Goal: Task Accomplishment & Management: Manage account settings

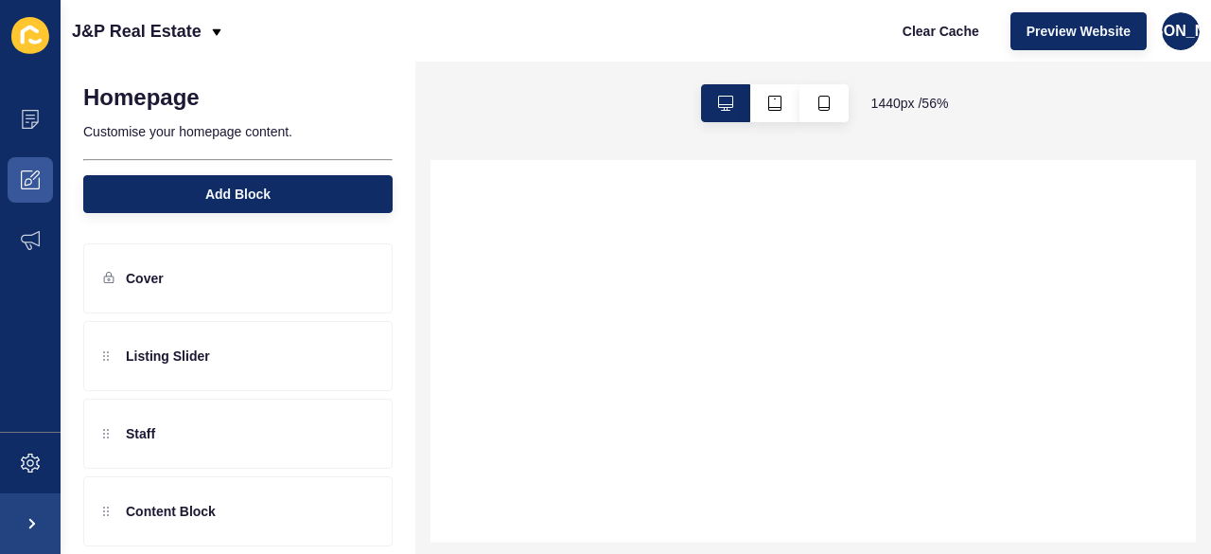
select select
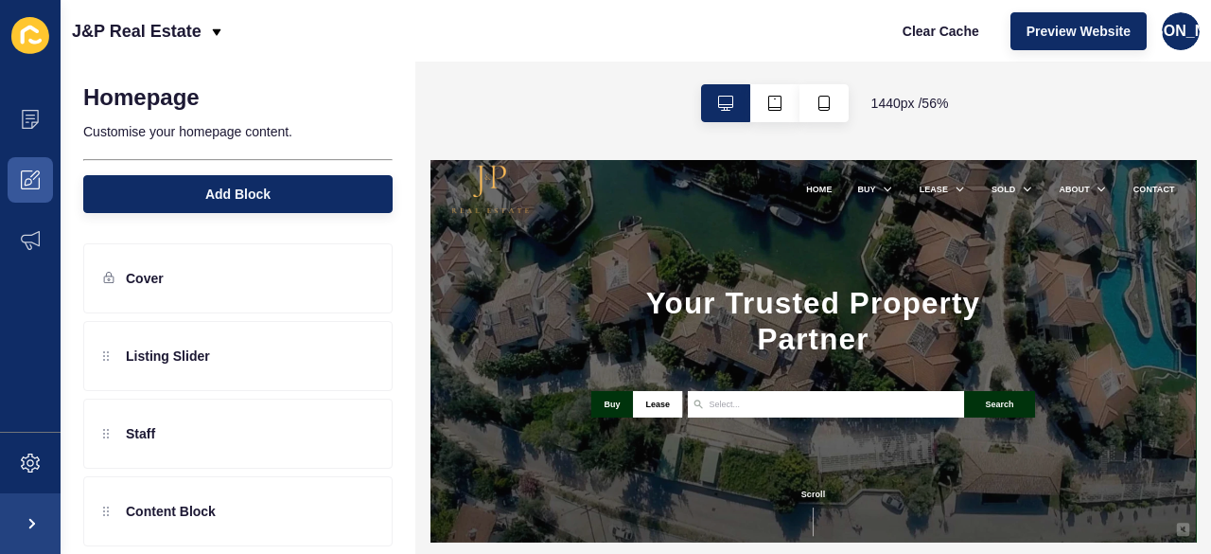
click at [1007, 349] on div "Your Trusted Property Partner Buy Lease Arundel Biggera Waters Flagstone Flinde…" at bounding box center [1112, 500] width 1363 height 680
drag, startPoint x: 700, startPoint y: 420, endPoint x: 742, endPoint y: 417, distance: 41.7
click at [700, 417] on div "Your Trusted Property Partner Buy Lease Arundel Biggera Waters Flagstone Flinde…" at bounding box center [1112, 500] width 1363 height 680
click at [994, 428] on h1 "Your Trusted Property Partner" at bounding box center [1111, 446] width 790 height 127
click at [31, 183] on icon at bounding box center [29, 182] width 8 height 8
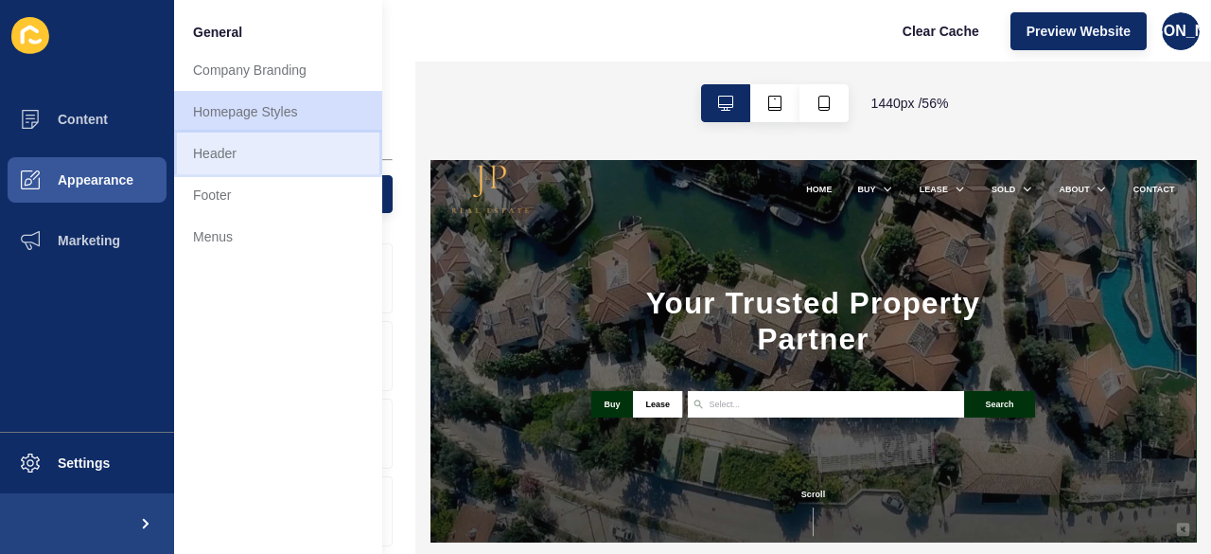
click at [290, 149] on link "Header" at bounding box center [278, 153] width 208 height 42
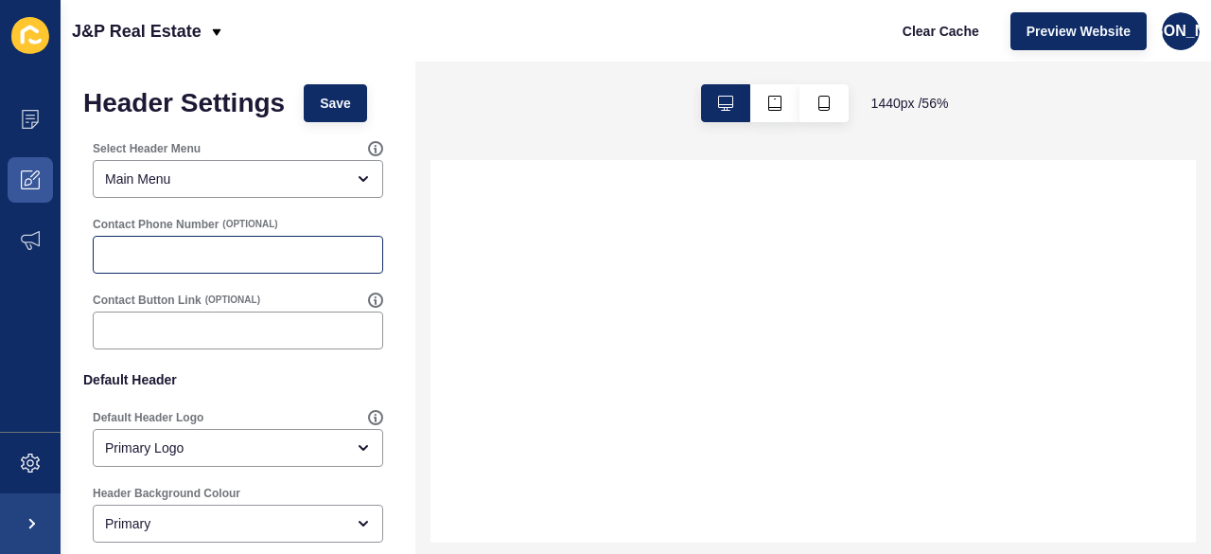
select select
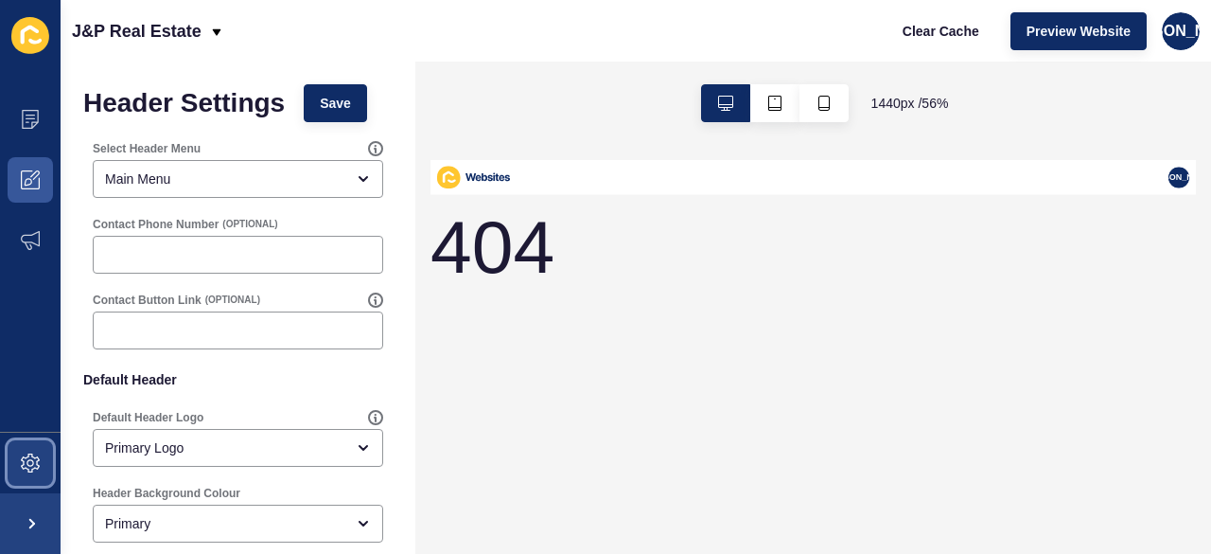
click at [18, 470] on span at bounding box center [30, 462] width 61 height 61
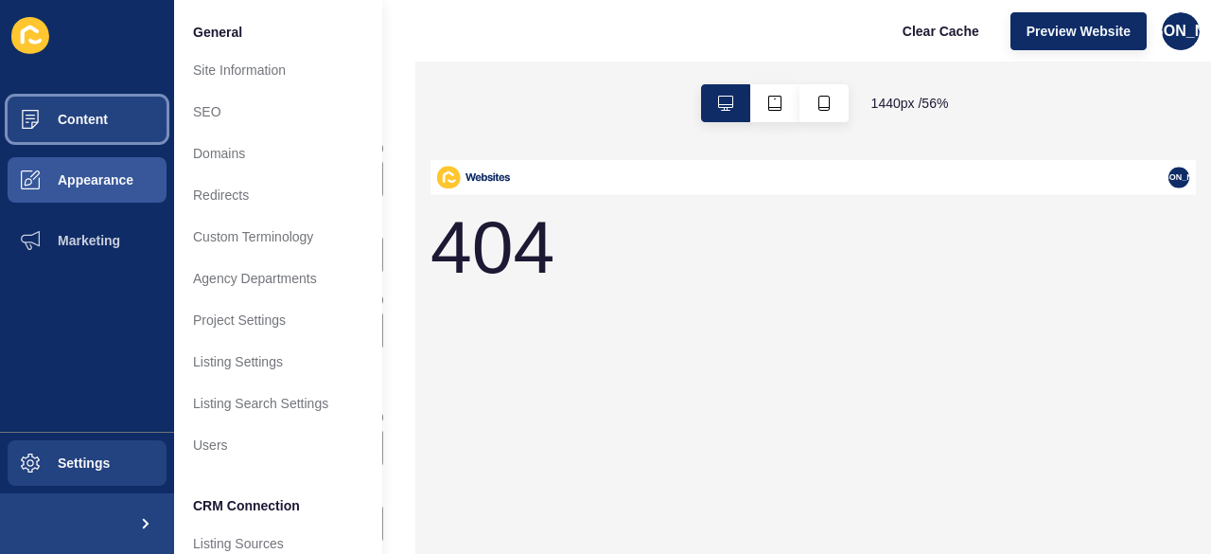
click at [70, 134] on button "Content" at bounding box center [87, 119] width 174 height 61
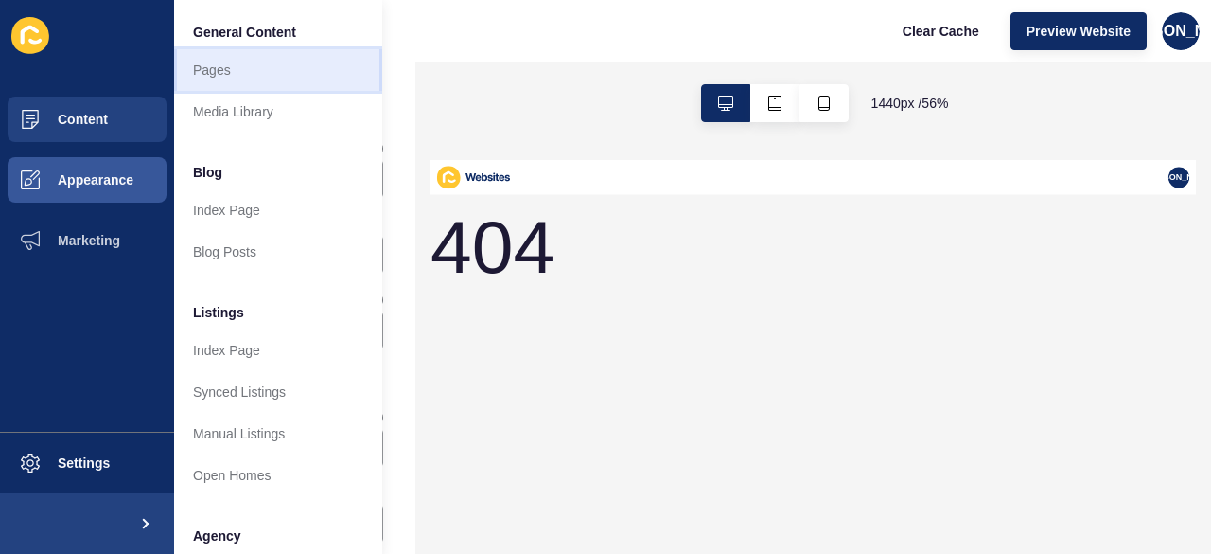
click at [248, 75] on link "Pages" at bounding box center [278, 70] width 208 height 42
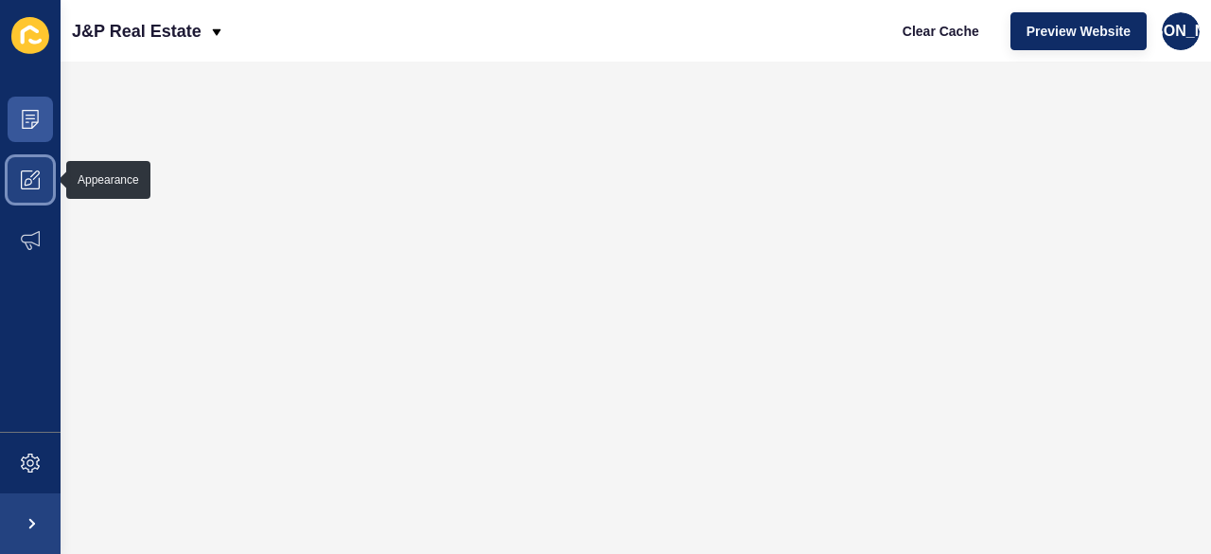
click at [44, 185] on span at bounding box center [30, 180] width 61 height 61
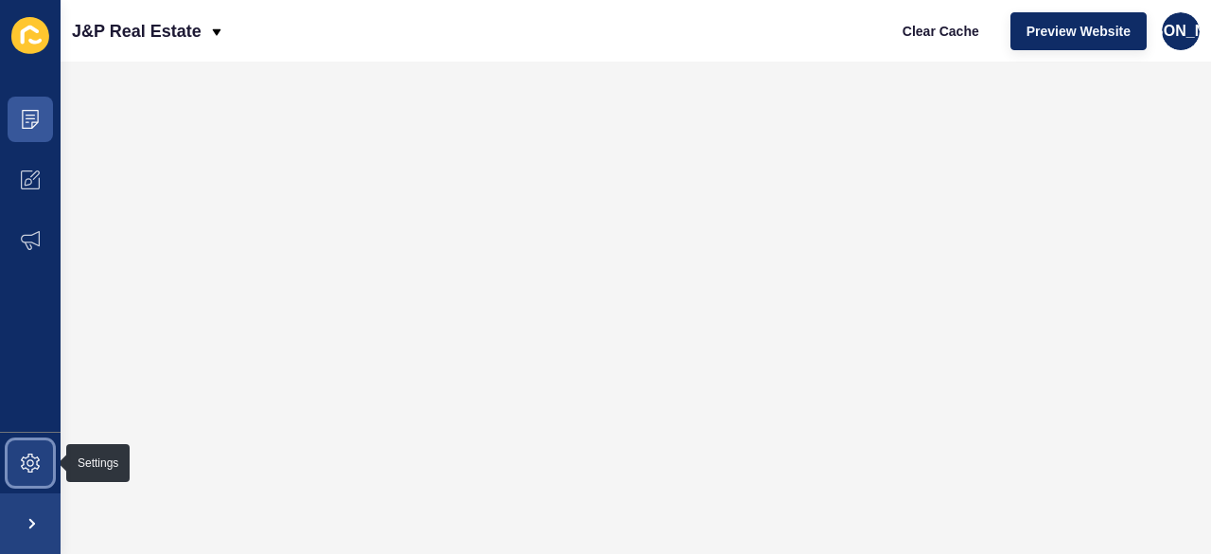
click at [15, 467] on span at bounding box center [30, 462] width 61 height 61
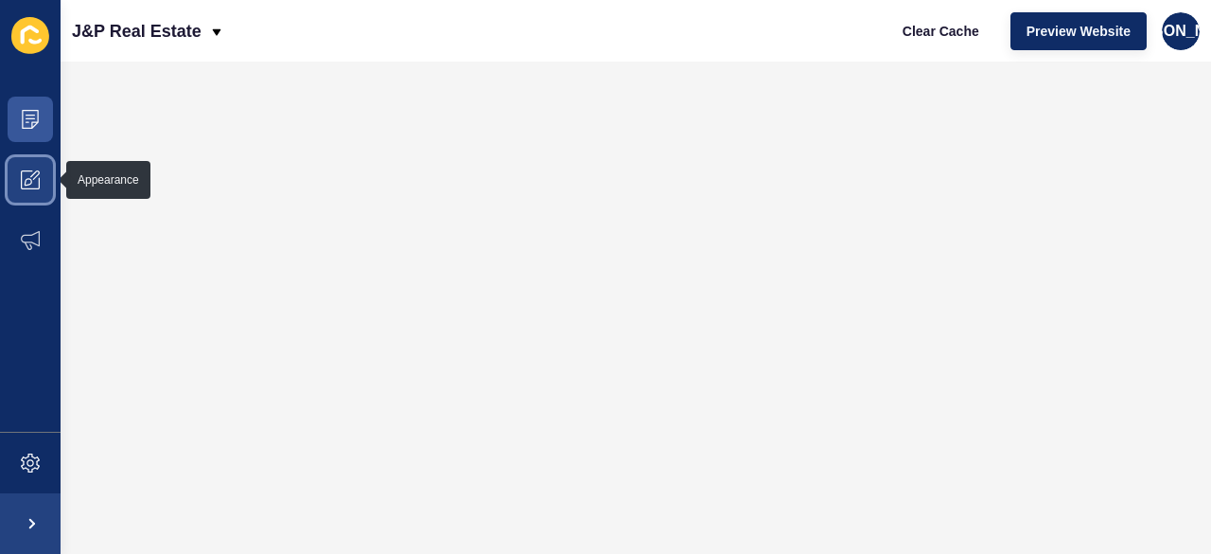
click at [31, 175] on icon at bounding box center [30, 179] width 19 height 19
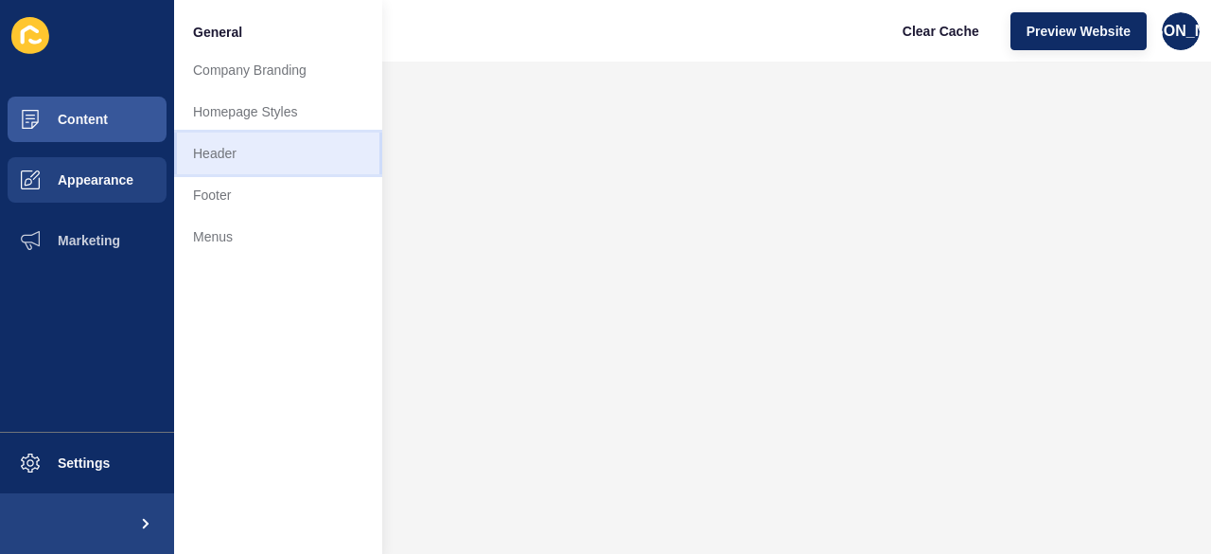
click at [299, 155] on link "Header" at bounding box center [278, 153] width 208 height 42
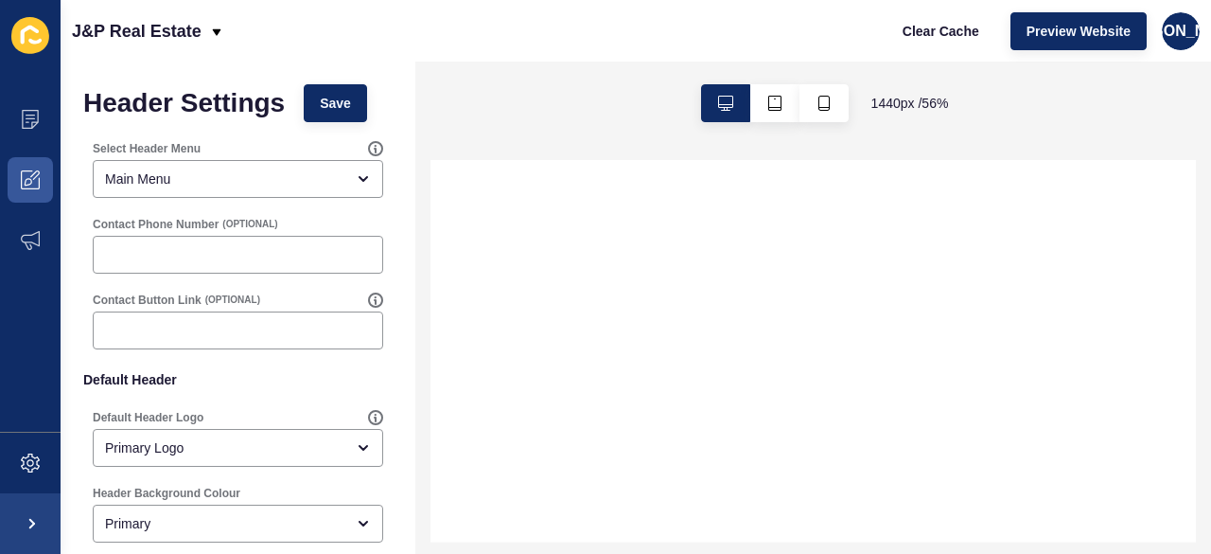
select select
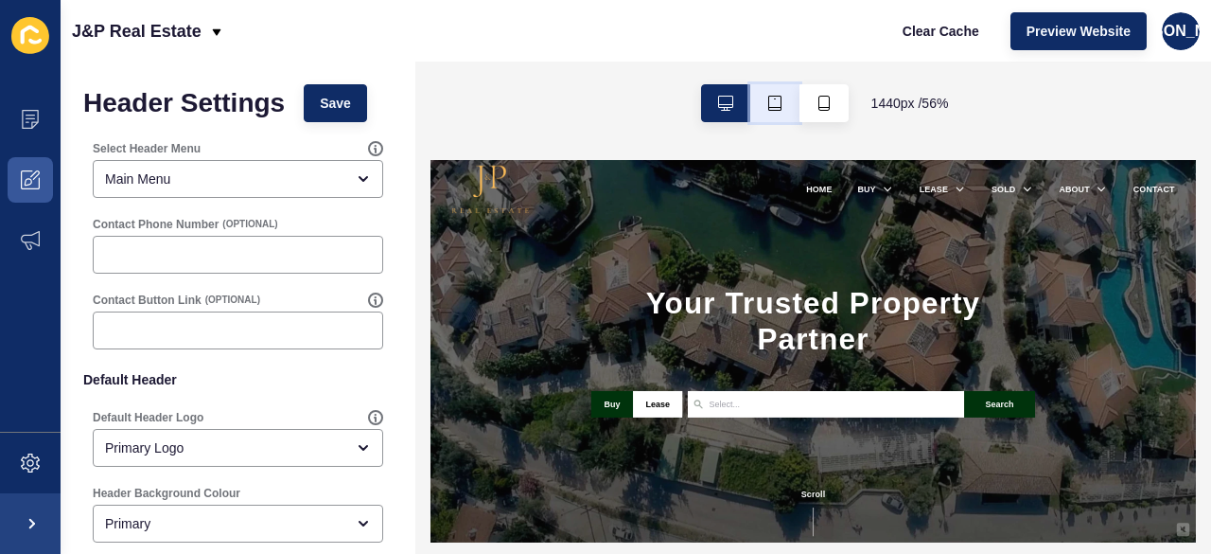
click at [774, 115] on button "button" at bounding box center [774, 103] width 49 height 38
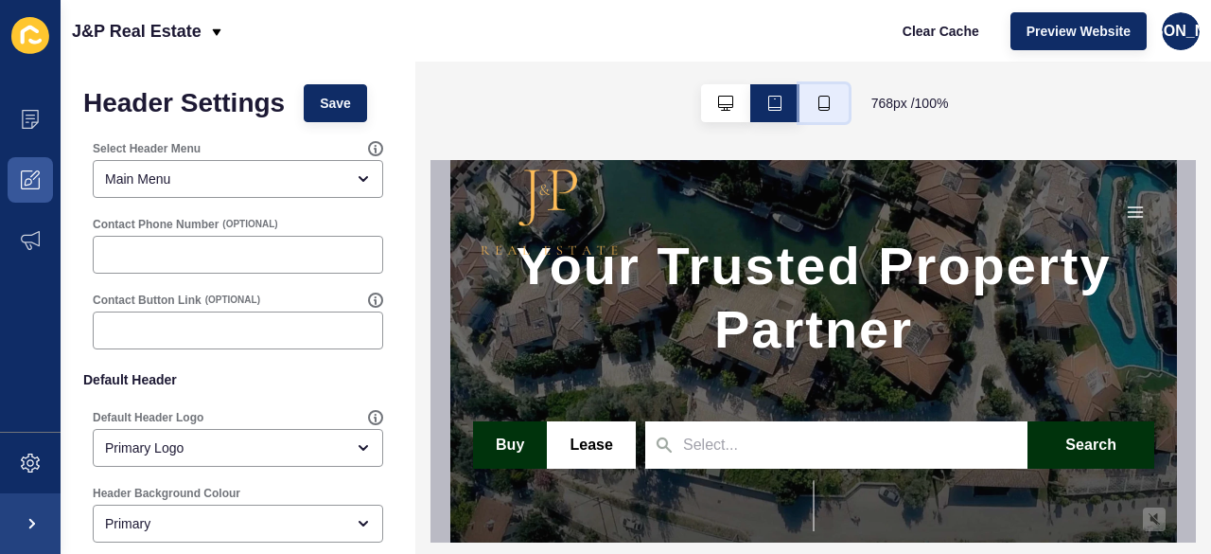
click at [833, 104] on button "button" at bounding box center [824, 103] width 49 height 38
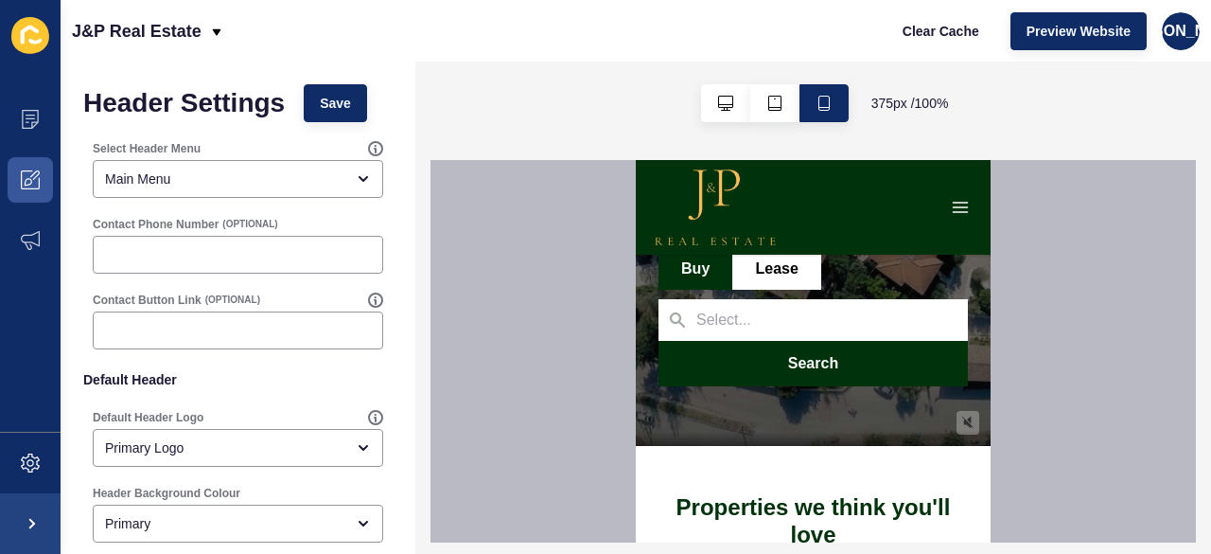
scroll to position [95, 0]
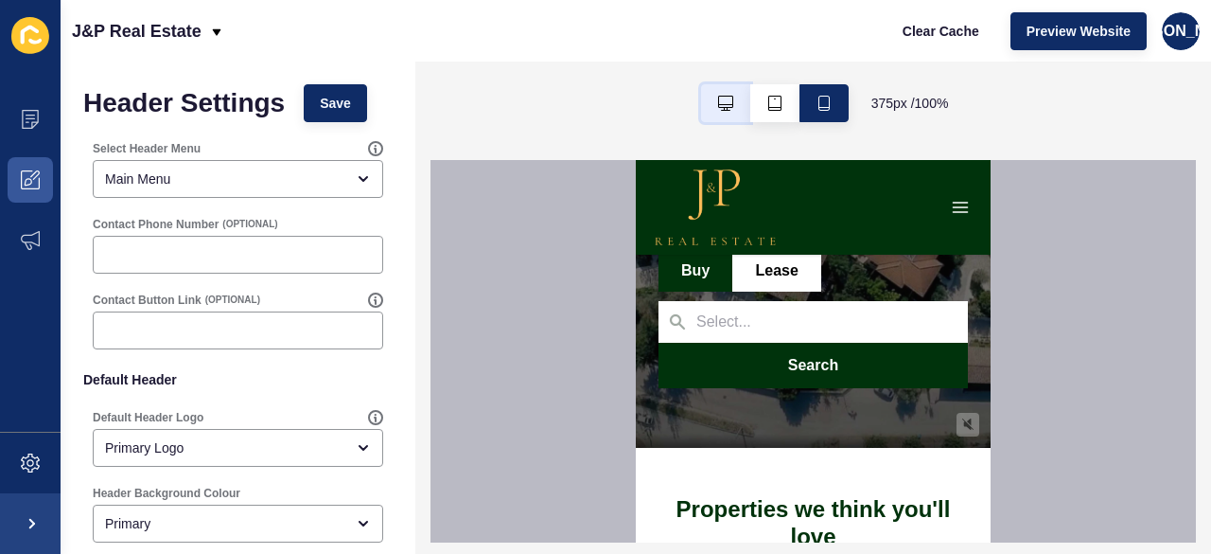
click at [724, 111] on button "button" at bounding box center [725, 103] width 49 height 38
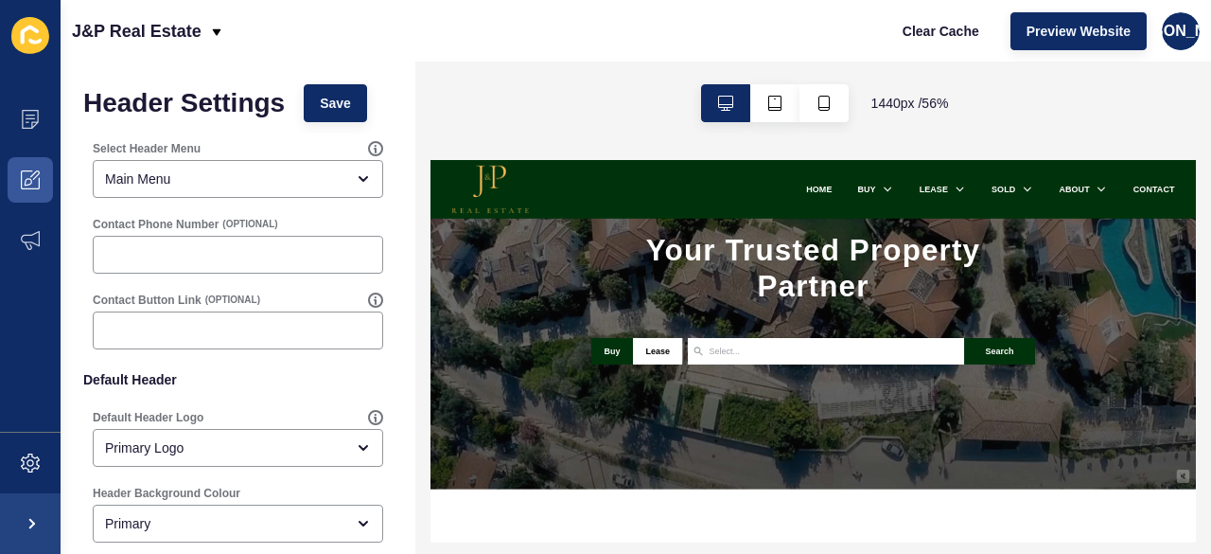
scroll to position [0, 0]
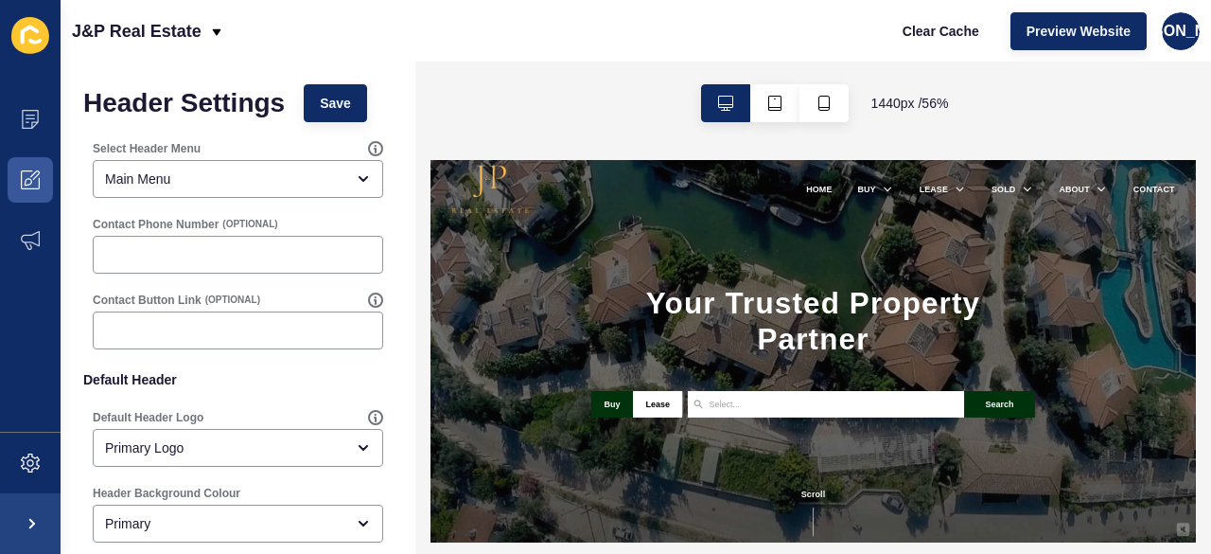
click at [918, 435] on h1 "Your Trusted Property Partner" at bounding box center [1111, 446] width 790 height 127
click at [953, 476] on h1 "Your Trusted Property Partner" at bounding box center [1111, 446] width 790 height 127
click at [1044, 461] on h1 "Your Trusted Property Partner" at bounding box center [1111, 446] width 790 height 127
click at [20, 228] on span at bounding box center [30, 240] width 61 height 61
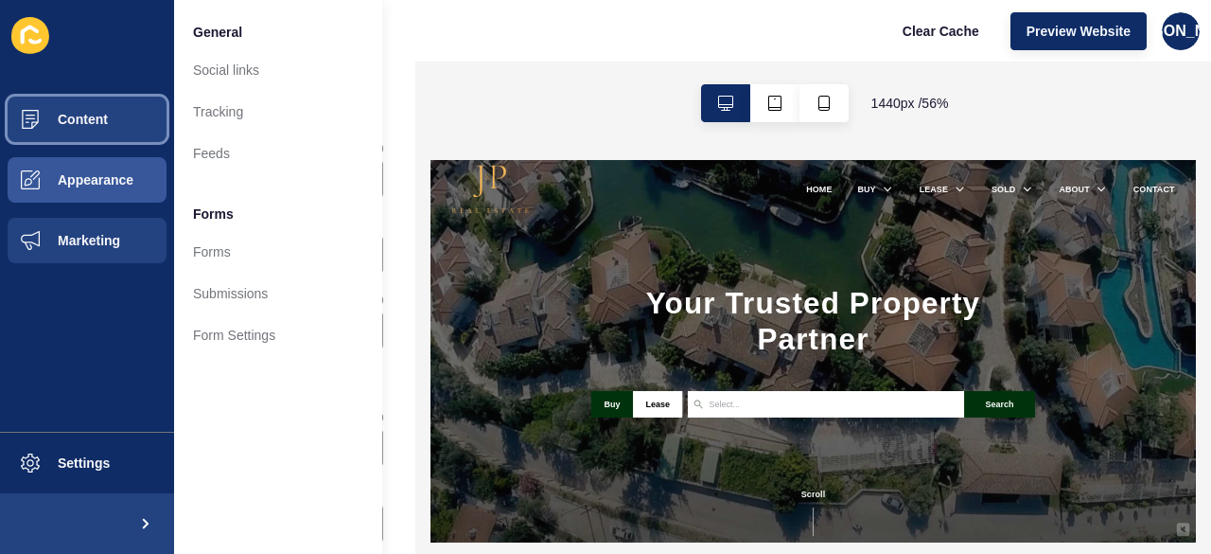
click at [43, 120] on span "Content" at bounding box center [52, 119] width 111 height 15
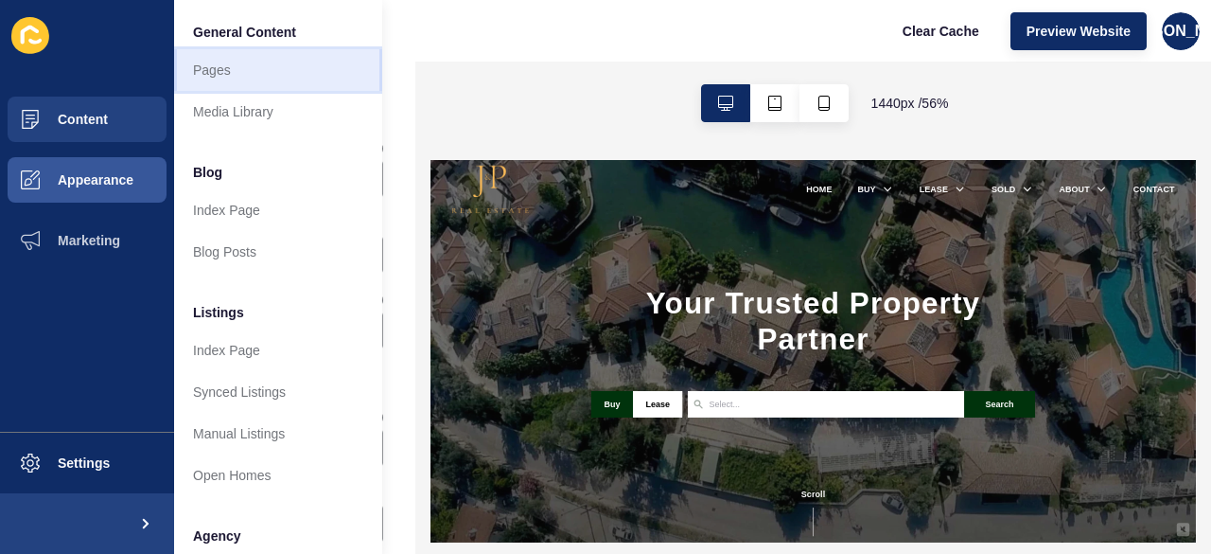
click at [238, 75] on link "Pages" at bounding box center [278, 70] width 208 height 42
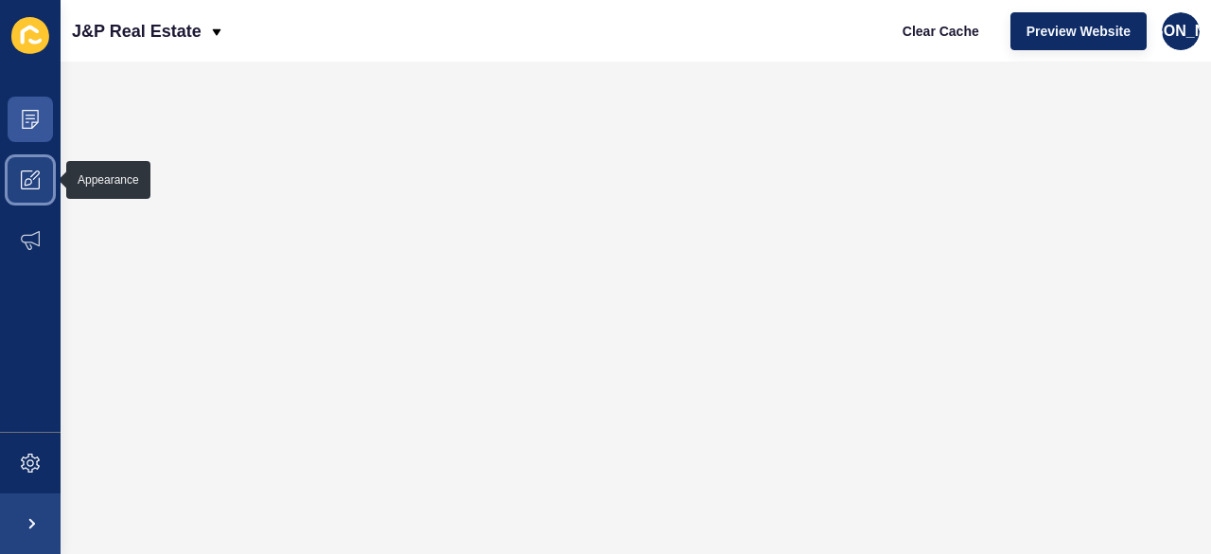
click at [24, 169] on span at bounding box center [30, 180] width 61 height 61
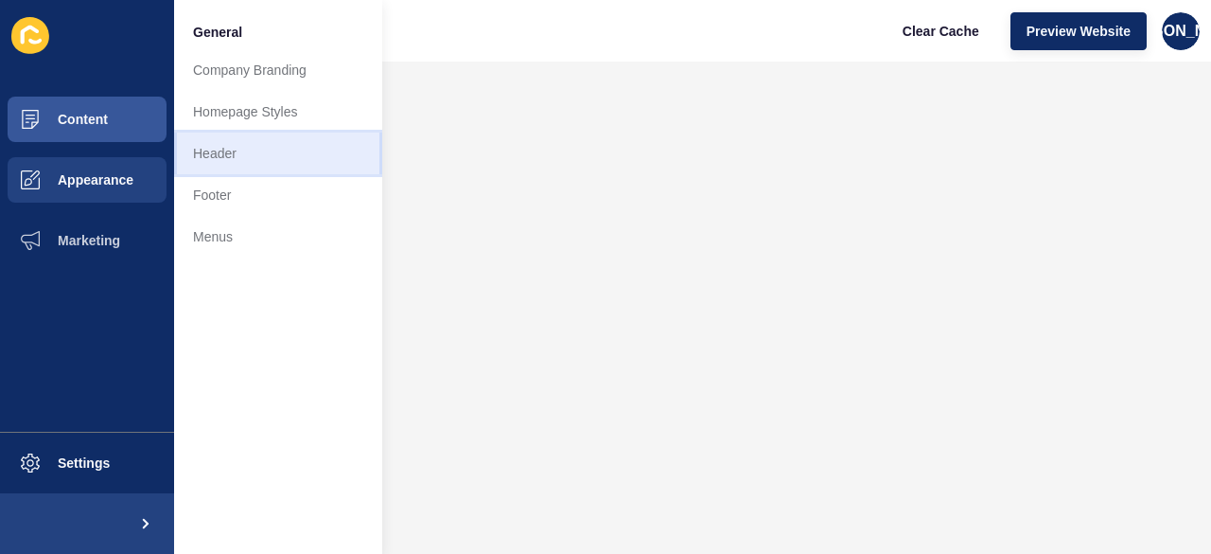
click at [208, 158] on link "Header" at bounding box center [278, 153] width 208 height 42
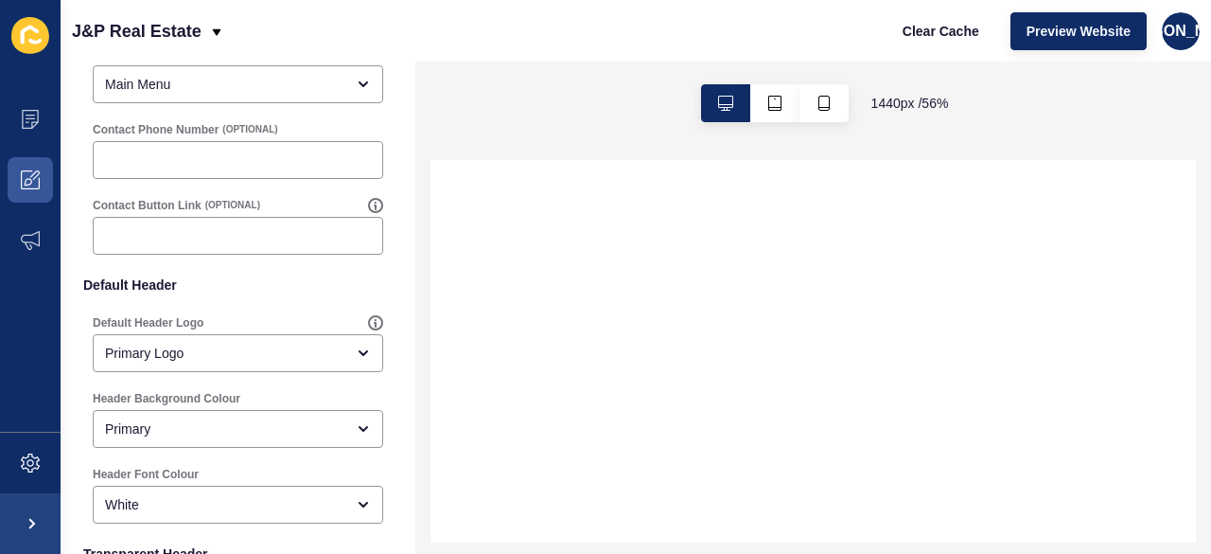
scroll to position [379, 0]
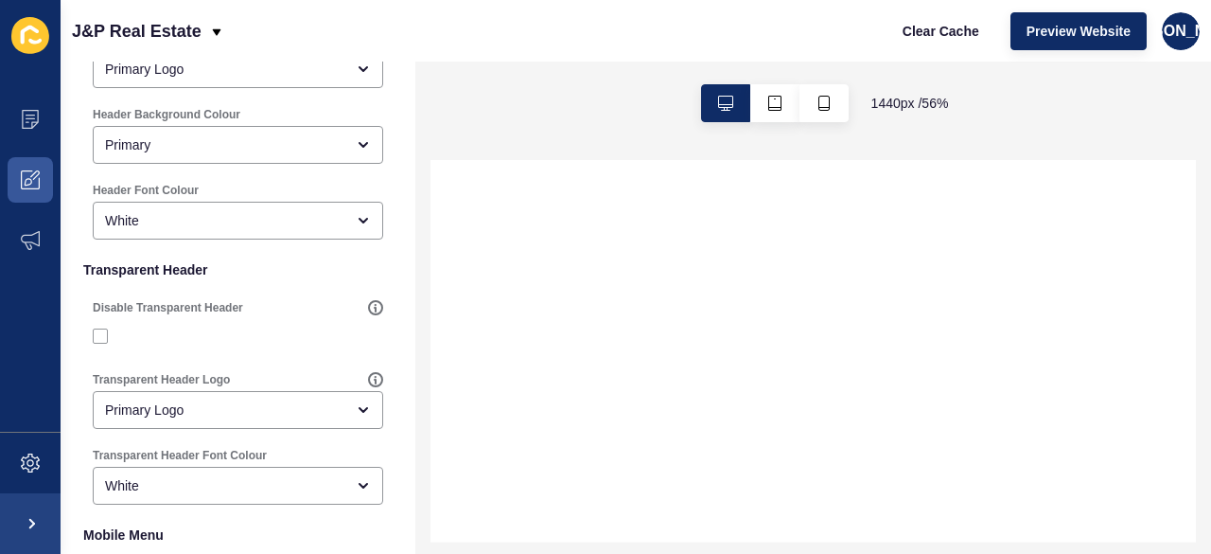
select select
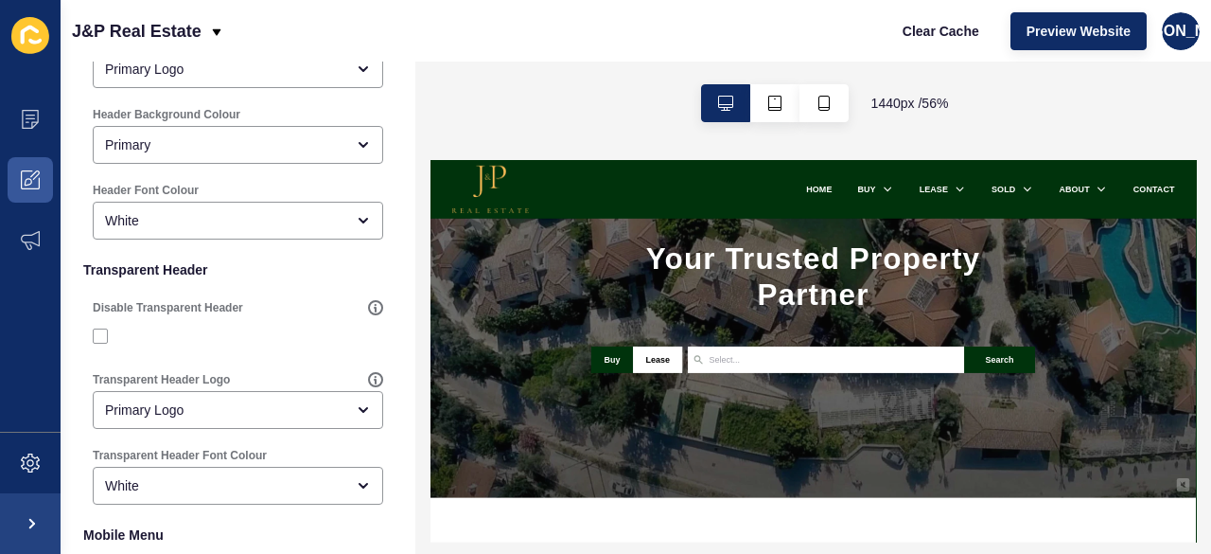
scroll to position [0, 0]
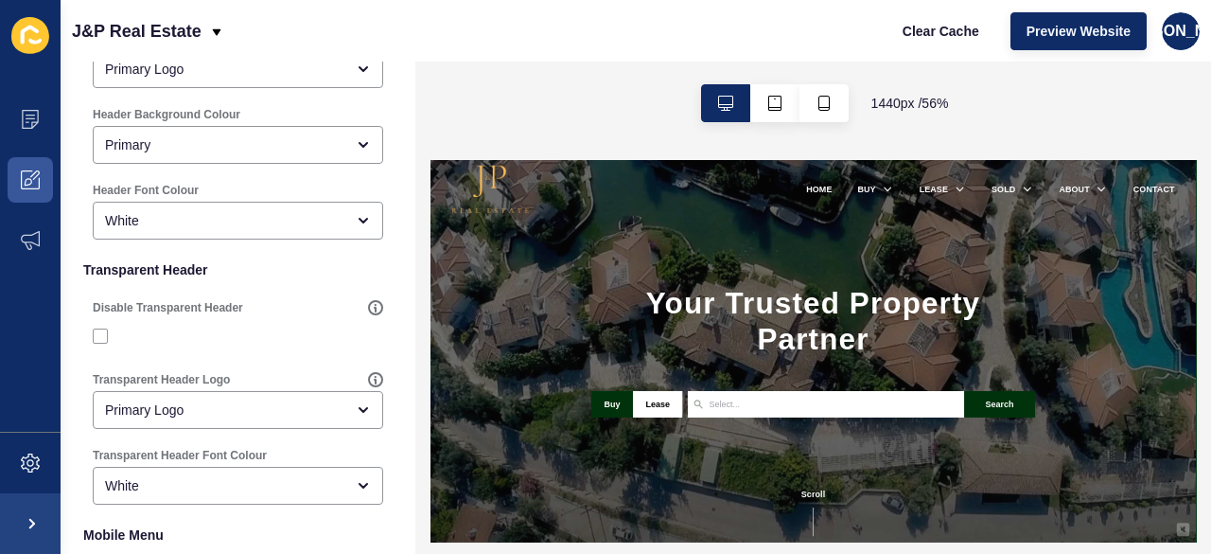
click at [1061, 419] on h1 "Your Trusted Property Partner" at bounding box center [1111, 446] width 790 height 127
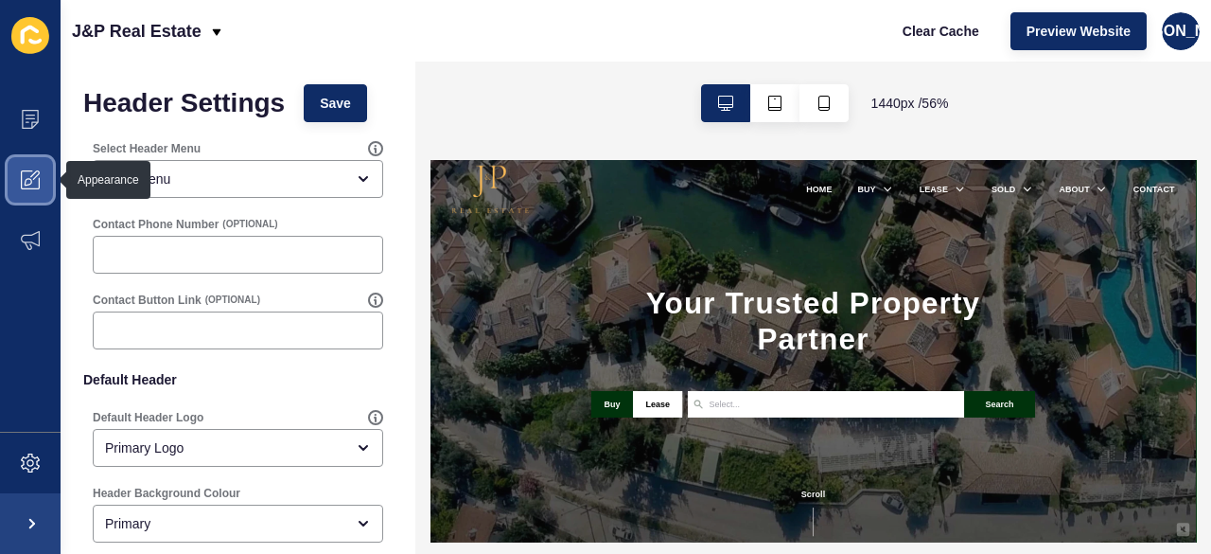
click at [32, 177] on icon at bounding box center [30, 179] width 19 height 19
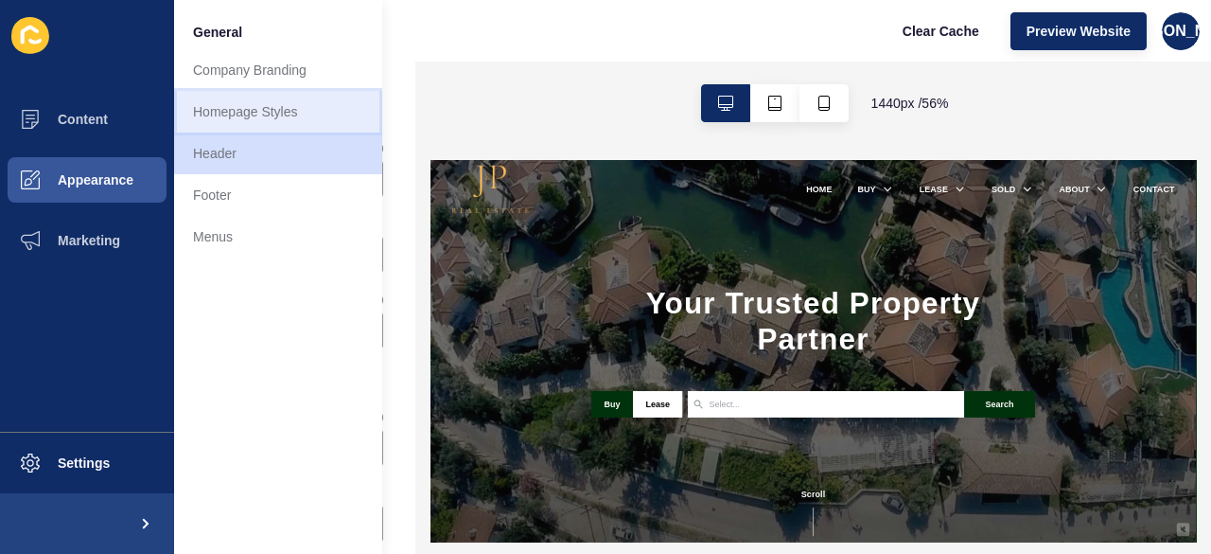
click at [257, 113] on link "Homepage Styles" at bounding box center [278, 112] width 208 height 42
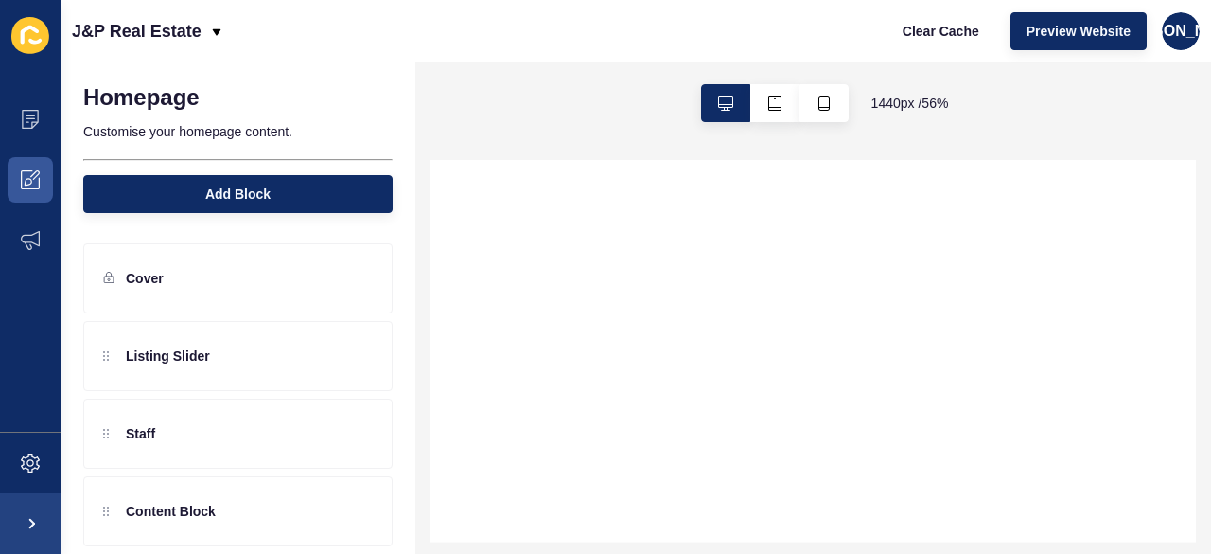
select select
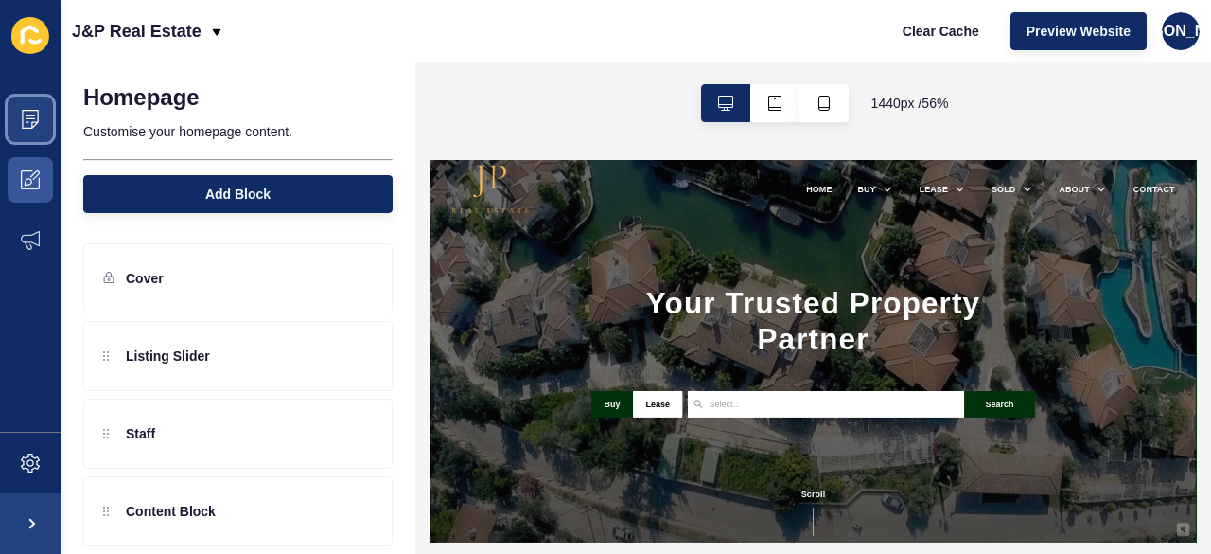
click at [26, 123] on icon at bounding box center [30, 119] width 19 height 19
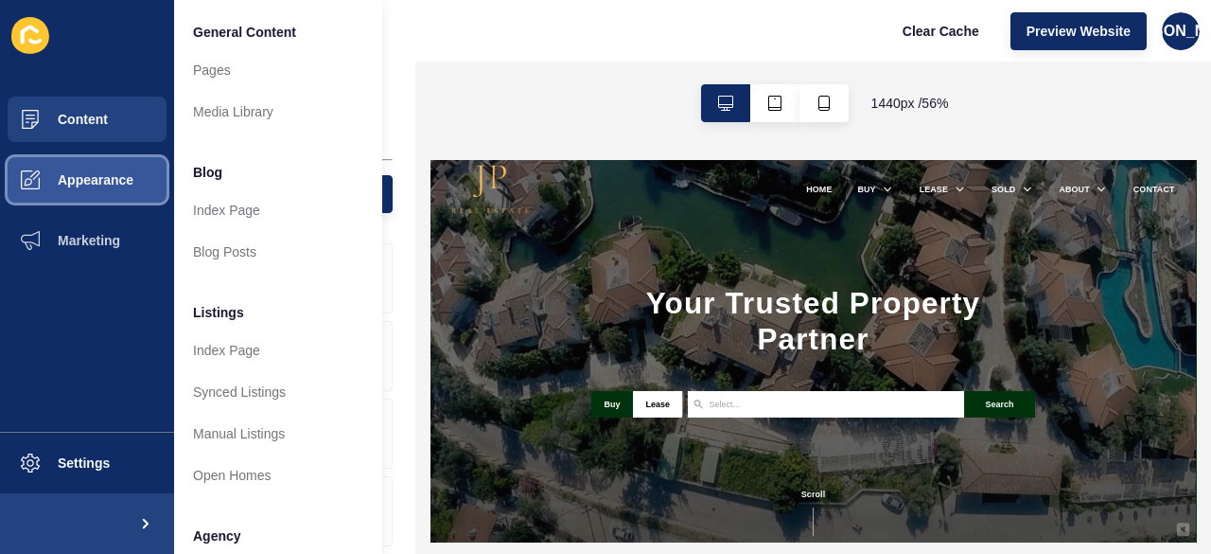
click at [78, 194] on button "Appearance" at bounding box center [87, 180] width 174 height 61
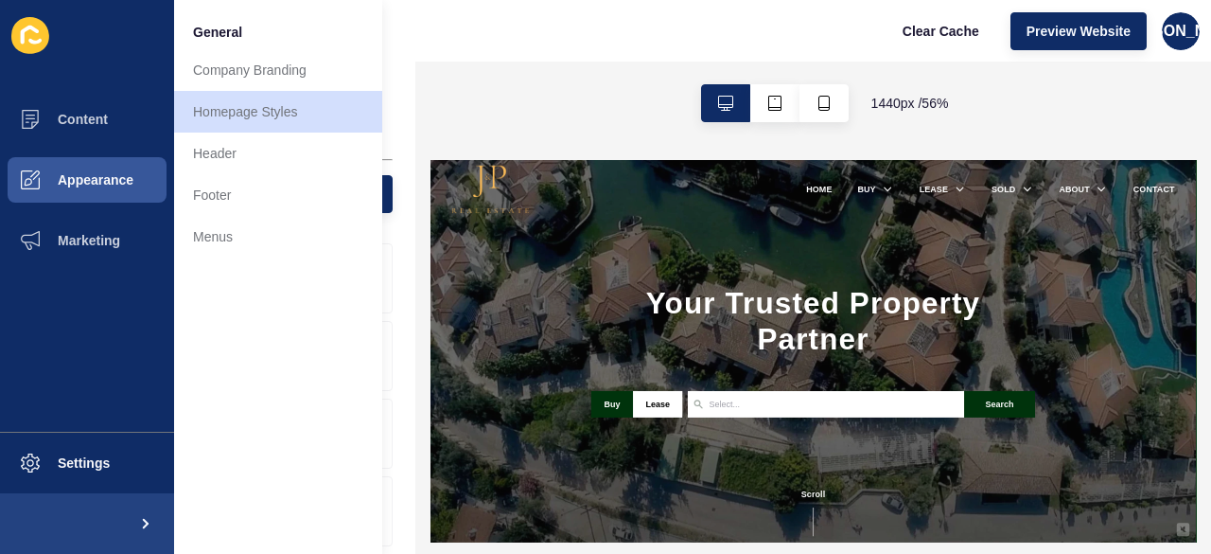
click at [524, 88] on div "1440 px / 56 %" at bounding box center [813, 103] width 796 height 83
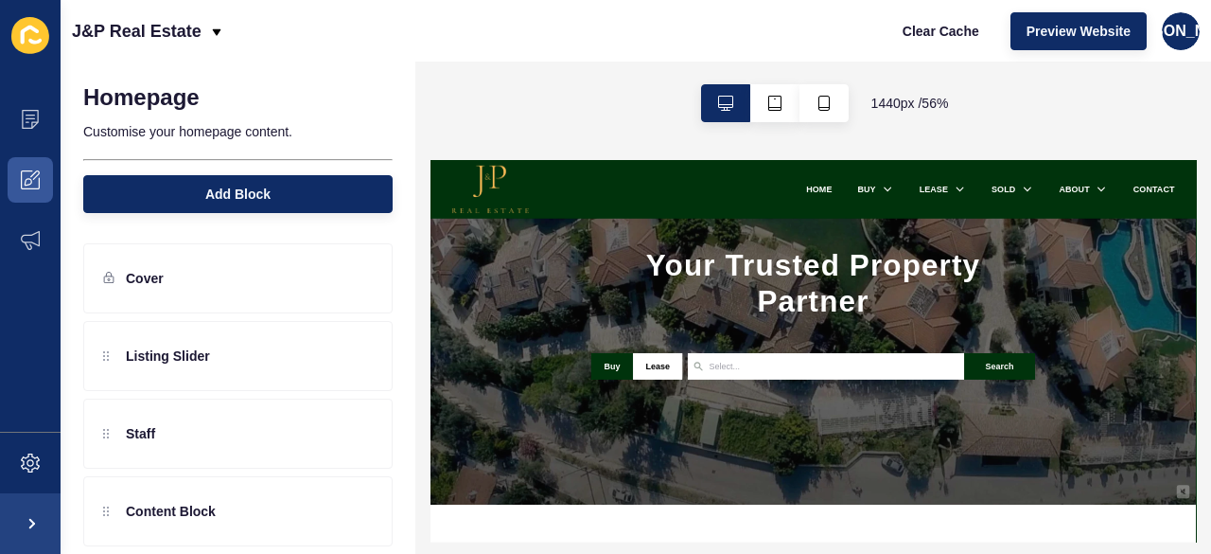
scroll to position [95, 0]
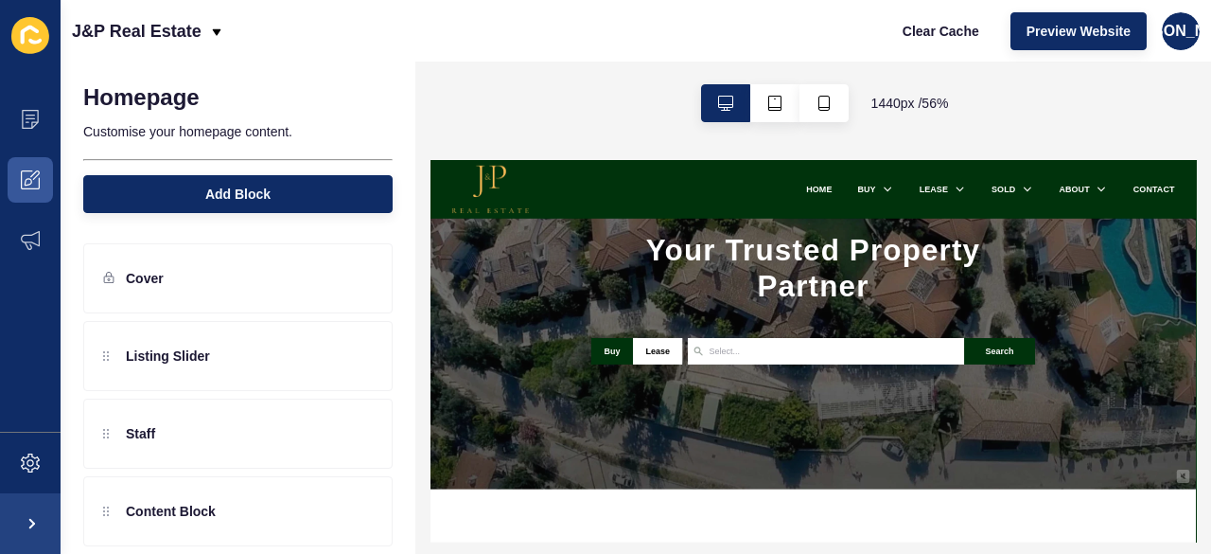
click at [996, 498] on input "search" at bounding box center [973, 499] width 95 height 25
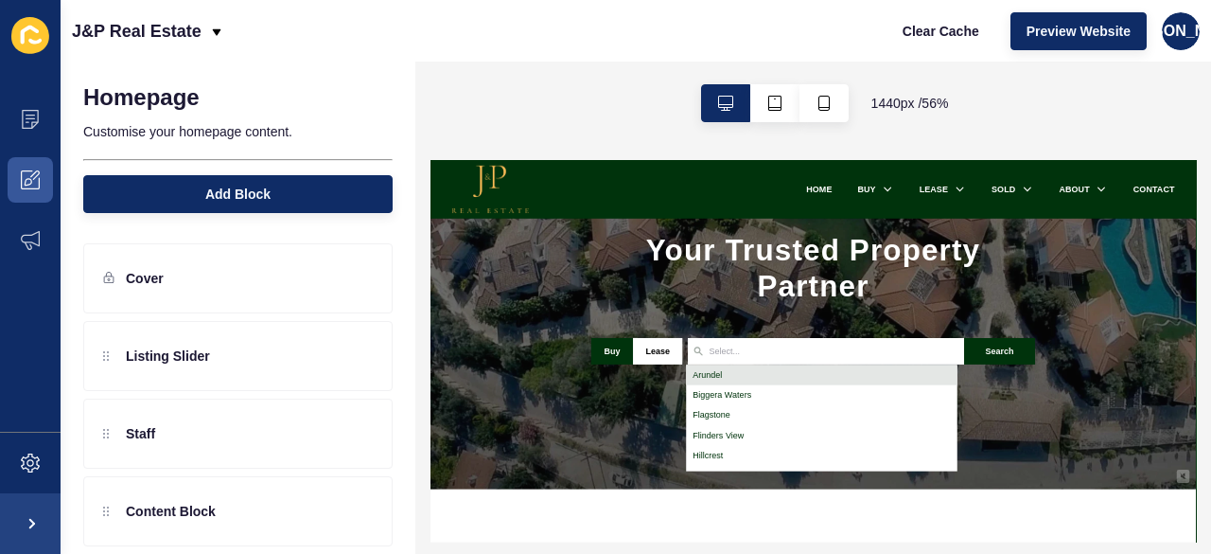
click at [1006, 354] on h1 "Your Trusted Property Partner" at bounding box center [1111, 352] width 790 height 127
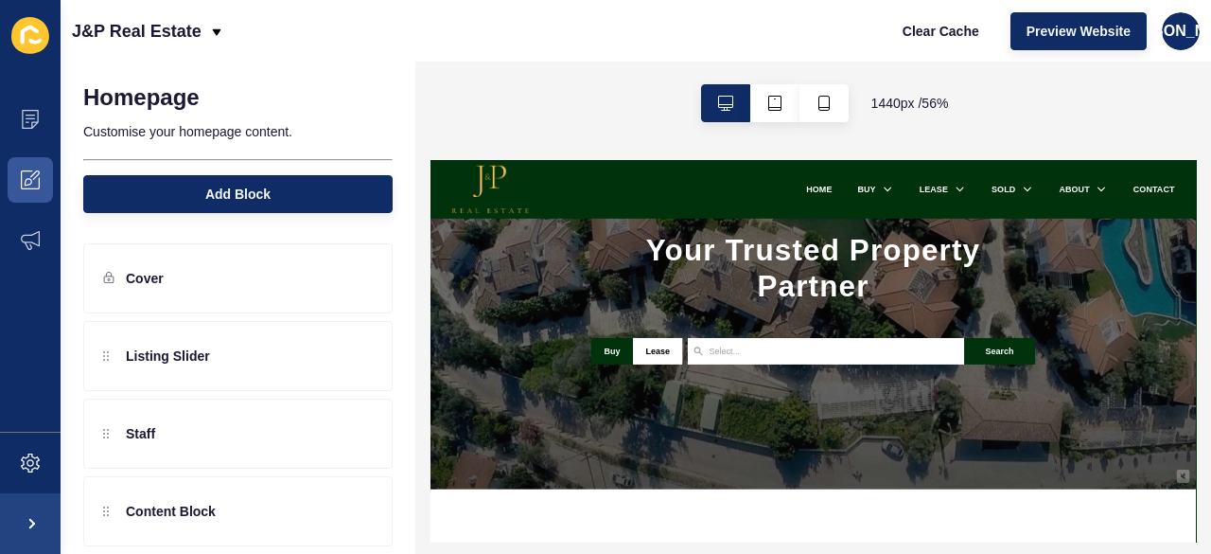
click at [1006, 505] on input "search" at bounding box center [973, 499] width 95 height 25
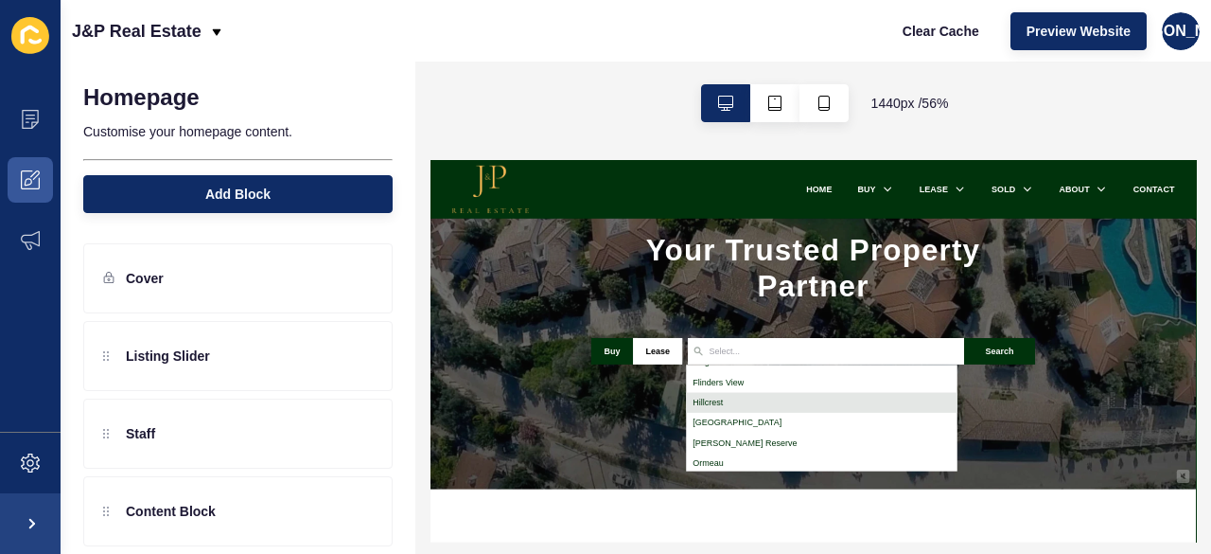
scroll to position [0, 0]
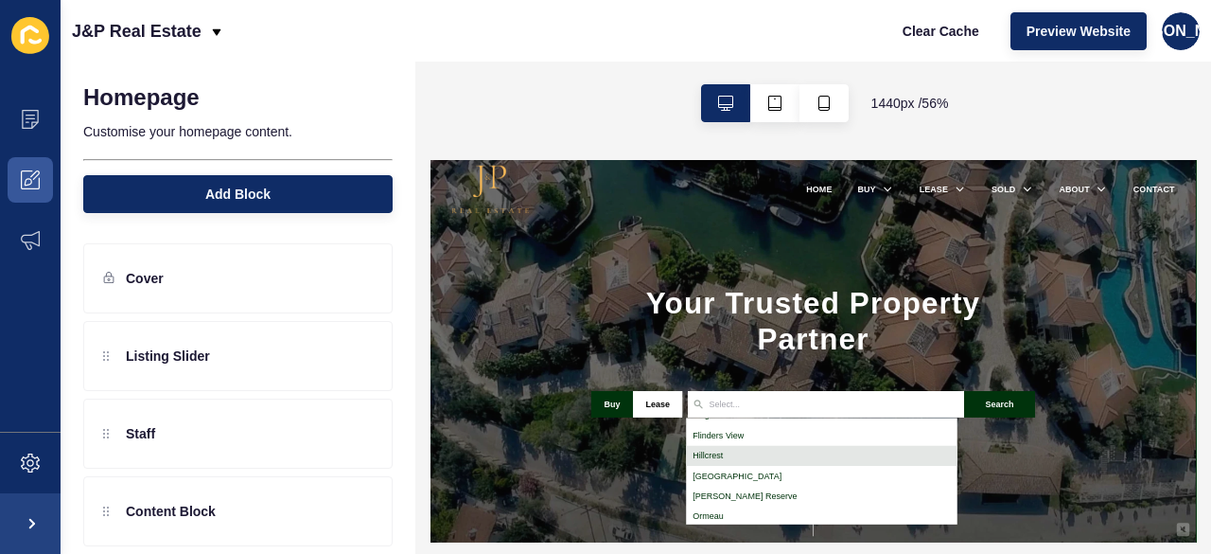
click at [1033, 407] on h1 "Your Trusted Property Partner" at bounding box center [1111, 446] width 790 height 127
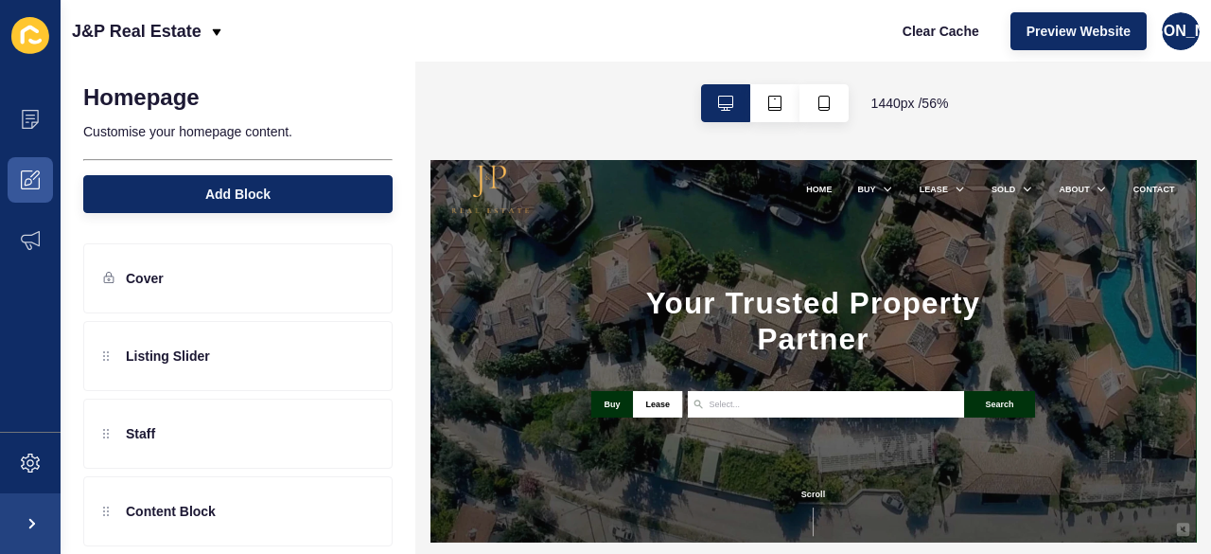
click at [974, 553] on div "Your Trusted Property Partner Buy Lease Arundel Biggera Waters Flagstone Flinde…" at bounding box center [1112, 500] width 1363 height 680
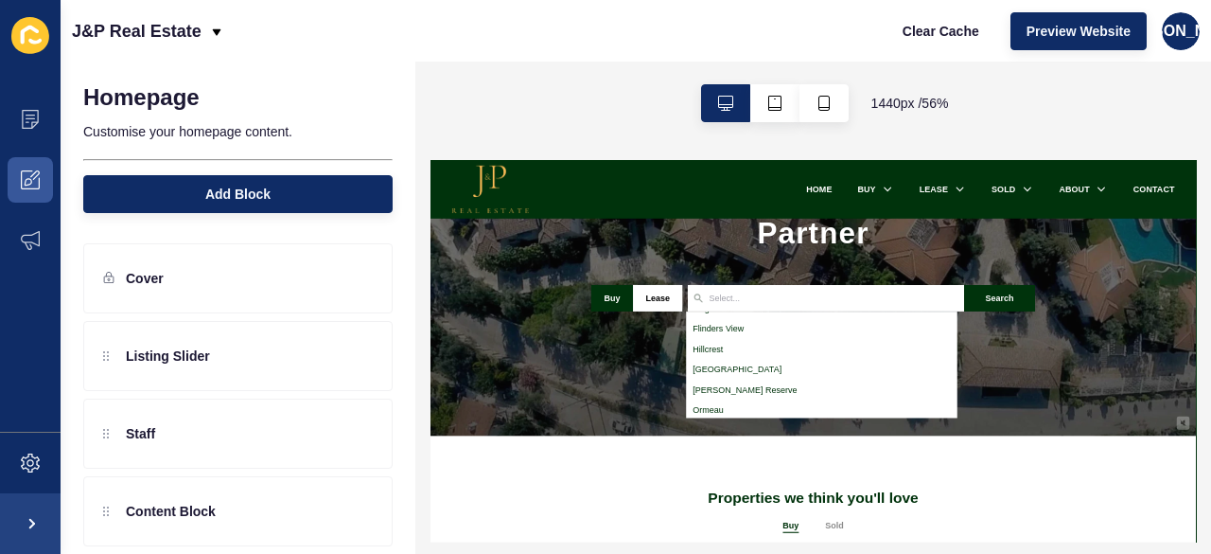
scroll to position [206, 0]
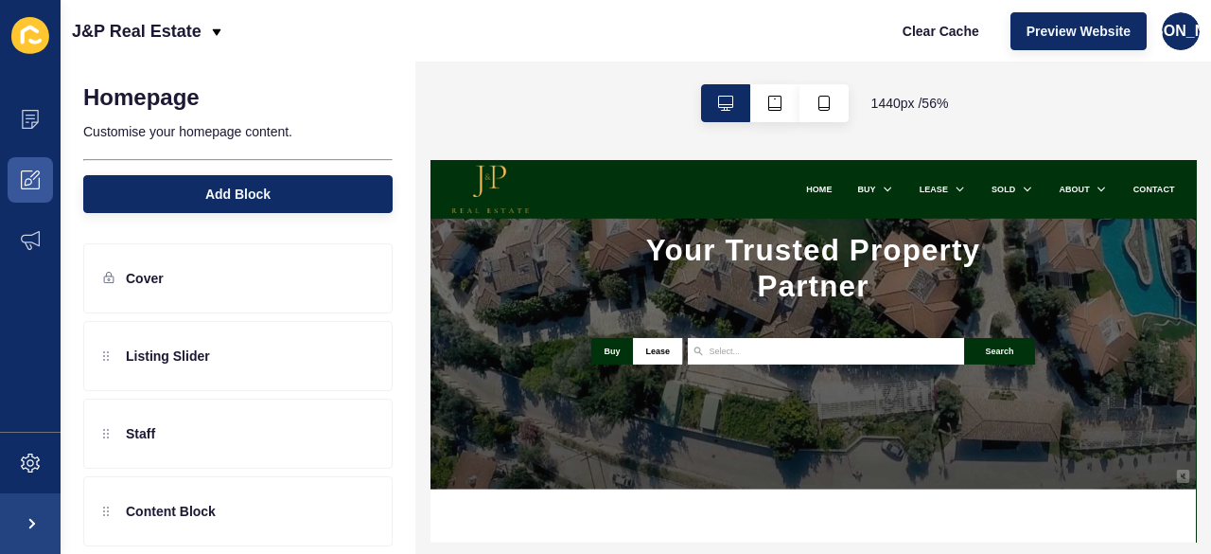
scroll to position [0, 0]
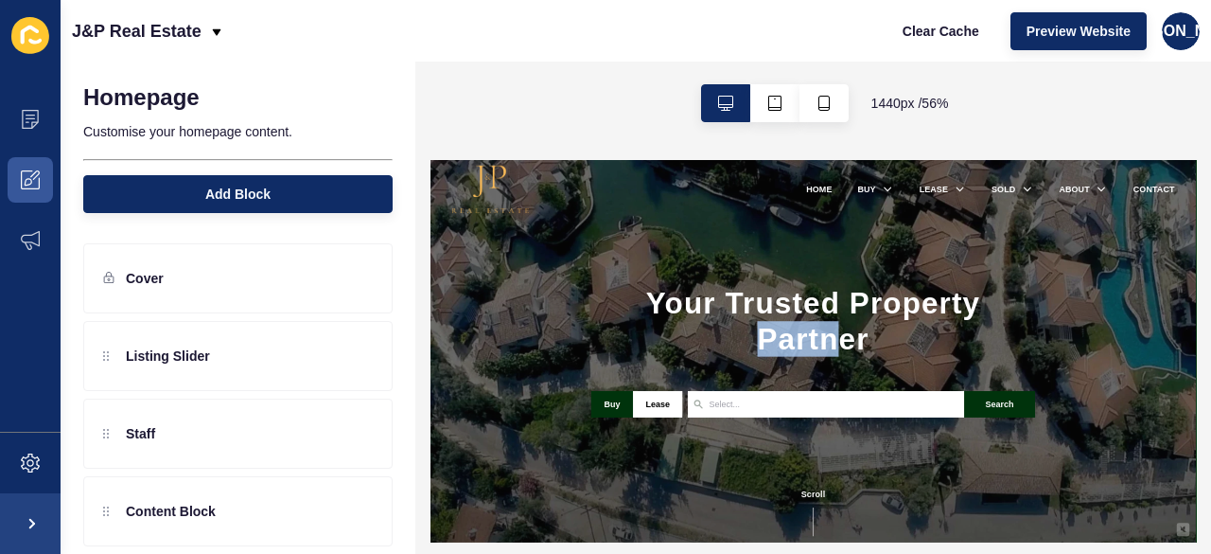
drag, startPoint x: 753, startPoint y: 471, endPoint x: 1332, endPoint y: 439, distance: 580.1
click at [1210, 439] on h1 "Your Trusted Property Partner" at bounding box center [1111, 446] width 790 height 127
click at [1210, 485] on h1 "Your Trusted Property Partner" at bounding box center [1111, 446] width 790 height 127
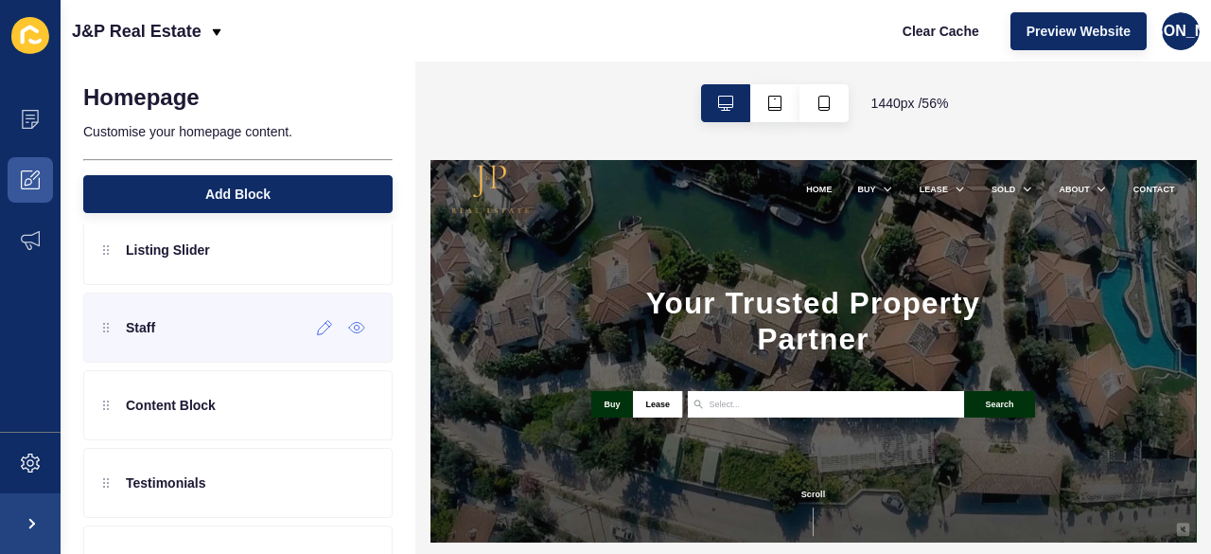
scroll to position [172, 0]
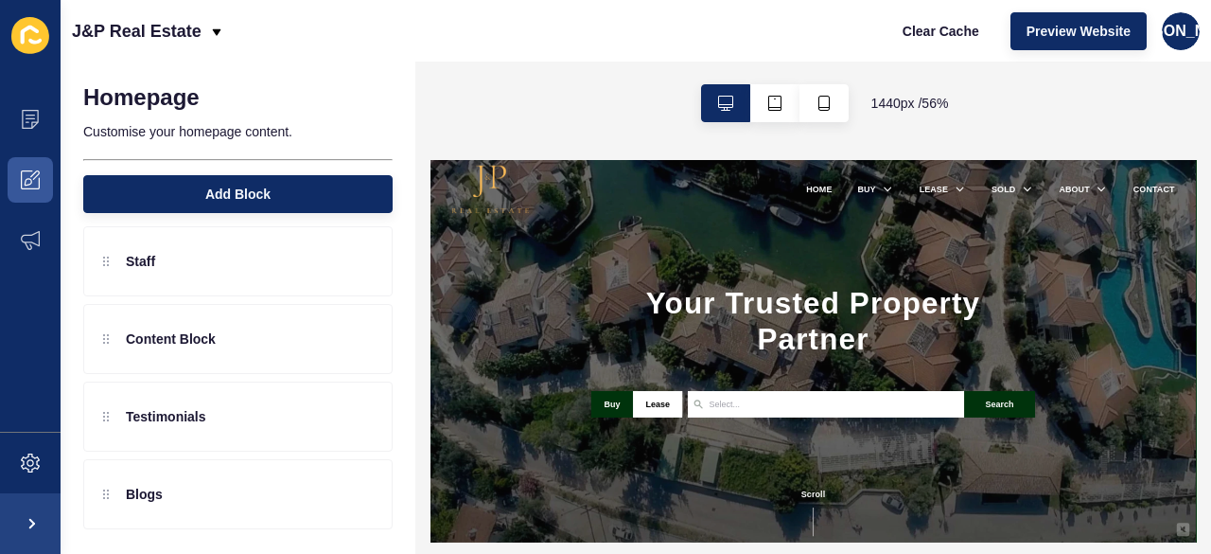
click at [877, 414] on h1 "Your Trusted Property Partner" at bounding box center [1111, 446] width 790 height 127
click at [44, 260] on span at bounding box center [30, 240] width 61 height 61
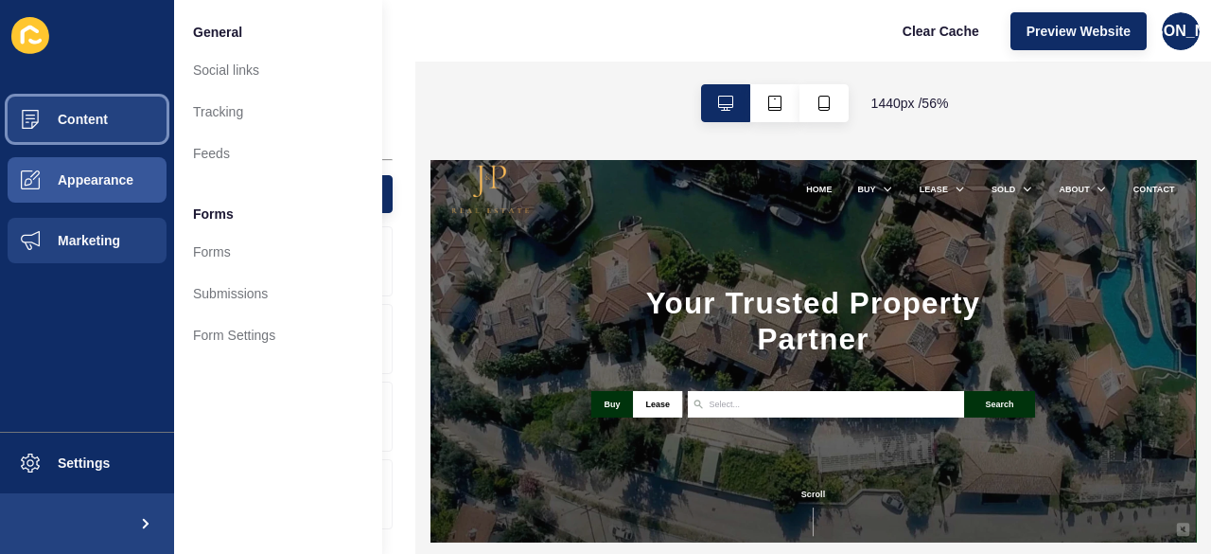
click at [29, 148] on span at bounding box center [30, 119] width 61 height 61
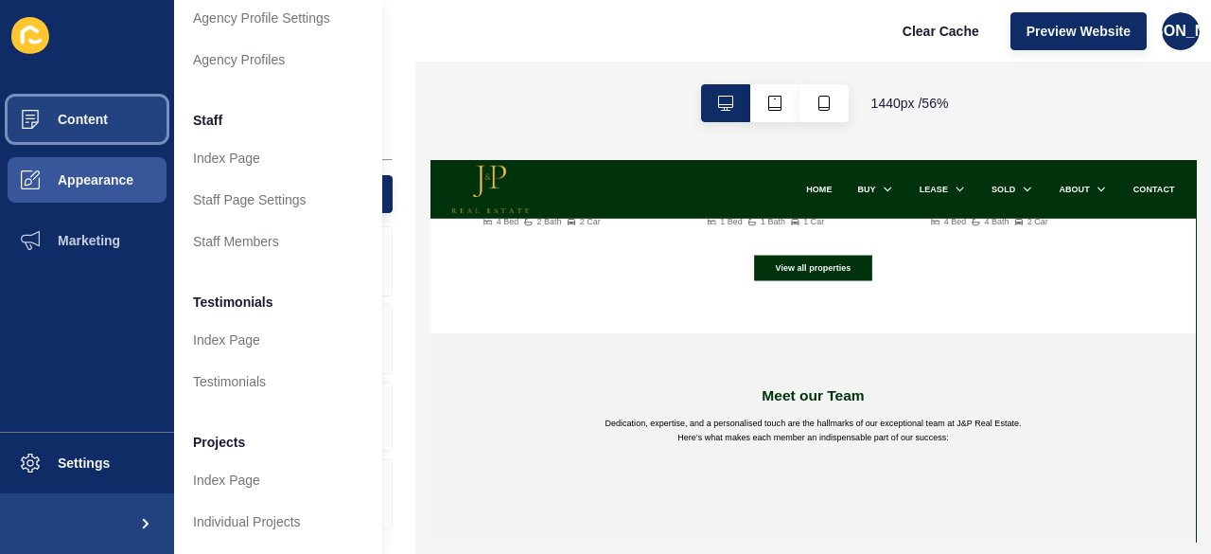
scroll to position [1325, 0]
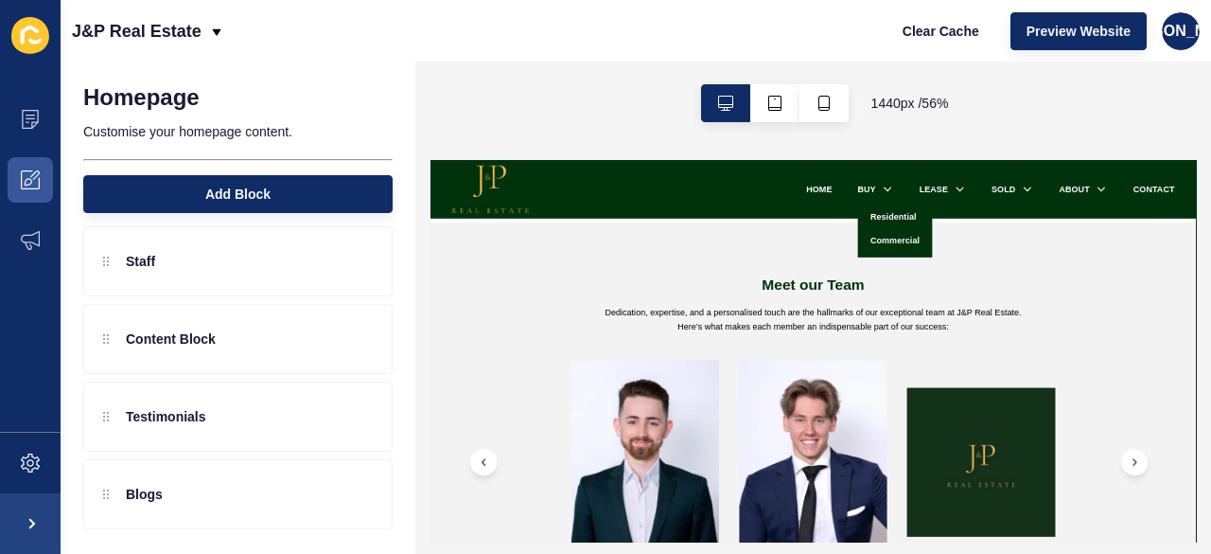
click at [8, 7] on span at bounding box center [30, 36] width 61 height 61
click at [30, 25] on icon at bounding box center [30, 35] width 38 height 37
click at [29, 27] on icon at bounding box center [30, 35] width 18 height 19
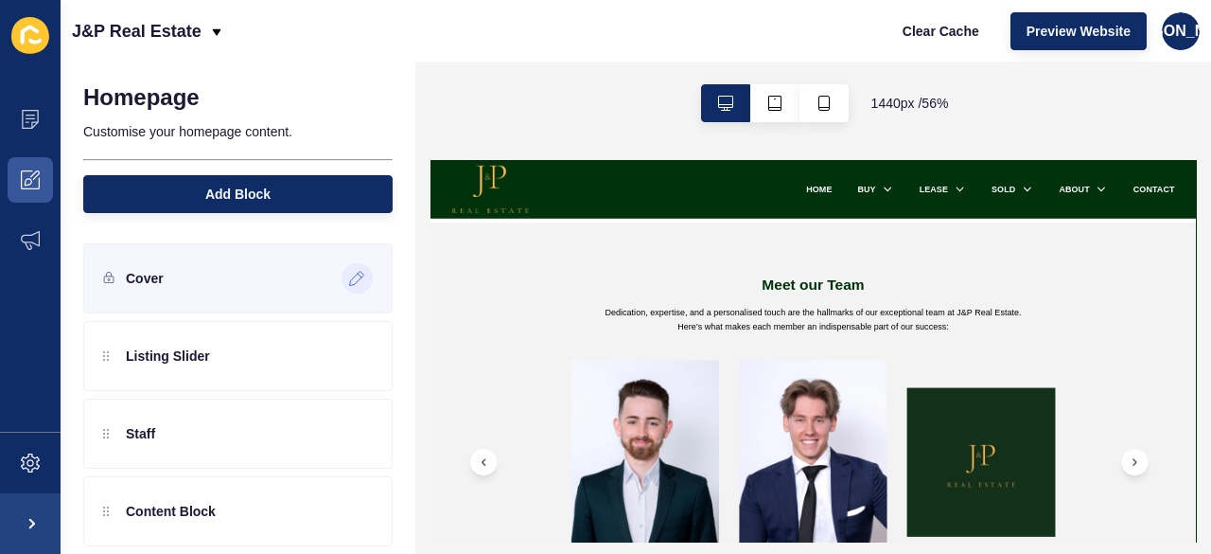
click at [358, 274] on icon at bounding box center [360, 275] width 4 height 4
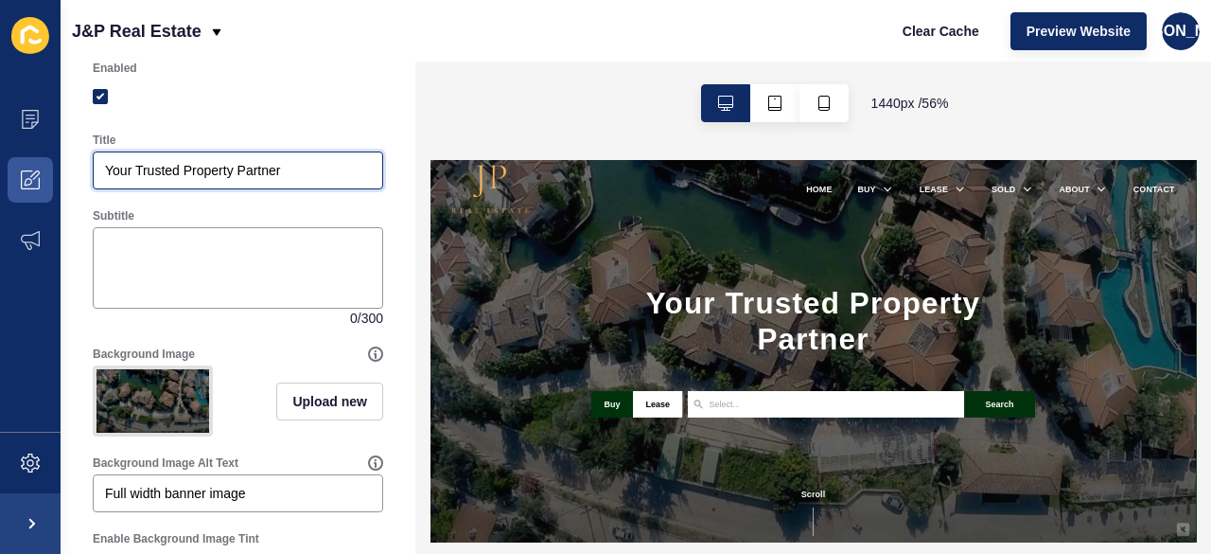
click at [109, 173] on input "Your Trusted Property Partner" at bounding box center [238, 170] width 266 height 19
click at [229, 162] on input "Your Trusted Property Partner" at bounding box center [238, 170] width 266 height 19
paste input "EXPERIENCE REAL ESTATE DONE RIGHT"
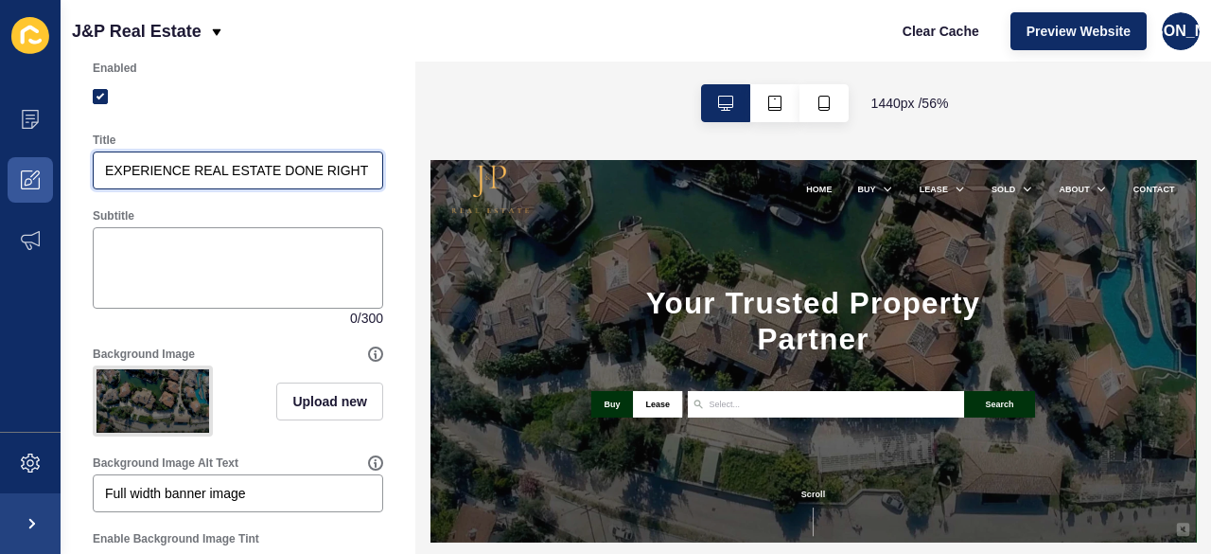
scroll to position [0, 10]
type input "EXPERIENCE REAL ESTATE DONE RIGHT"
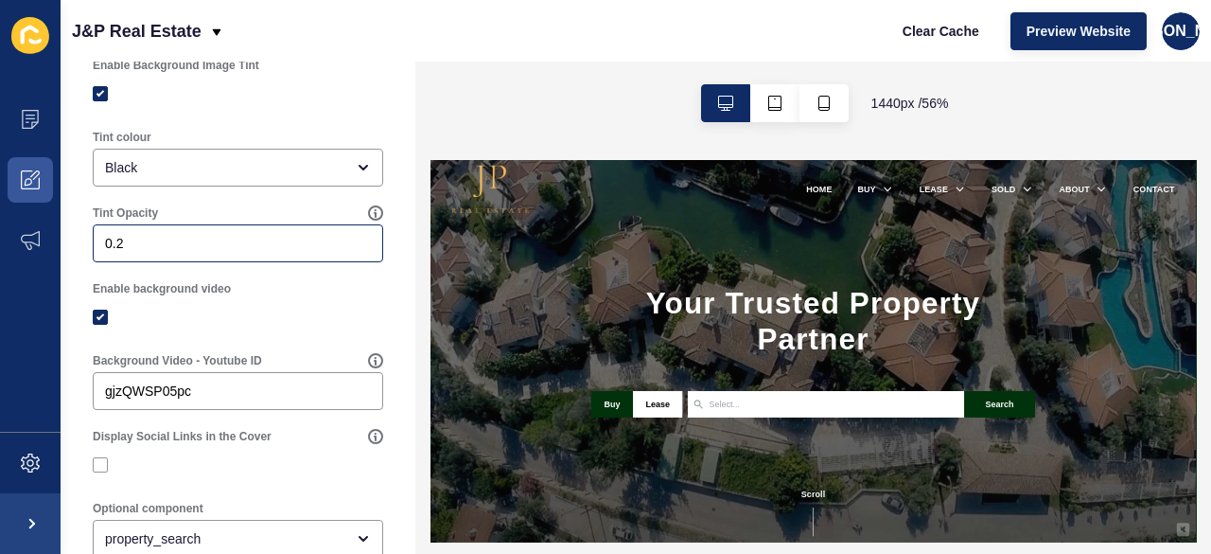
scroll to position [0, 0]
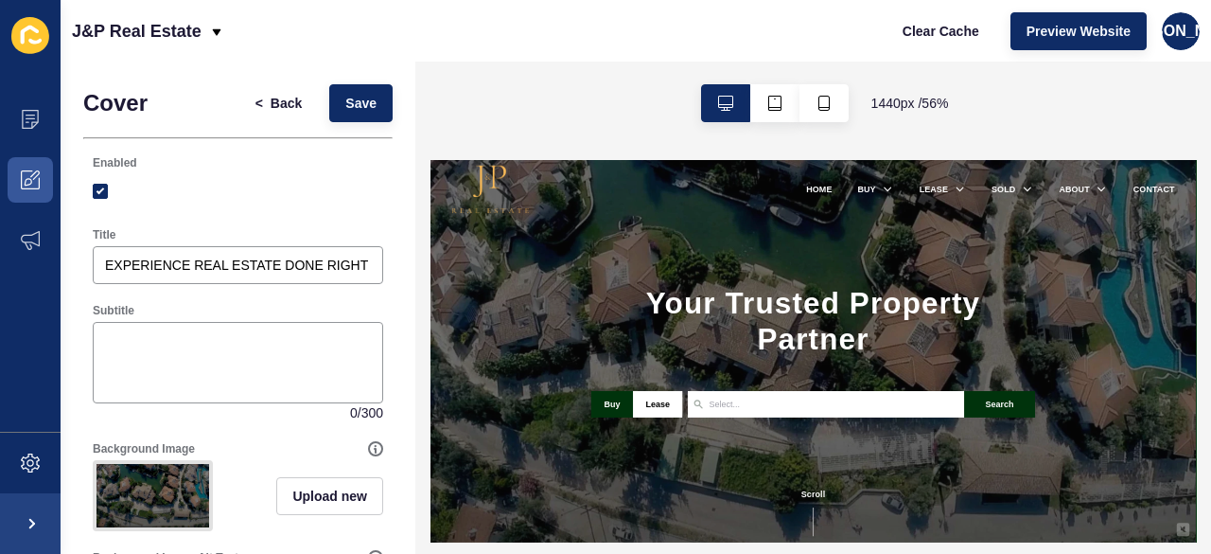
click at [880, 377] on div "Your Trusted Property Partner Buy Lease Arundel Biggera Waters Flagstone Flinde…" at bounding box center [1112, 500] width 1363 height 680
click at [986, 444] on h1 "Your Trusted Property Partner" at bounding box center [1111, 446] width 790 height 127
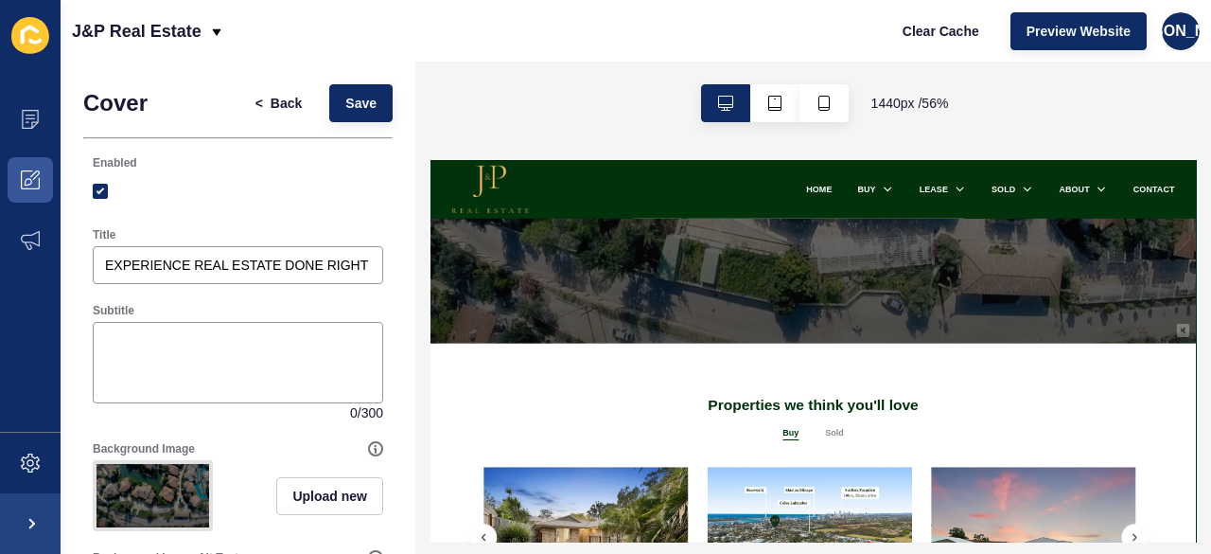
scroll to position [95, 0]
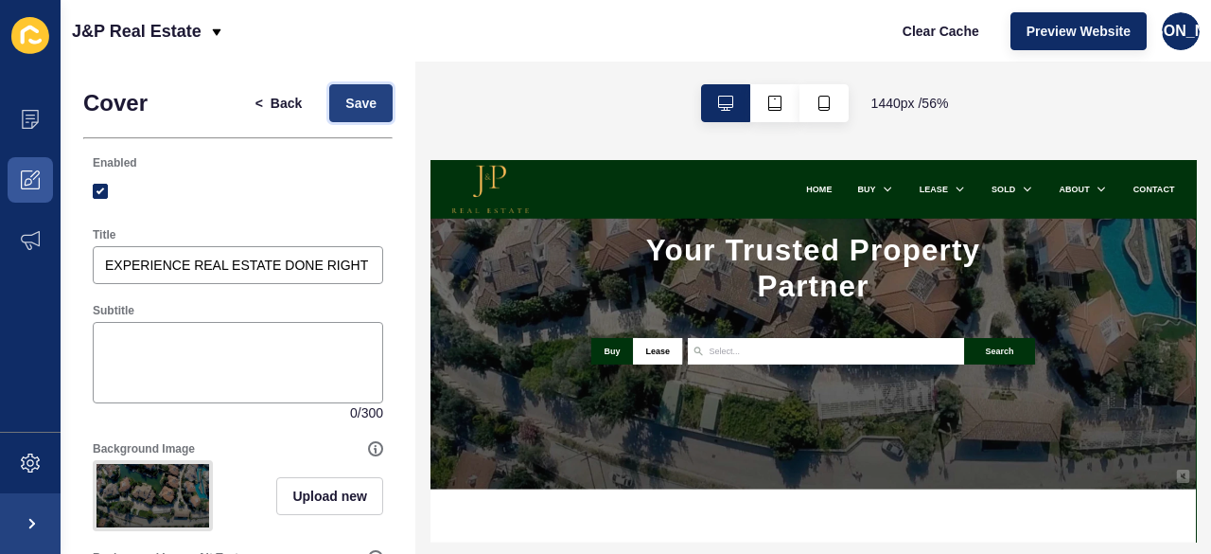
click at [352, 110] on span "Save" at bounding box center [360, 103] width 31 height 19
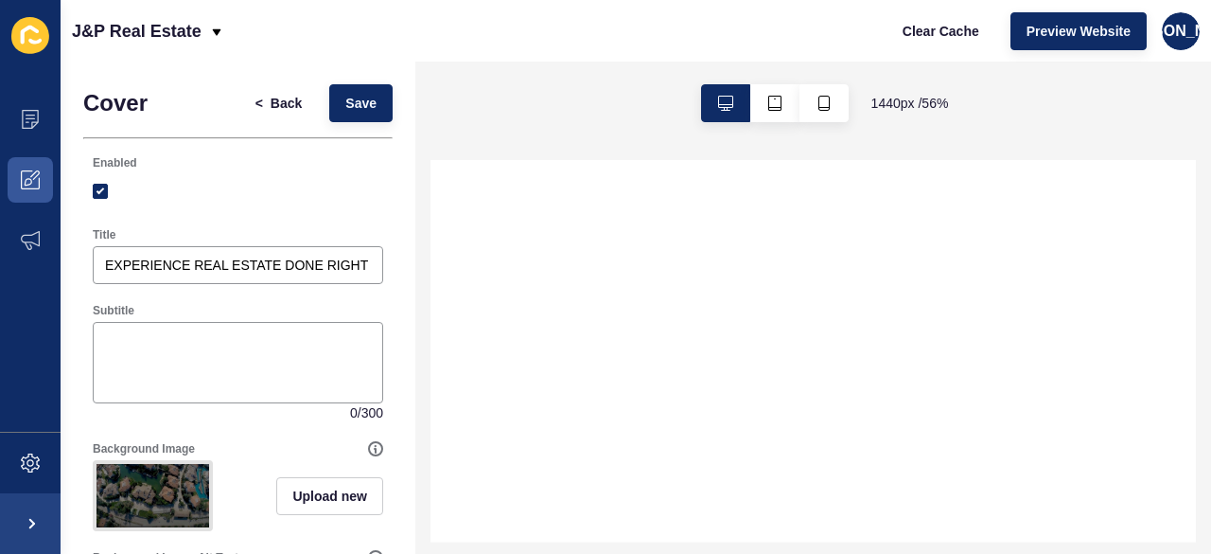
select select
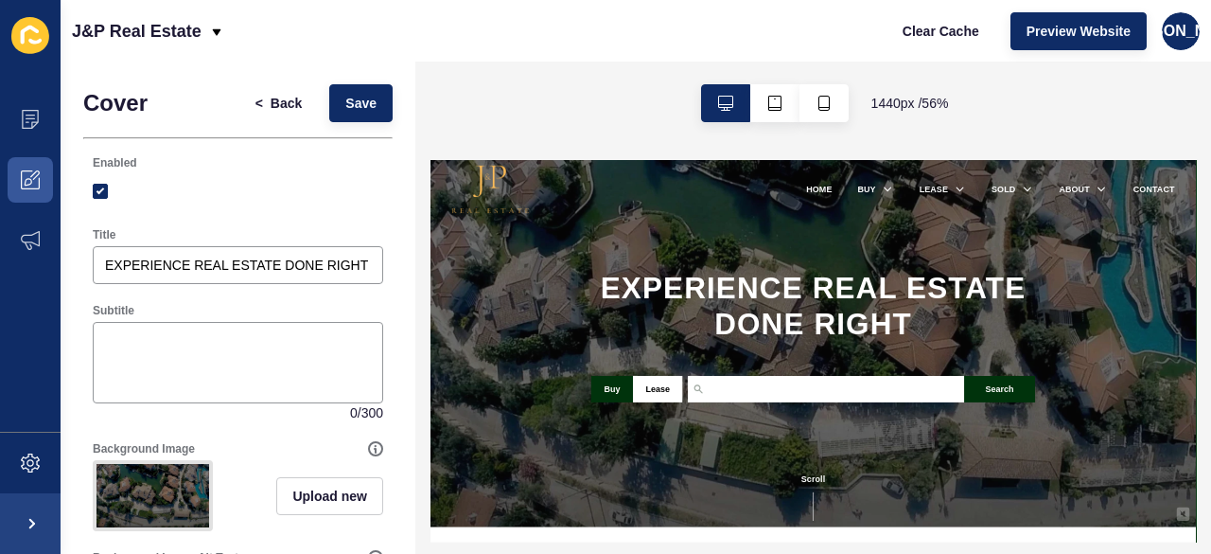
scroll to position [0, 0]
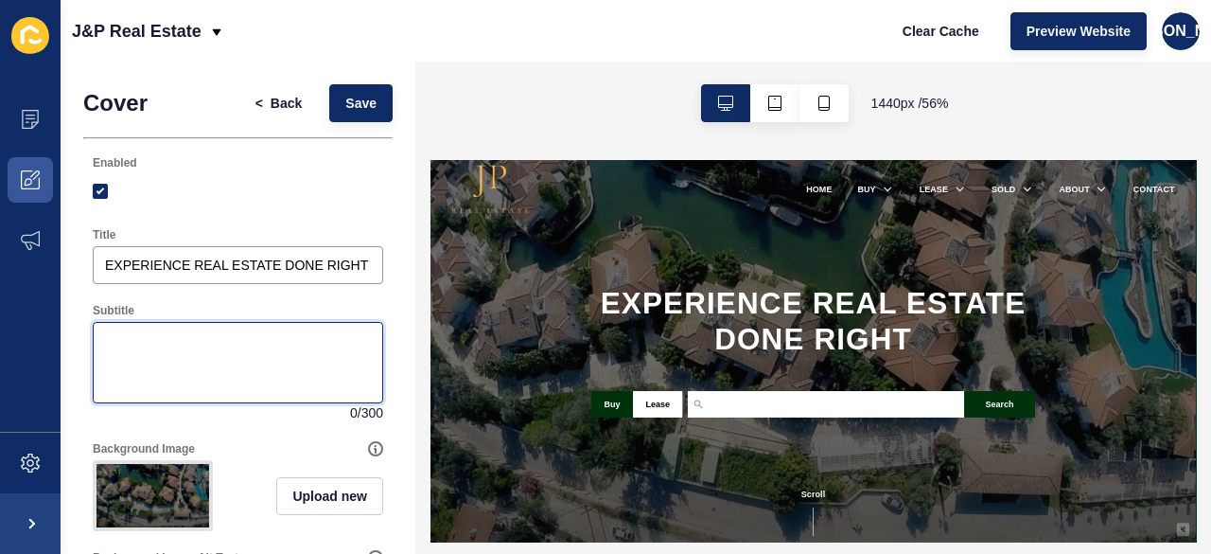
click at [276, 347] on textarea "Subtitle" at bounding box center [238, 363] width 285 height 76
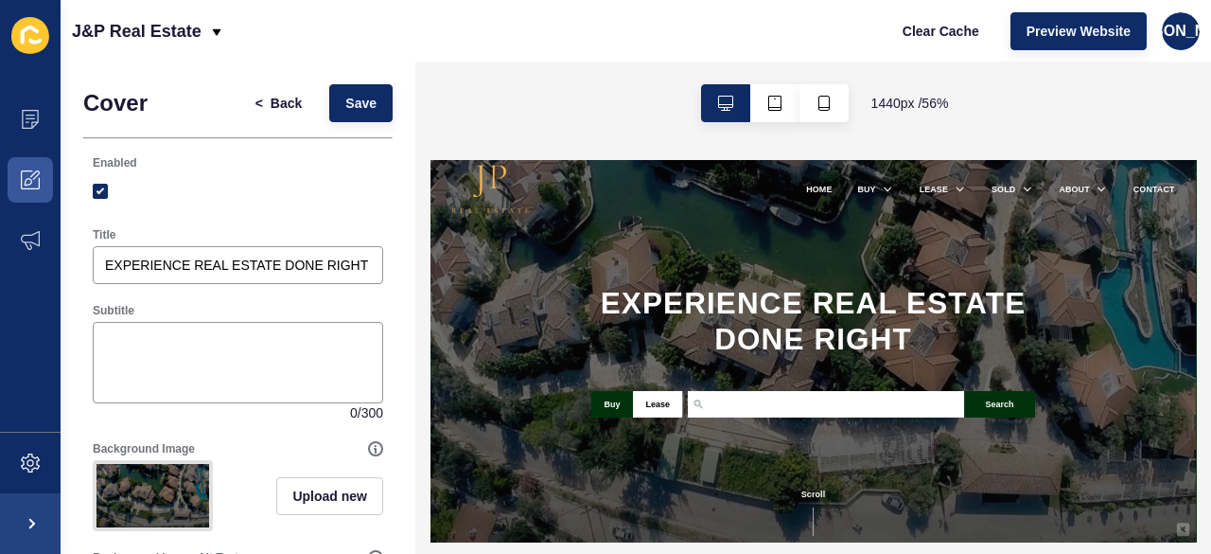
click at [881, 446] on h1 "EXPERIENCE REAL ESTATE DONE RIGHT" at bounding box center [1111, 446] width 790 height 127
drag, startPoint x: 214, startPoint y: 417, endPoint x: 214, endPoint y: 407, distance: 10.4
click at [214, 418] on div "0 / 300" at bounding box center [238, 372] width 291 height 100
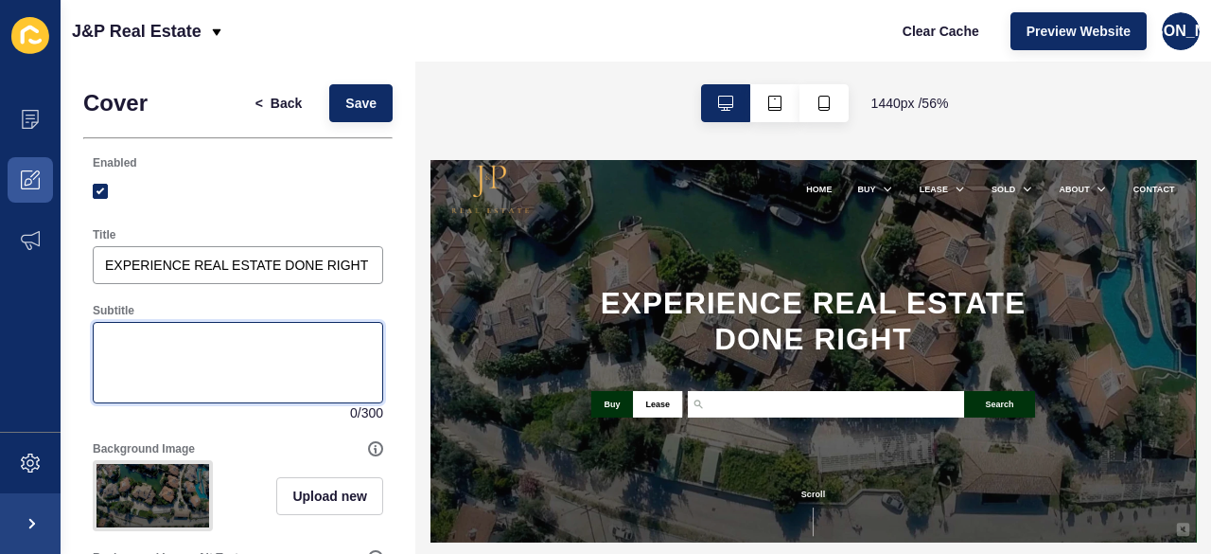
click at [220, 379] on textarea "Subtitle" at bounding box center [238, 363] width 285 height 76
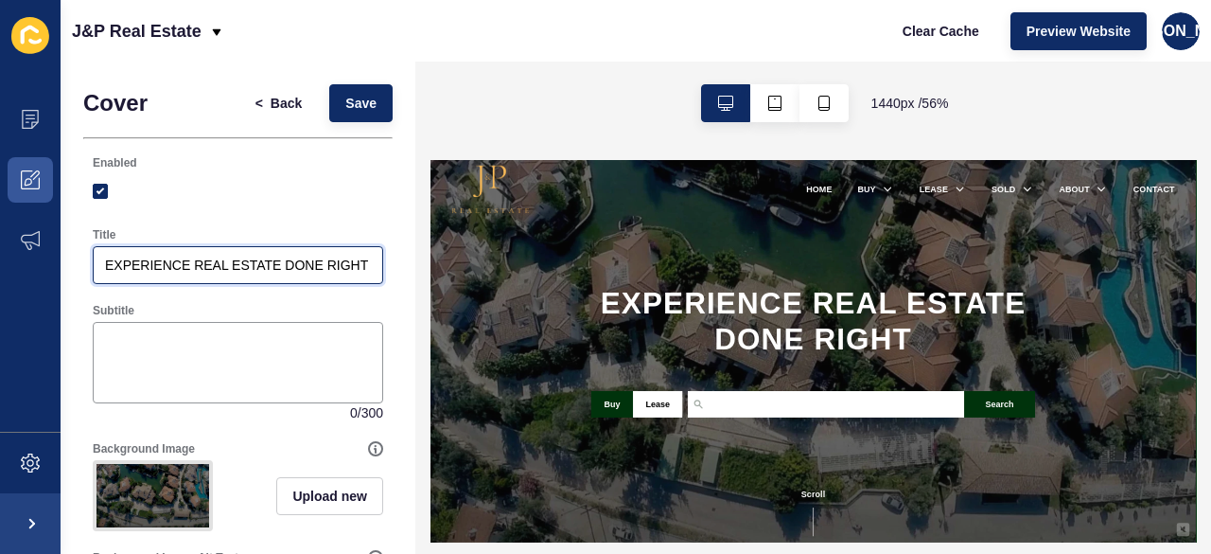
click at [157, 272] on input "EXPERIENCE REAL ESTATE DONE RIGHT" at bounding box center [238, 265] width 266 height 19
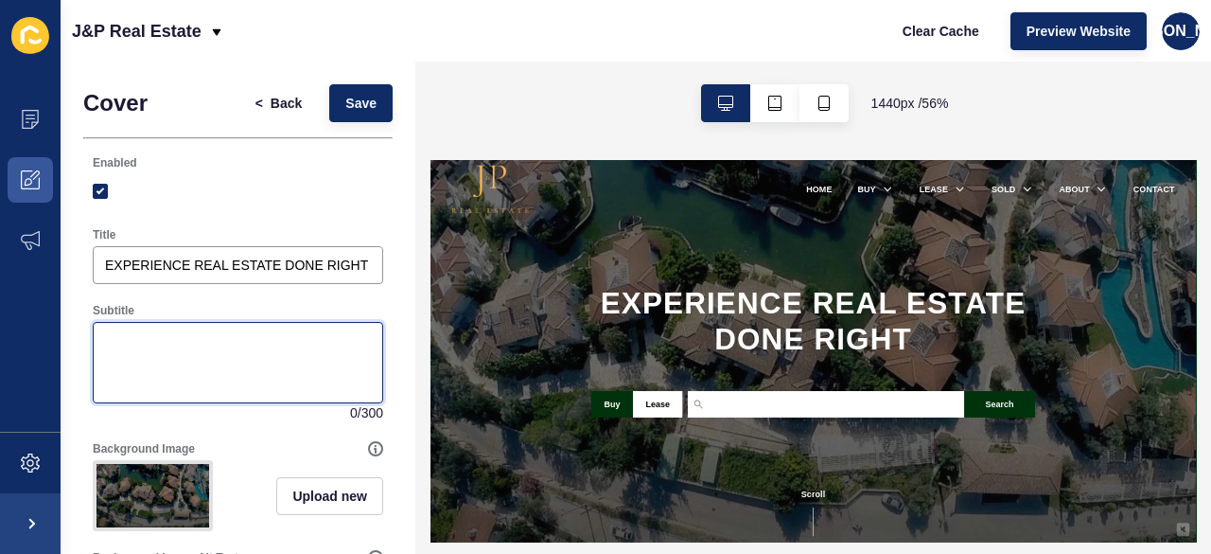
click at [293, 328] on textarea "Subtitle" at bounding box center [238, 363] width 285 height 76
paste textarea "Buy, Sell, Live Better"
type textarea "Buy, Sell, Live Better"
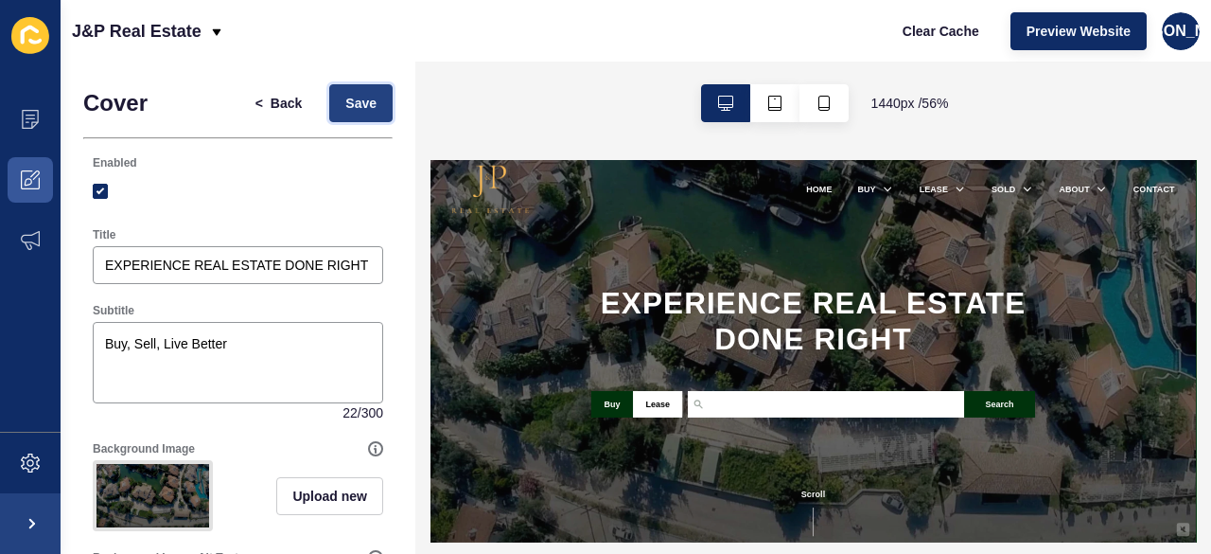
click at [365, 84] on button "Save" at bounding box center [360, 103] width 63 height 38
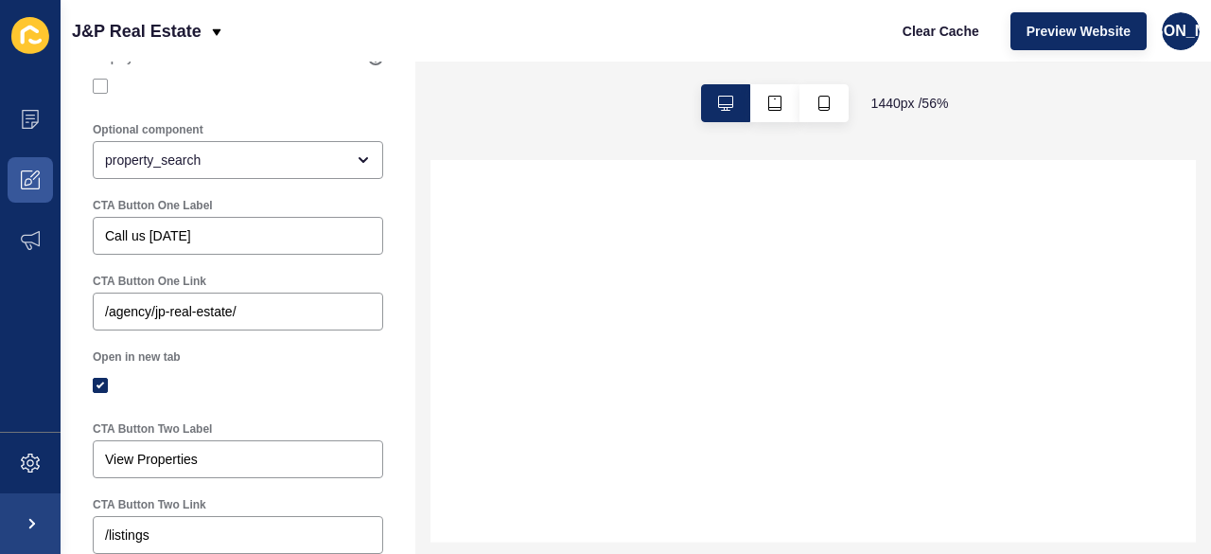
scroll to position [757, 0]
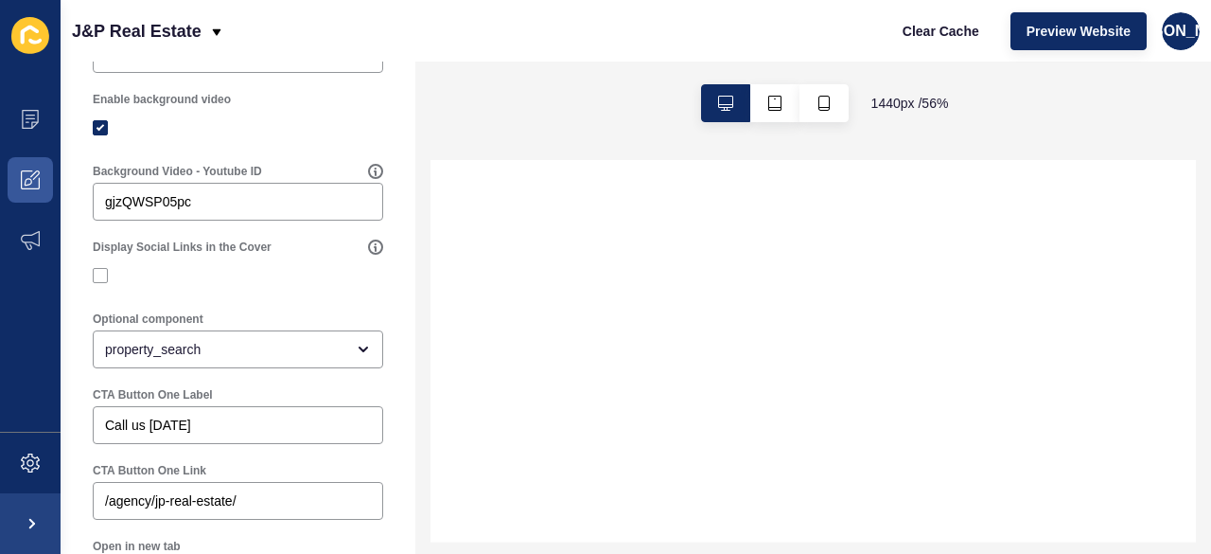
select select
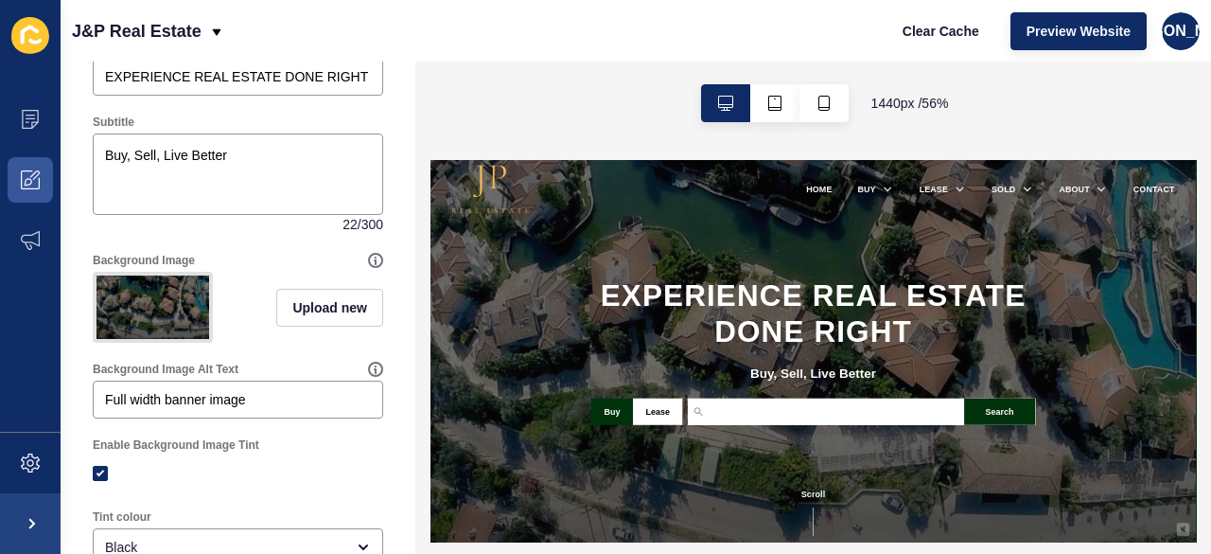
scroll to position [0, 0]
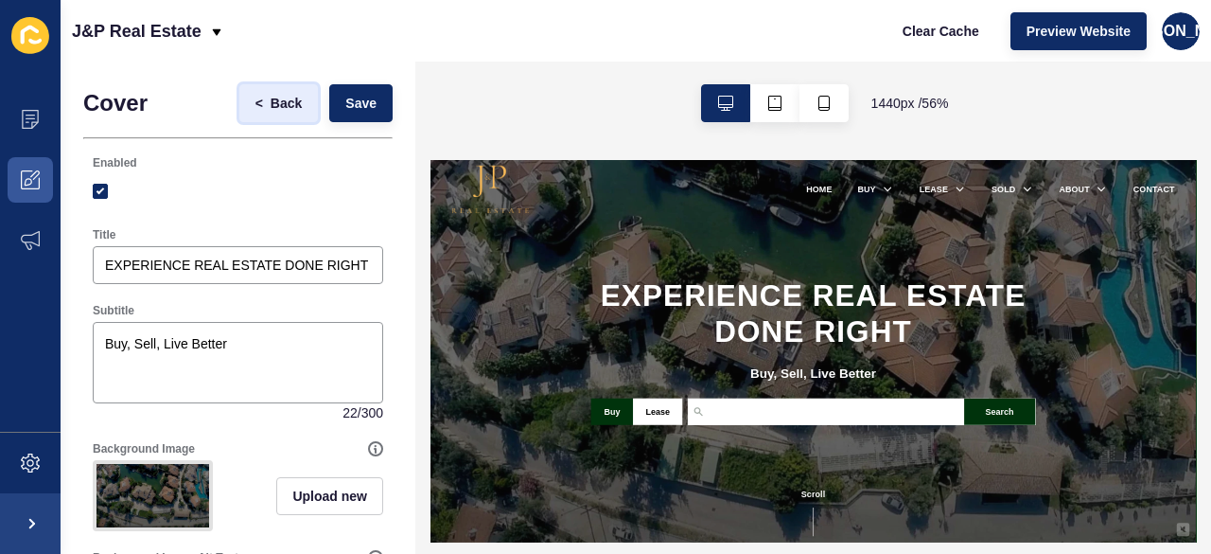
click at [254, 113] on button "< Back" at bounding box center [278, 103] width 79 height 38
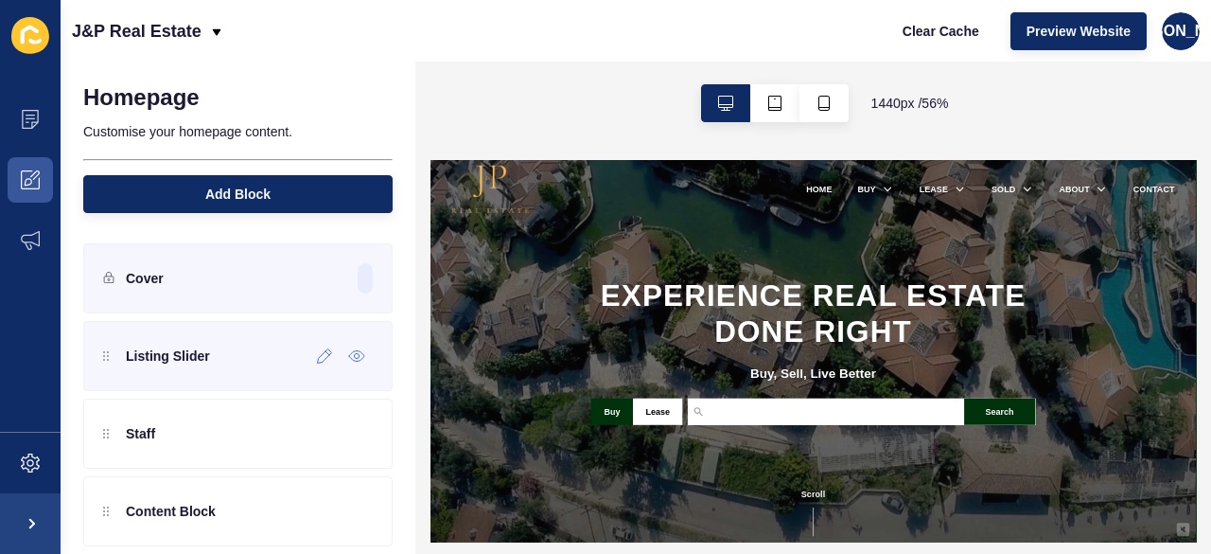
click at [305, 374] on div "Listing Slider" at bounding box center [237, 356] width 309 height 70
click at [317, 360] on icon at bounding box center [325, 355] width 16 height 15
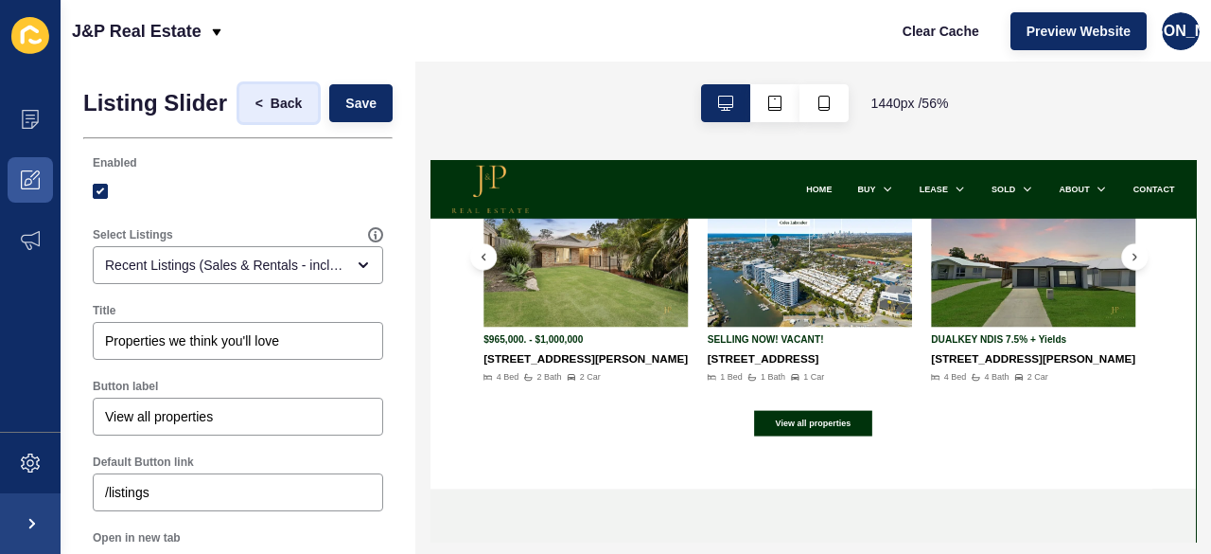
click at [256, 111] on span "<" at bounding box center [263, 103] width 15 height 19
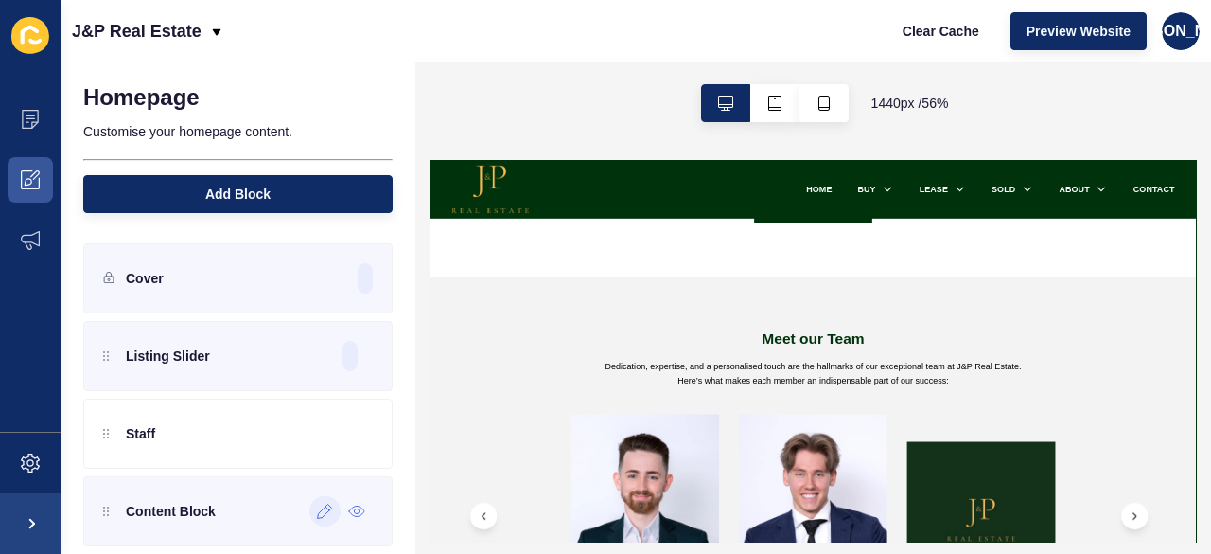
drag, startPoint x: 310, startPoint y: 515, endPoint x: 35, endPoint y: 546, distance: 277.2
click at [317, 515] on icon at bounding box center [325, 510] width 16 height 15
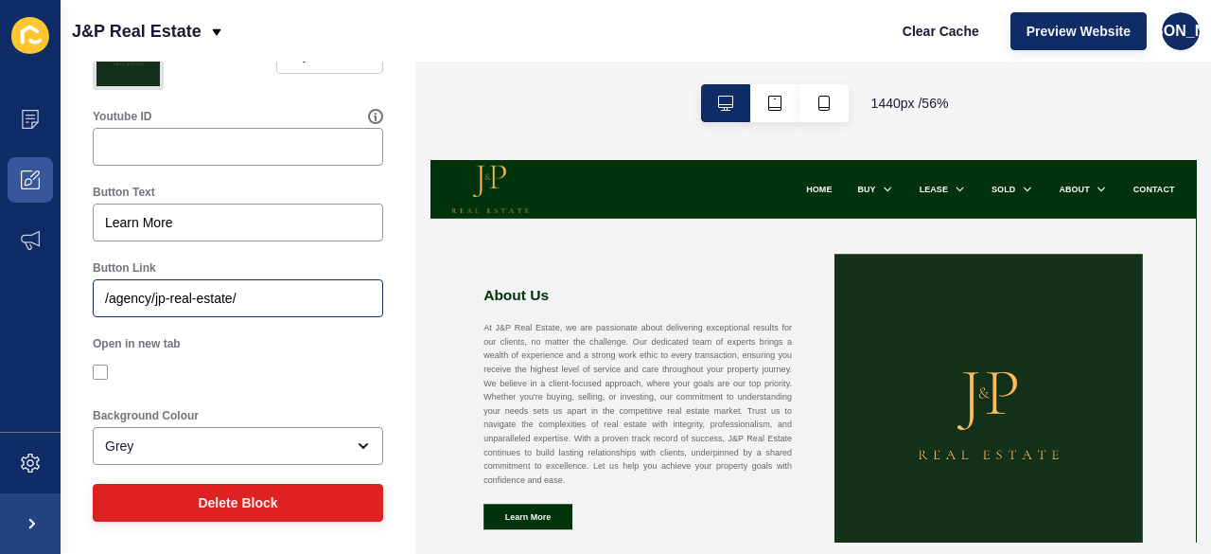
scroll to position [1051, 0]
click at [8, 236] on span at bounding box center [30, 240] width 61 height 61
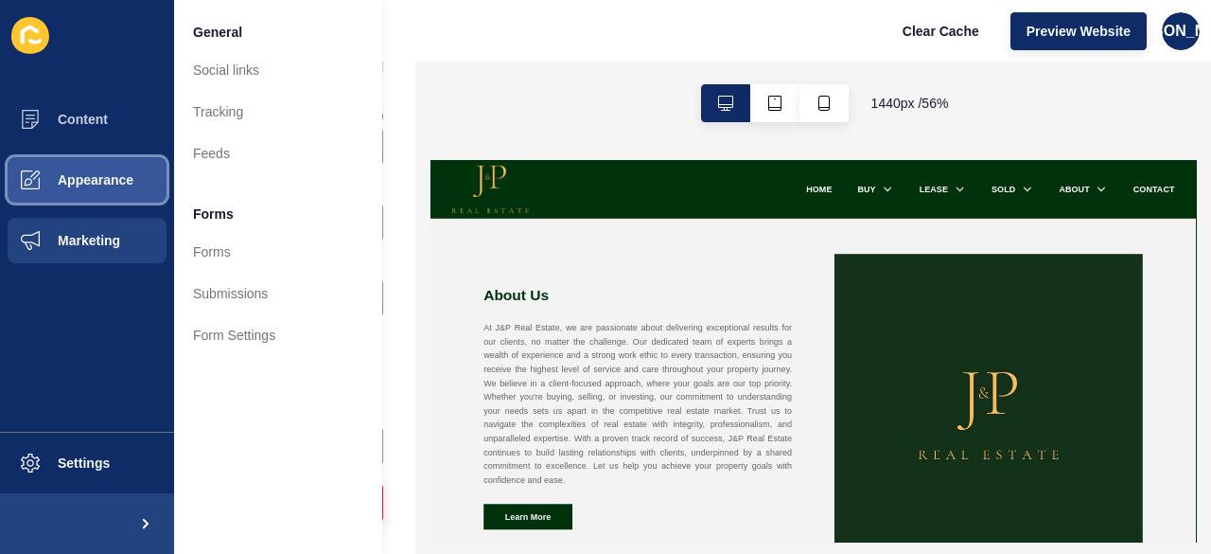
click at [47, 194] on span at bounding box center [30, 180] width 61 height 61
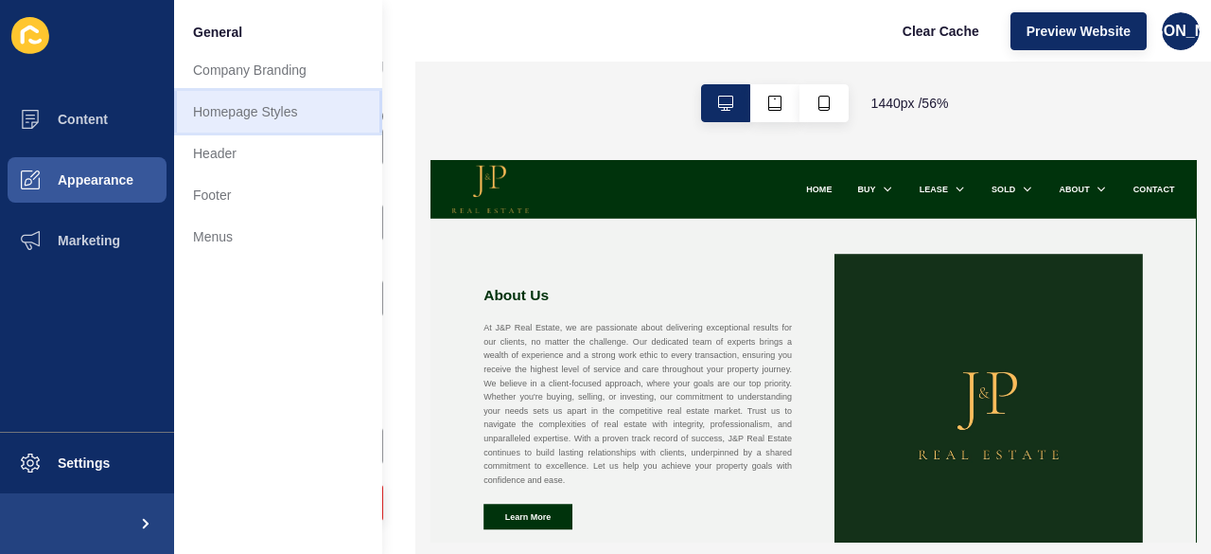
click at [297, 105] on link "Homepage Styles" at bounding box center [278, 112] width 208 height 42
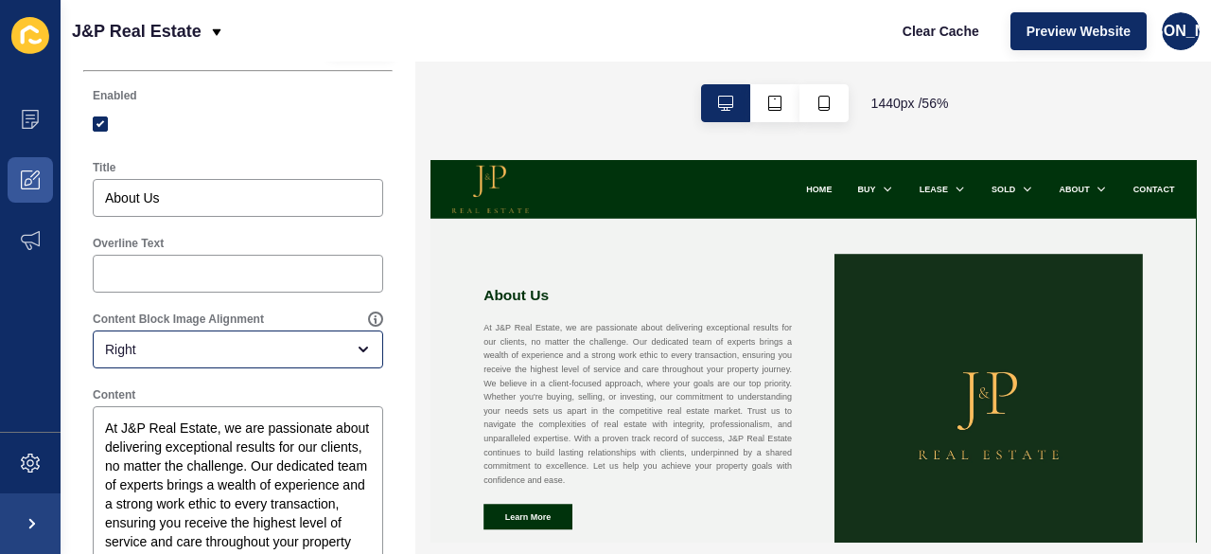
scroll to position [0, 0]
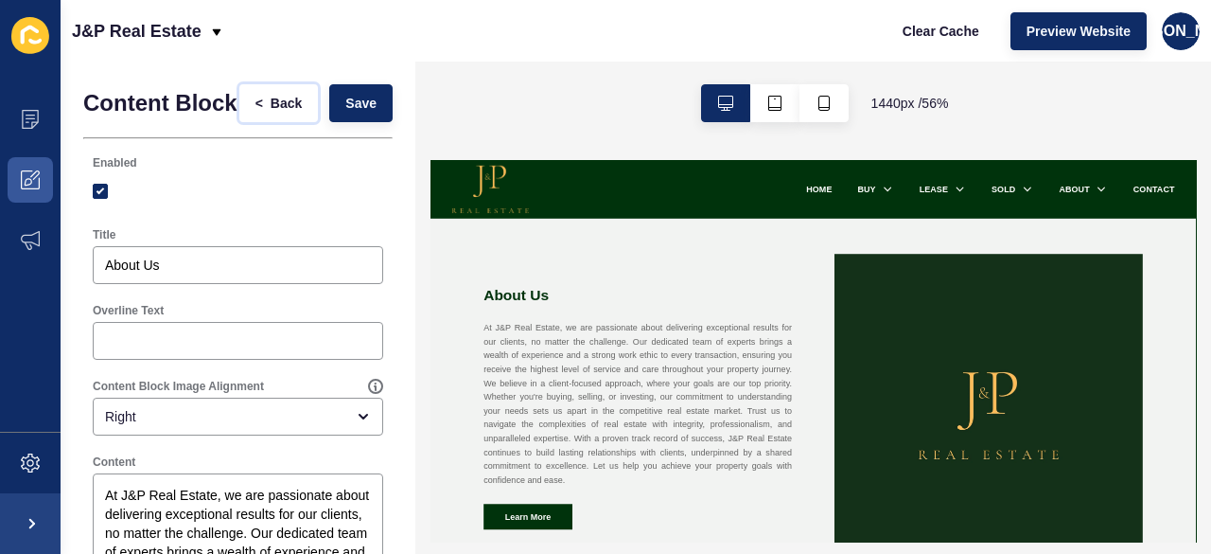
click at [256, 109] on span "<" at bounding box center [263, 103] width 15 height 19
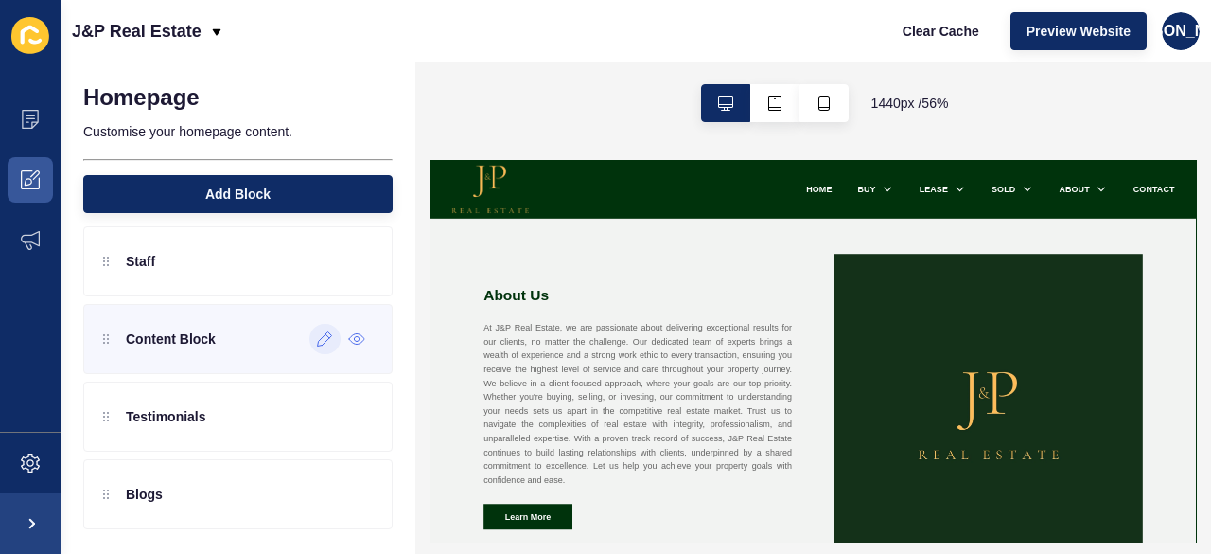
scroll to position [38, 0]
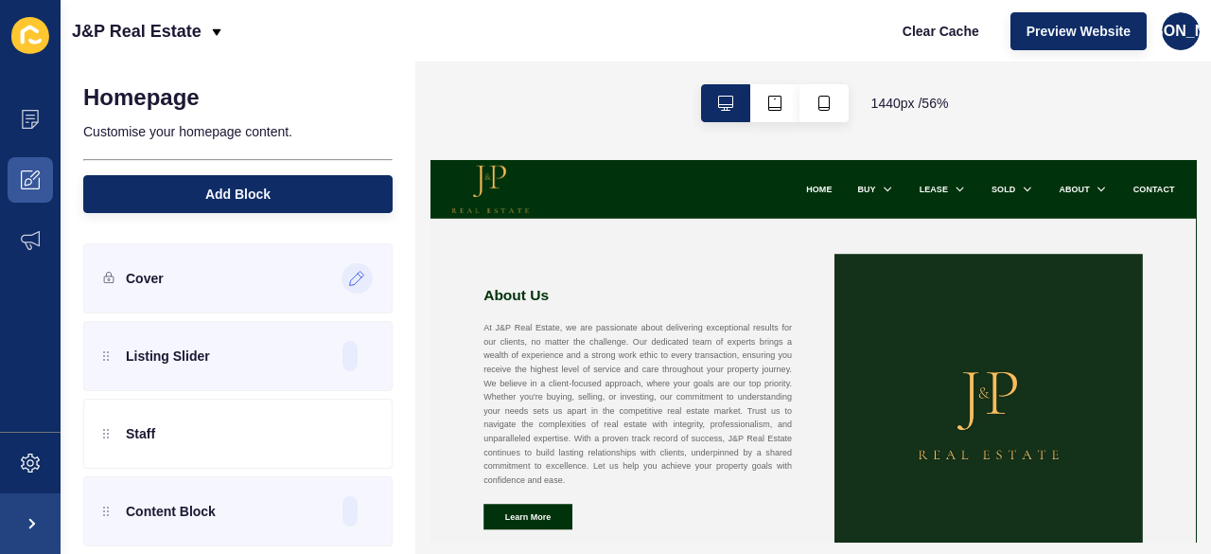
click at [342, 288] on div at bounding box center [357, 278] width 31 height 30
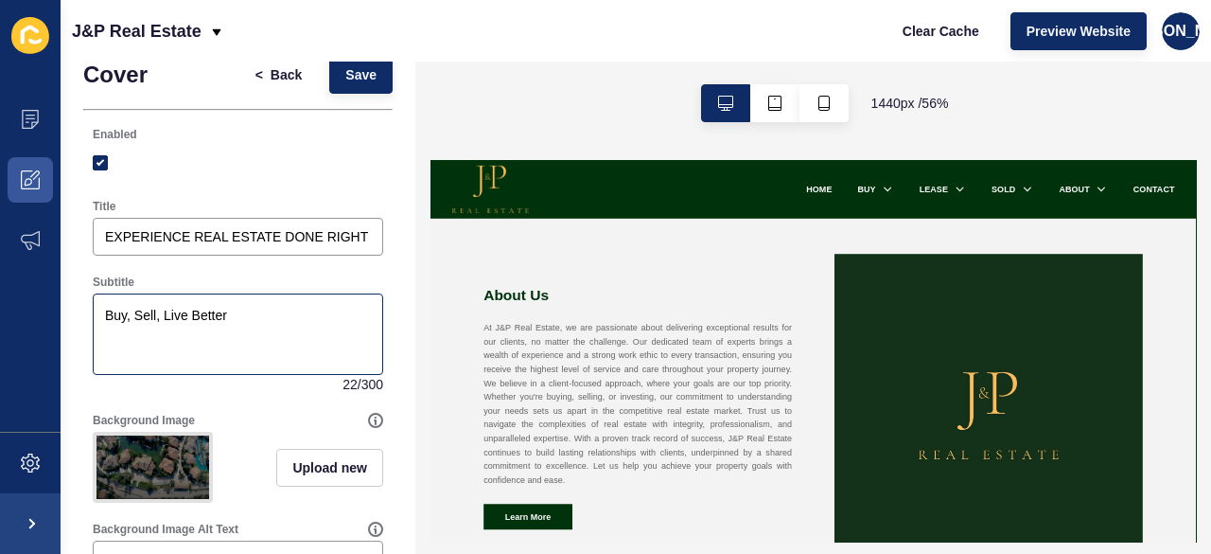
scroll to position [0, 0]
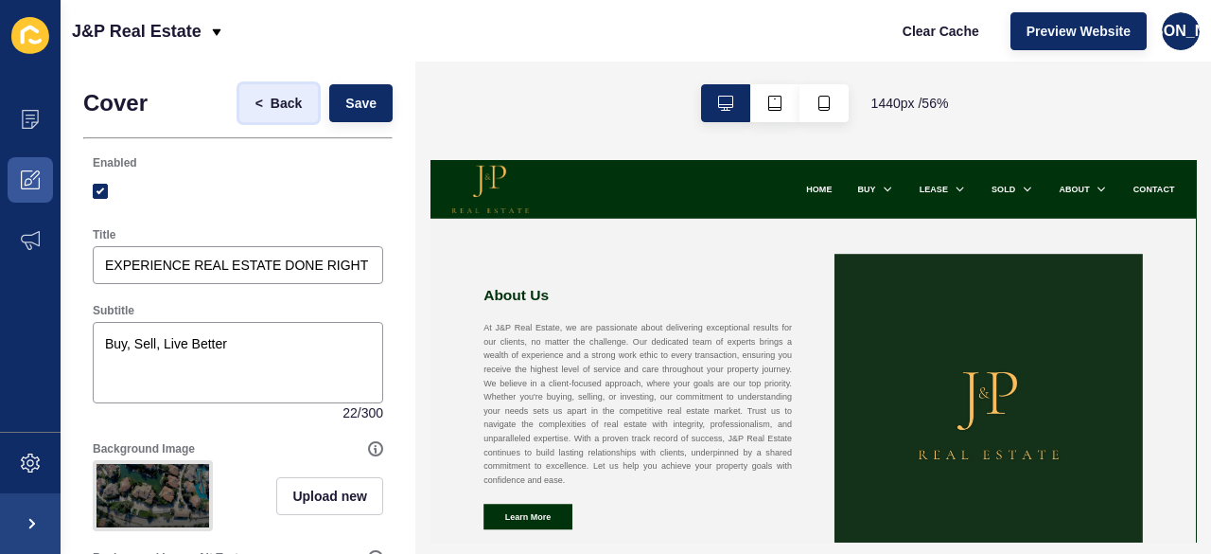
click at [250, 109] on button "< Back" at bounding box center [278, 103] width 79 height 38
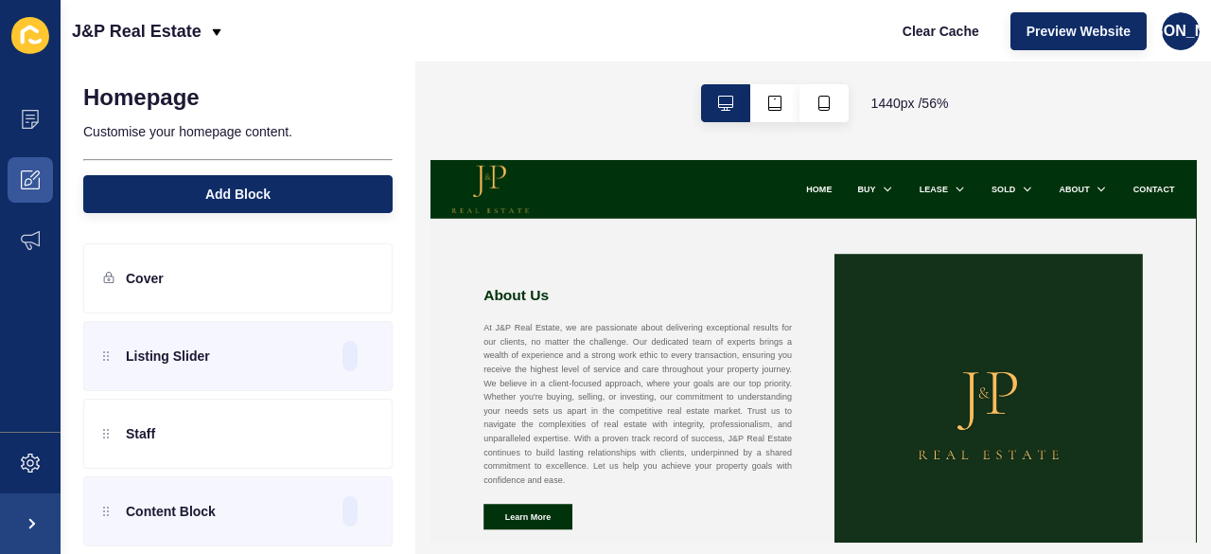
click at [30, 31] on icon at bounding box center [30, 35] width 38 height 37
click at [31, 31] on icon at bounding box center [30, 35] width 38 height 37
click at [4, 427] on ul "Content Appearance Marketing" at bounding box center [30, 260] width 61 height 343
click at [27, 469] on icon at bounding box center [30, 462] width 19 height 19
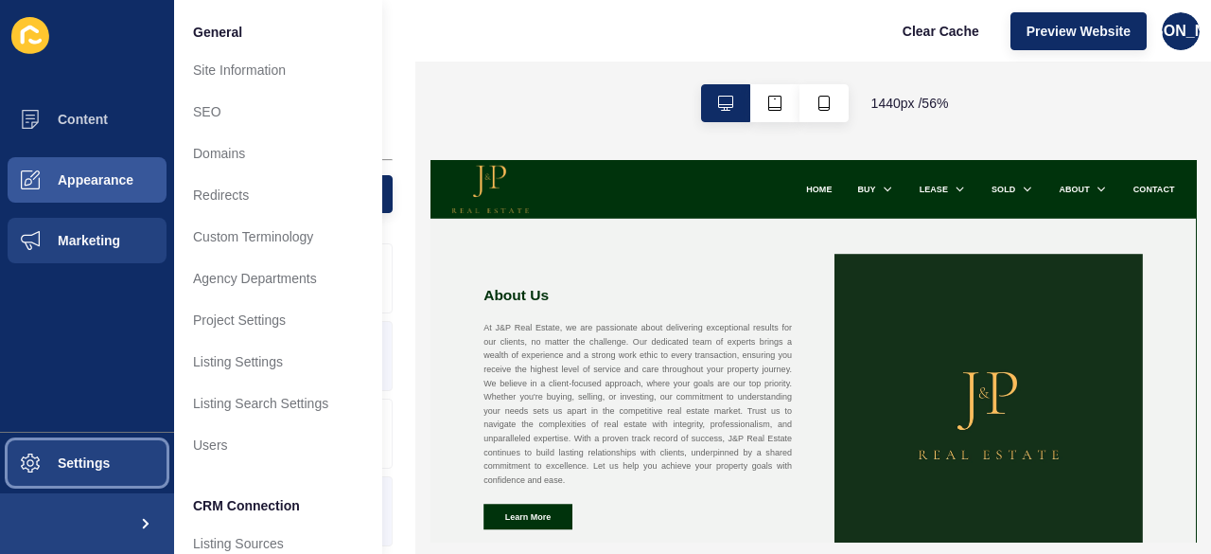
scroll to position [218, 0]
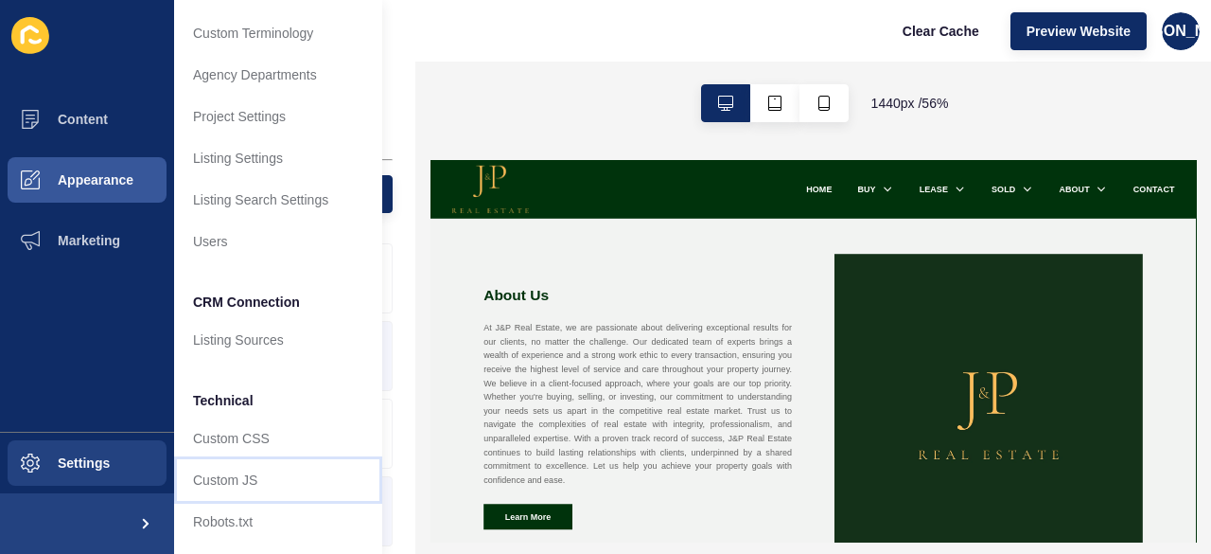
click at [293, 459] on link "Custom JS" at bounding box center [278, 480] width 208 height 42
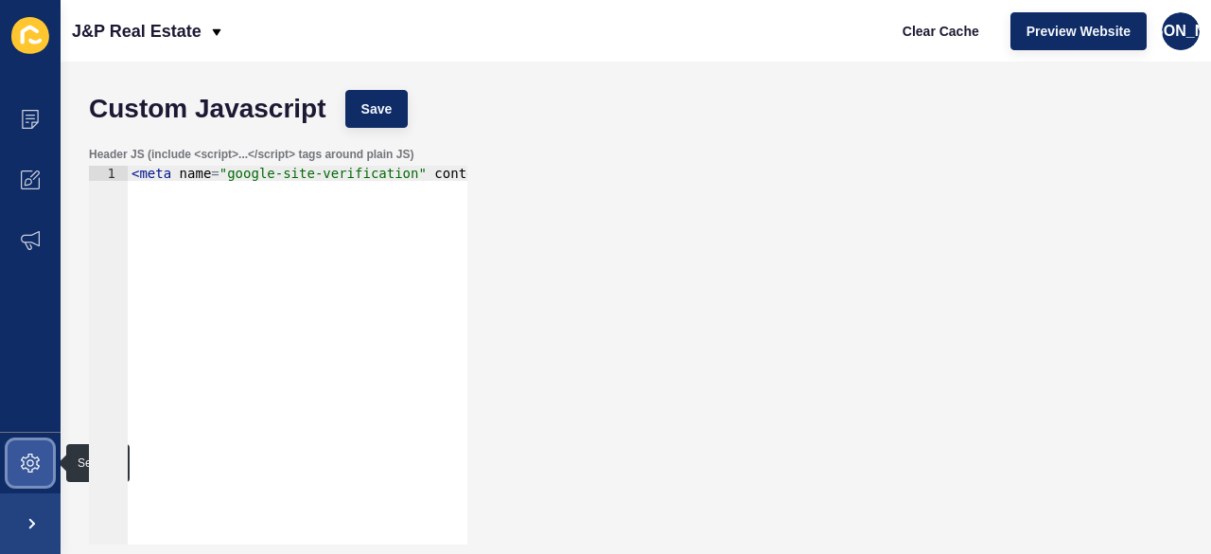
click at [43, 459] on span at bounding box center [30, 462] width 61 height 61
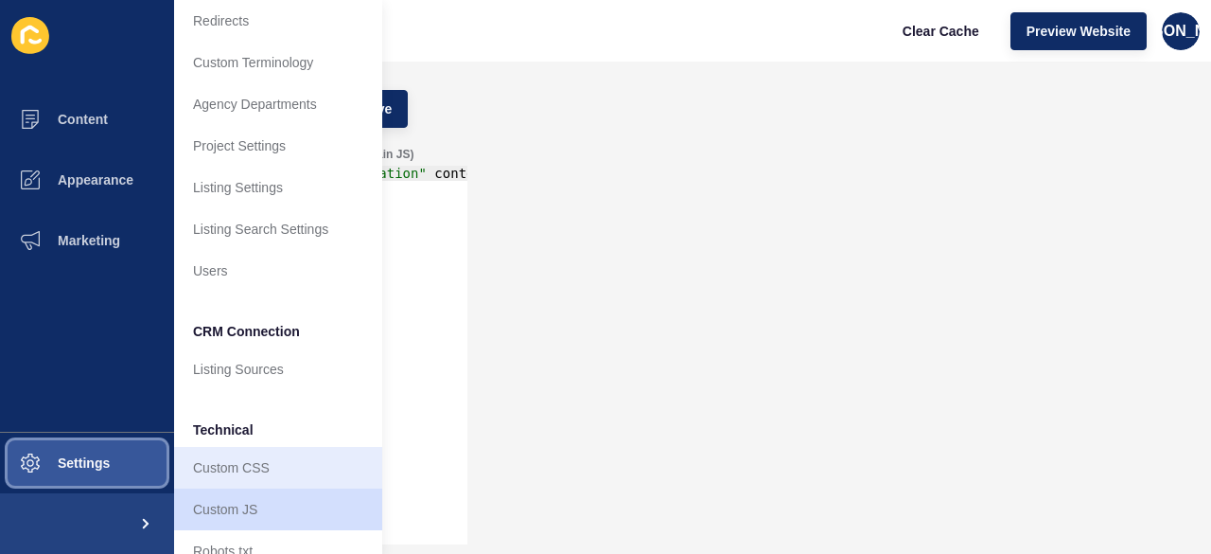
scroll to position [218, 0]
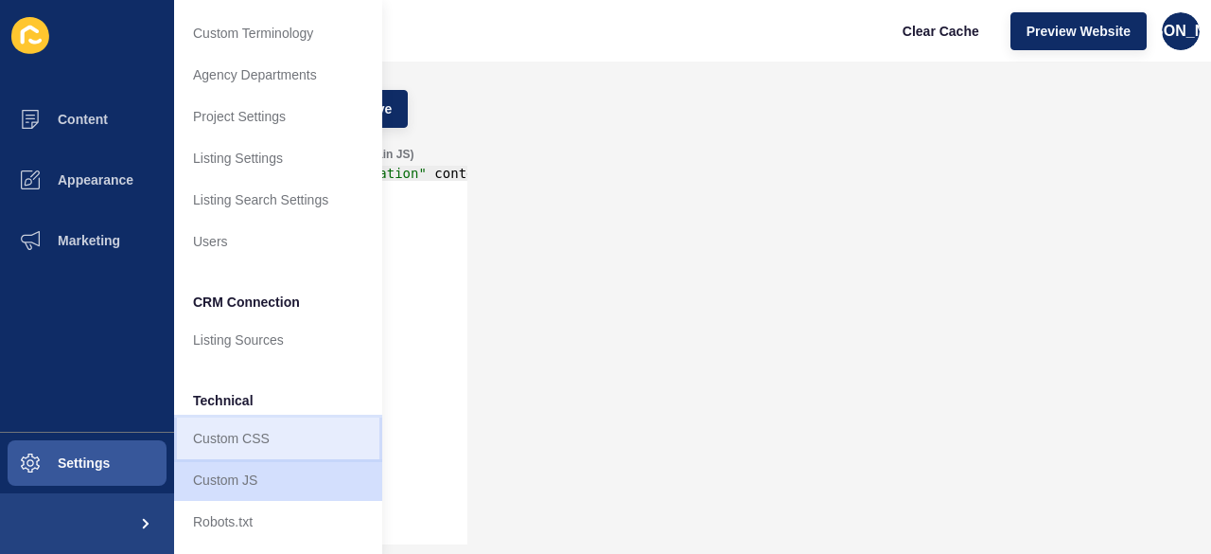
click at [261, 417] on link "Custom CSS" at bounding box center [278, 438] width 208 height 42
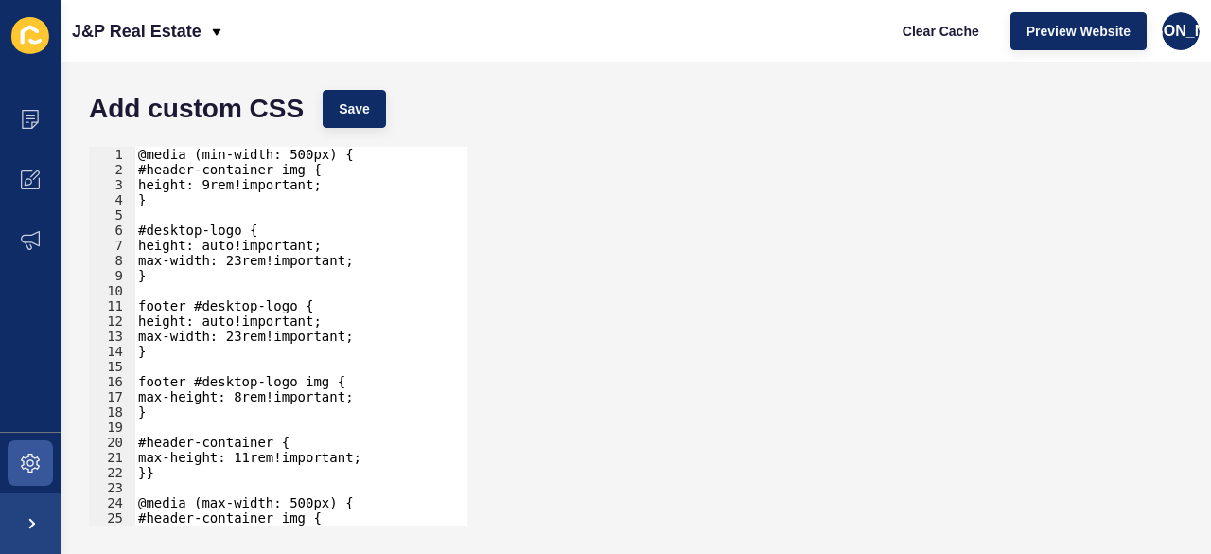
click at [339, 236] on div "@media (min-width: 500px) { #header-container img { height: 9rem!important; } #…" at bounding box center [293, 351] width 319 height 409
click at [346, 269] on div "@media (min-width: 500px) { #header-container img { height: 9rem!important; } #…" at bounding box center [293, 351] width 319 height 409
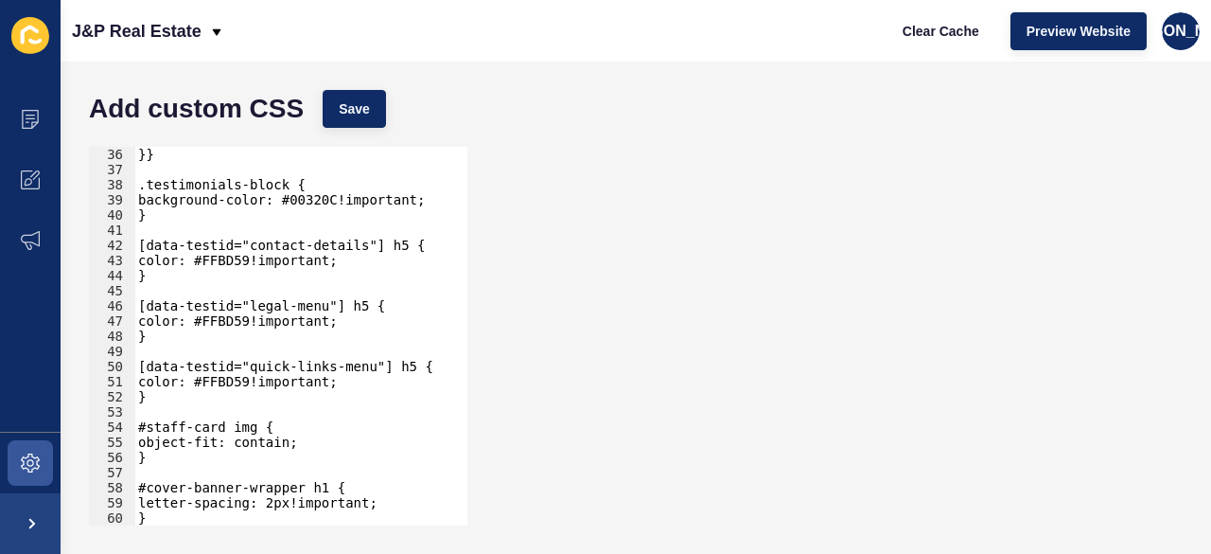
scroll to position [530, 0]
click at [411, 323] on div "}} .testimonials-block { background-color: #00320C!important; } [data-testid="c…" at bounding box center [293, 351] width 319 height 409
type textarea "color: #FFBD59!important;"
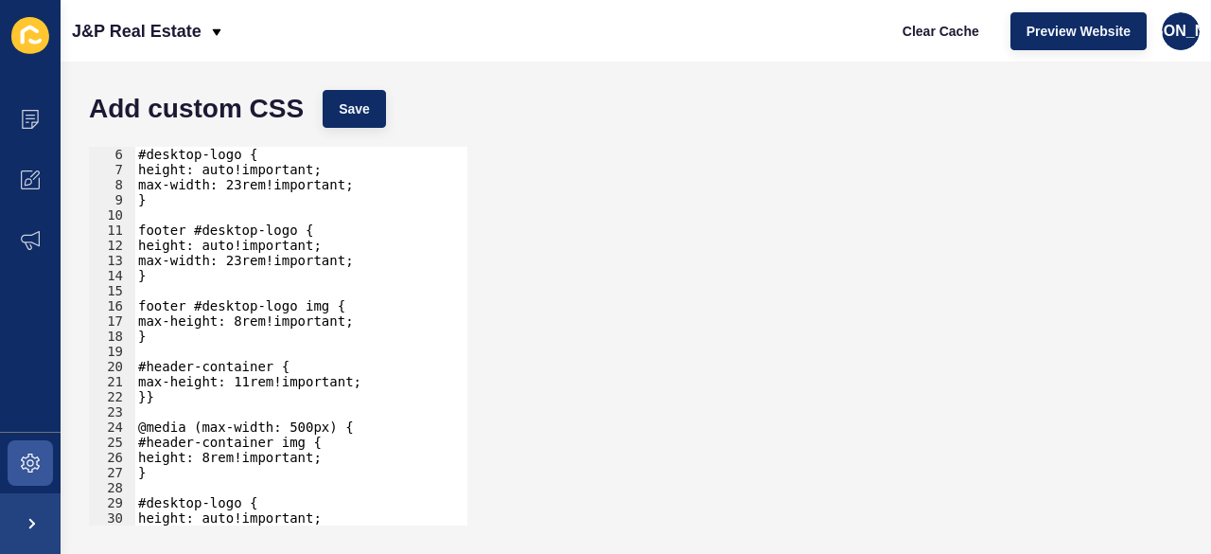
scroll to position [0, 0]
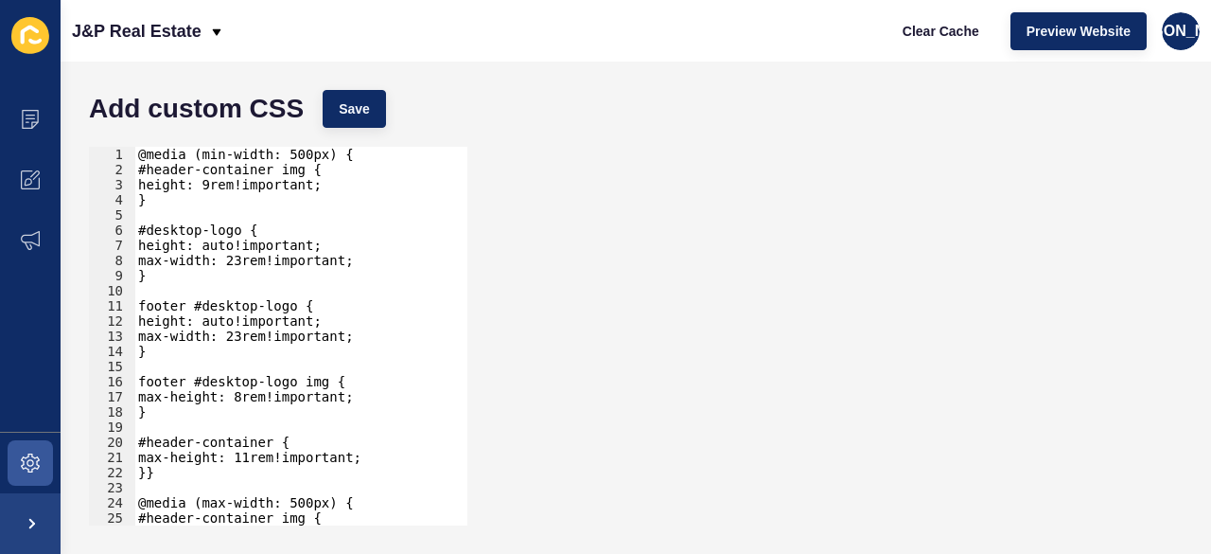
click at [613, 168] on div "color: #FFBD59!important; 1 2 3 4 5 6 7 8 9 10 11 12 13 14 15 16 17 18 19 20 21…" at bounding box center [635, 335] width 1113 height 397
click at [40, 508] on span at bounding box center [30, 523] width 61 height 61
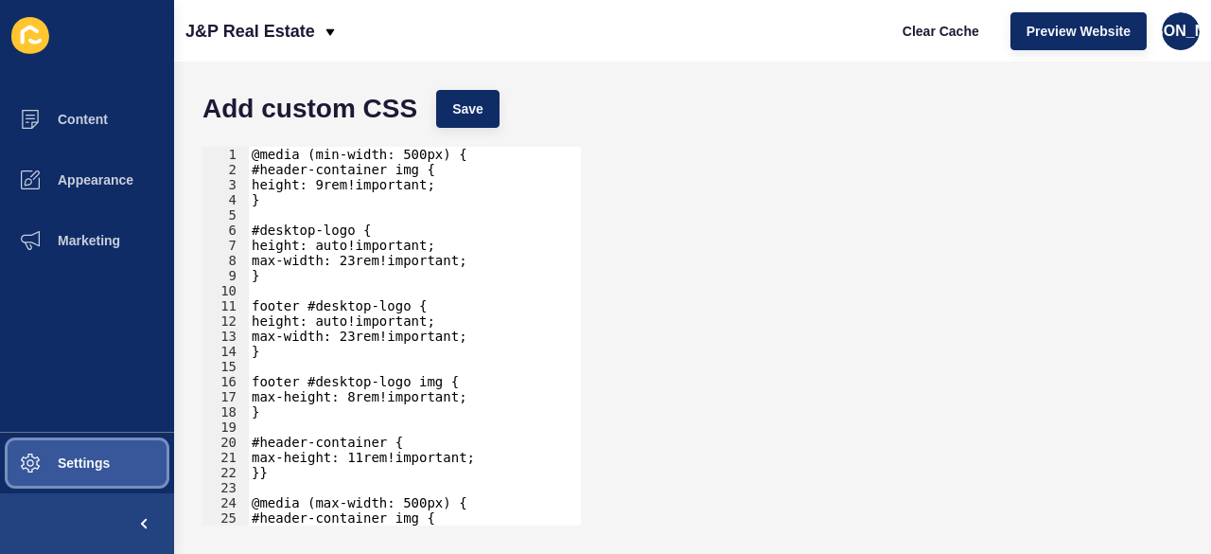
click at [70, 462] on span "Settings" at bounding box center [53, 462] width 113 height 15
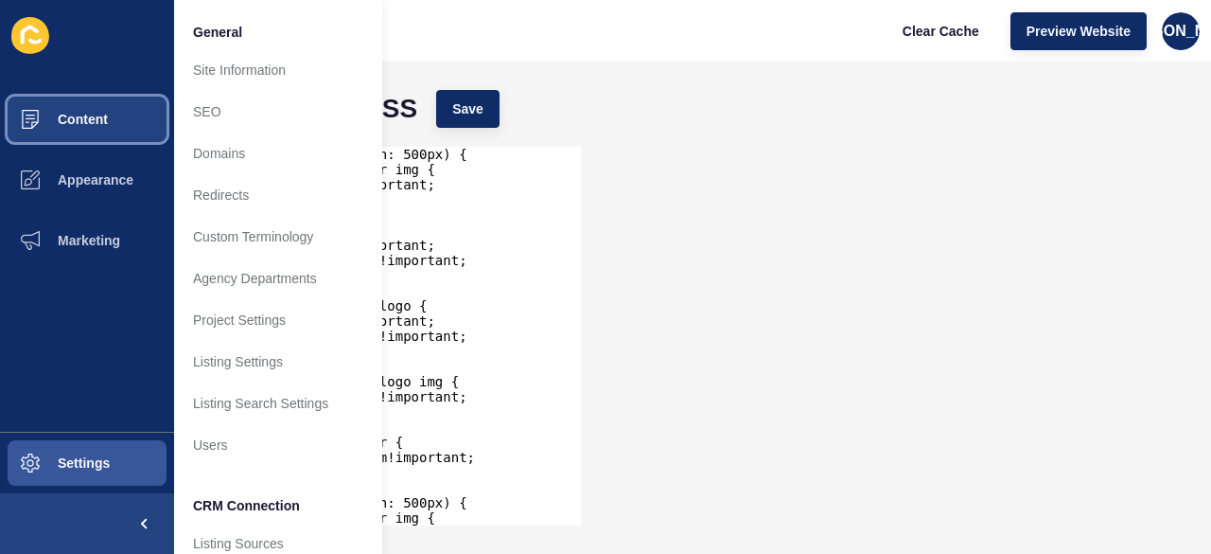
click at [86, 116] on span "Content" at bounding box center [52, 119] width 111 height 15
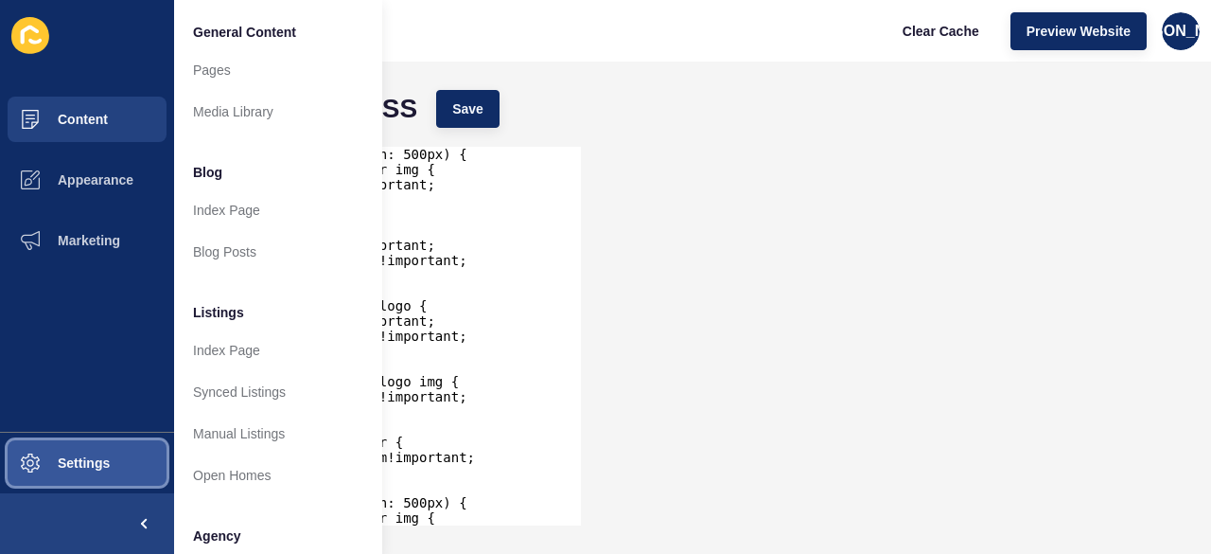
click at [64, 469] on span "Settings" at bounding box center [53, 462] width 113 height 15
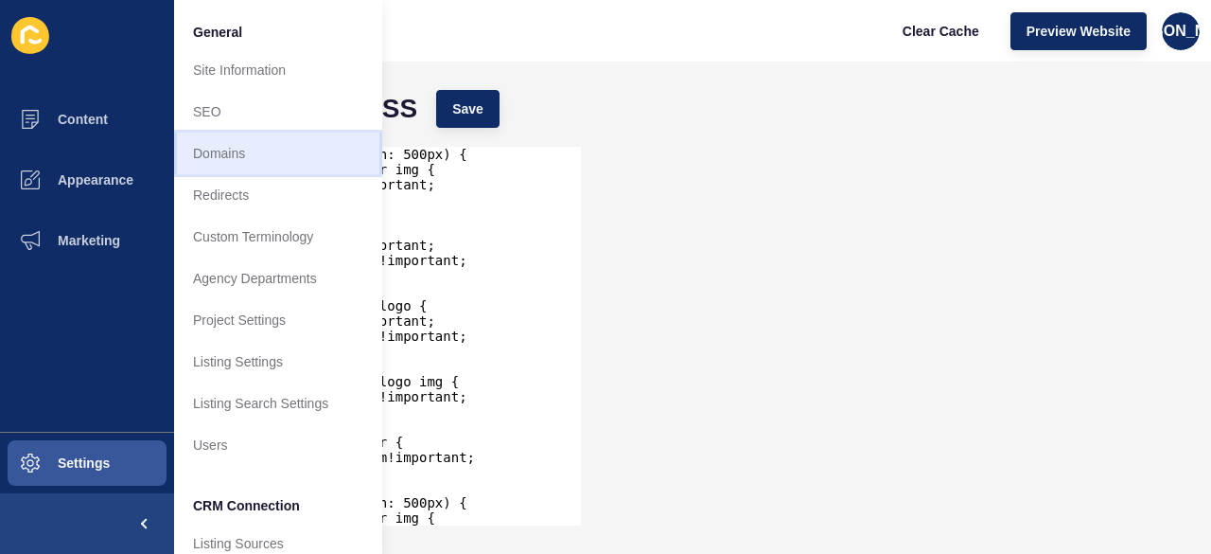
click at [227, 140] on link "Domains" at bounding box center [278, 153] width 208 height 42
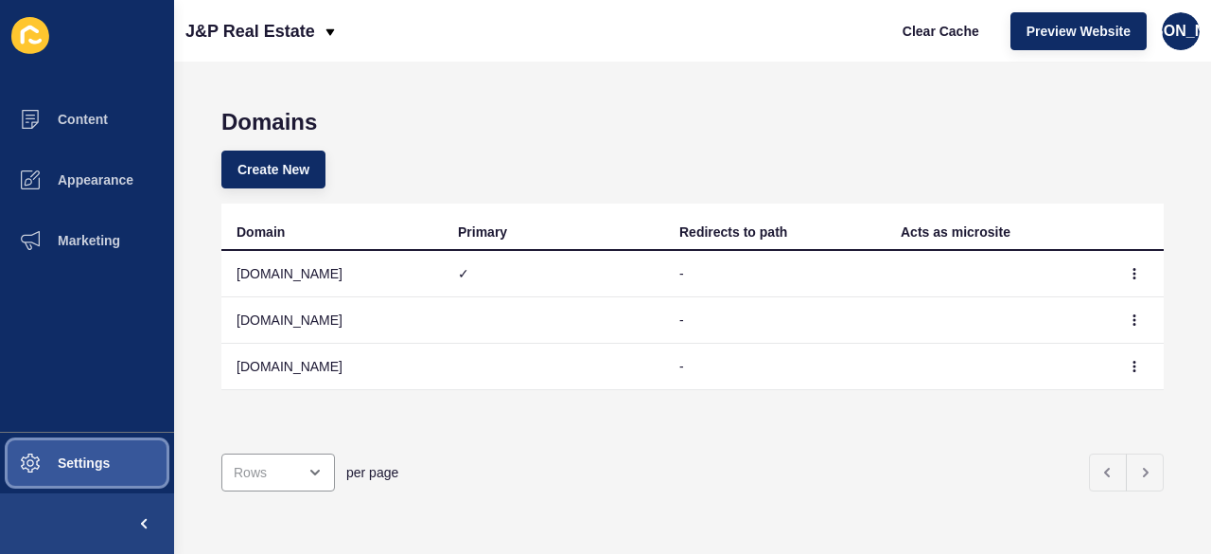
drag, startPoint x: 111, startPoint y: 476, endPoint x: 134, endPoint y: 476, distance: 23.7
click at [130, 476] on button "Settings" at bounding box center [87, 462] width 174 height 61
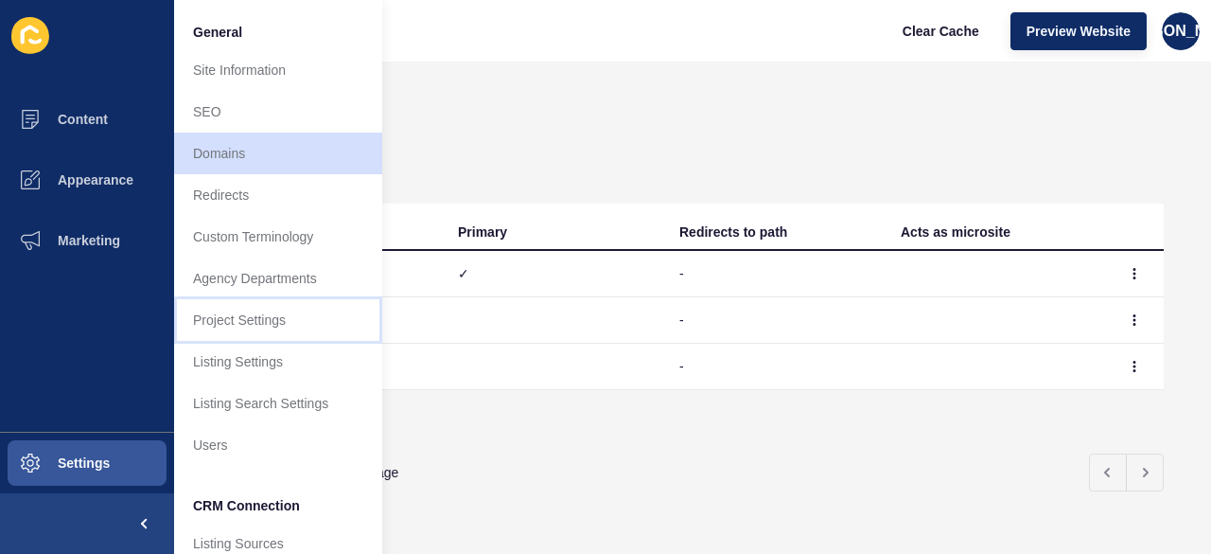
click at [265, 315] on link "Project Settings" at bounding box center [278, 320] width 208 height 42
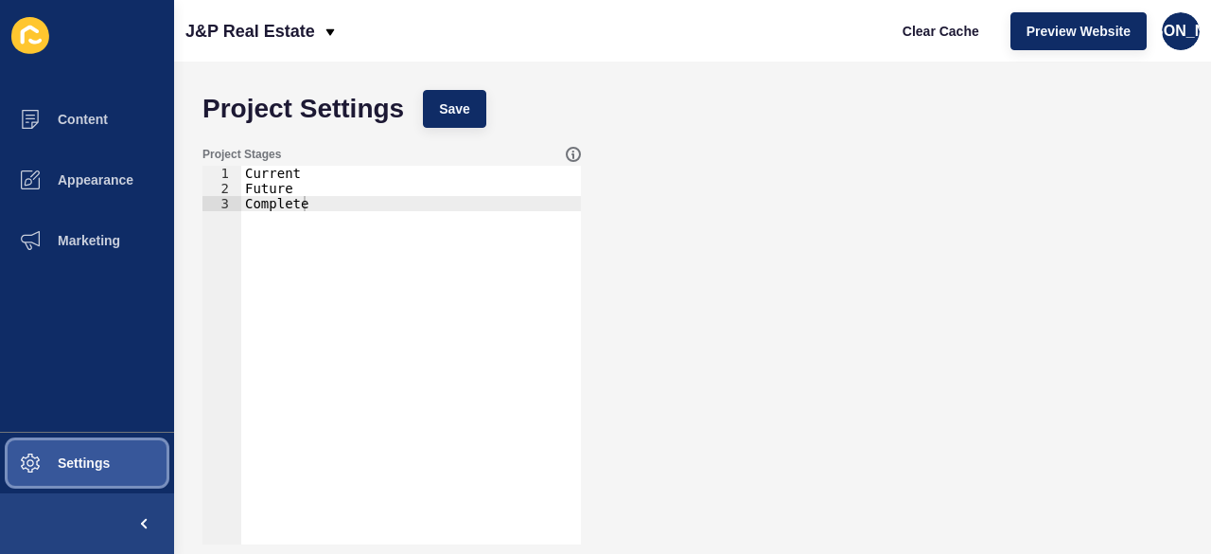
click at [83, 459] on span "Settings" at bounding box center [53, 462] width 113 height 15
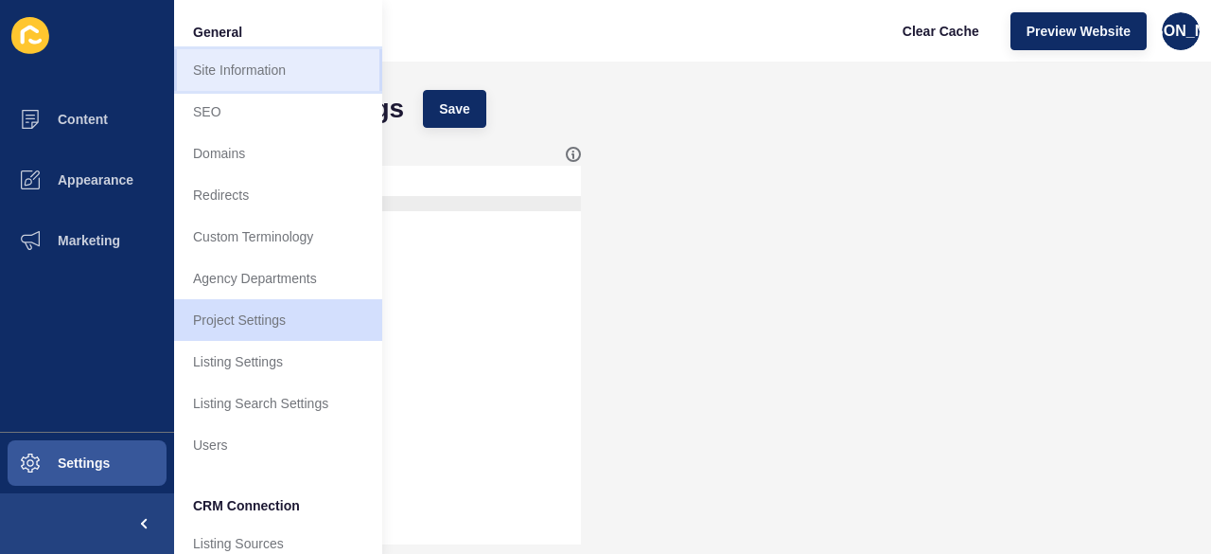
click at [257, 62] on link "Site Information" at bounding box center [278, 70] width 208 height 42
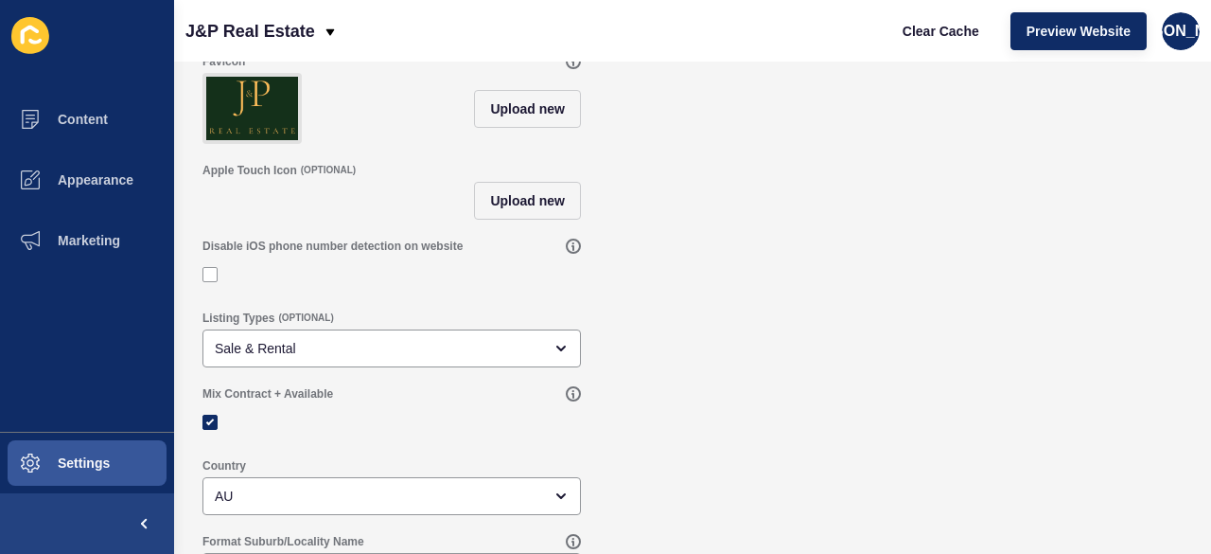
scroll to position [229, 0]
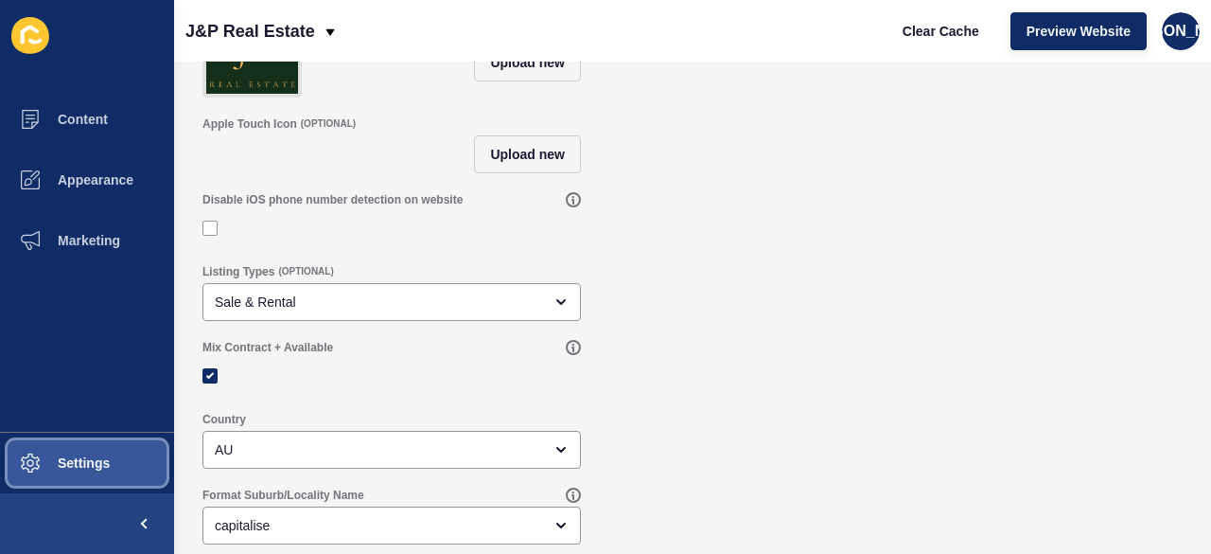
click at [73, 475] on button "Settings" at bounding box center [87, 462] width 174 height 61
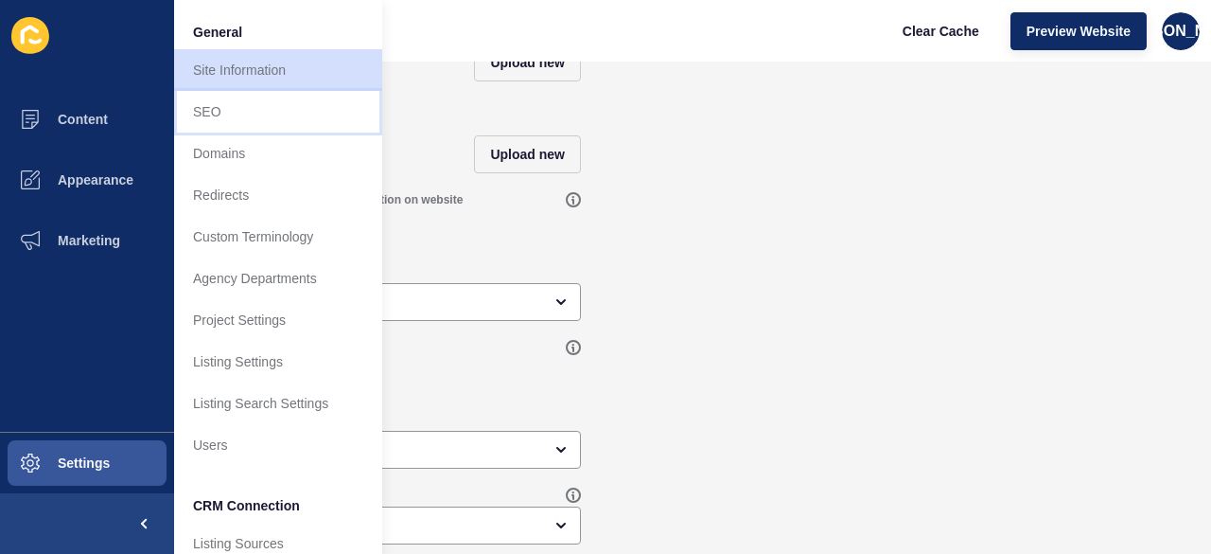
click at [310, 116] on link "SEO" at bounding box center [278, 112] width 208 height 42
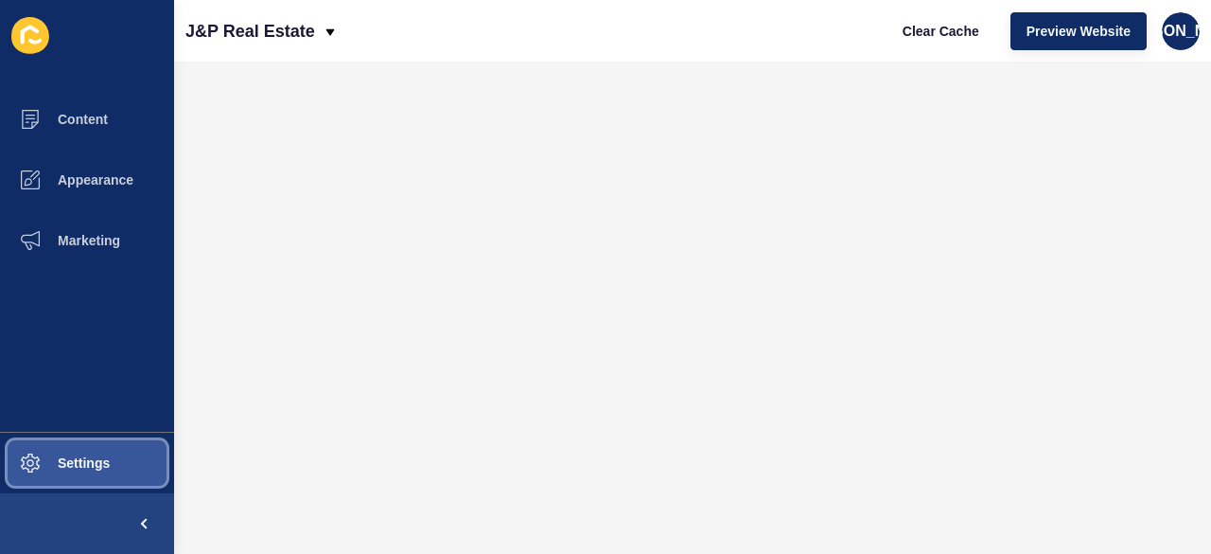
click at [115, 444] on button "Settings" at bounding box center [87, 462] width 174 height 61
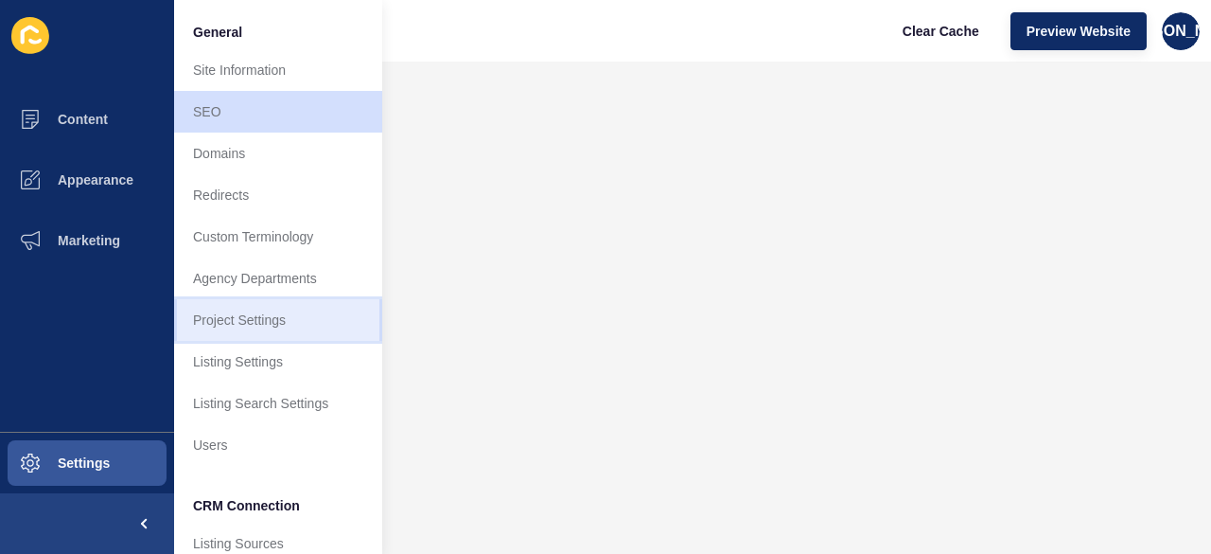
click at [292, 310] on link "Project Settings" at bounding box center [278, 320] width 208 height 42
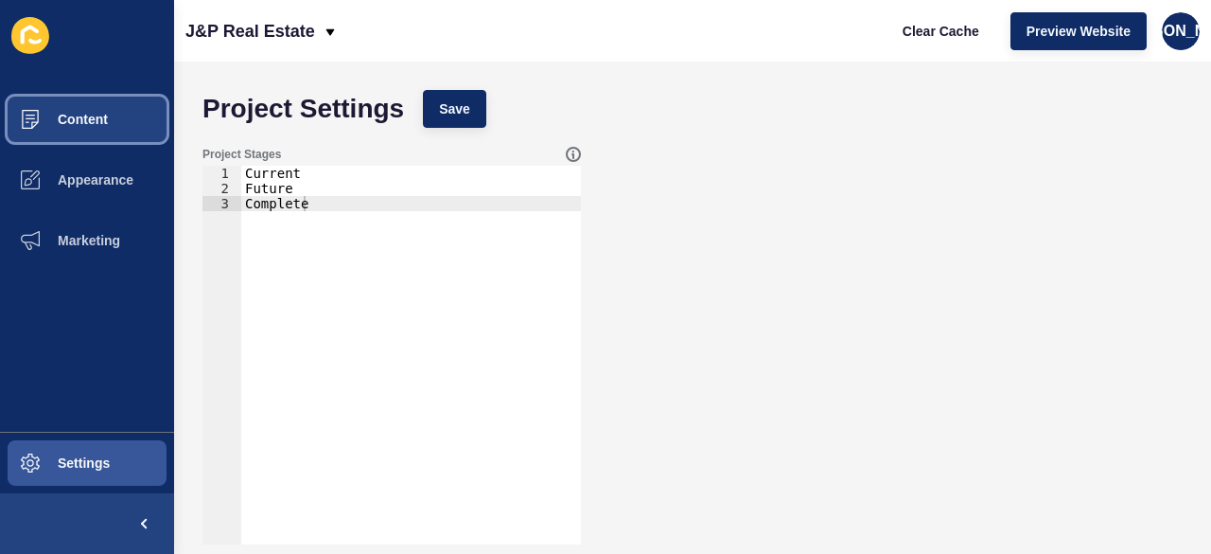
click at [69, 115] on span "Content" at bounding box center [52, 119] width 111 height 15
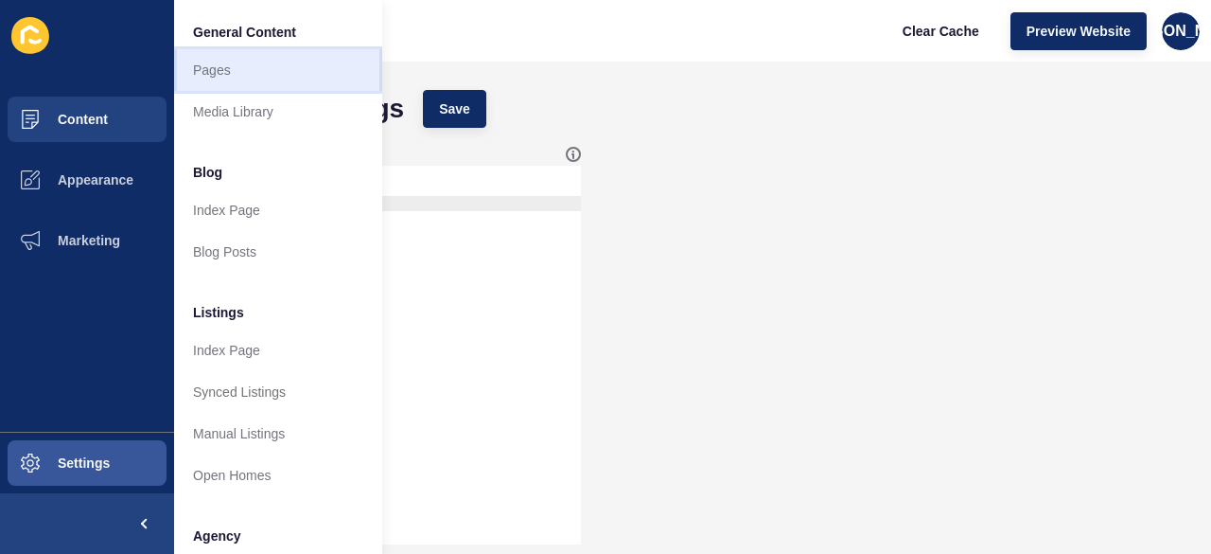
click at [246, 86] on link "Pages" at bounding box center [278, 70] width 208 height 42
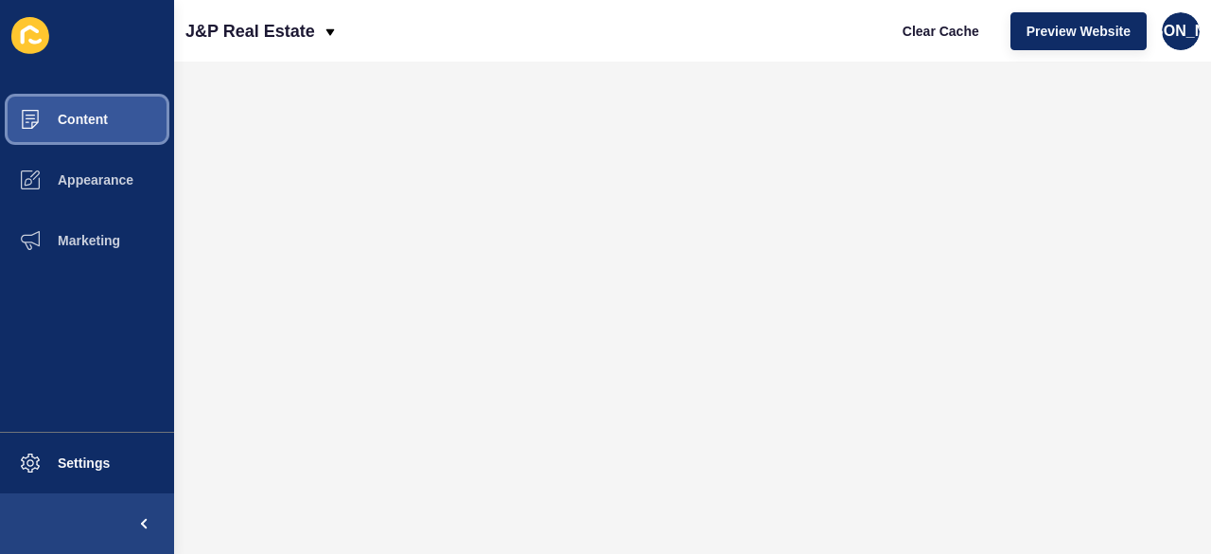
click at [138, 132] on button "Content" at bounding box center [87, 119] width 174 height 61
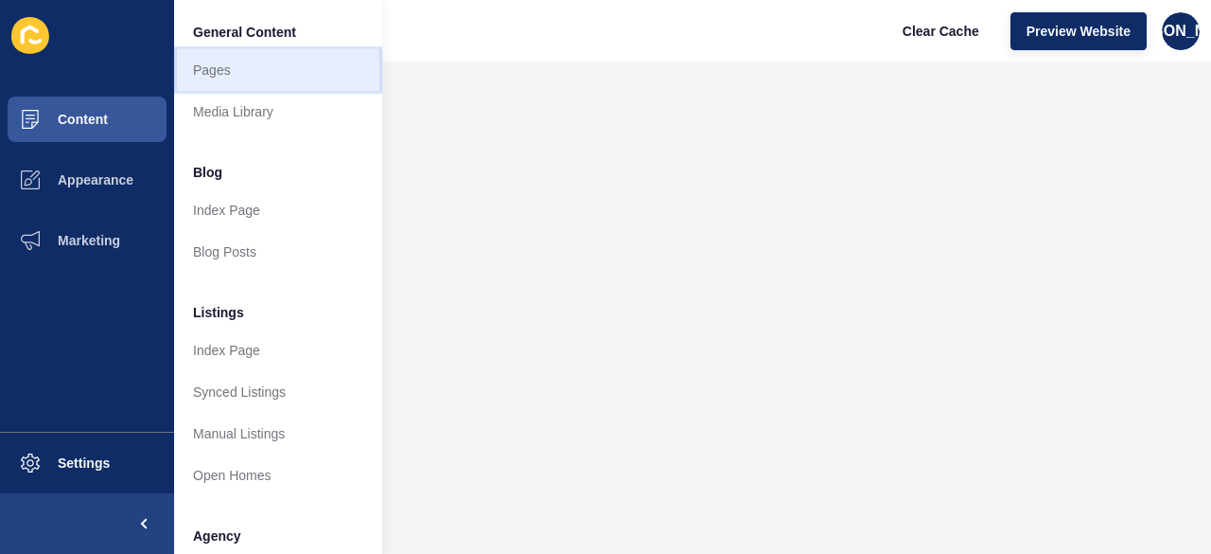
click at [269, 79] on link "Pages" at bounding box center [278, 70] width 208 height 42
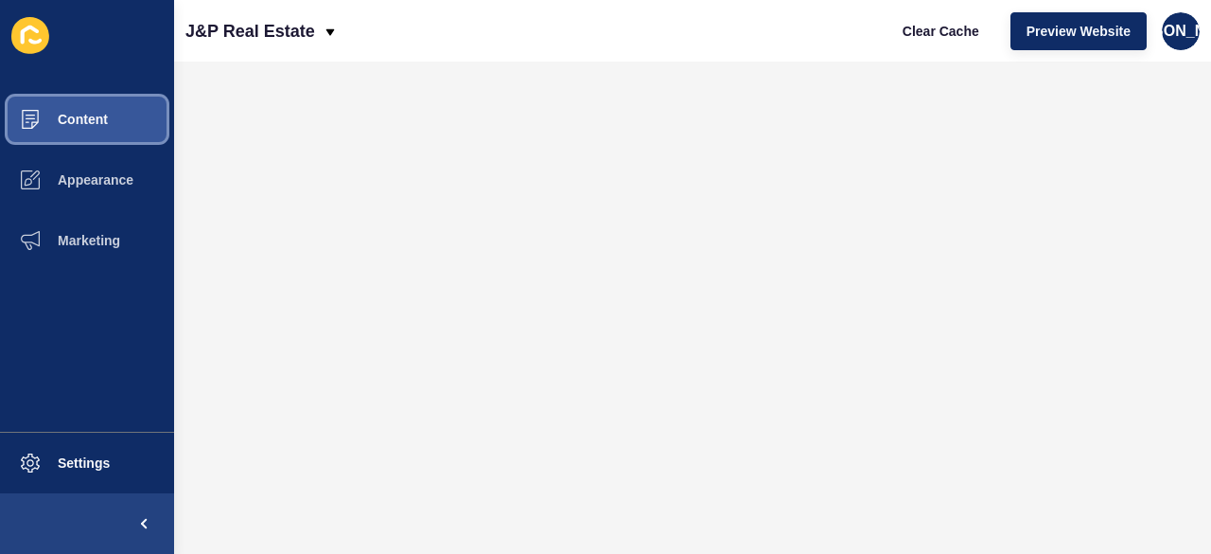
drag, startPoint x: 0, startPoint y: 146, endPoint x: 26, endPoint y: 143, distance: 26.6
click at [7, 146] on span at bounding box center [30, 119] width 61 height 61
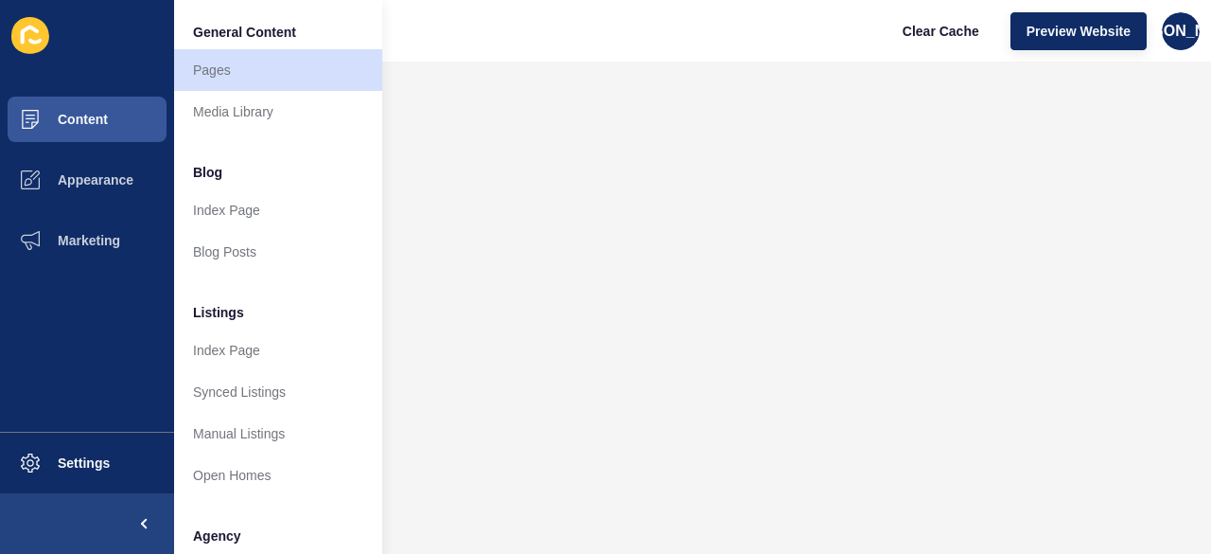
click at [228, 136] on ul "General Content Pages Media Library Blog Index Page Blog Posts Listings Index P…" at bounding box center [278, 554] width 208 height 1086
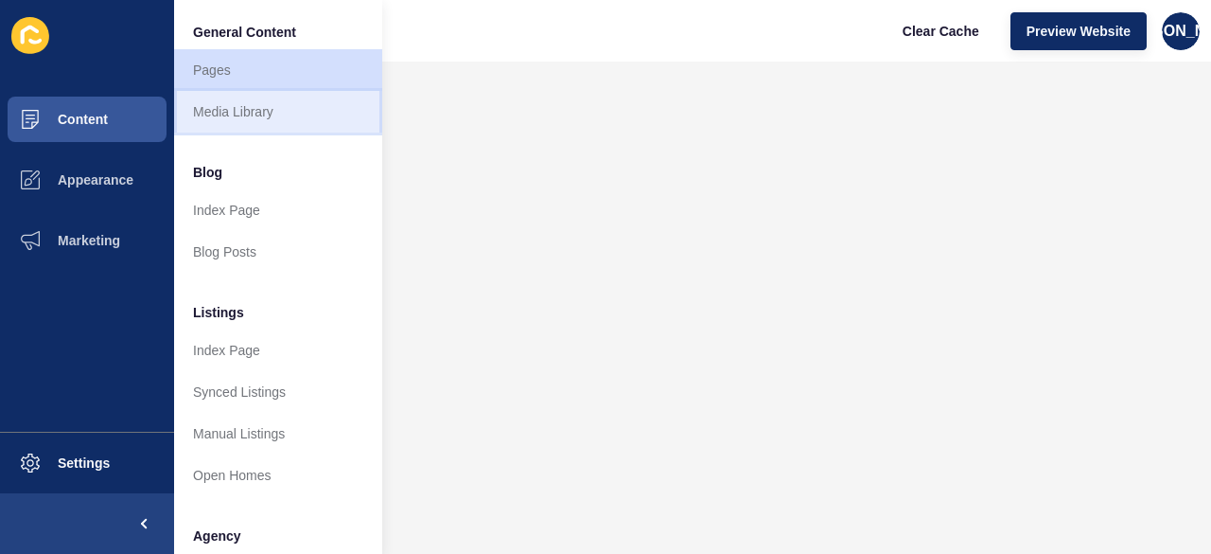
click at [229, 123] on link "Media Library" at bounding box center [278, 112] width 208 height 42
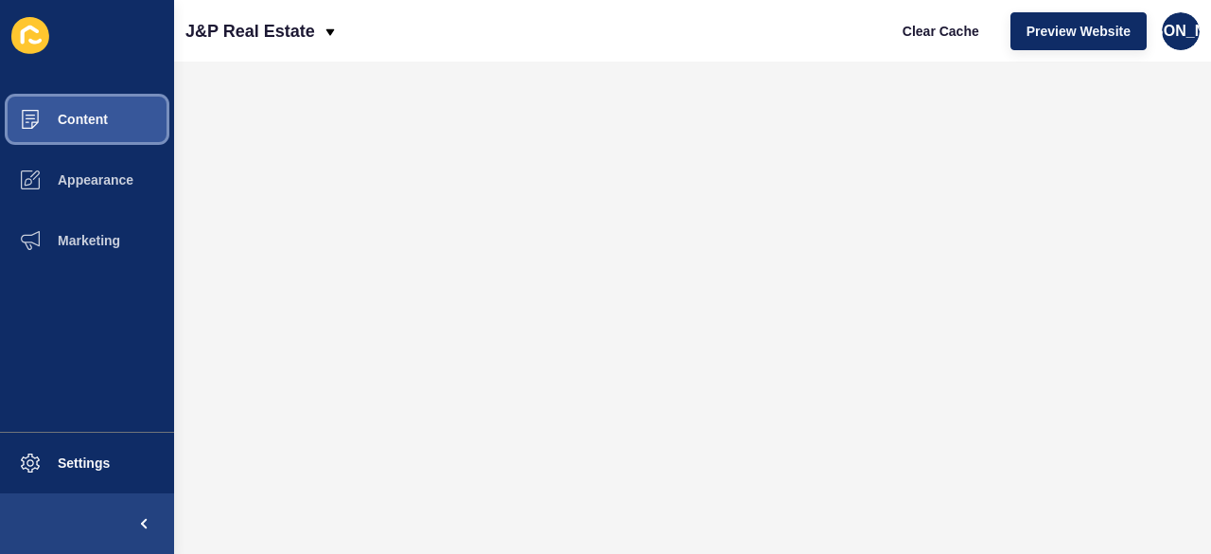
click at [114, 112] on button "Content" at bounding box center [87, 119] width 174 height 61
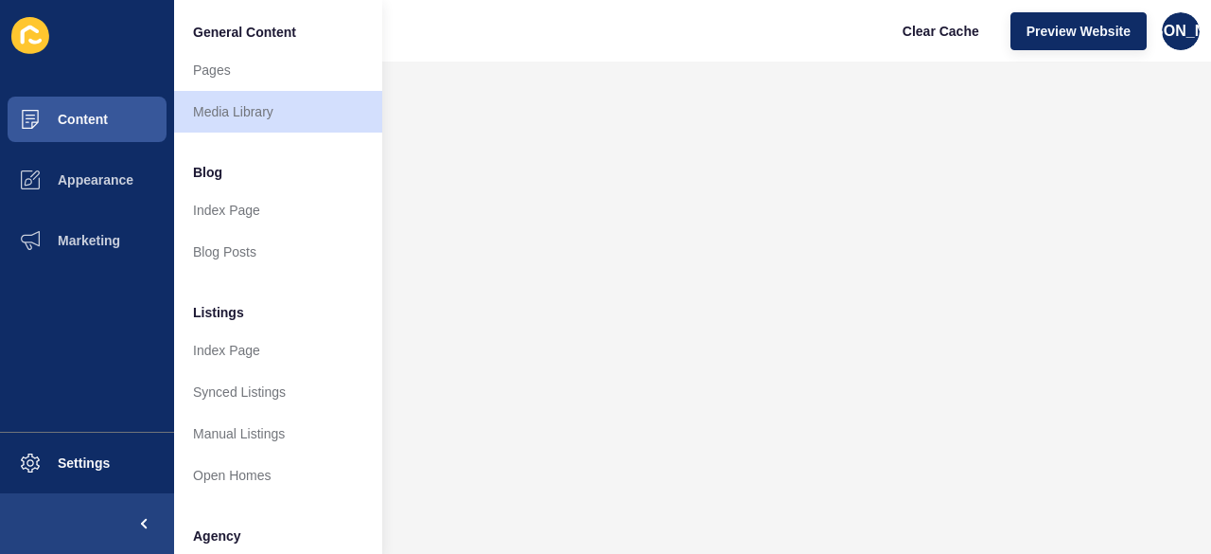
drag, startPoint x: 32, startPoint y: 69, endPoint x: 28, endPoint y: 39, distance: 30.5
click at [31, 67] on div "Content Appearance Marketing Settings" at bounding box center [87, 277] width 174 height 554
click at [26, 37] on icon at bounding box center [30, 35] width 38 height 37
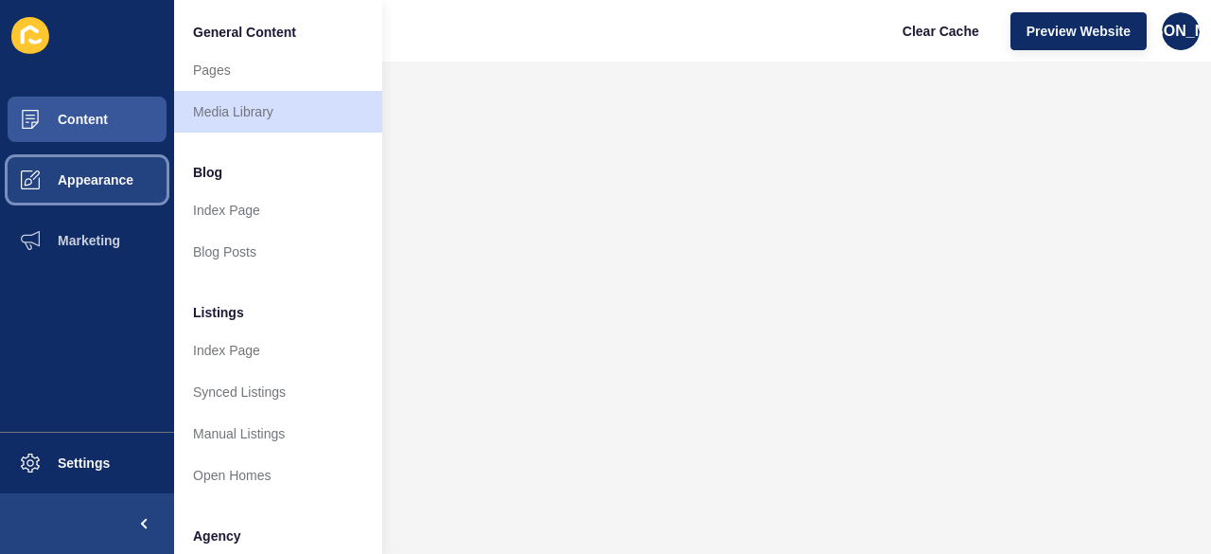
click at [67, 171] on button "Appearance" at bounding box center [87, 180] width 174 height 61
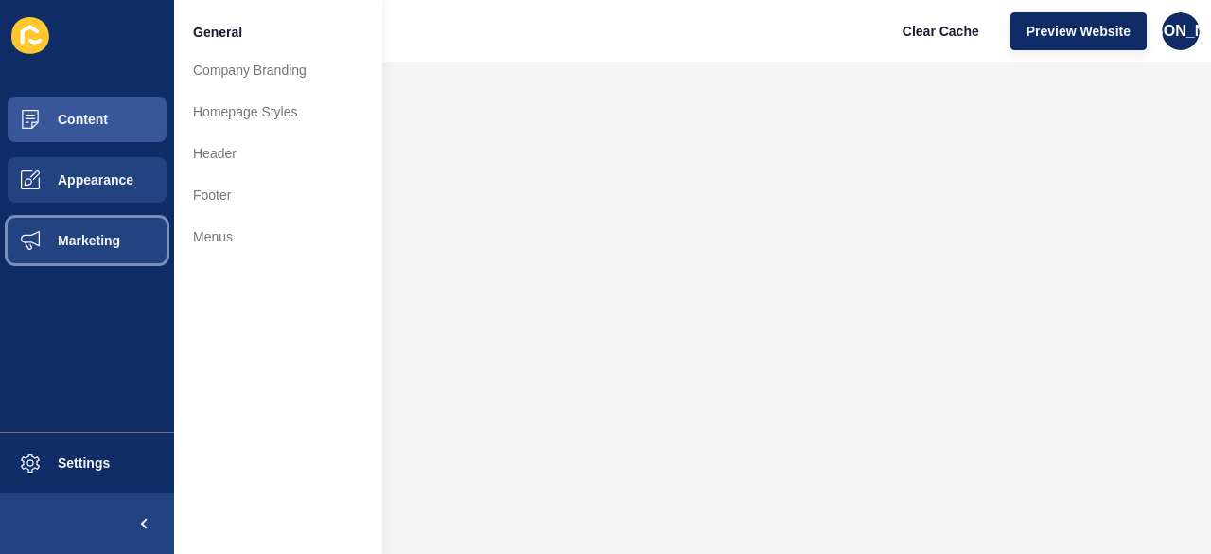
click at [74, 263] on button "Marketing" at bounding box center [87, 240] width 174 height 61
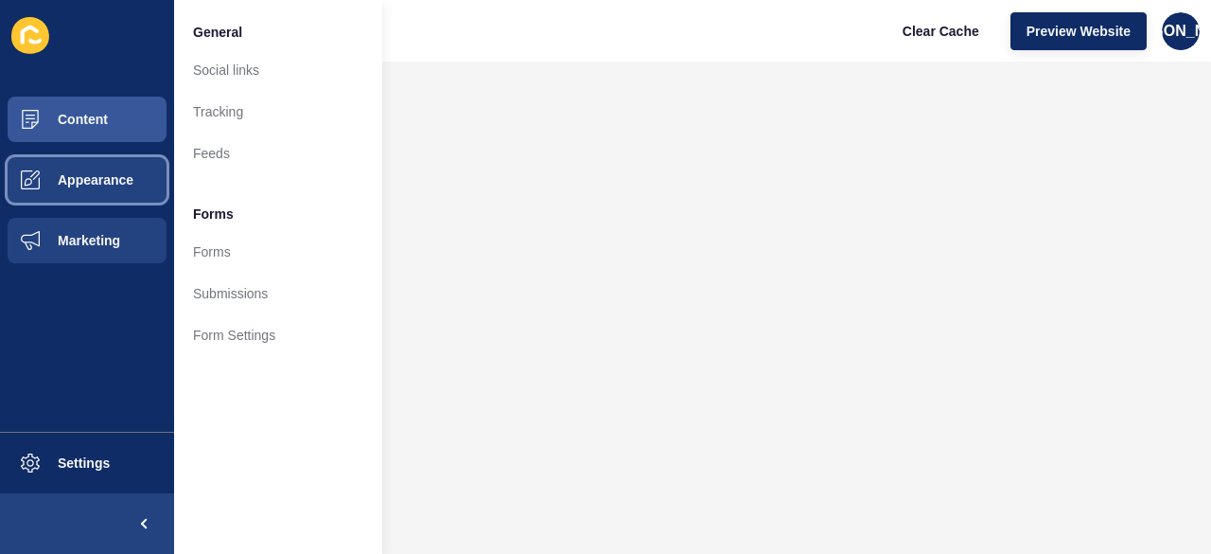
click at [104, 190] on button "Appearance" at bounding box center [87, 180] width 174 height 61
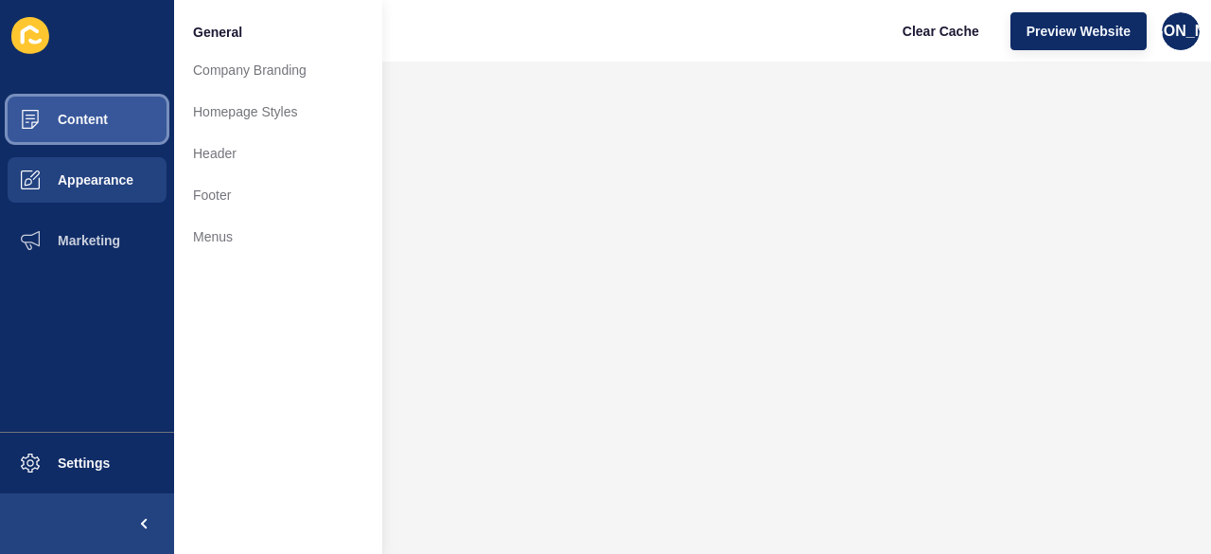
click at [110, 130] on button "Content" at bounding box center [87, 119] width 174 height 61
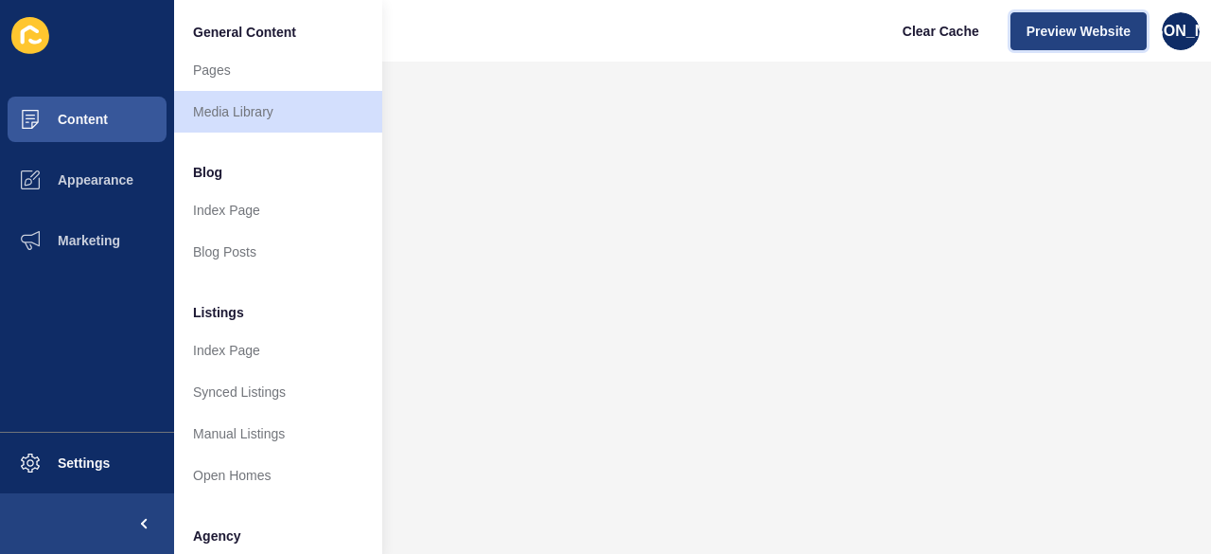
click at [1102, 26] on span "Preview Website" at bounding box center [1079, 31] width 104 height 19
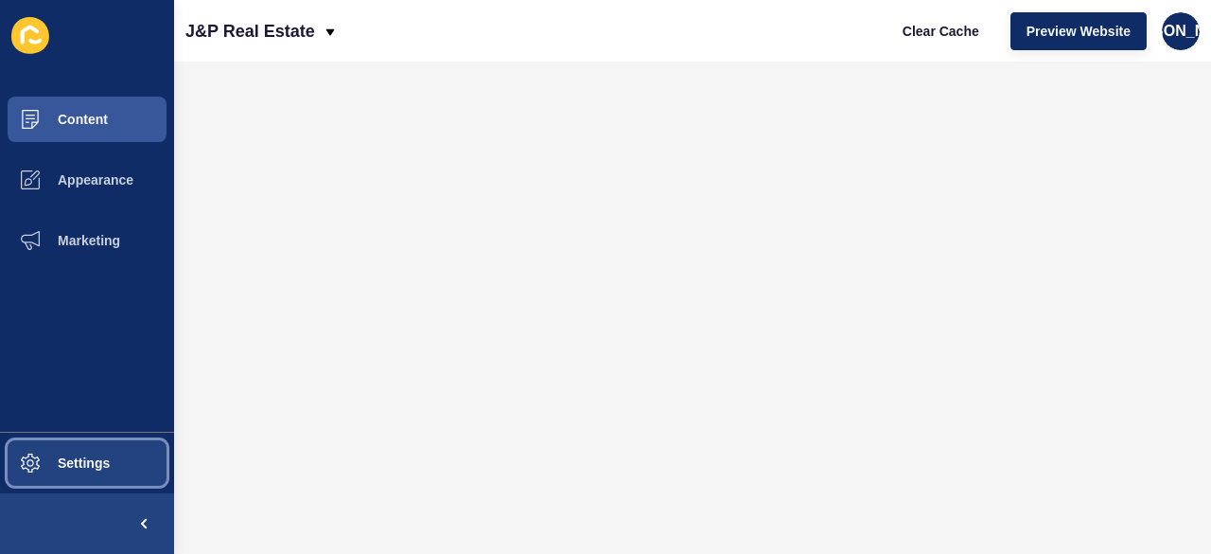
click at [81, 476] on button "Settings" at bounding box center [87, 462] width 174 height 61
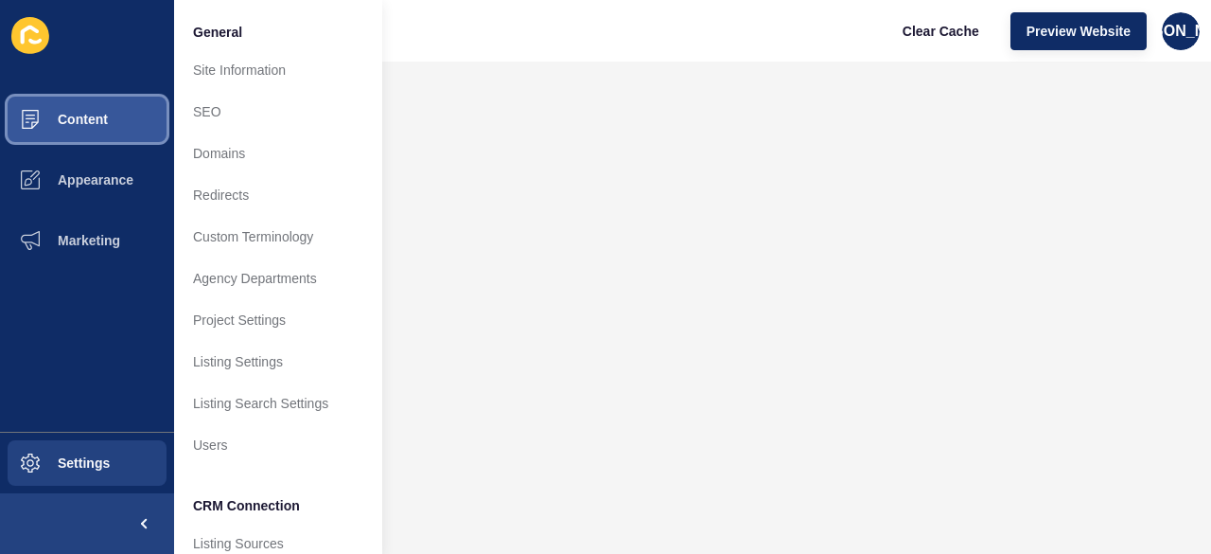
click at [105, 110] on button "Content" at bounding box center [87, 119] width 174 height 61
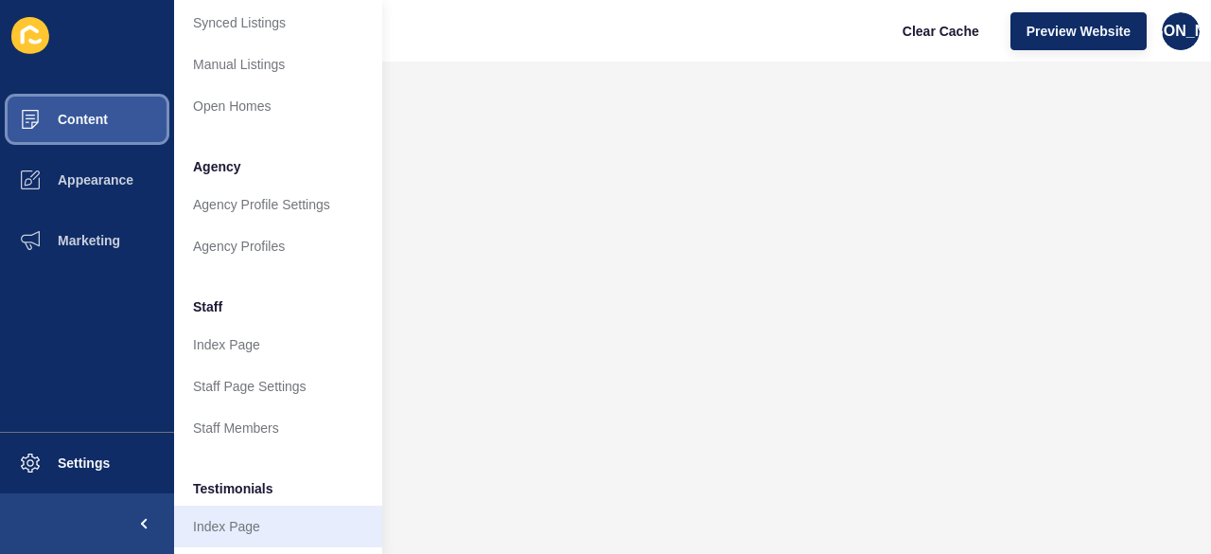
scroll to position [475, 0]
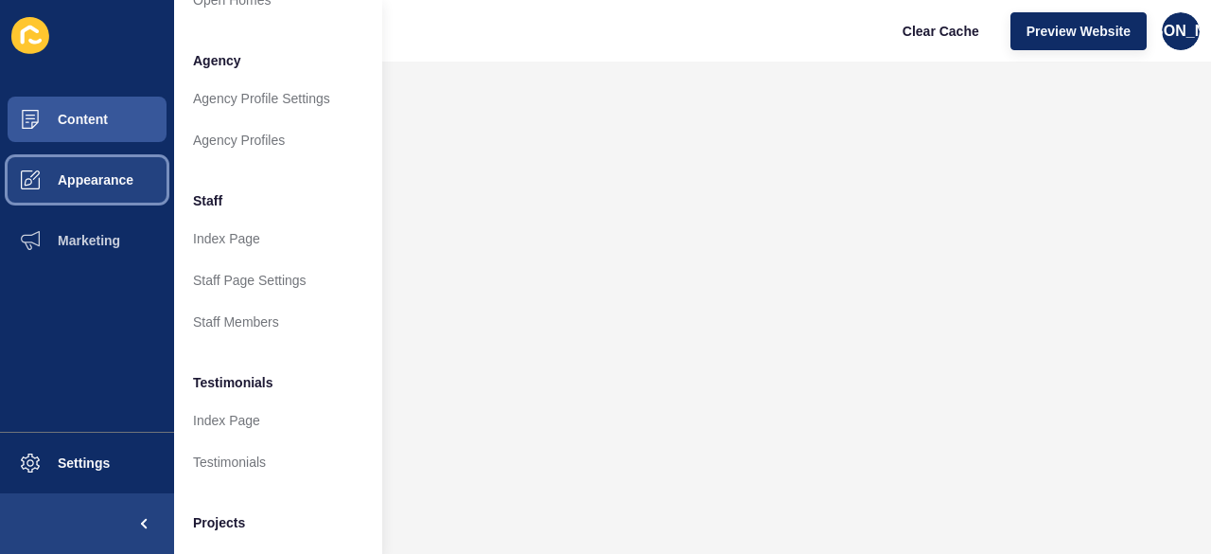
drag, startPoint x: 53, startPoint y: 203, endPoint x: 55, endPoint y: 194, distance: 9.7
click at [55, 194] on span at bounding box center [30, 180] width 61 height 61
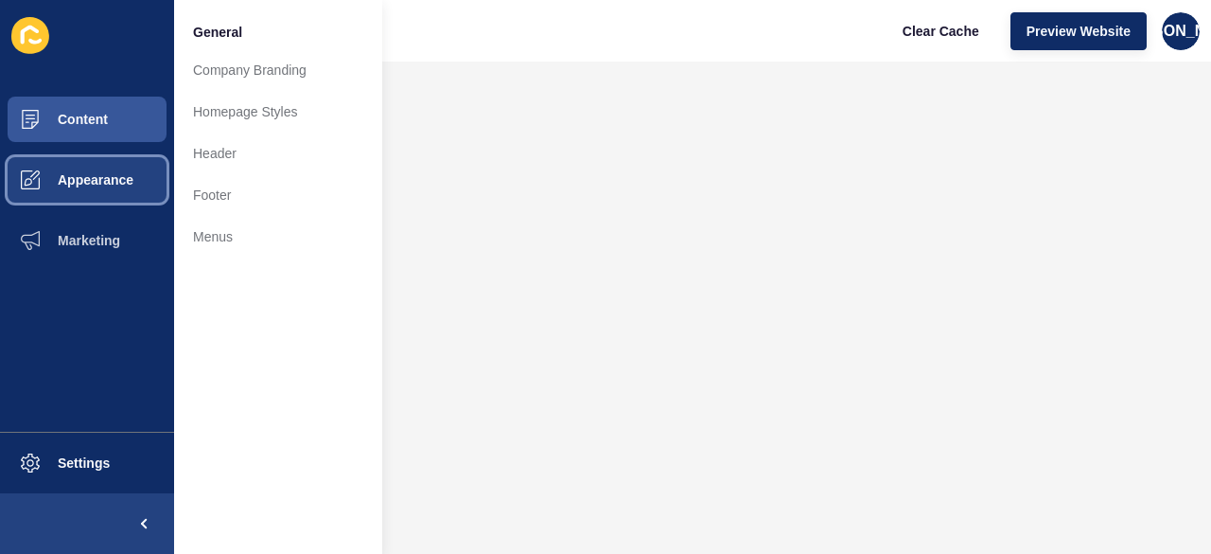
scroll to position [0, 0]
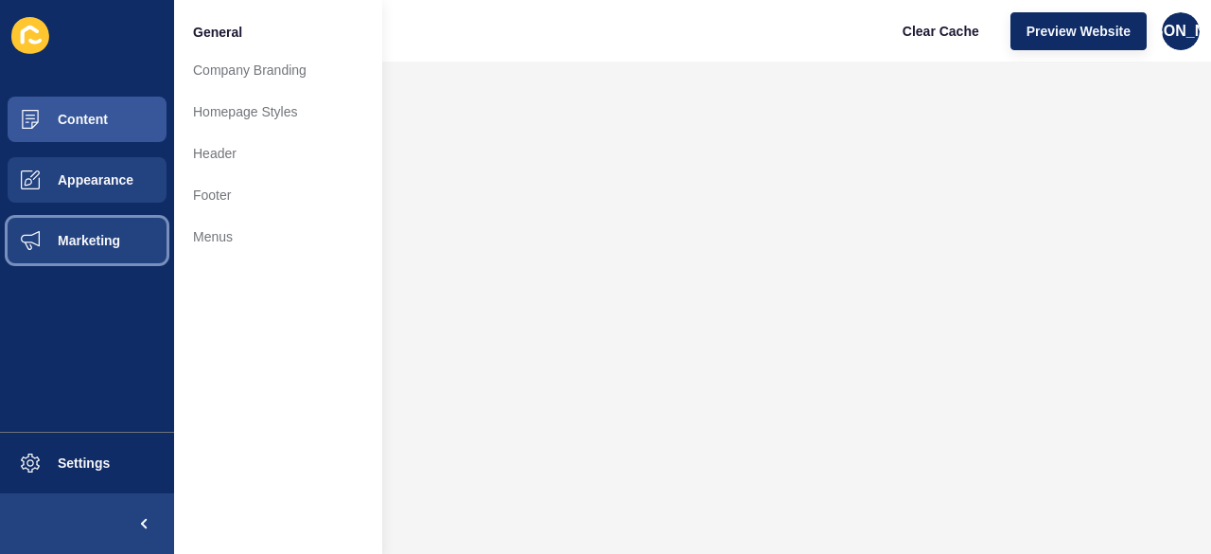
click at [90, 239] on span "Marketing" at bounding box center [58, 240] width 123 height 15
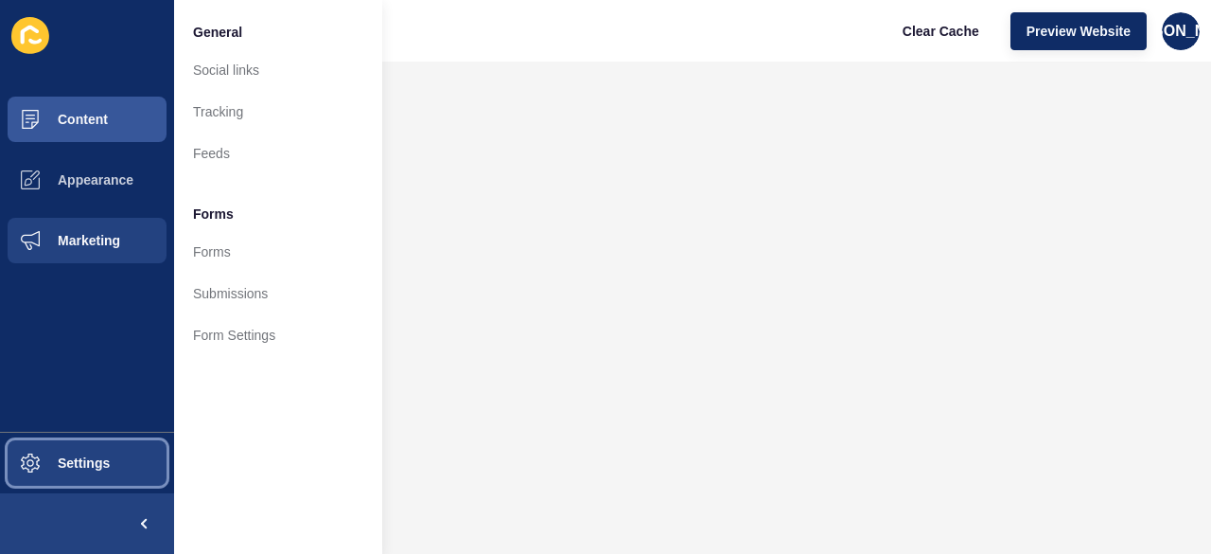
click at [119, 458] on button "Settings" at bounding box center [87, 462] width 174 height 61
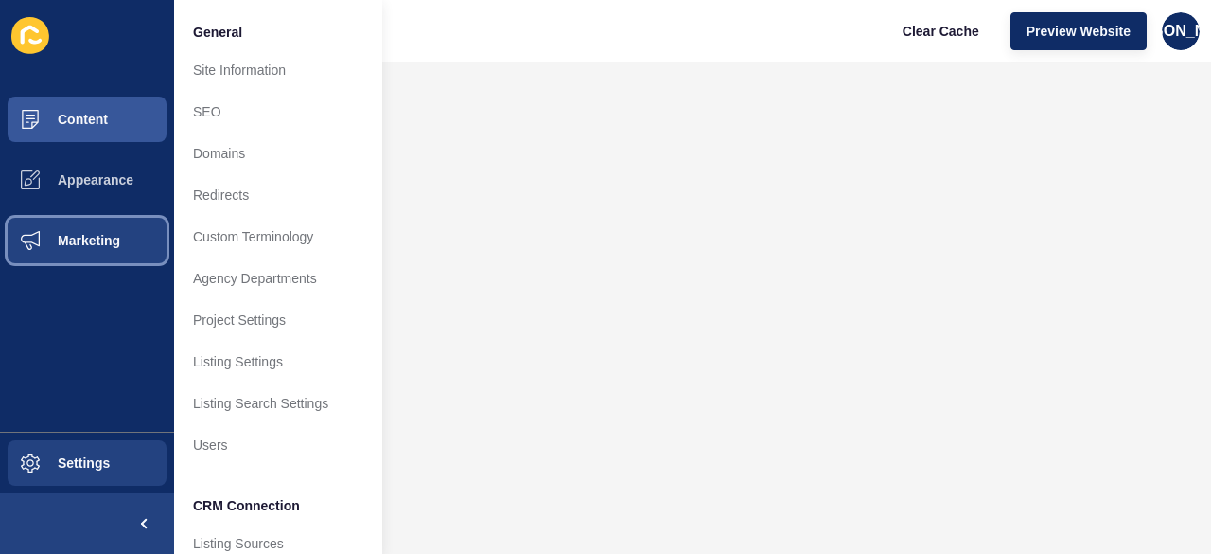
click at [142, 245] on button "Marketing" at bounding box center [87, 240] width 174 height 61
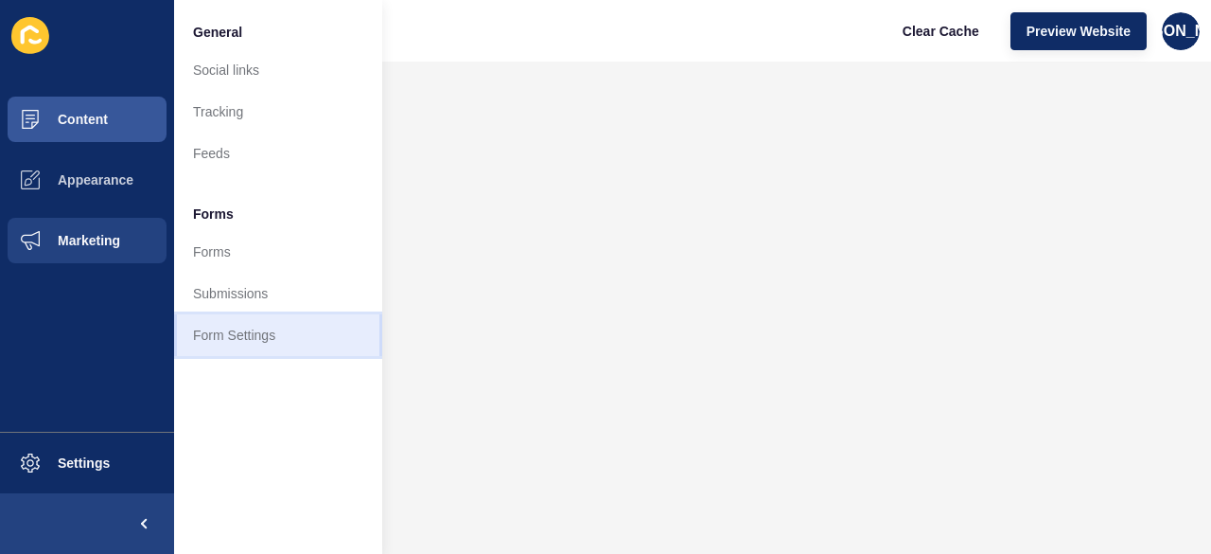
click at [297, 332] on link "Form Settings" at bounding box center [278, 335] width 208 height 42
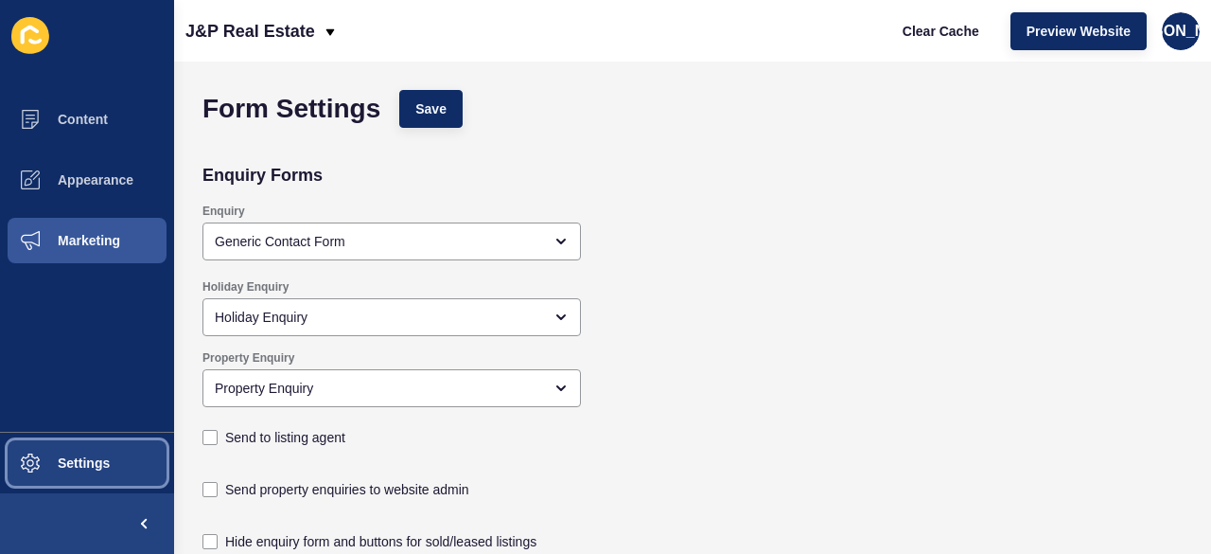
click at [40, 452] on span at bounding box center [30, 462] width 61 height 61
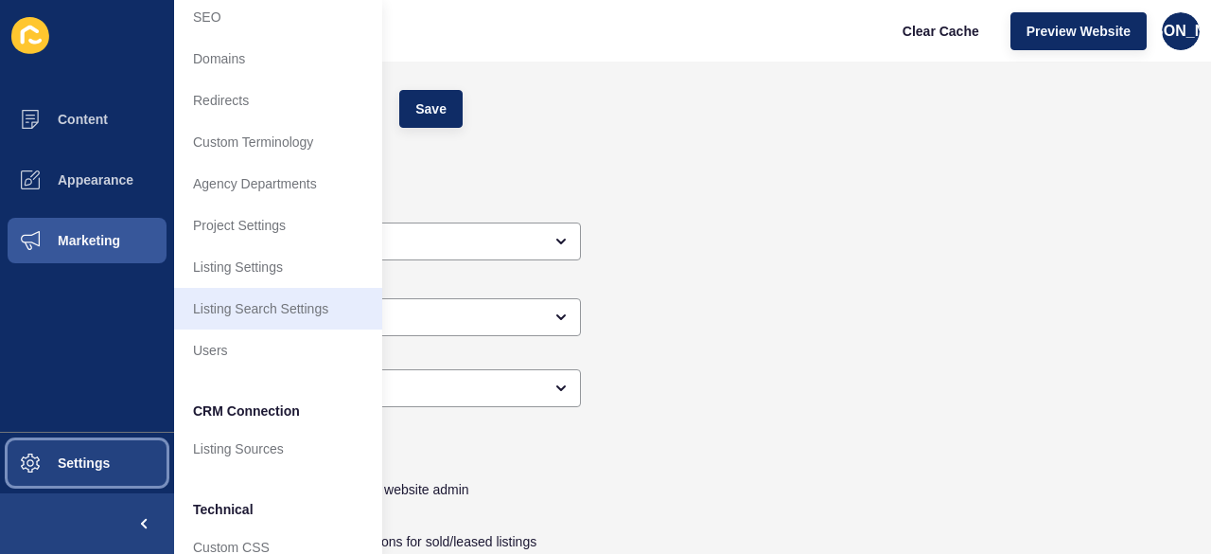
scroll to position [218, 0]
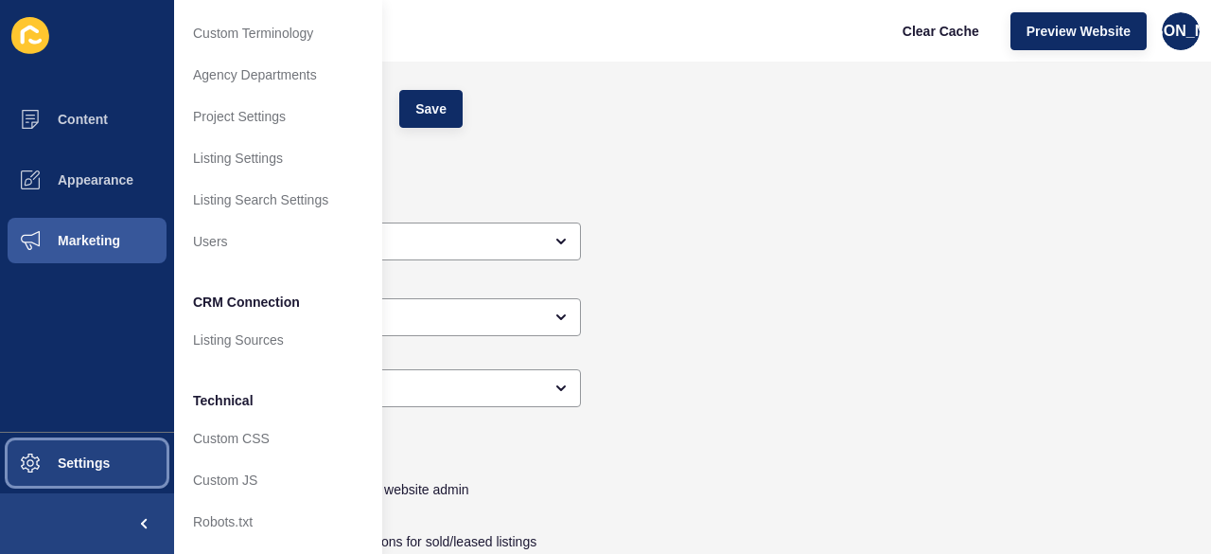
drag, startPoint x: 34, startPoint y: 471, endPoint x: 25, endPoint y: 468, distance: 9.9
click at [31, 470] on button "Settings" at bounding box center [87, 462] width 174 height 61
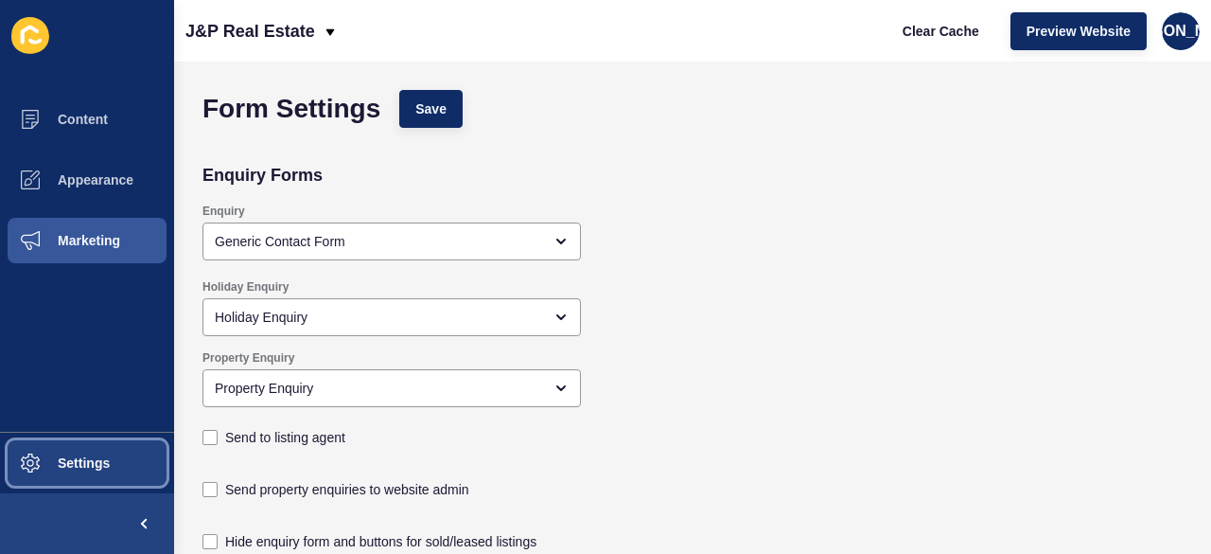
click at [25, 468] on span "Settings" at bounding box center [53, 462] width 113 height 15
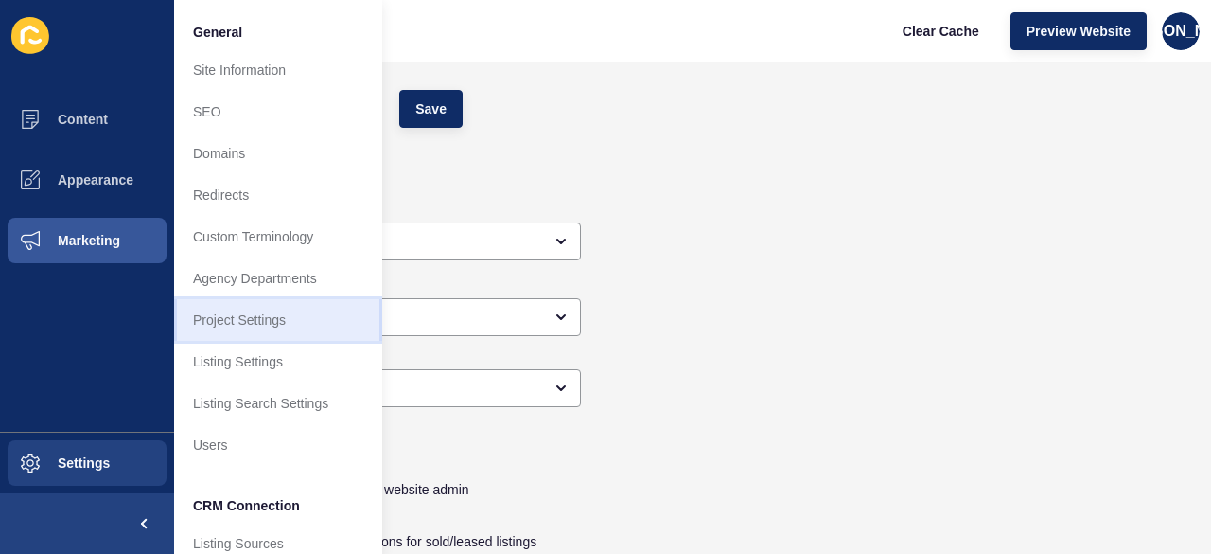
click at [307, 316] on link "Project Settings" at bounding box center [278, 320] width 208 height 42
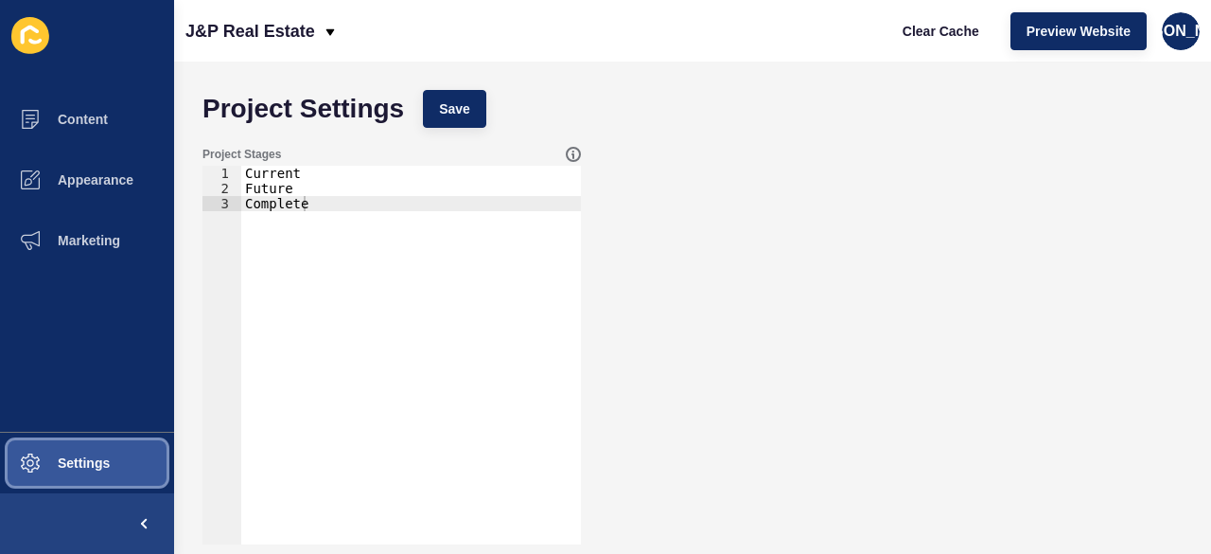
click at [70, 471] on button "Settings" at bounding box center [87, 462] width 174 height 61
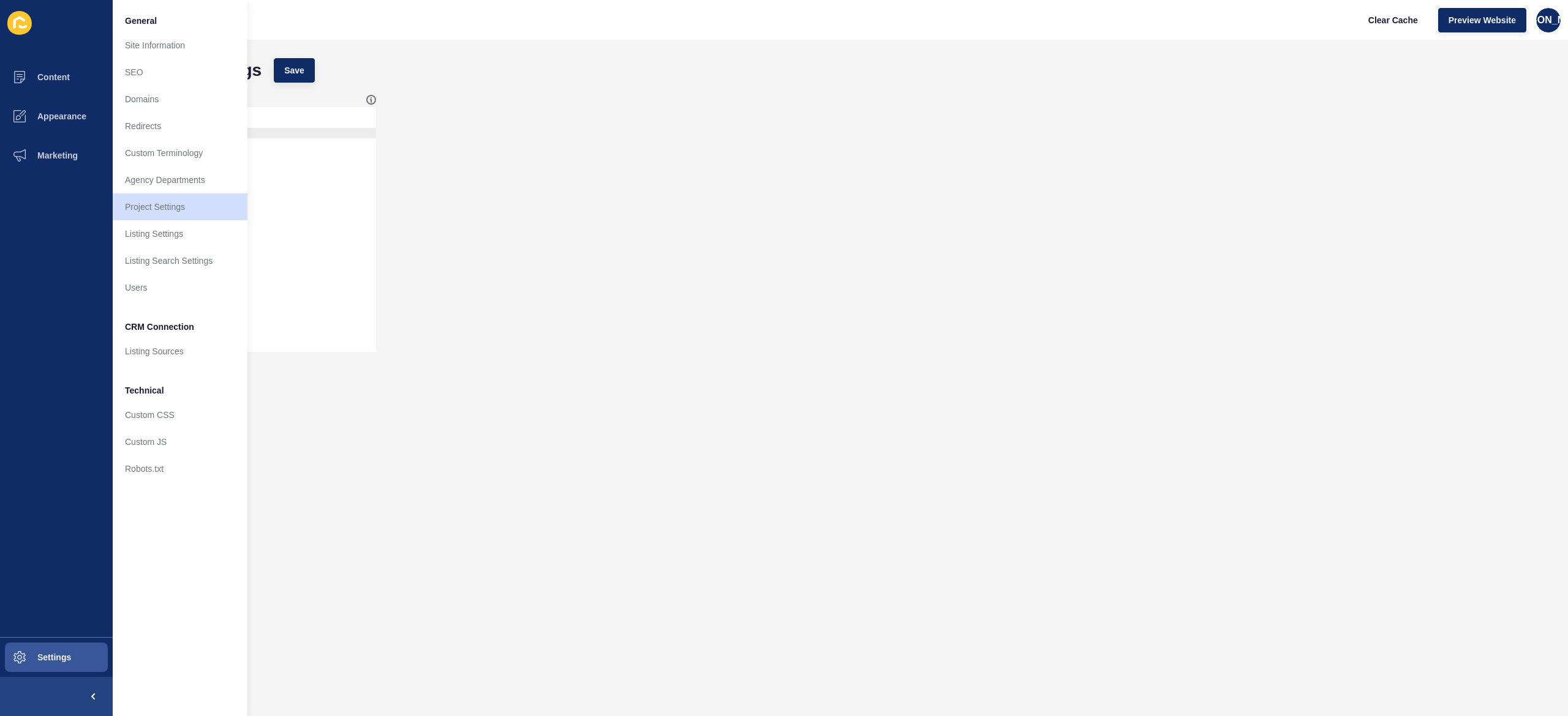
click at [593, 353] on div "Project Stages 1 2 3 Current Future Complete הההההההההההההההההההההההההההההההההה…" at bounding box center [840, 223] width 1431 height 269
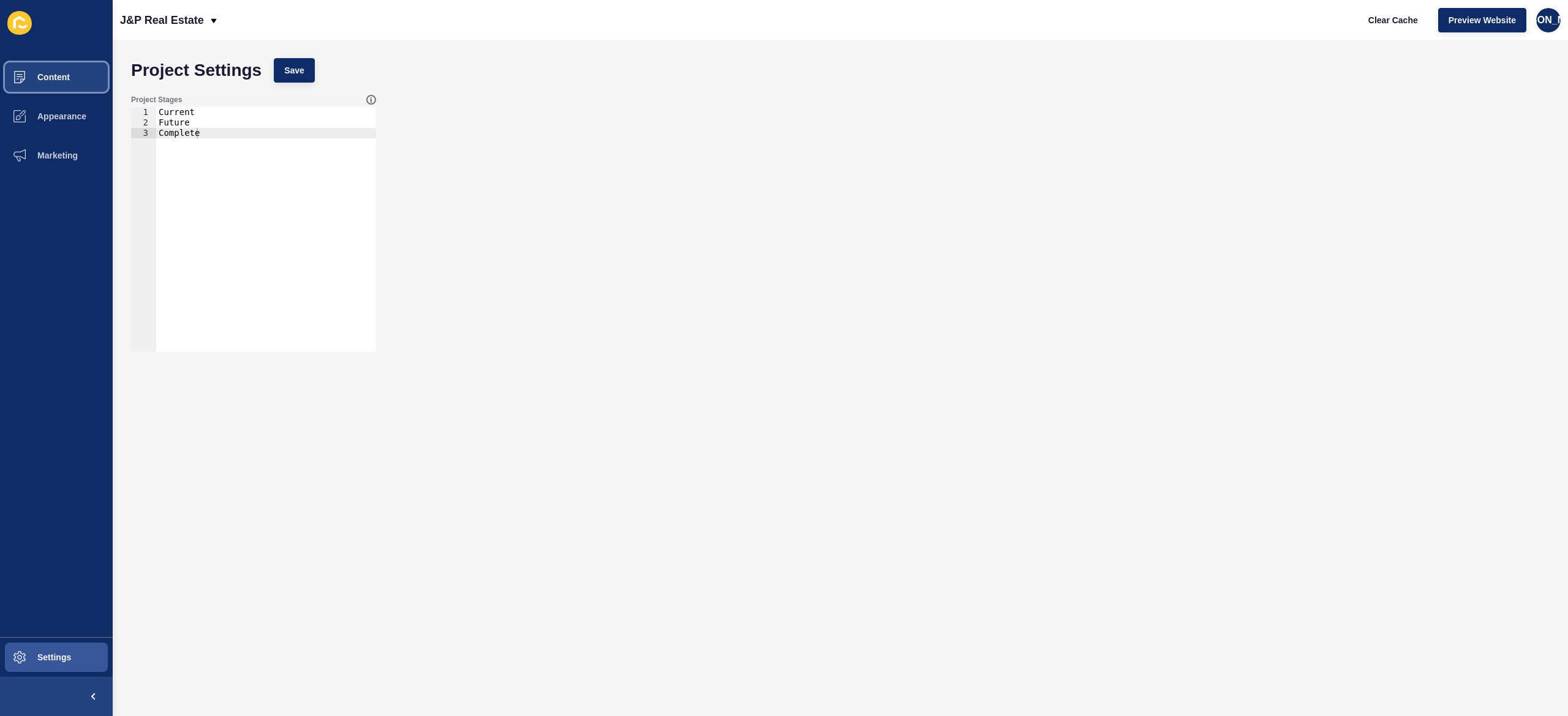
click at [45, 70] on button "Content" at bounding box center [56, 77] width 113 height 39
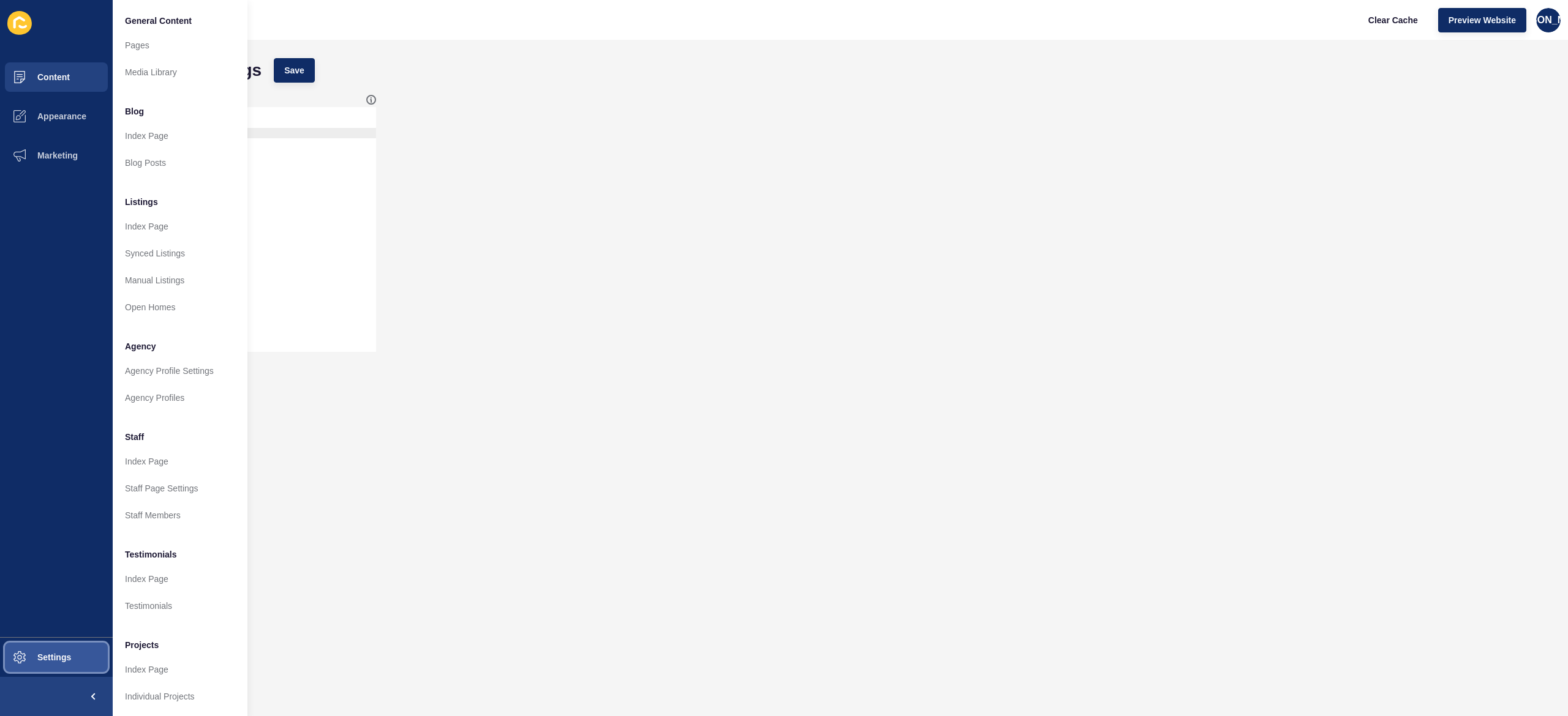
click at [63, 358] on button "Settings" at bounding box center [56, 657] width 113 height 39
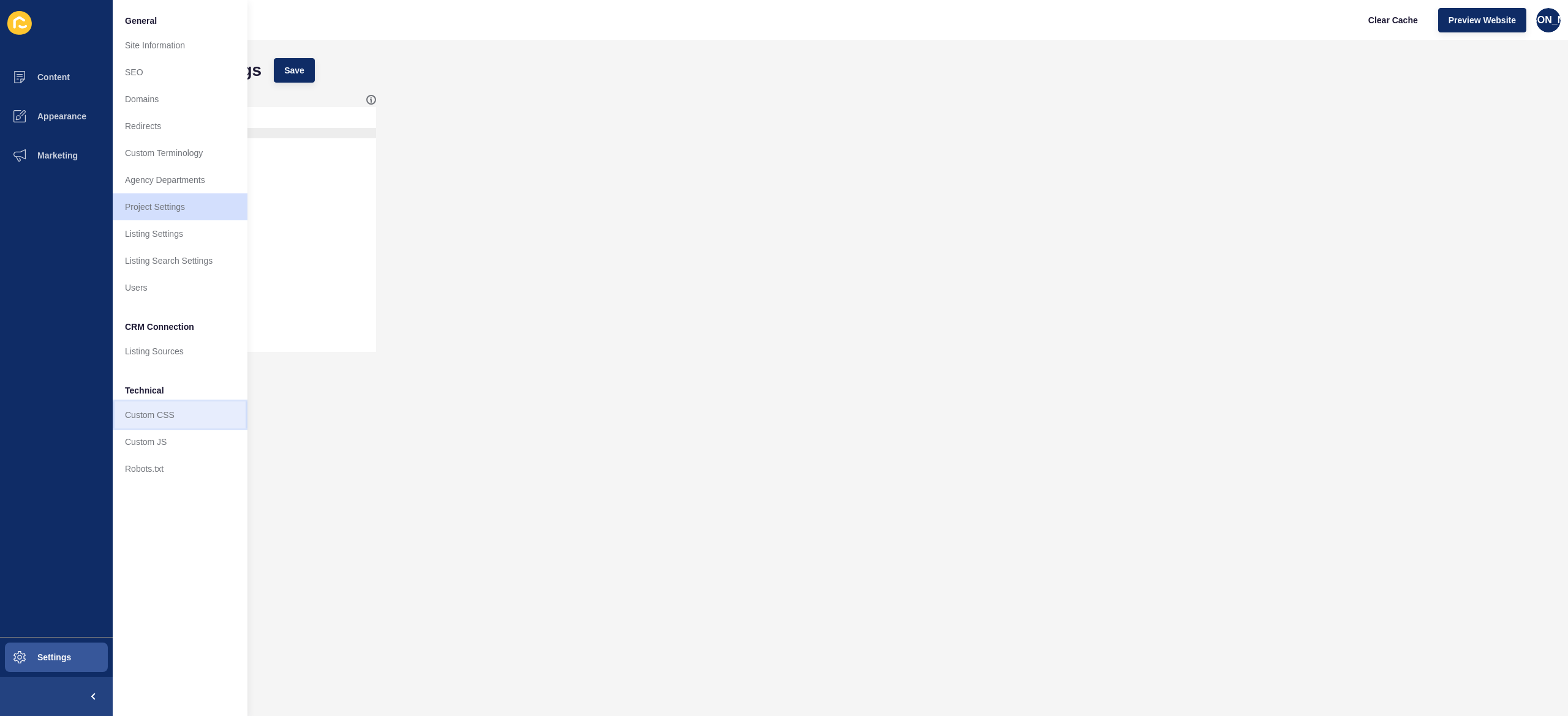
click at [177, 358] on link "Custom CSS" at bounding box center [180, 415] width 135 height 27
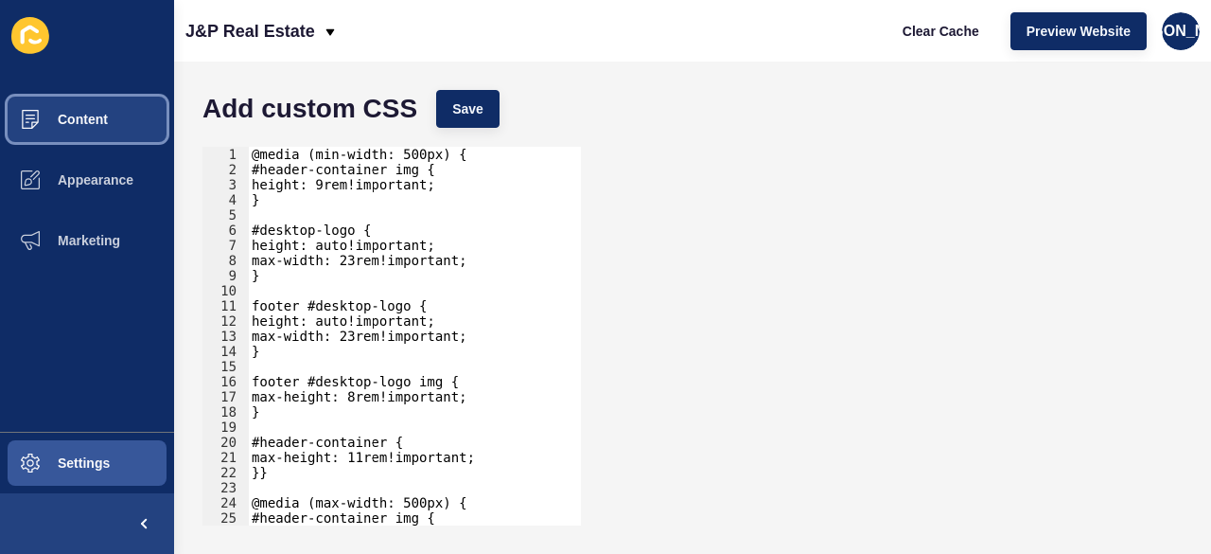
click at [58, 128] on span at bounding box center [30, 119] width 61 height 61
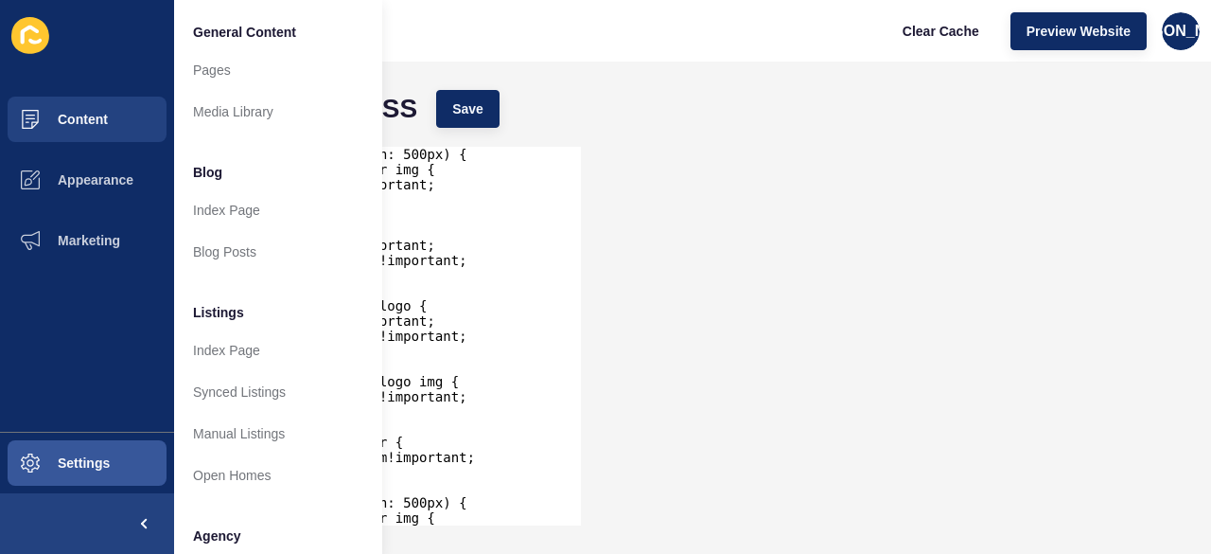
click at [399, 26] on div "J&P Real Estate Clear Cache Preview Website JA" at bounding box center [692, 31] width 1037 height 62
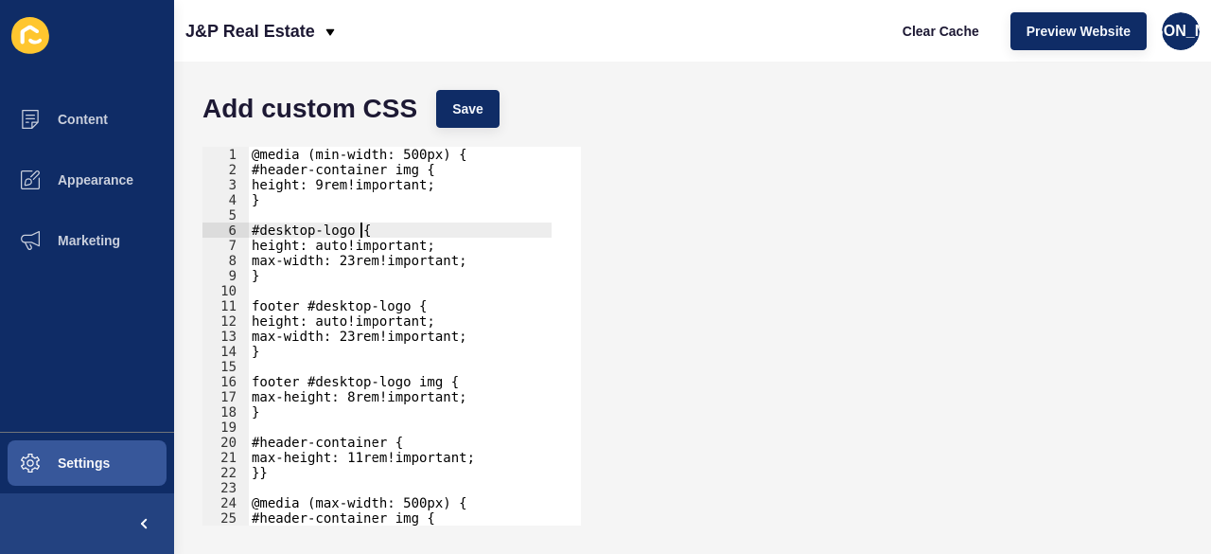
click at [390, 234] on div "@media (min-width: 500px) { #header-container img { height: 9rem!important; } #…" at bounding box center [400, 351] width 304 height 409
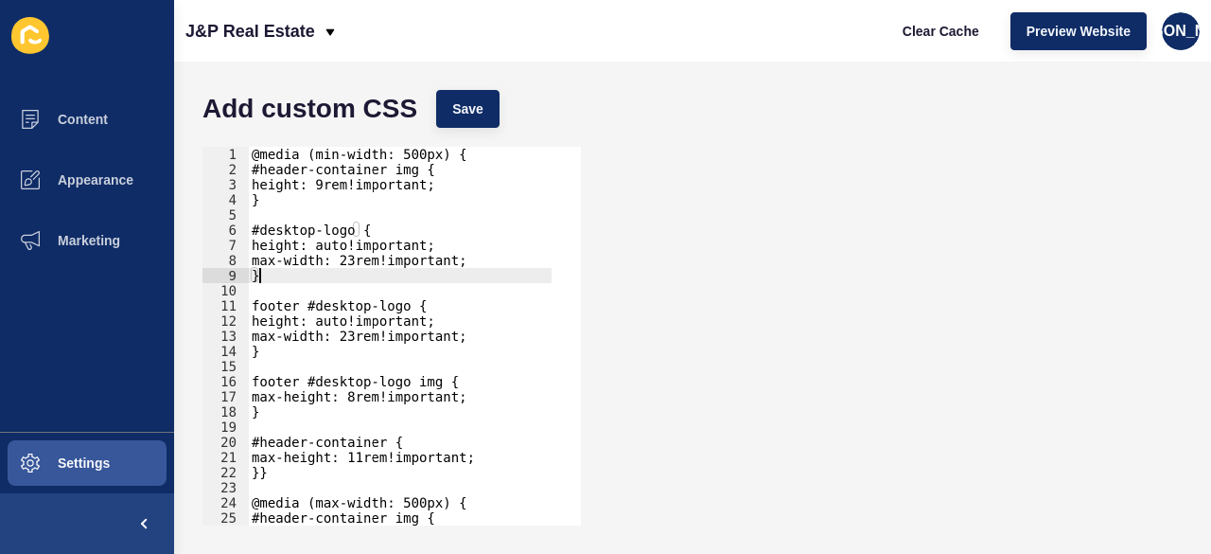
click at [395, 273] on div "@media (min-width: 500px) { #header-container img { height: 9rem!important; } #…" at bounding box center [400, 351] width 304 height 409
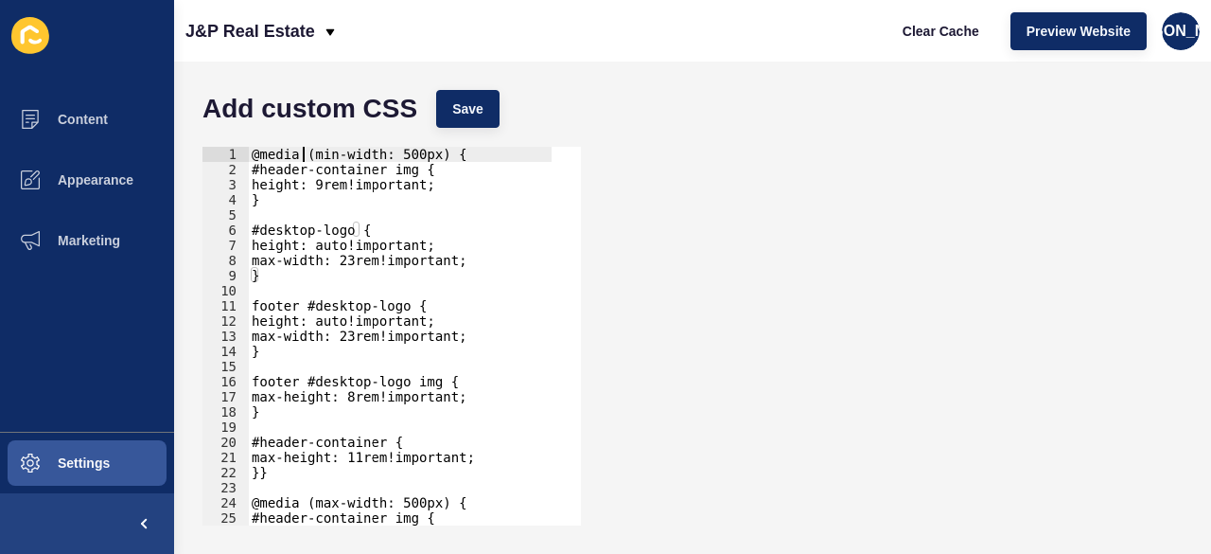
click at [302, 155] on div "@media (min-width: 500px) { #header-container img { height: 9rem!important; } #…" at bounding box center [400, 351] width 304 height 409
click at [343, 198] on div "@media (min-width: 500px) { #header-container img { height: 9rem!important; } #…" at bounding box center [400, 351] width 304 height 409
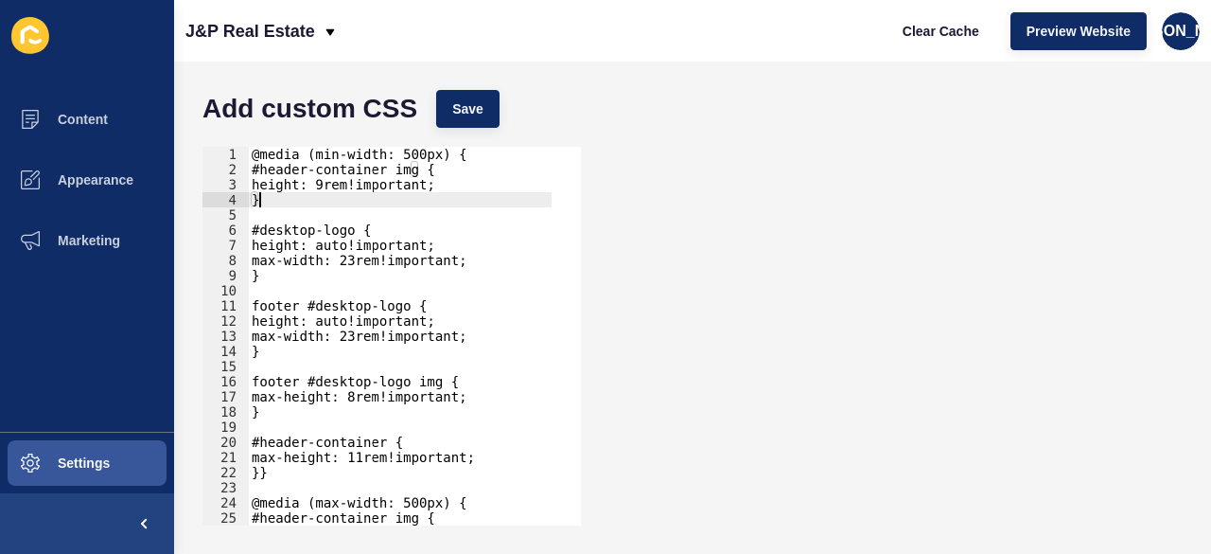
click at [467, 164] on div "@media (min-width: 500px) { #header-container img { height: 9rem!important; } #…" at bounding box center [400, 351] width 304 height 409
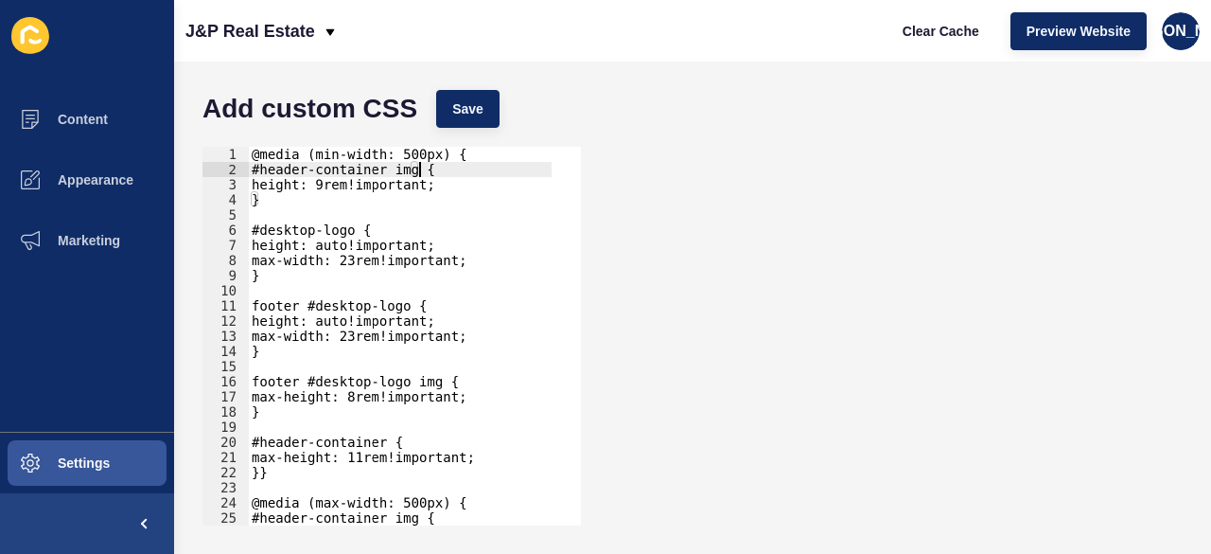
click at [469, 185] on div "@media (min-width: 500px) { #header-container img { height: 9rem!important; } #…" at bounding box center [400, 351] width 304 height 409
click at [470, 194] on div "@media (min-width: 500px) { #header-container img { height: 9rem!important; } #…" at bounding box center [400, 351] width 304 height 409
type textarea "}"
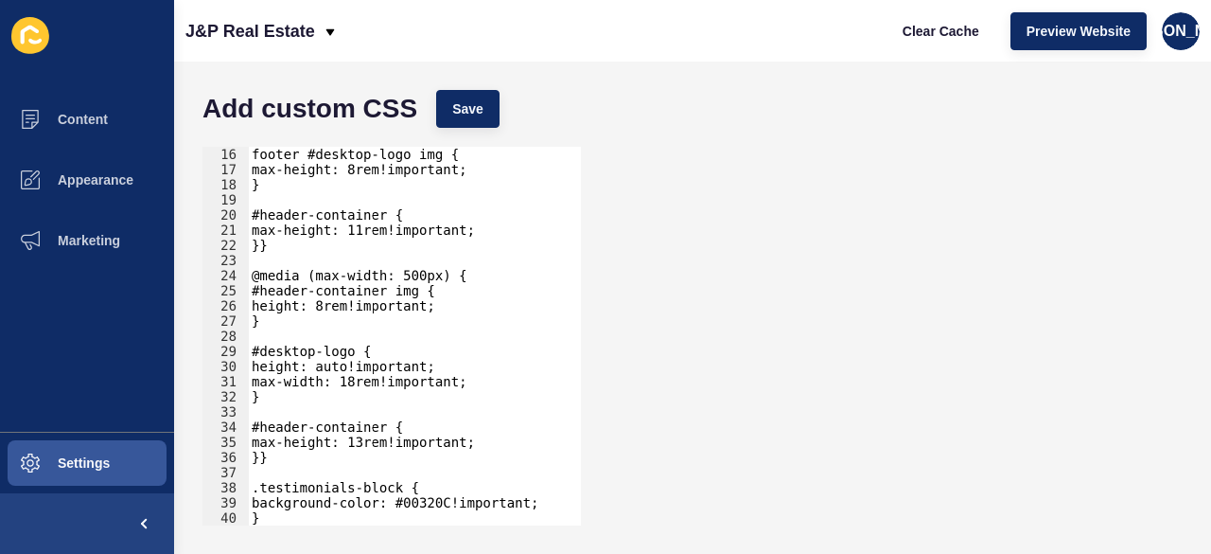
scroll to position [511, 0]
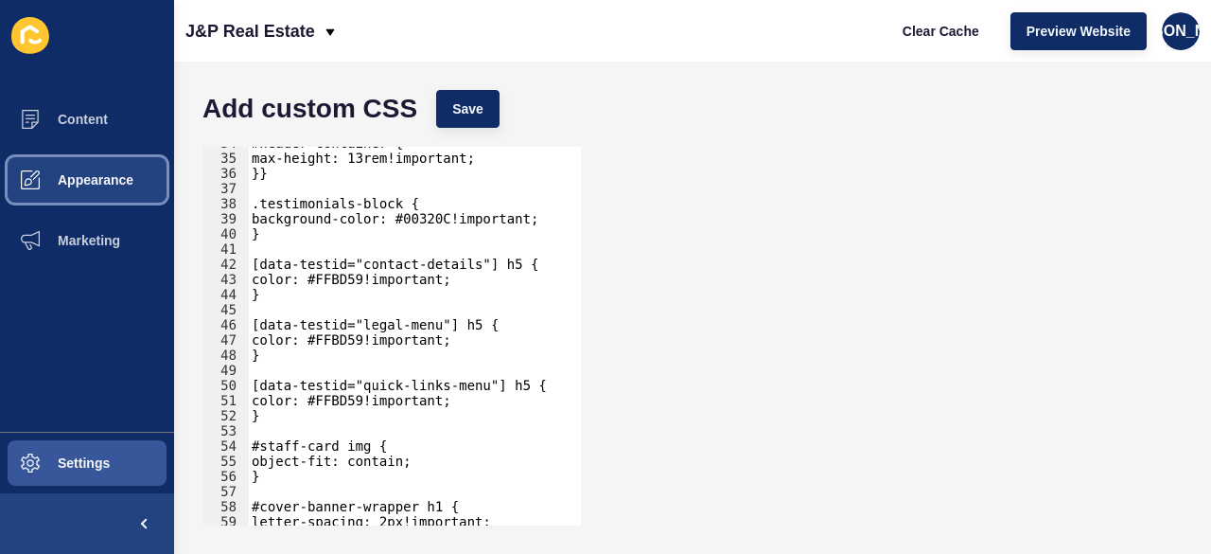
click at [51, 195] on span at bounding box center [30, 180] width 61 height 61
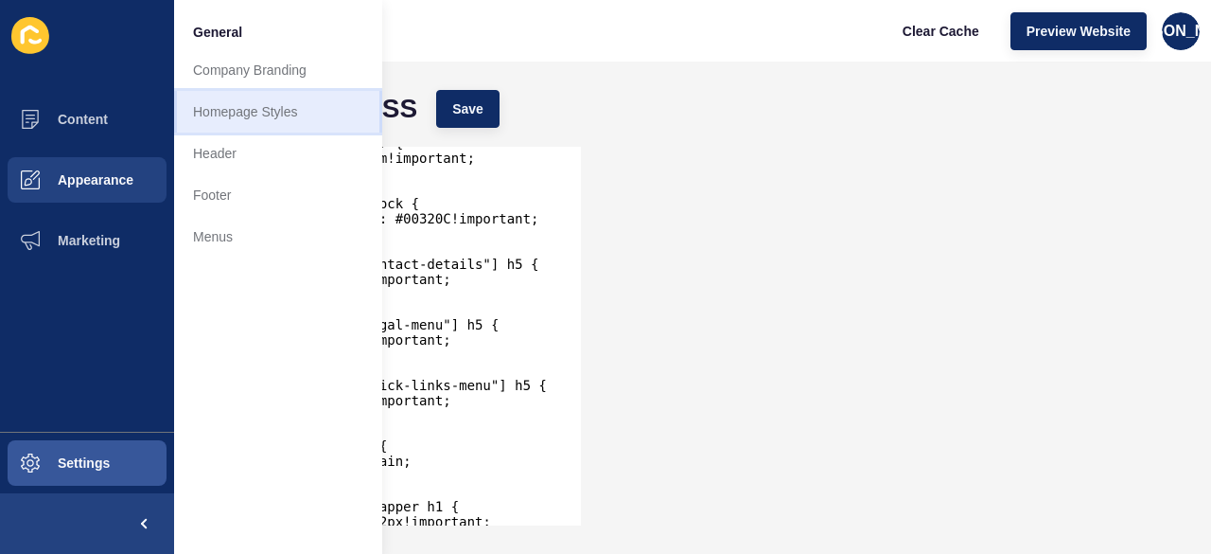
click at [318, 104] on link "Homepage Styles" at bounding box center [278, 112] width 208 height 42
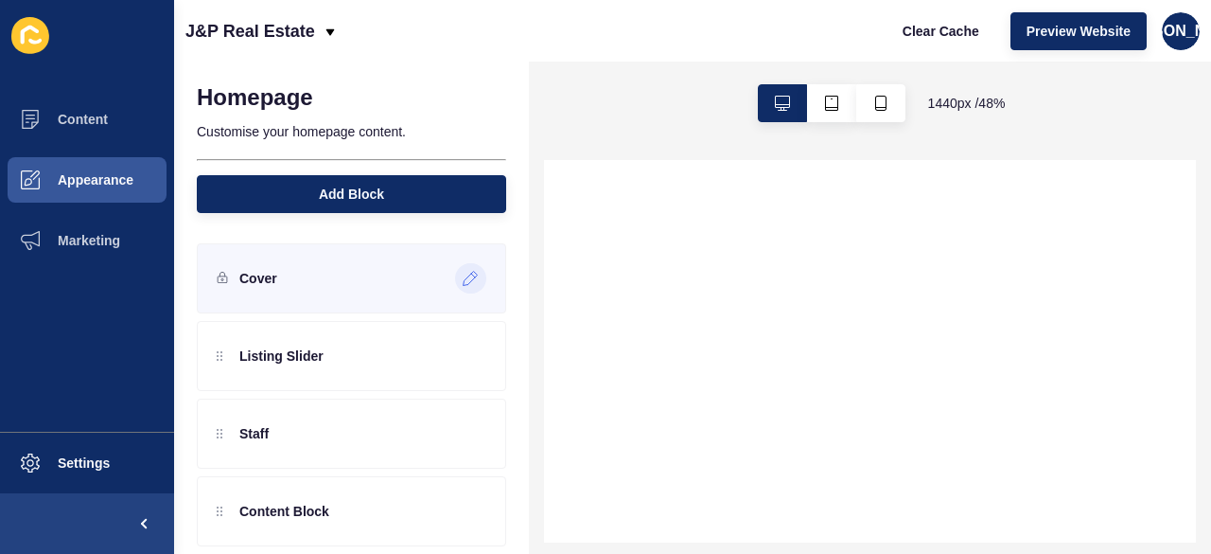
click at [464, 274] on icon at bounding box center [471, 278] width 16 height 15
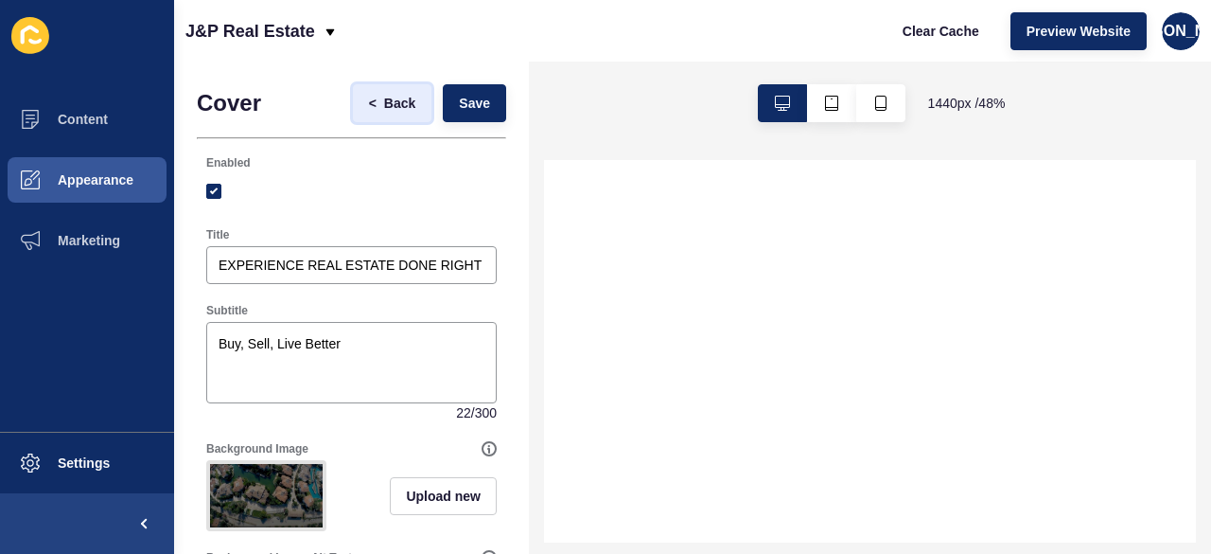
click at [379, 86] on button "< Back" at bounding box center [392, 103] width 79 height 38
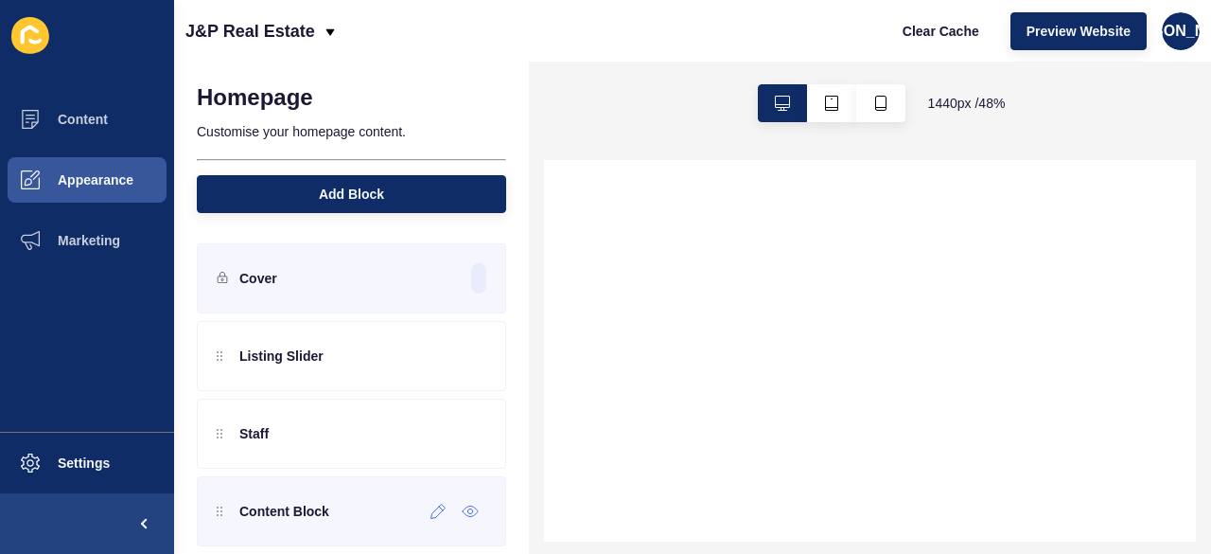
scroll to position [172, 0]
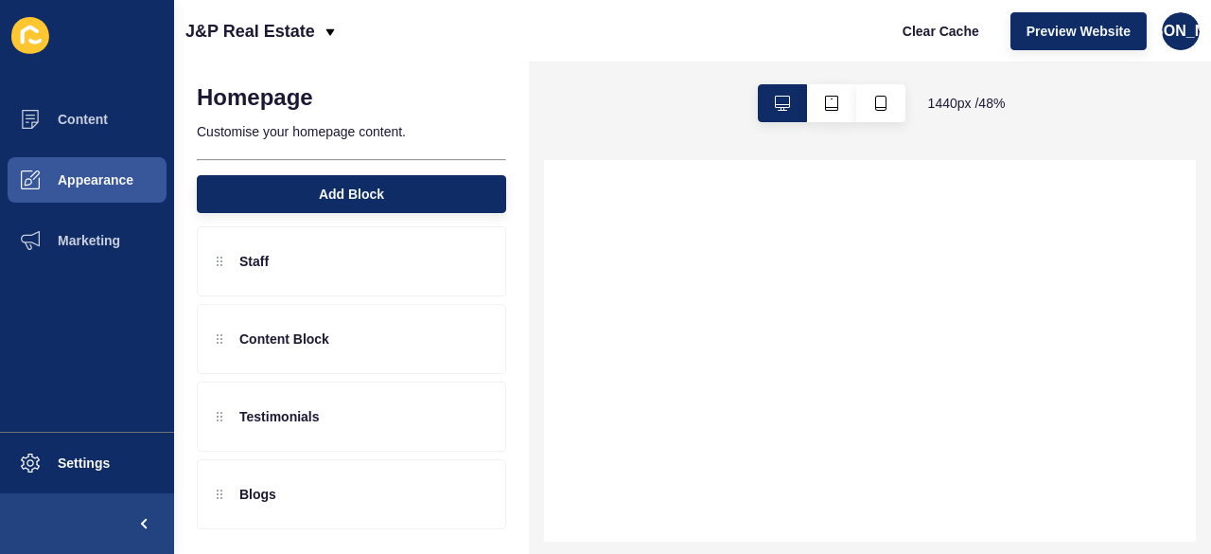
select select
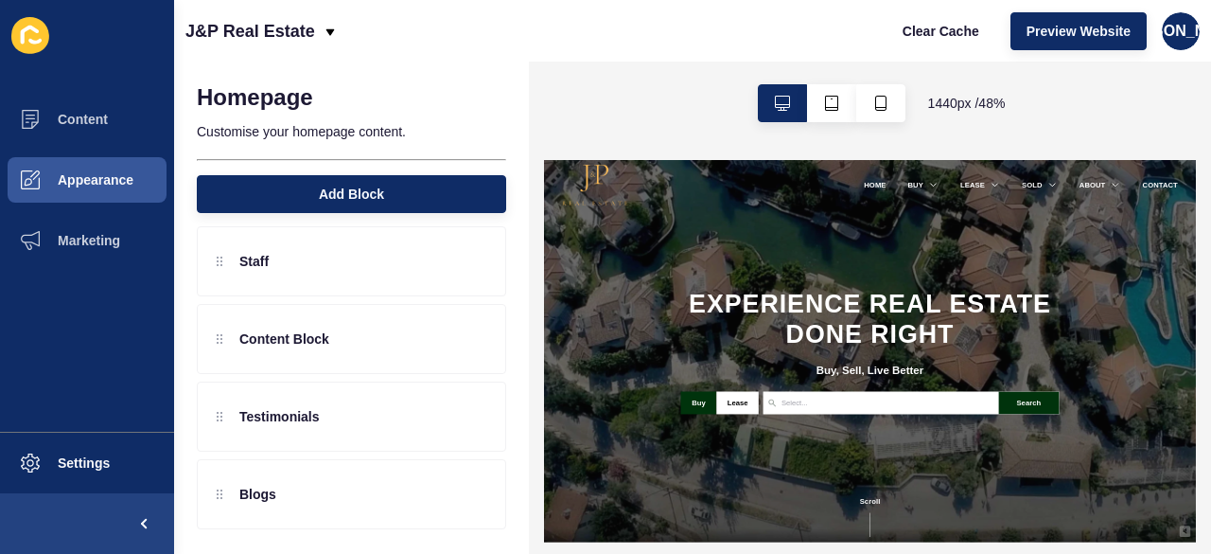
scroll to position [0, 0]
click at [125, 168] on button "Appearance" at bounding box center [87, 180] width 174 height 61
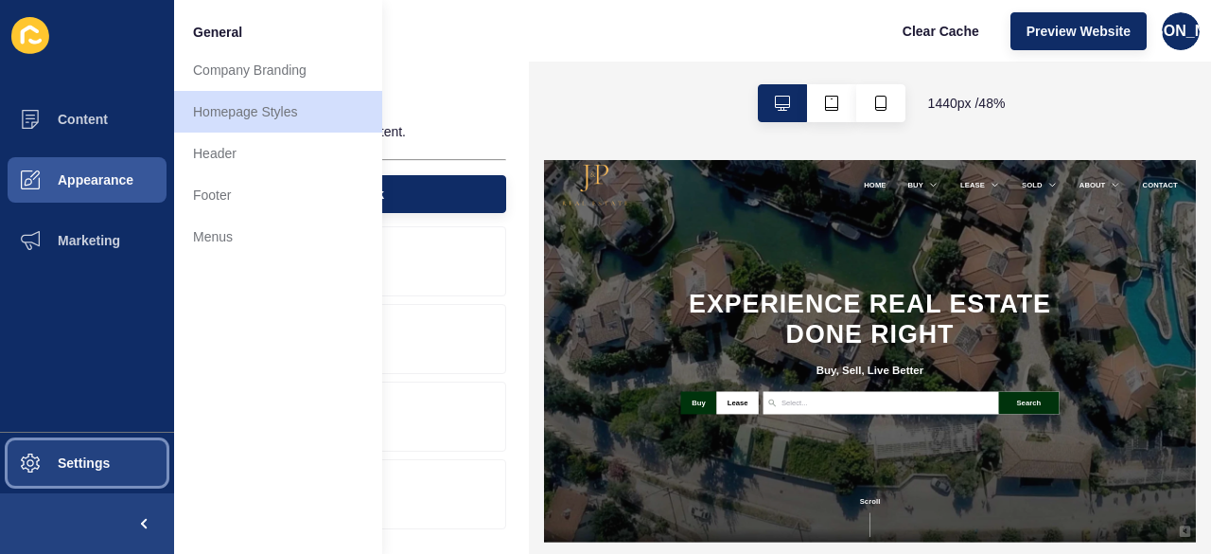
click at [127, 440] on button "Settings" at bounding box center [87, 462] width 174 height 61
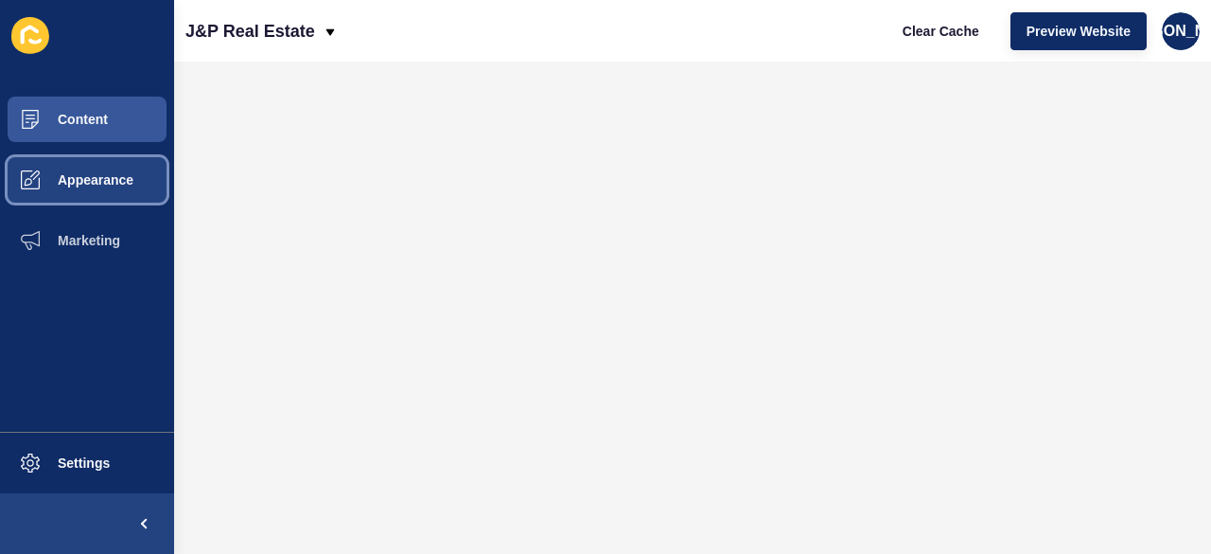
click at [98, 179] on span "Appearance" at bounding box center [65, 179] width 136 height 15
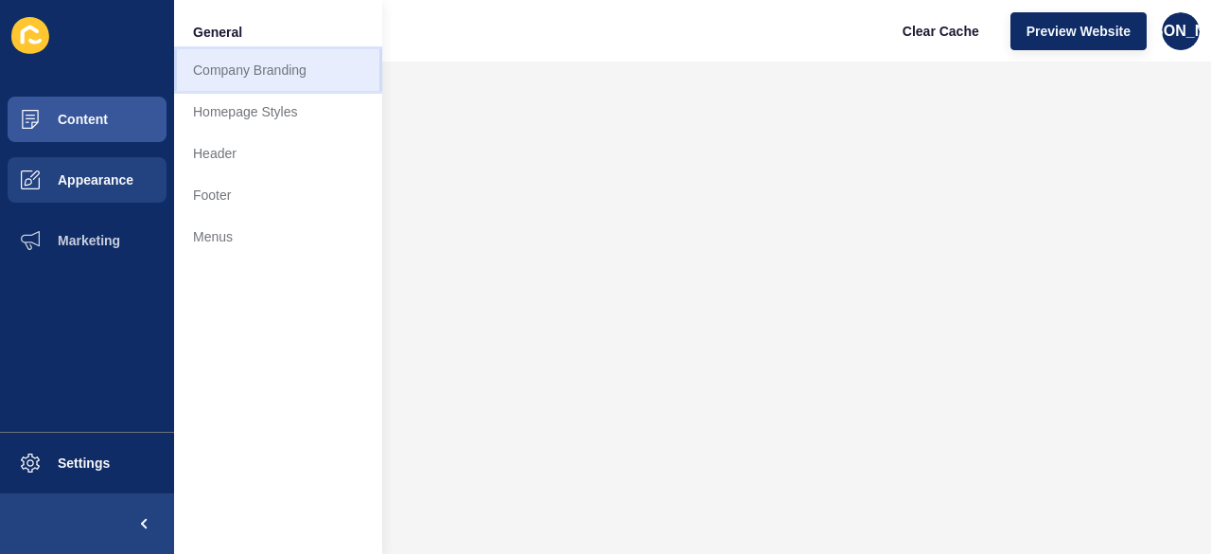
click at [238, 81] on link "Company Branding" at bounding box center [278, 70] width 208 height 42
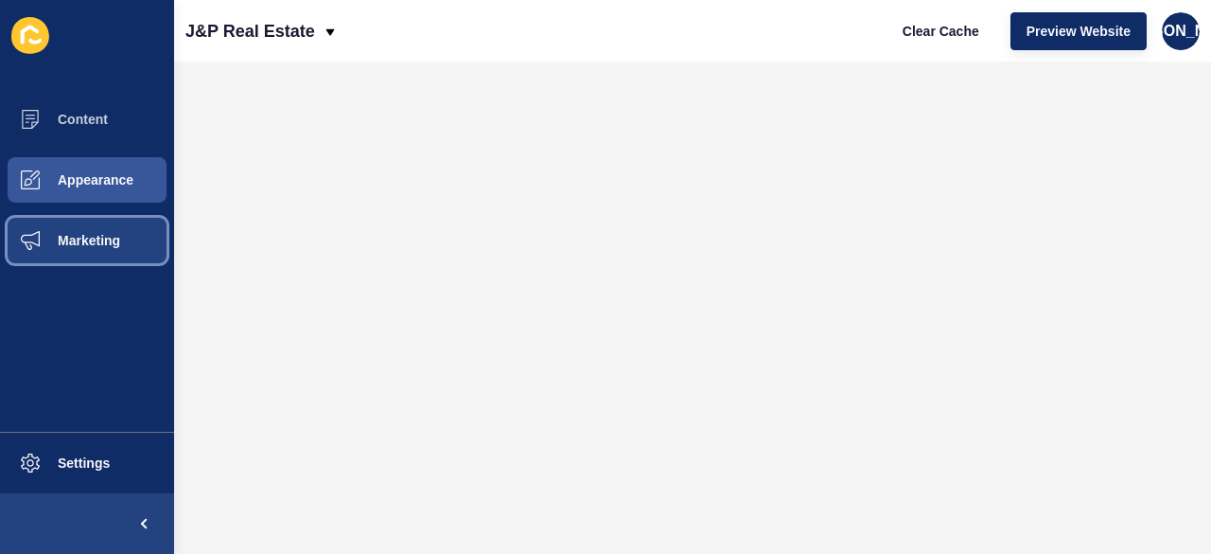
click at [107, 215] on button "Marketing" at bounding box center [87, 240] width 174 height 61
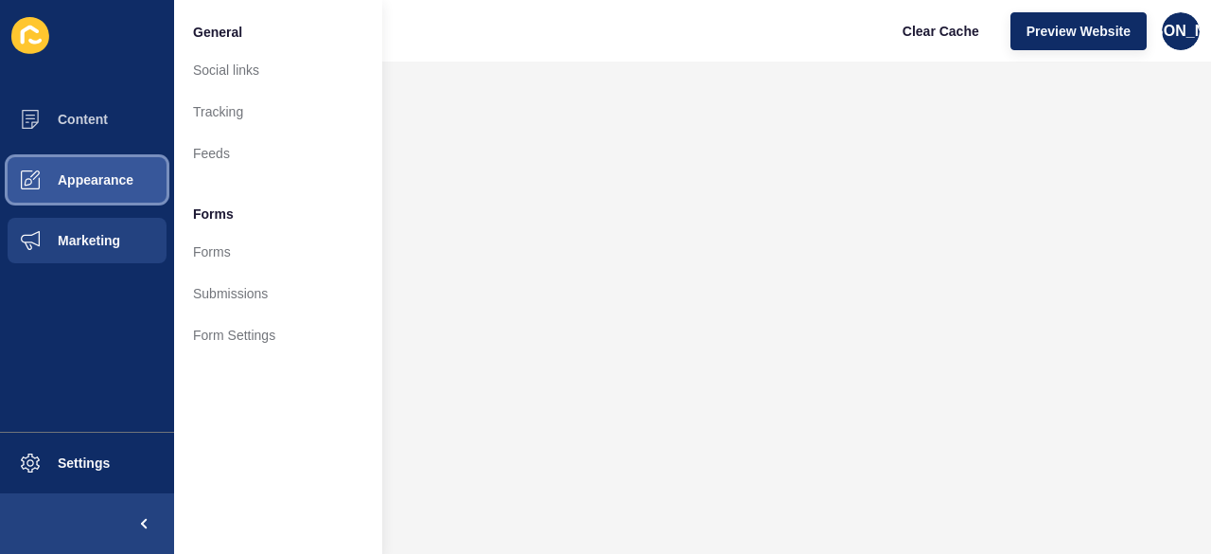
click at [110, 185] on span "Appearance" at bounding box center [65, 179] width 136 height 15
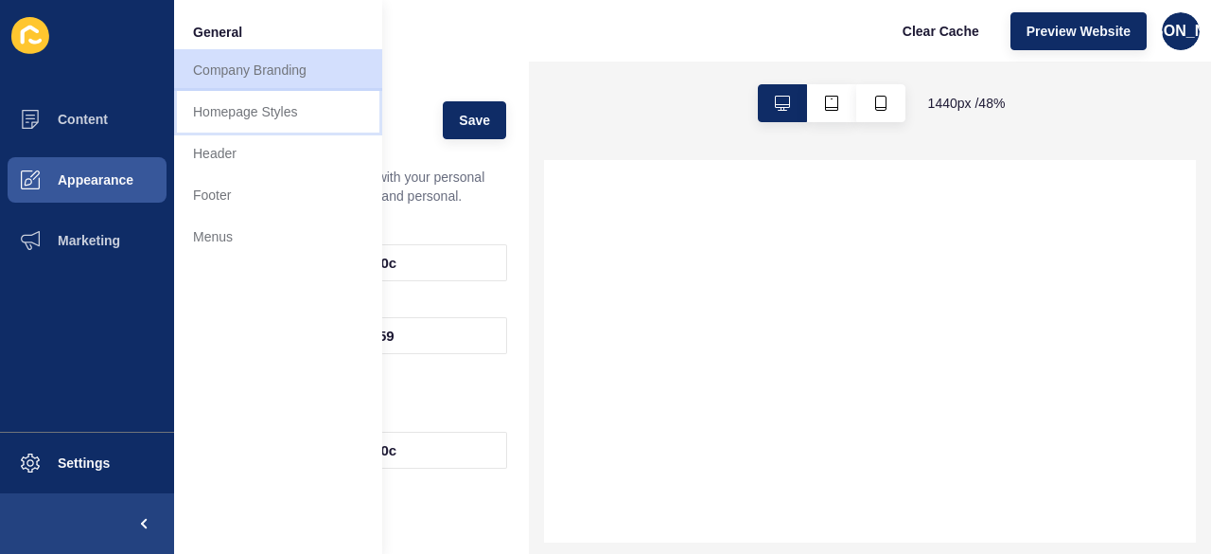
click at [244, 120] on link "Homepage Styles" at bounding box center [278, 112] width 208 height 42
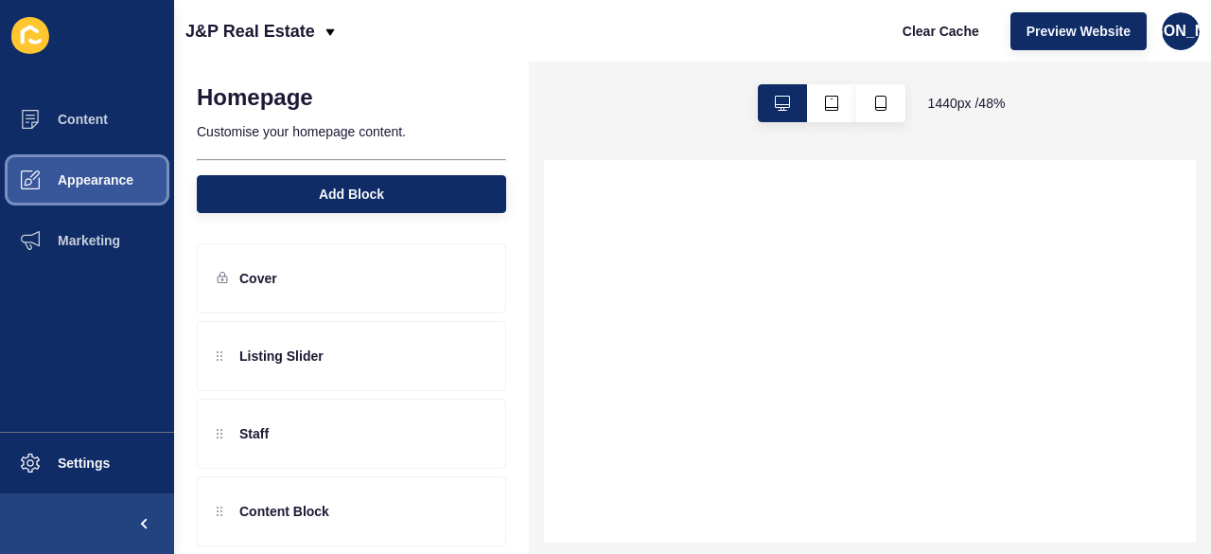
click at [84, 209] on button "Appearance" at bounding box center [87, 180] width 174 height 61
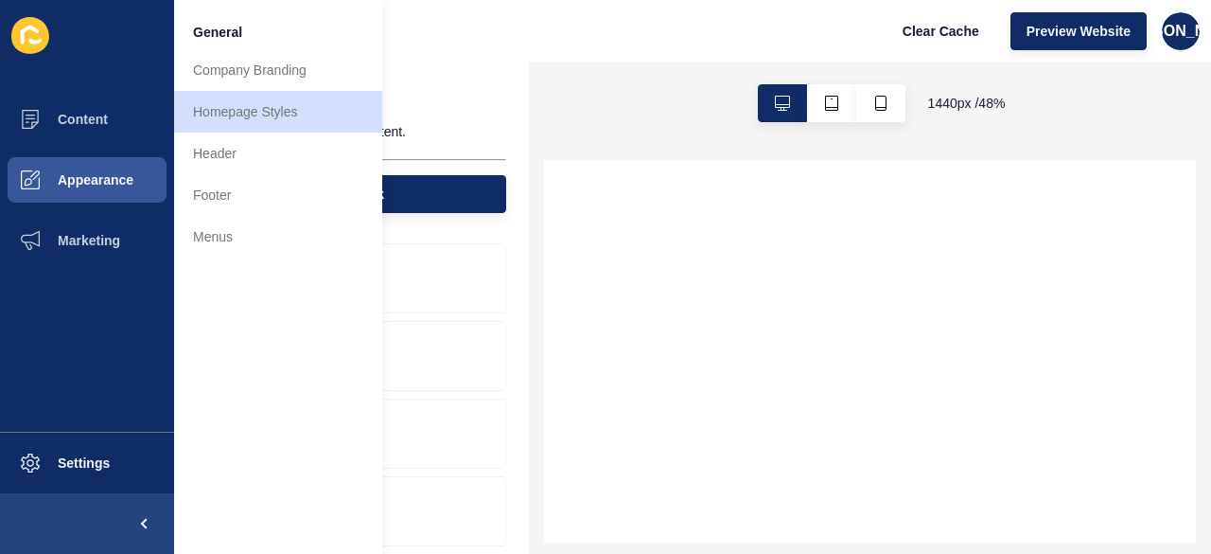
click at [630, 82] on div "1440 px / 48 %" at bounding box center [870, 103] width 682 height 83
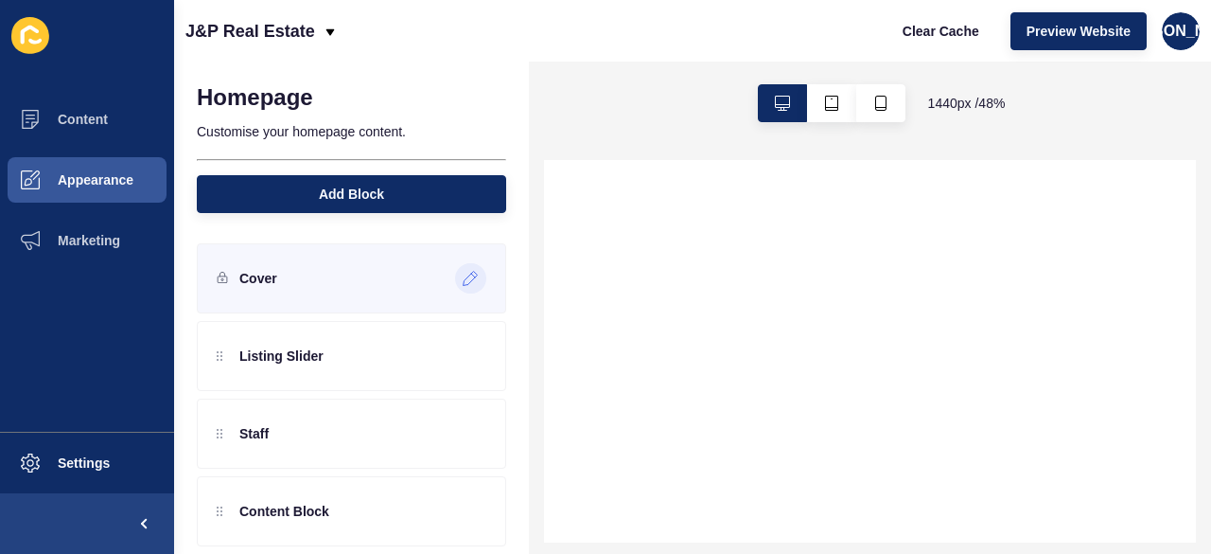
click at [455, 281] on div at bounding box center [470, 278] width 31 height 30
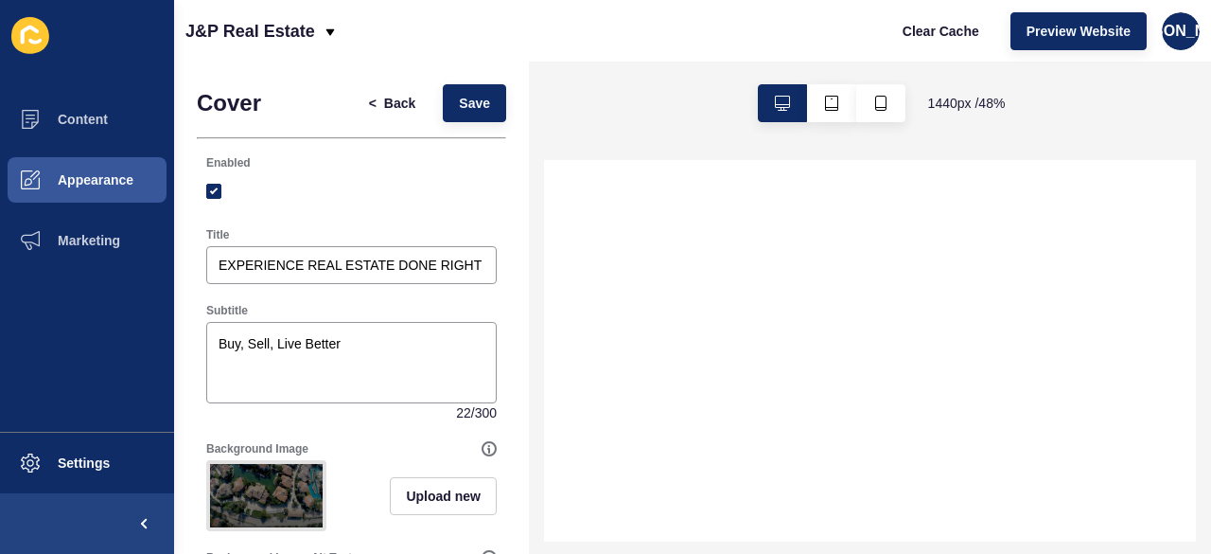
select select
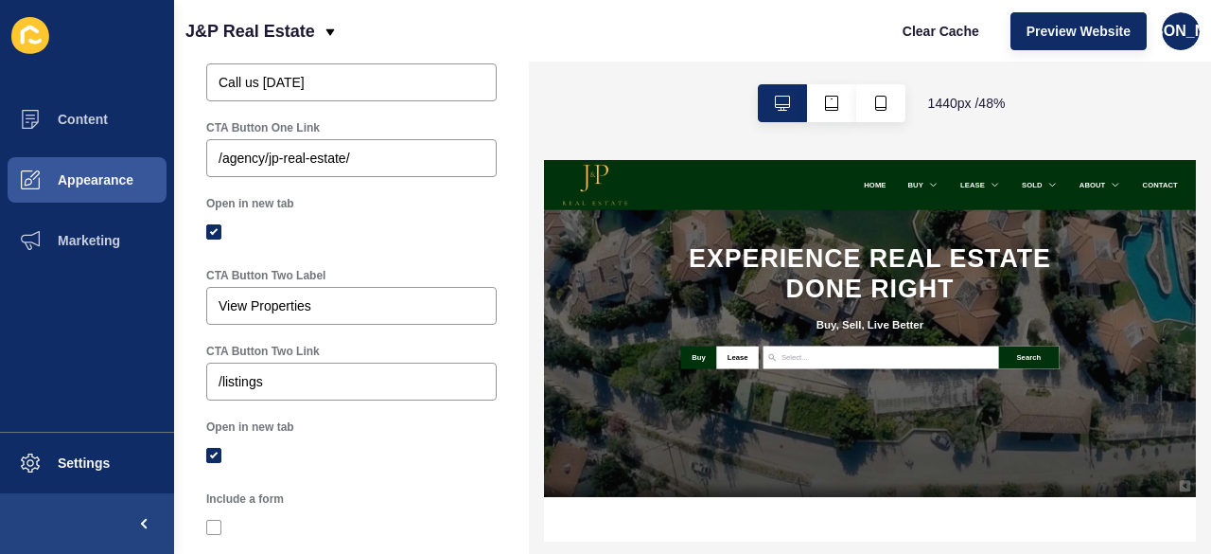
scroll to position [1229, 0]
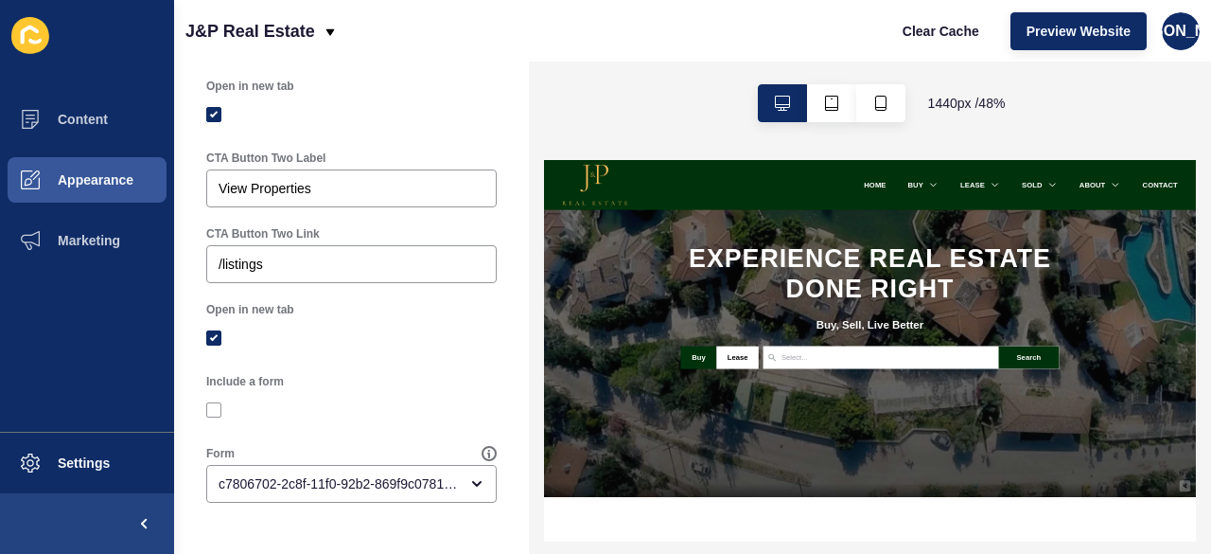
click at [1210, 409] on h1 "EXPERIENCE REAL ESTATE DONE RIGHT" at bounding box center [1225, 397] width 790 height 127
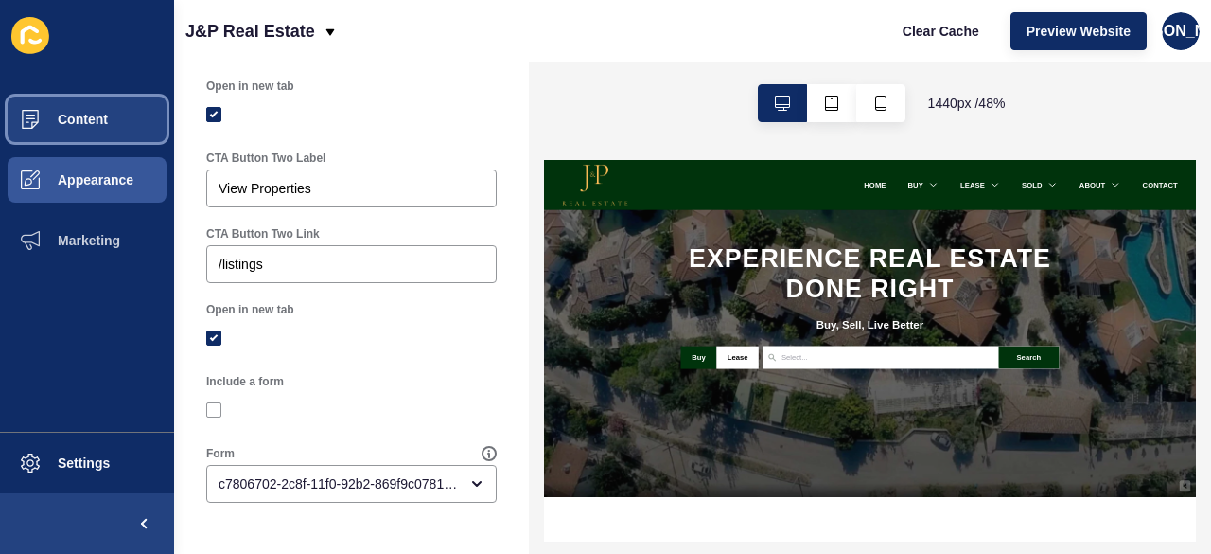
click at [78, 115] on span "Content" at bounding box center [52, 119] width 111 height 15
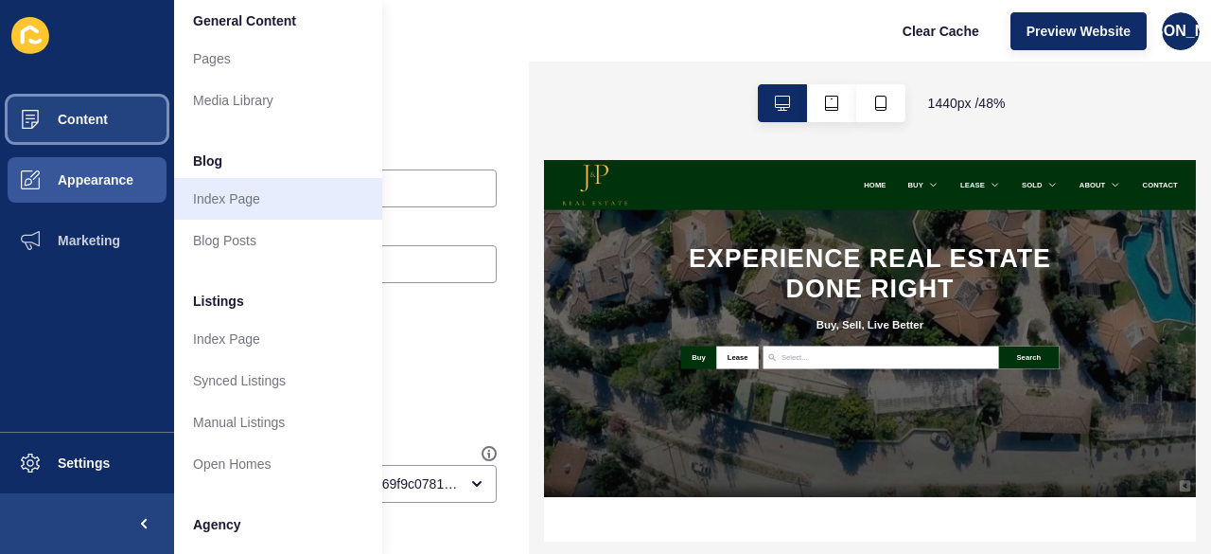
scroll to position [0, 0]
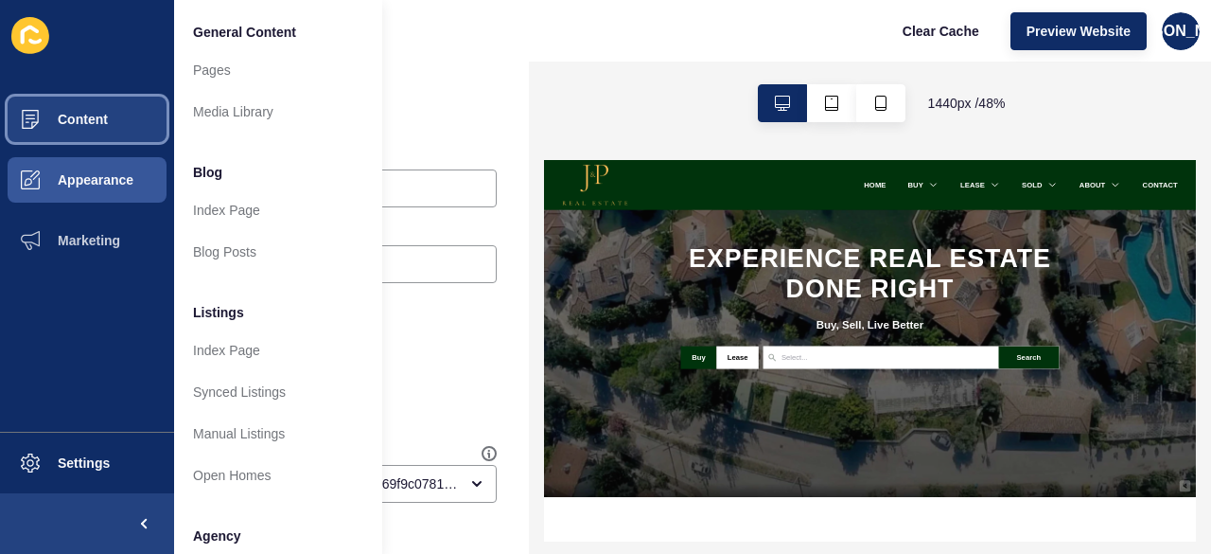
click at [64, 118] on span "Content" at bounding box center [52, 119] width 111 height 15
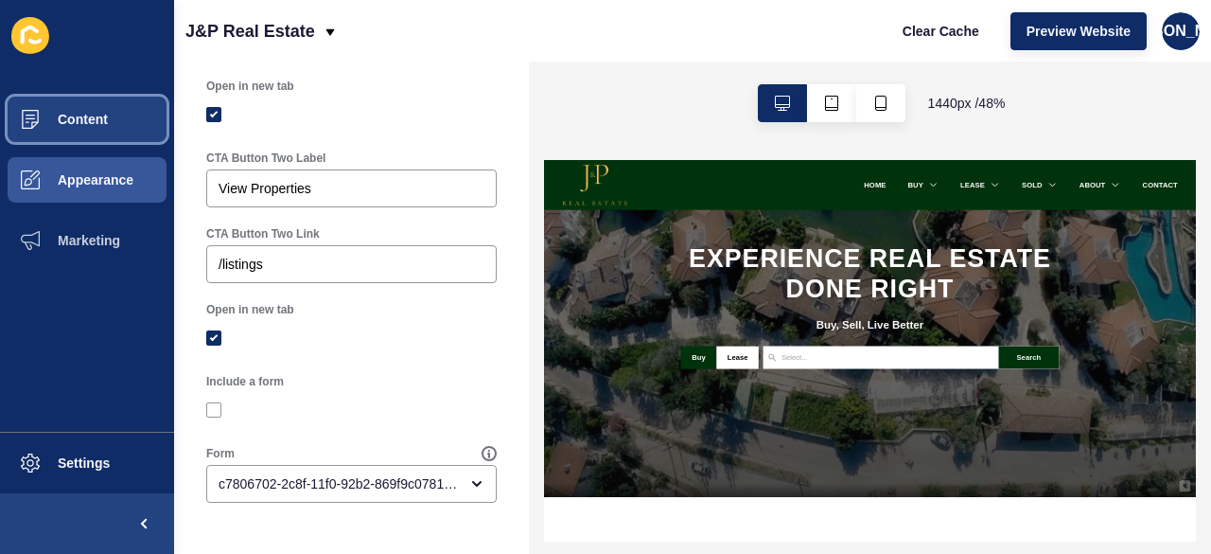
click at [85, 101] on button "Content" at bounding box center [87, 119] width 174 height 61
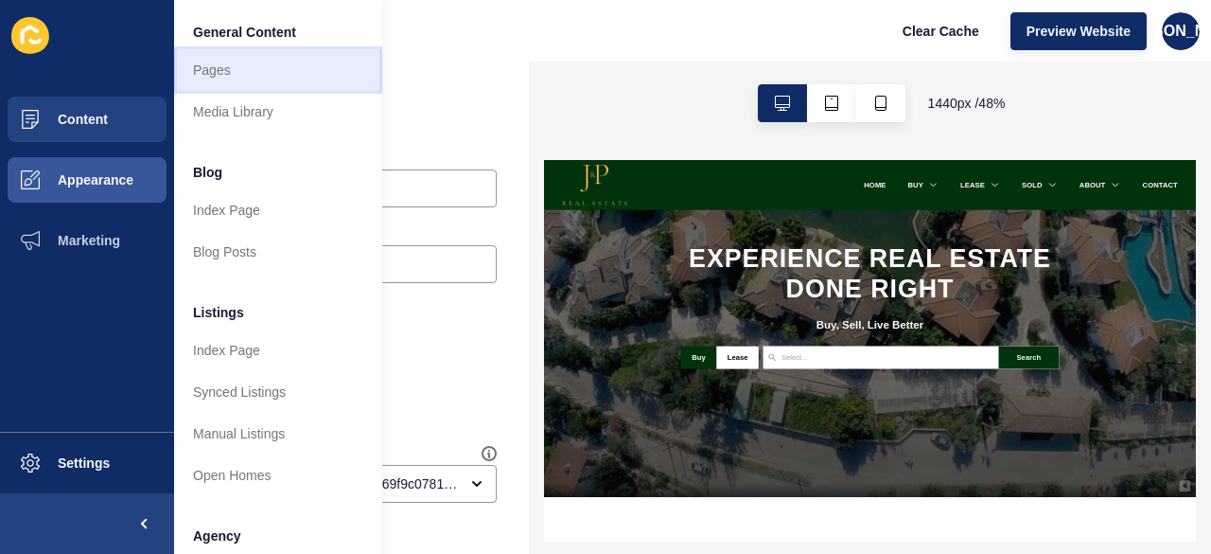
click at [257, 56] on link "Pages" at bounding box center [278, 70] width 208 height 42
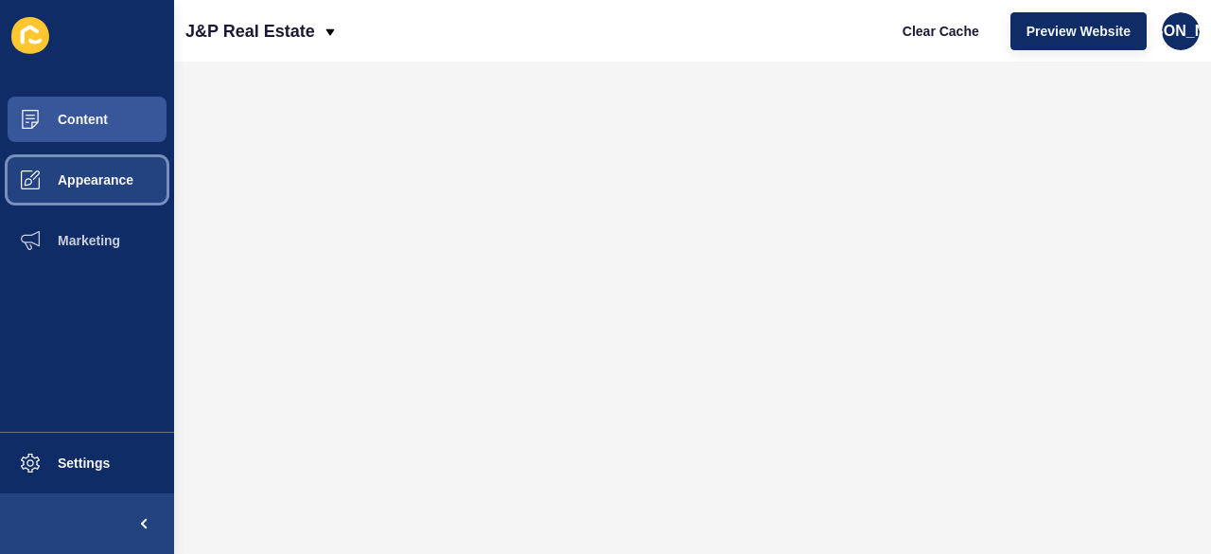
click at [119, 196] on button "Appearance" at bounding box center [87, 180] width 174 height 61
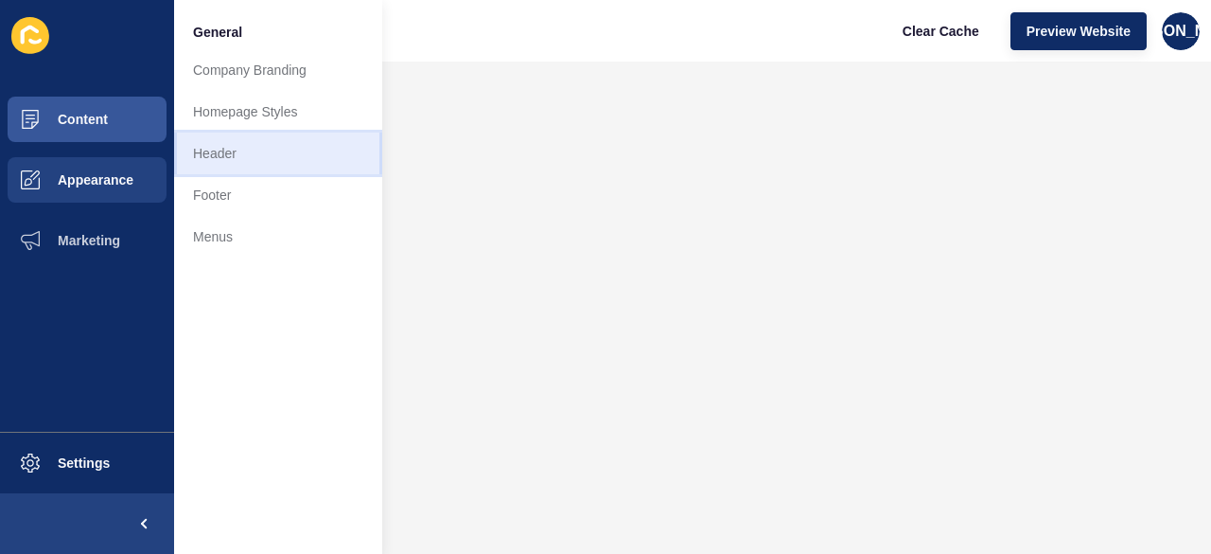
click at [254, 151] on link "Header" at bounding box center [278, 153] width 208 height 42
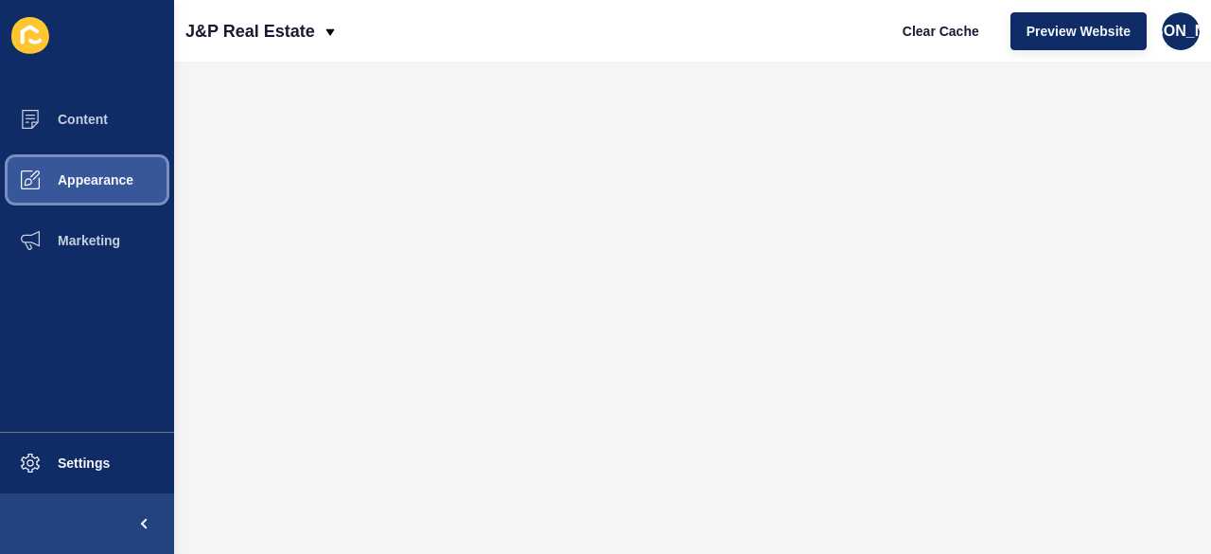
click at [78, 184] on span "Appearance" at bounding box center [65, 179] width 136 height 15
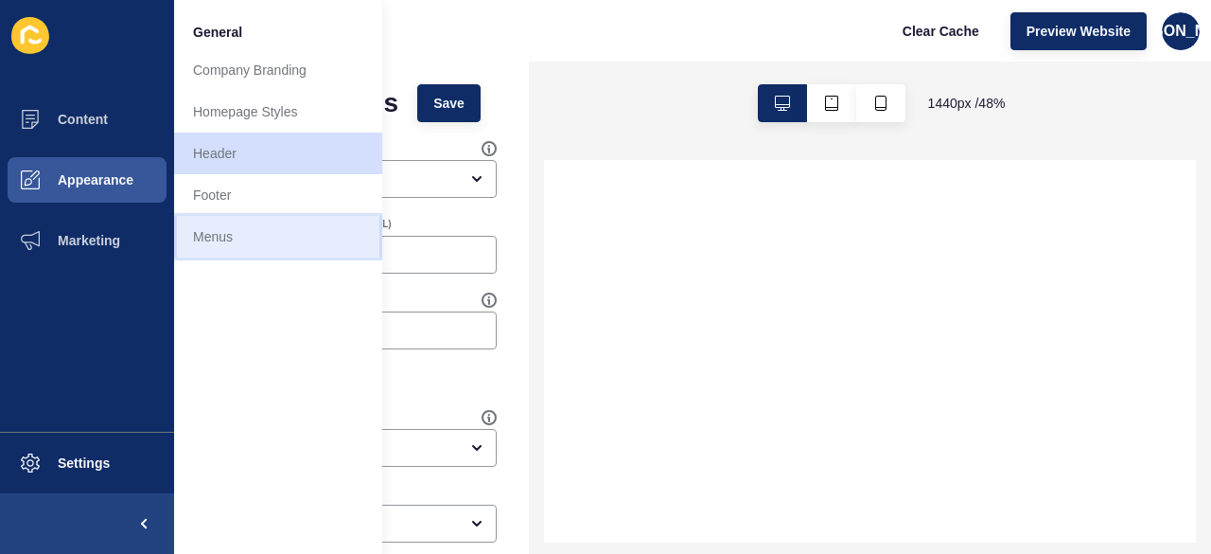
click at [261, 226] on link "Menus" at bounding box center [278, 237] width 208 height 42
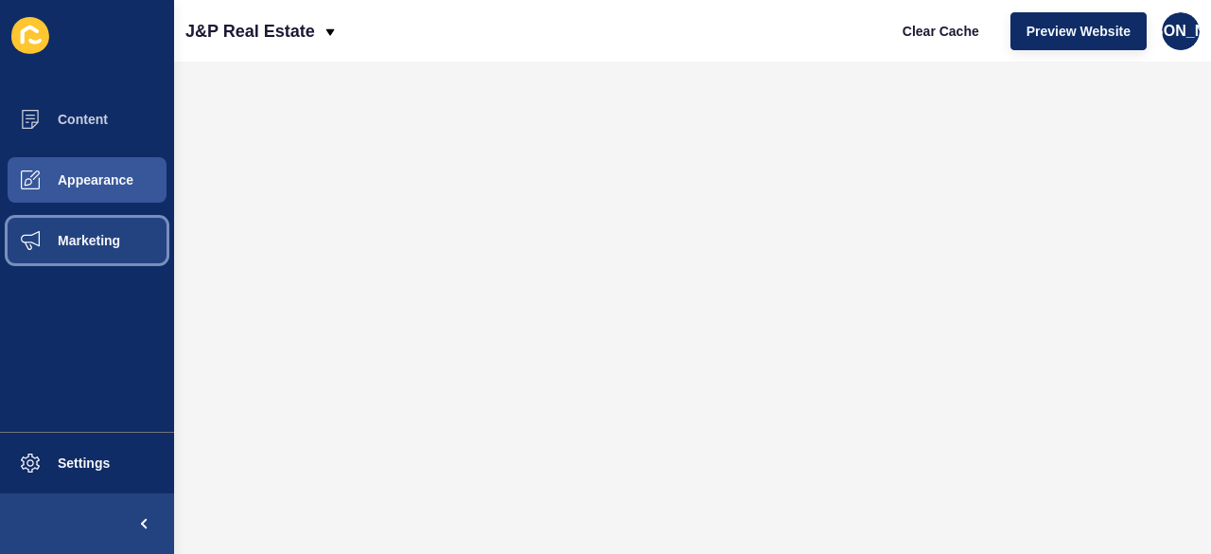
click at [42, 243] on span "Marketing" at bounding box center [58, 240] width 123 height 15
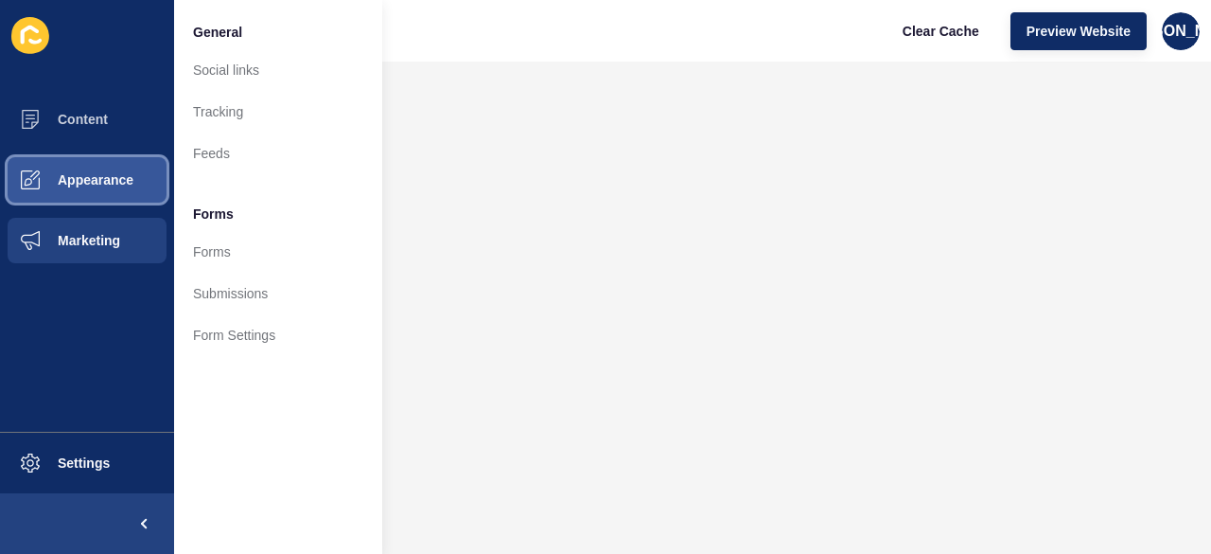
click at [72, 193] on button "Appearance" at bounding box center [87, 180] width 174 height 61
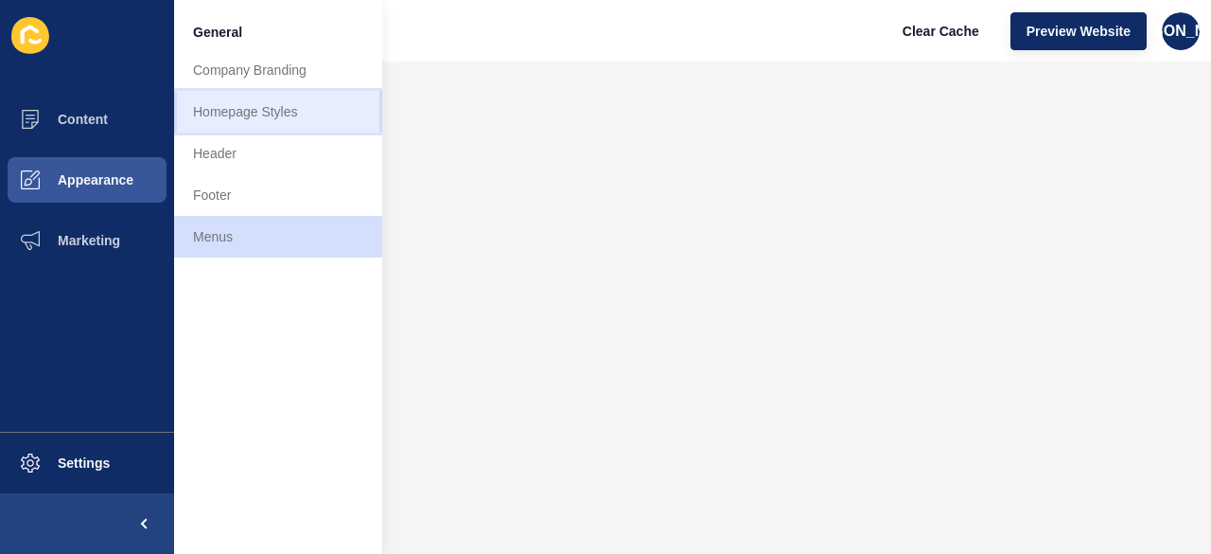
click at [253, 128] on link "Homepage Styles" at bounding box center [278, 112] width 208 height 42
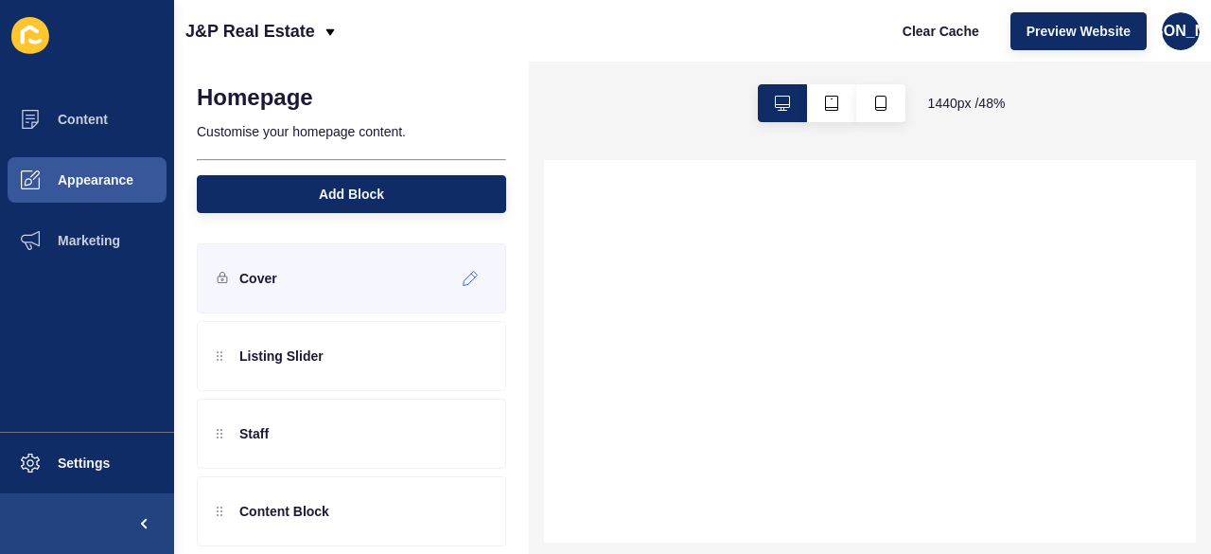
click at [375, 280] on div "Cover" at bounding box center [351, 278] width 309 height 70
click at [463, 283] on icon at bounding box center [471, 278] width 16 height 15
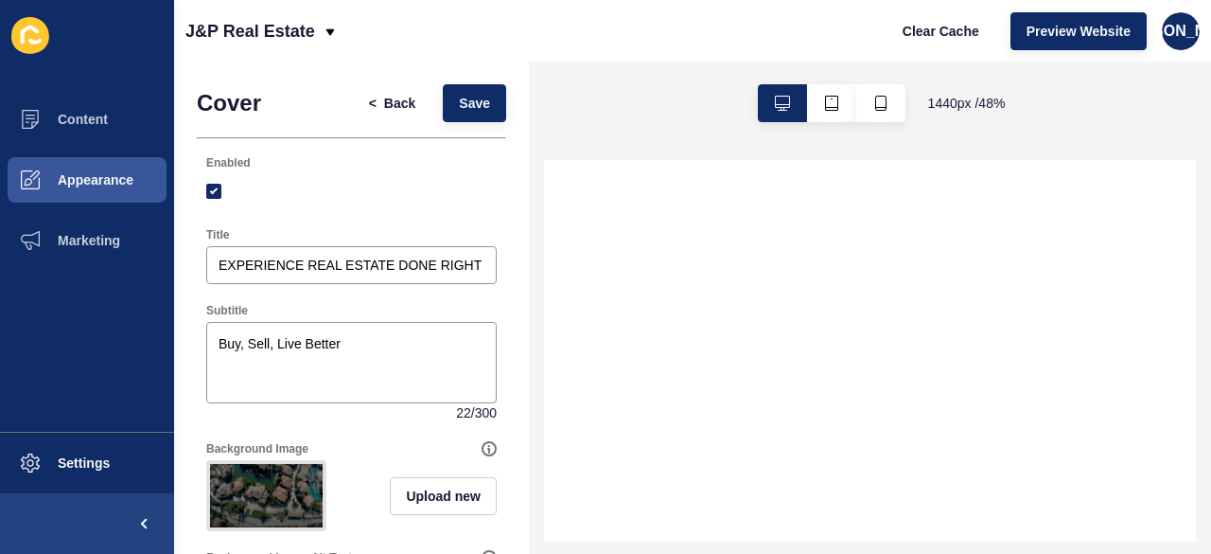
scroll to position [147, 0]
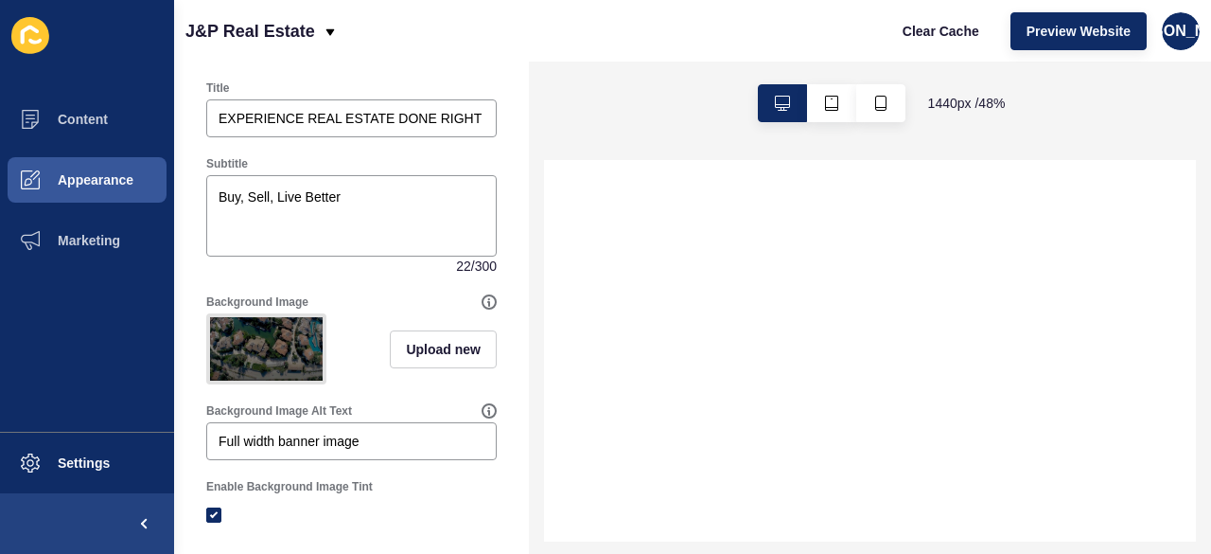
select select
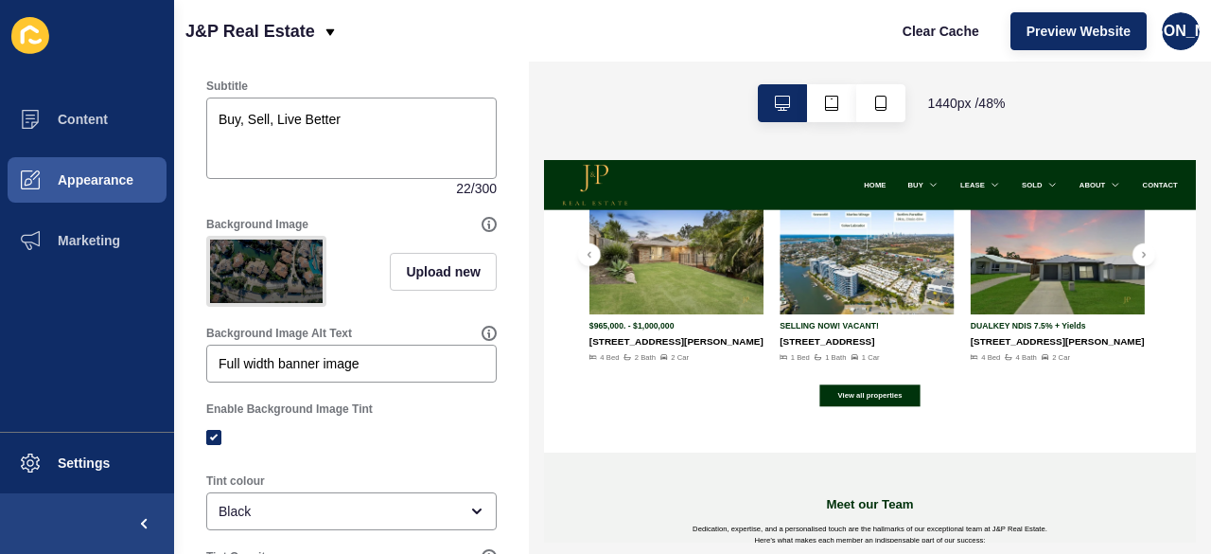
scroll to position [0, 0]
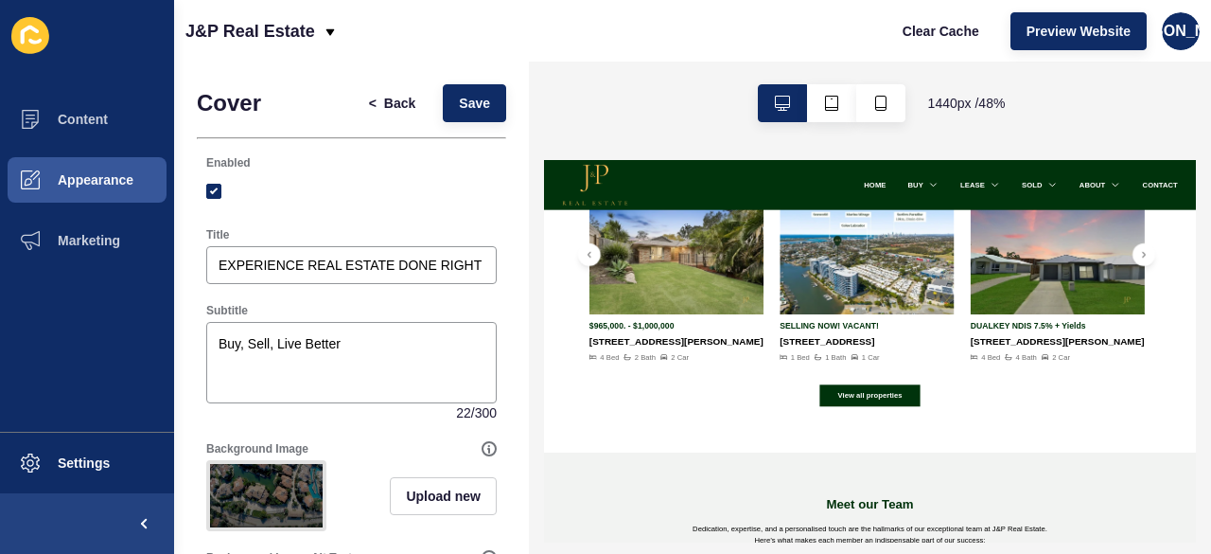
click at [316, 200] on div at bounding box center [351, 191] width 291 height 34
click at [312, 202] on div at bounding box center [351, 191] width 291 height 34
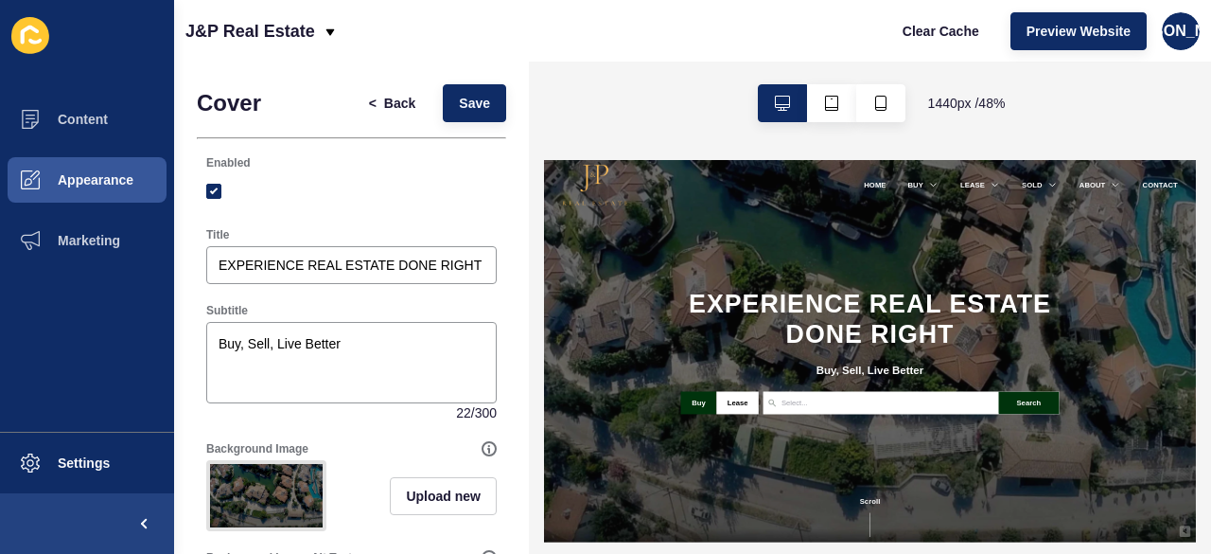
click at [570, 102] on div "1440 px / 48 %" at bounding box center [870, 103] width 682 height 83
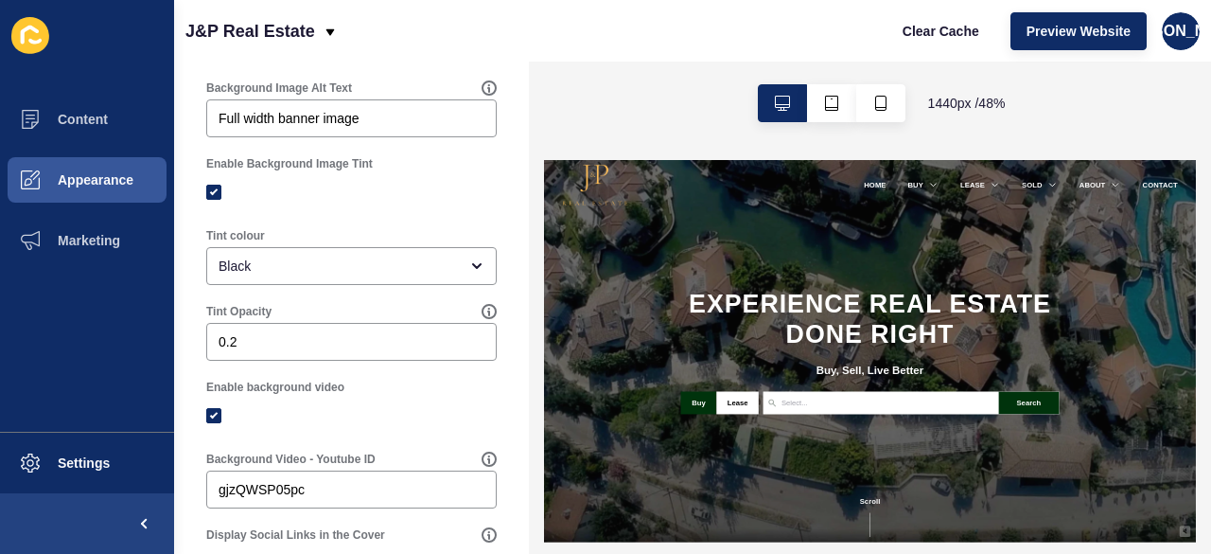
scroll to position [473, 0]
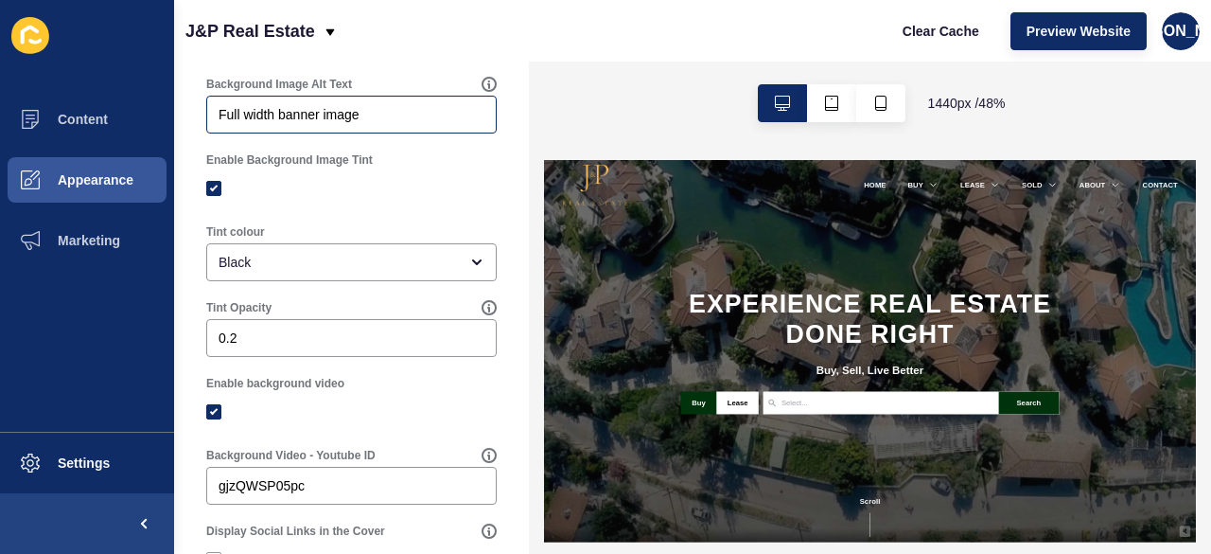
click at [374, 109] on div "Full width banner image" at bounding box center [351, 115] width 291 height 38
click at [386, 197] on div at bounding box center [351, 188] width 291 height 17
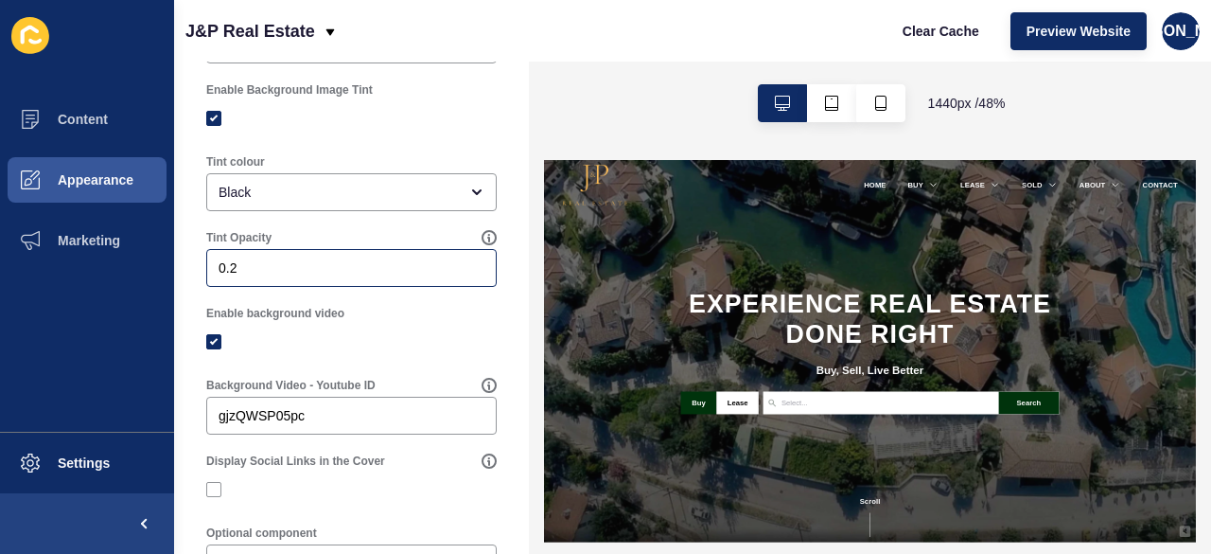
scroll to position [568, 0]
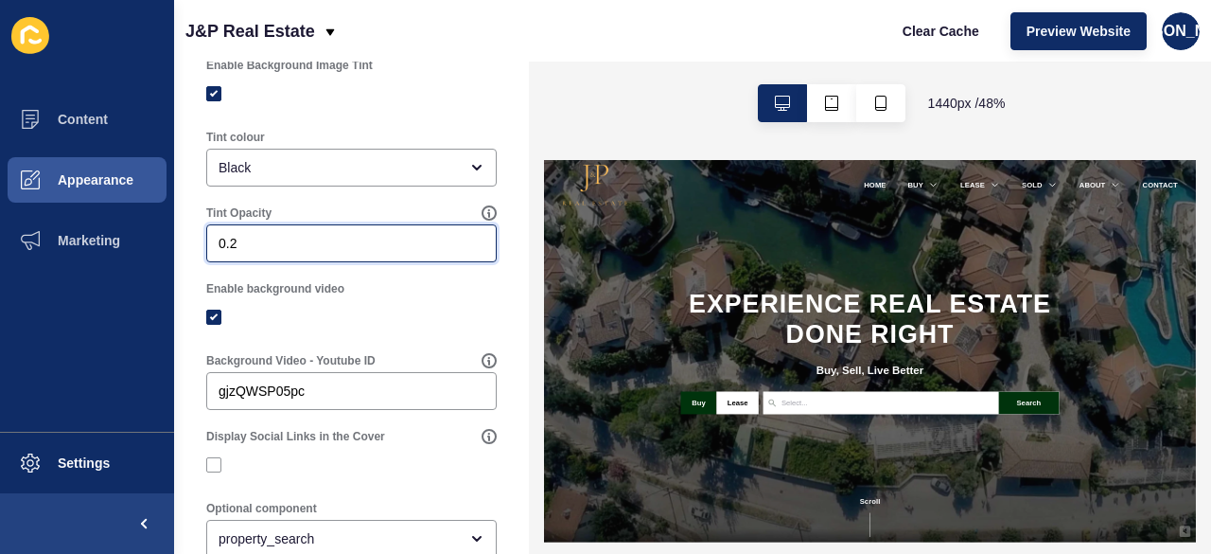
click at [401, 253] on input "0.2" at bounding box center [352, 243] width 266 height 19
click at [459, 253] on input "0.21" at bounding box center [352, 243] width 266 height 19
type input "0.2"
click at [462, 253] on input "0.2" at bounding box center [352, 243] width 266 height 19
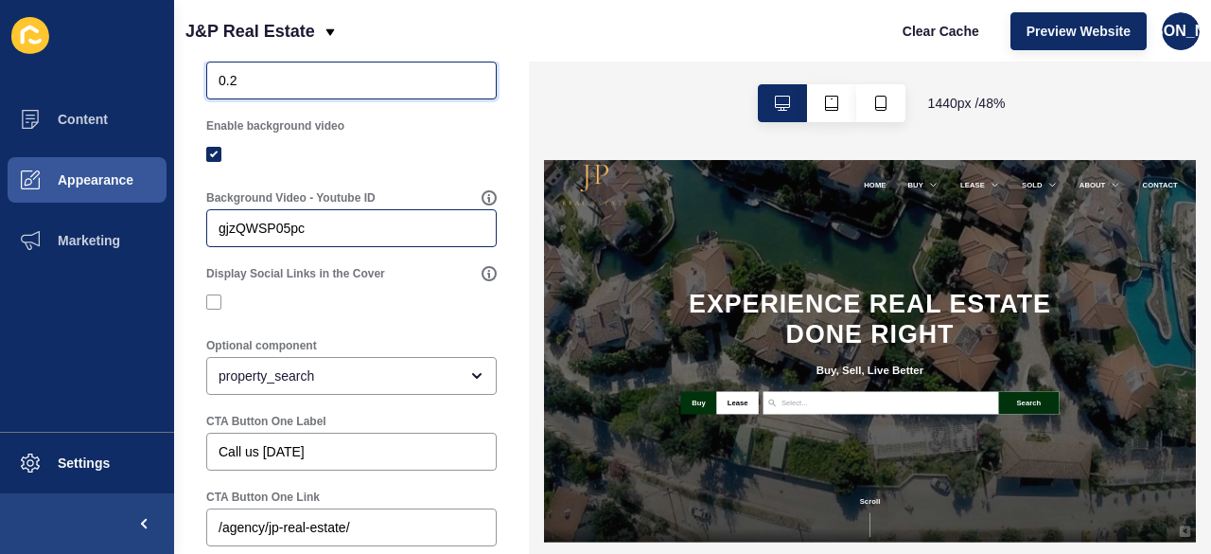
scroll to position [757, 0]
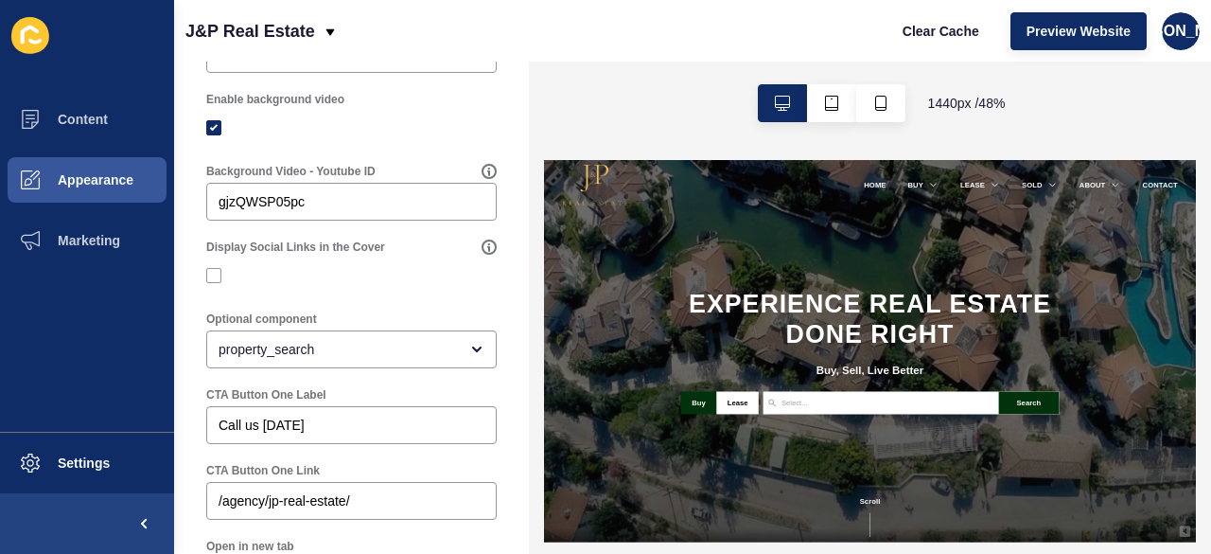
click at [204, 286] on div "Display Social Links in the Cover" at bounding box center [351, 266] width 294 height 57
click at [207, 283] on label at bounding box center [213, 275] width 15 height 15
click at [210, 282] on input "Display Social Links in the Cover" at bounding box center [216, 276] width 12 height 12
click at [211, 283] on label at bounding box center [213, 275] width 15 height 15
click at [211, 282] on input "Display Social Links in the Cover" at bounding box center [216, 276] width 12 height 12
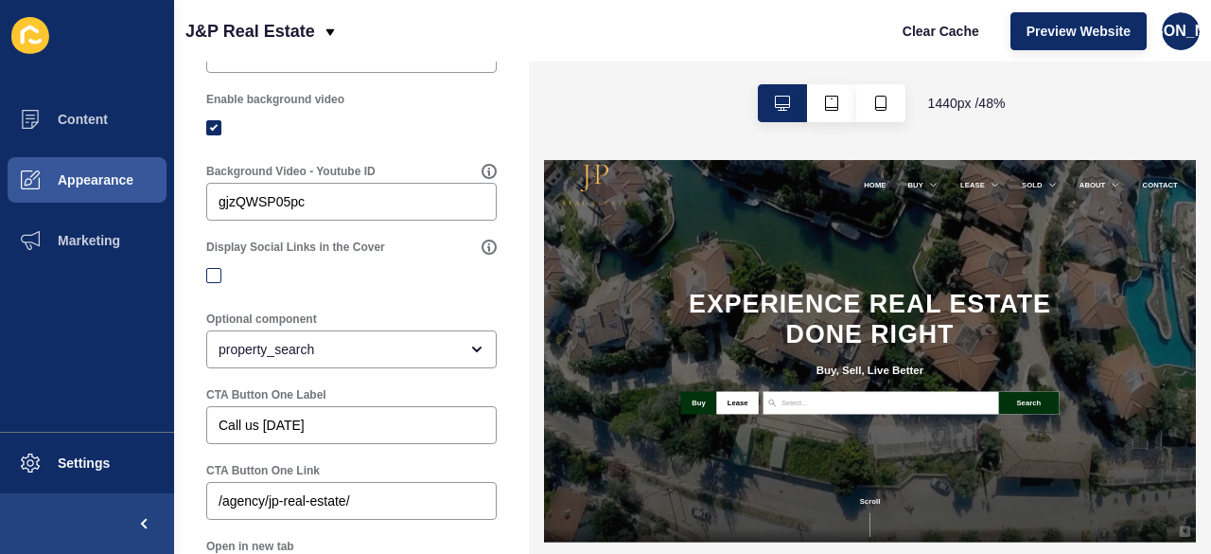
checkbox input "false"
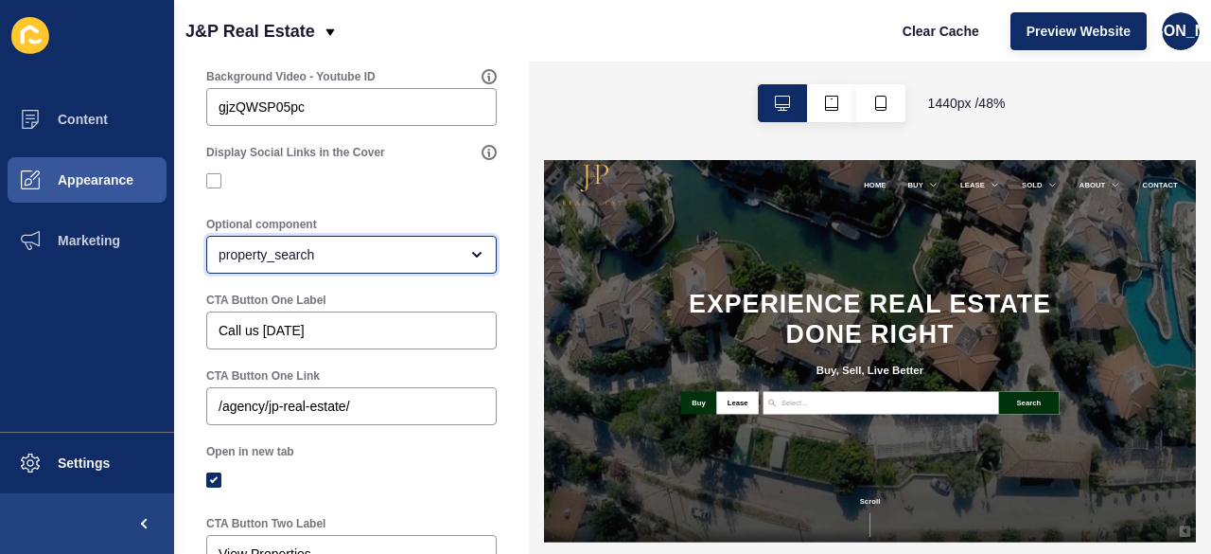
click at [306, 273] on div "property_search" at bounding box center [351, 255] width 291 height 38
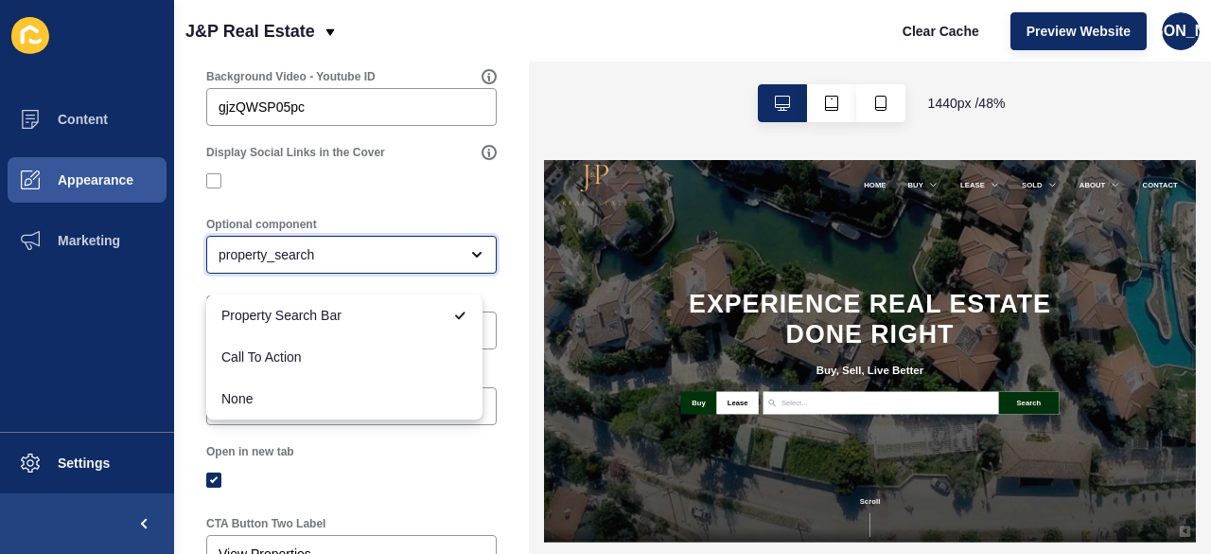
click at [304, 264] on div "property_search" at bounding box center [338, 254] width 239 height 19
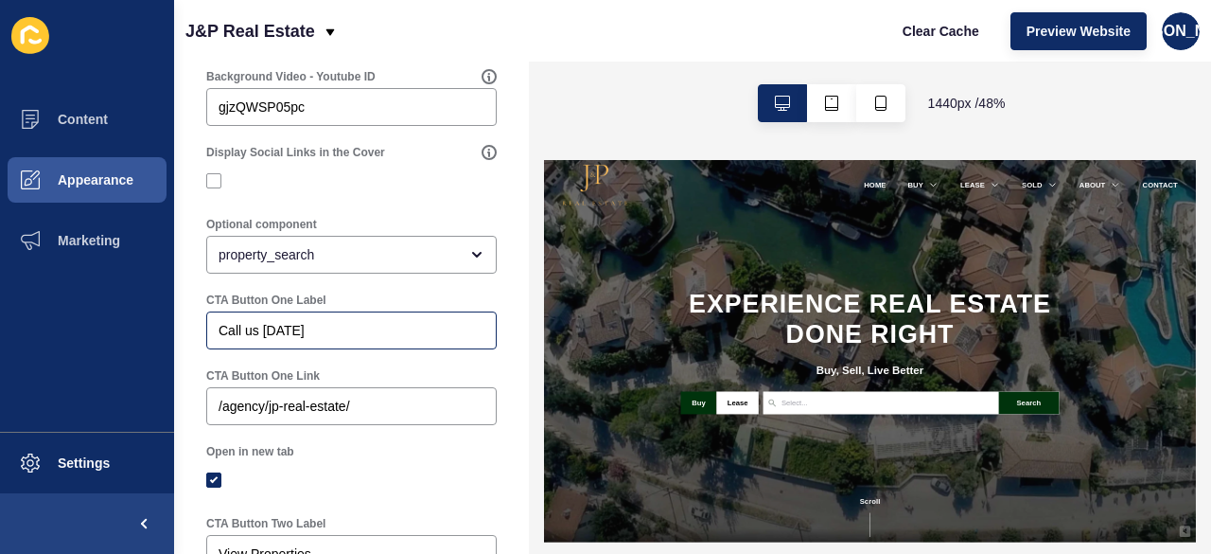
click at [307, 334] on div "Call us today" at bounding box center [351, 330] width 291 height 38
click at [320, 306] on label "CTA Button One Label" at bounding box center [266, 299] width 120 height 15
click at [320, 321] on input "Call us today" at bounding box center [352, 330] width 266 height 19
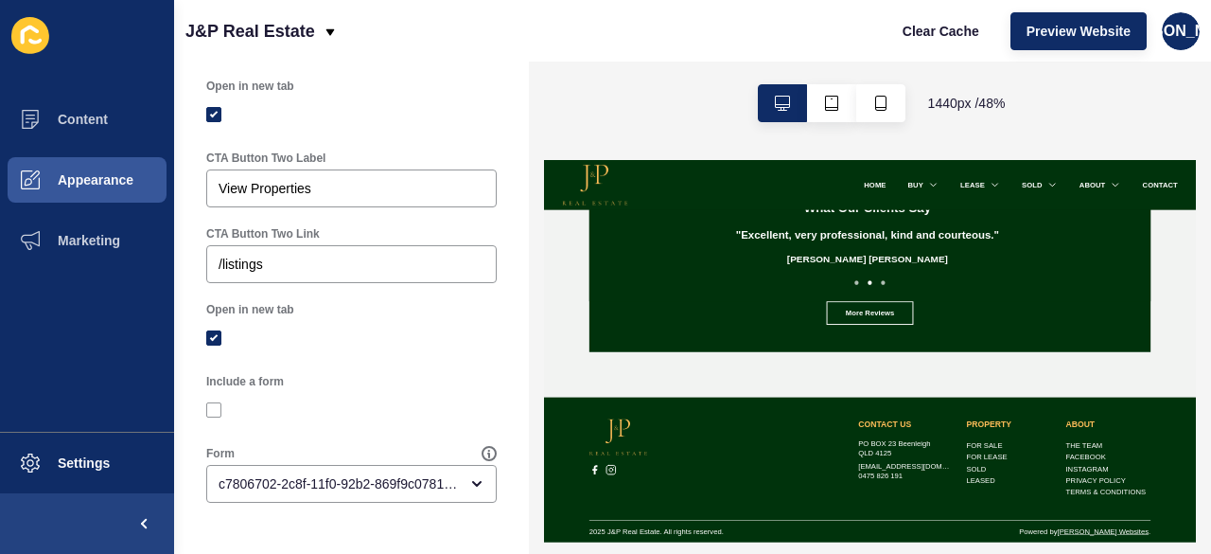
scroll to position [3258, 0]
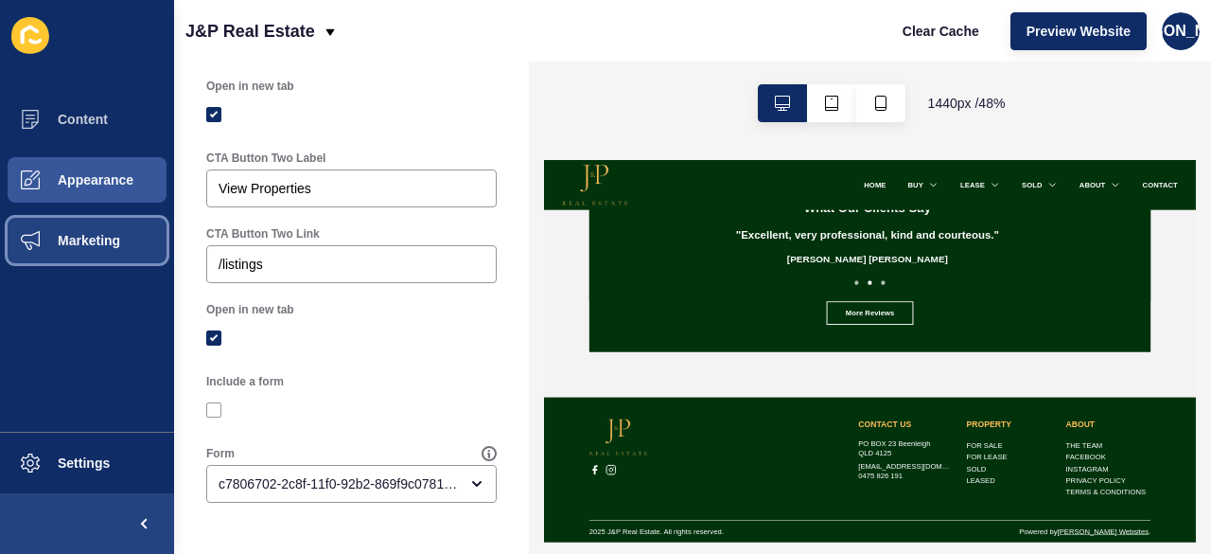
click at [97, 237] on span "Marketing" at bounding box center [58, 240] width 123 height 15
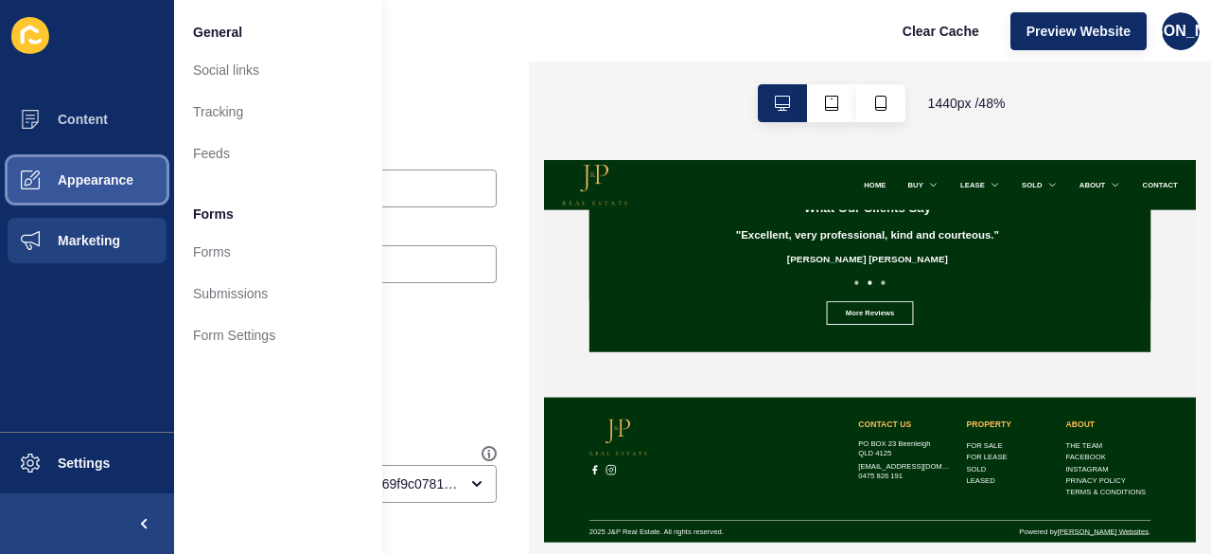
click at [100, 185] on span "Appearance" at bounding box center [65, 179] width 136 height 15
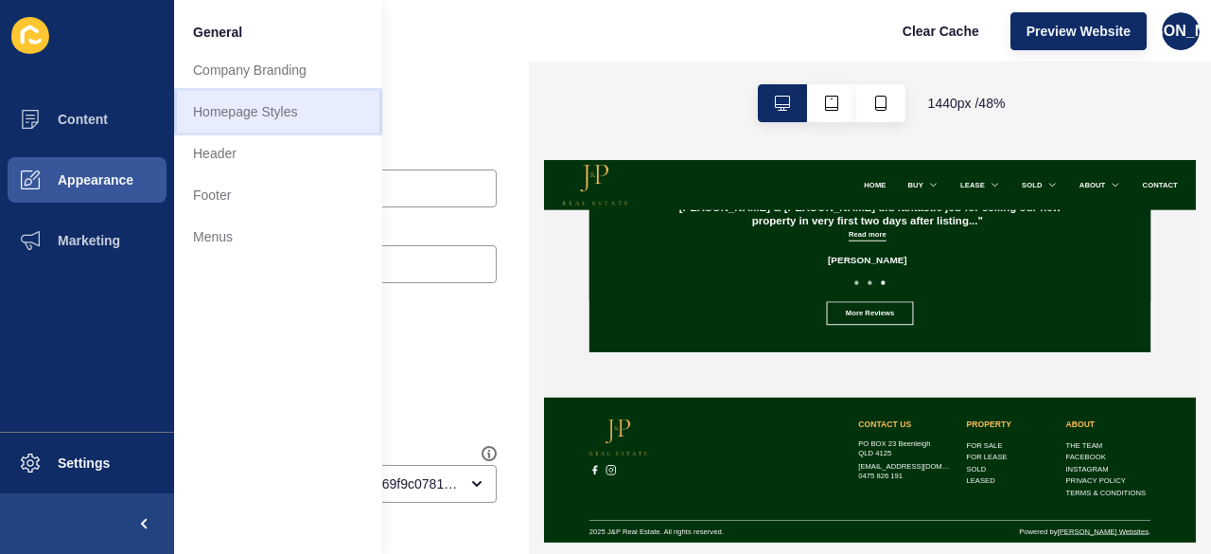
click at [255, 107] on link "Homepage Styles" at bounding box center [278, 112] width 208 height 42
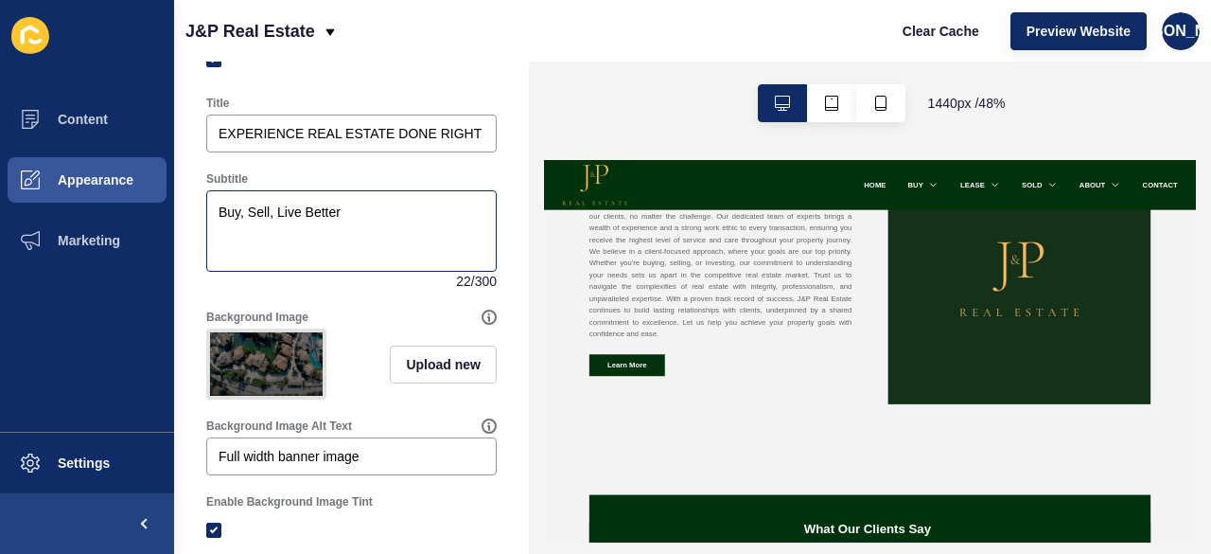
scroll to position [0, 0]
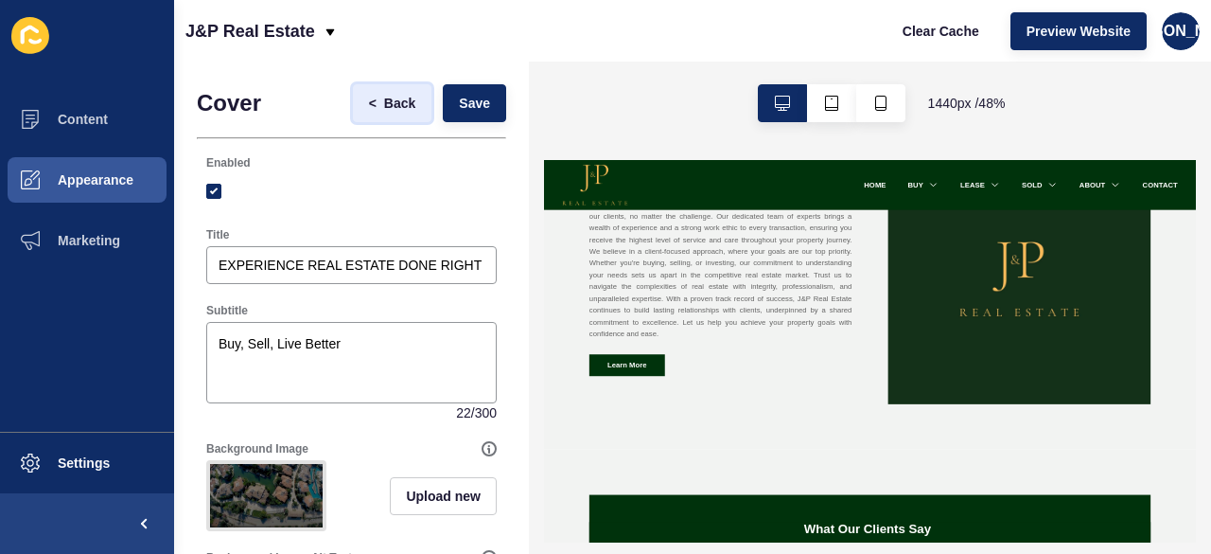
click at [384, 111] on span "Back" at bounding box center [399, 103] width 31 height 19
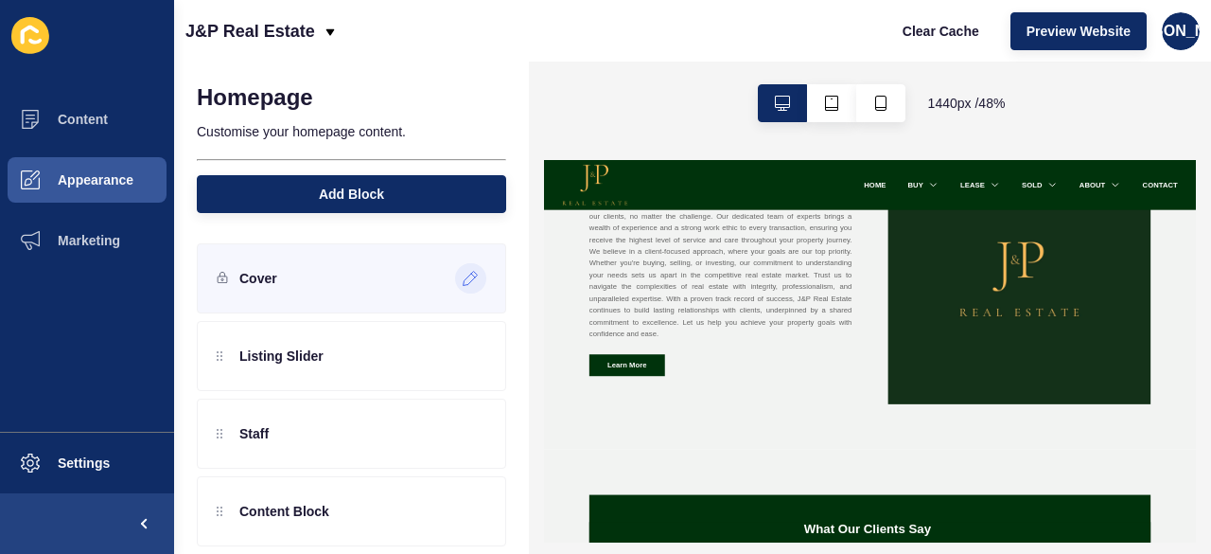
click at [463, 278] on icon at bounding box center [471, 278] width 16 height 15
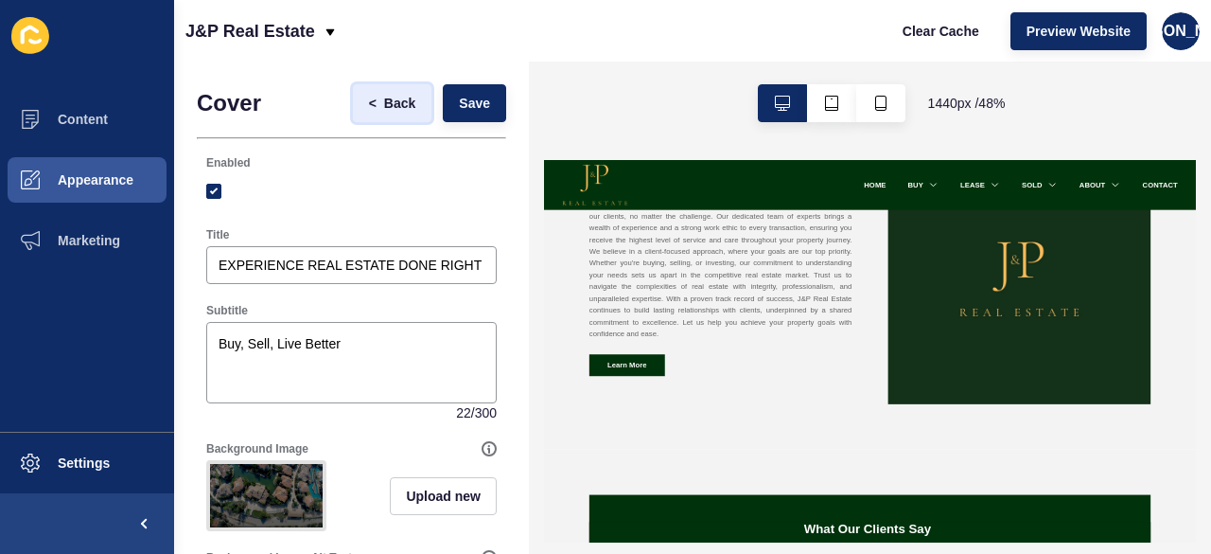
click at [387, 109] on span "Back" at bounding box center [399, 103] width 31 height 19
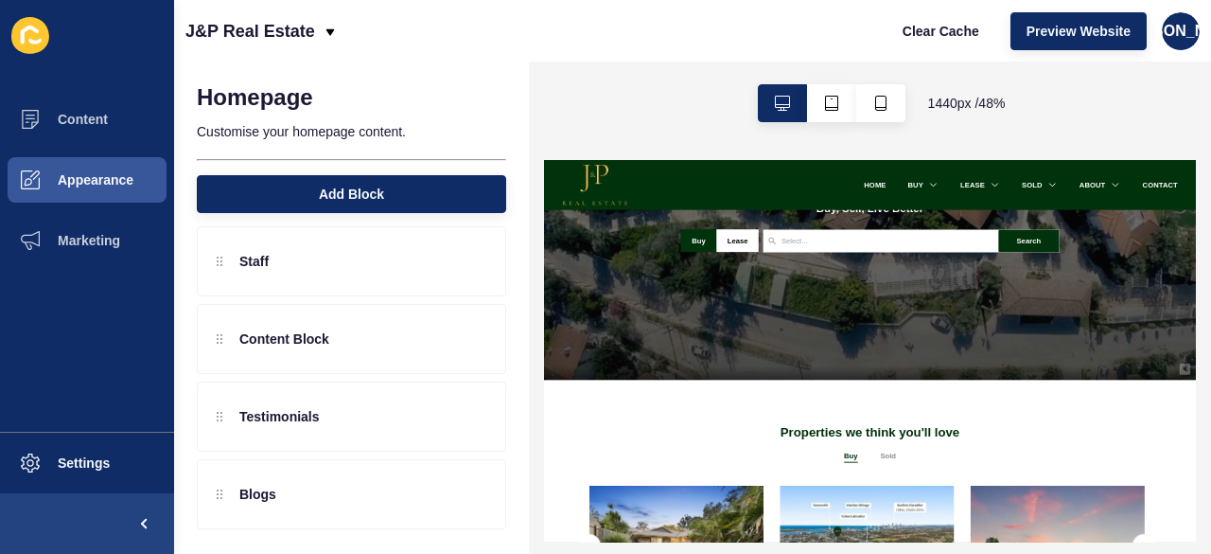
scroll to position [325, 0]
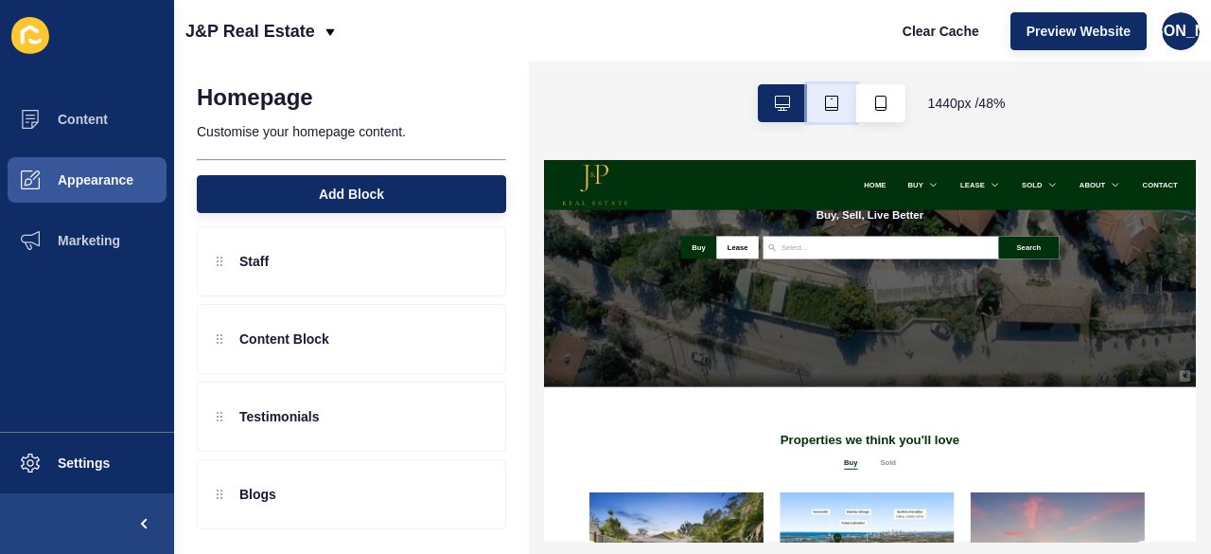
click at [831, 86] on button "button" at bounding box center [831, 103] width 49 height 38
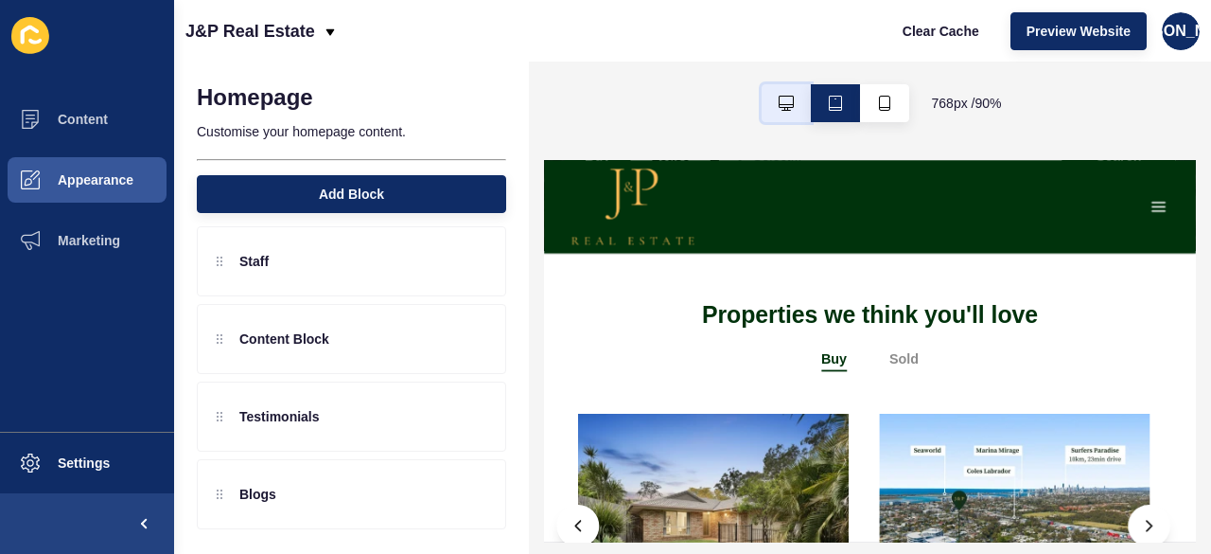
click at [793, 109] on button "button" at bounding box center [786, 103] width 49 height 38
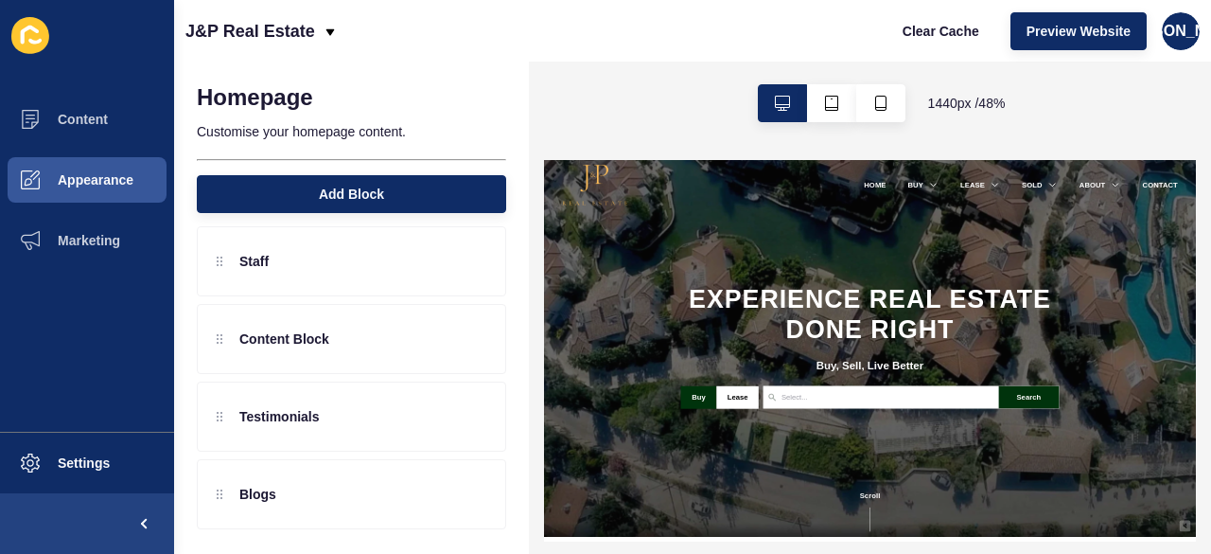
scroll to position [0, 0]
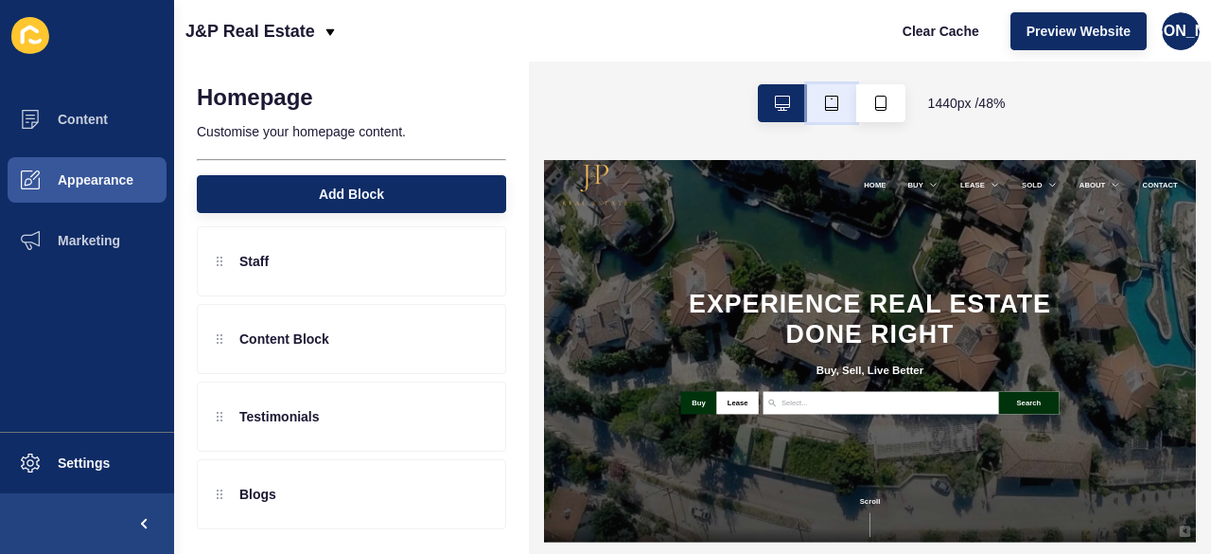
click at [839, 114] on button "button" at bounding box center [831, 103] width 49 height 38
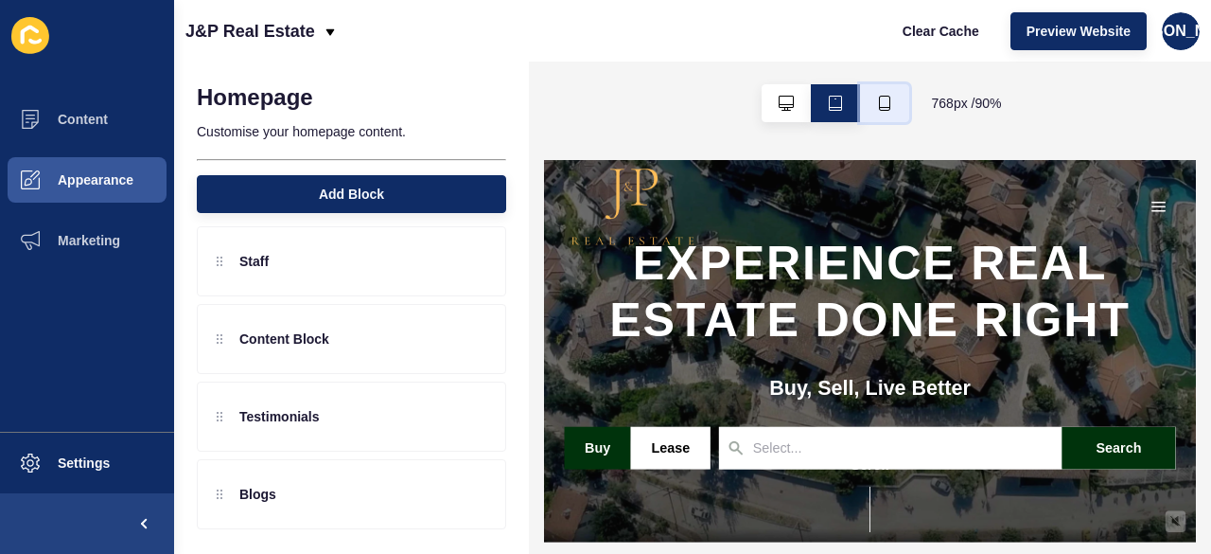
click at [872, 109] on button "button" at bounding box center [884, 103] width 49 height 38
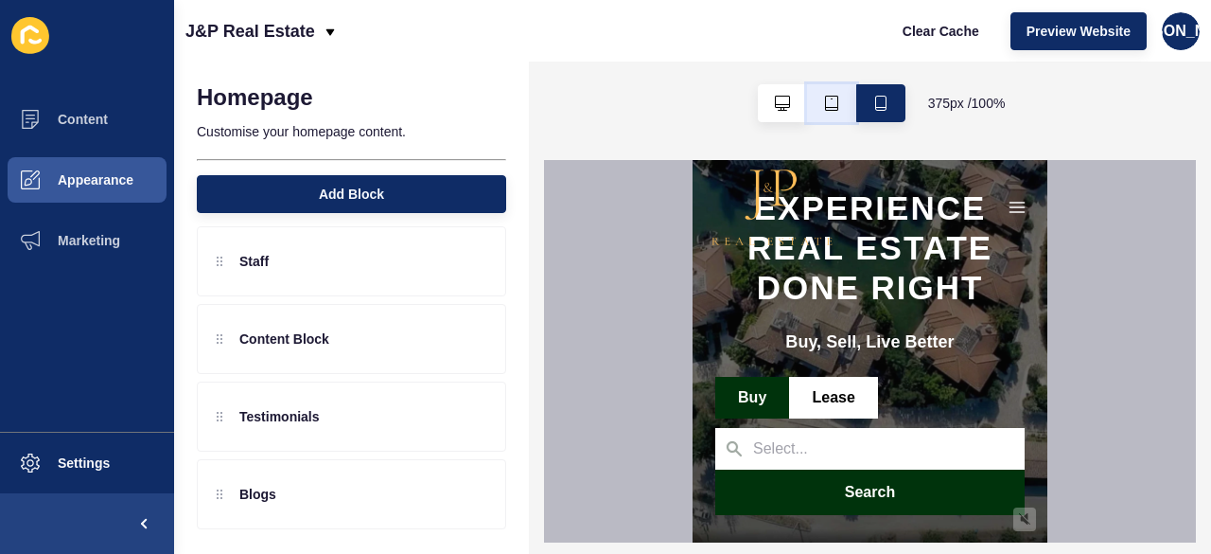
click at [828, 101] on icon "button" at bounding box center [831, 103] width 15 height 15
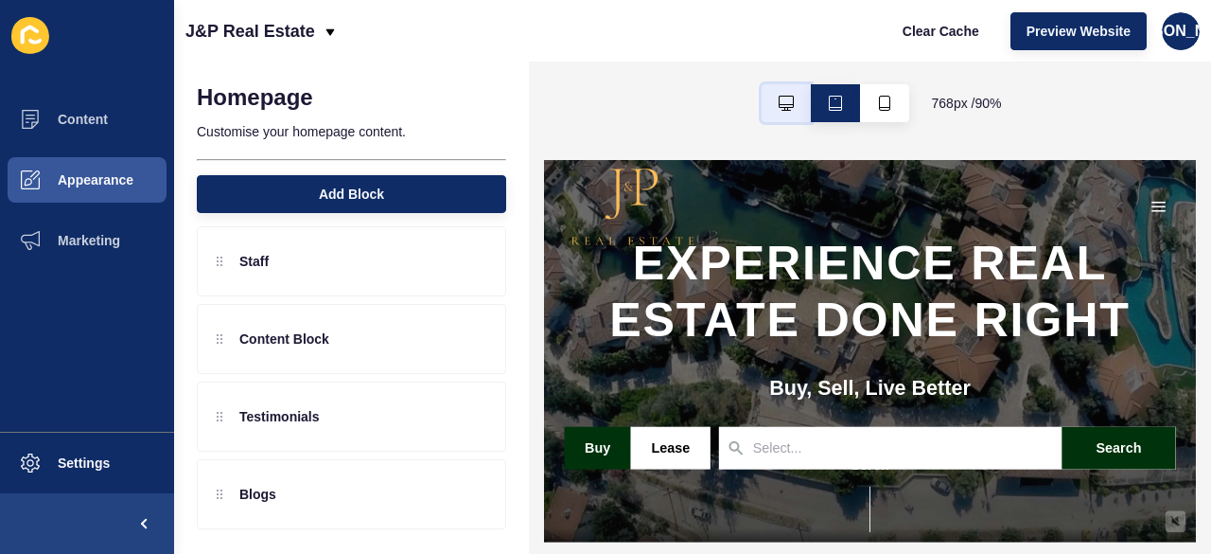
click at [802, 101] on button "button" at bounding box center [786, 103] width 49 height 38
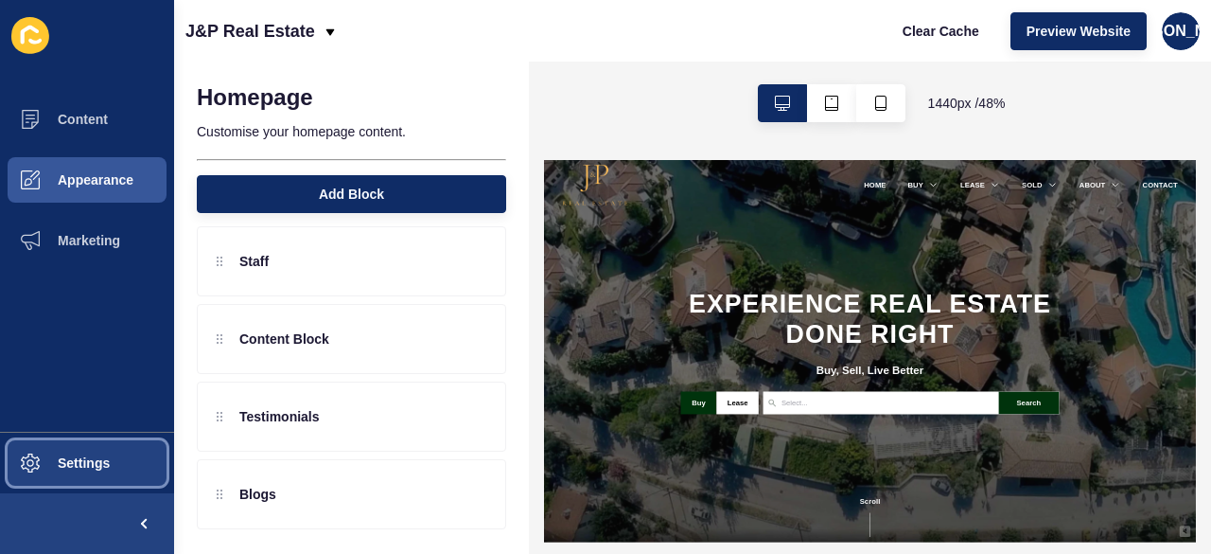
click at [146, 481] on button "Settings" at bounding box center [87, 462] width 174 height 61
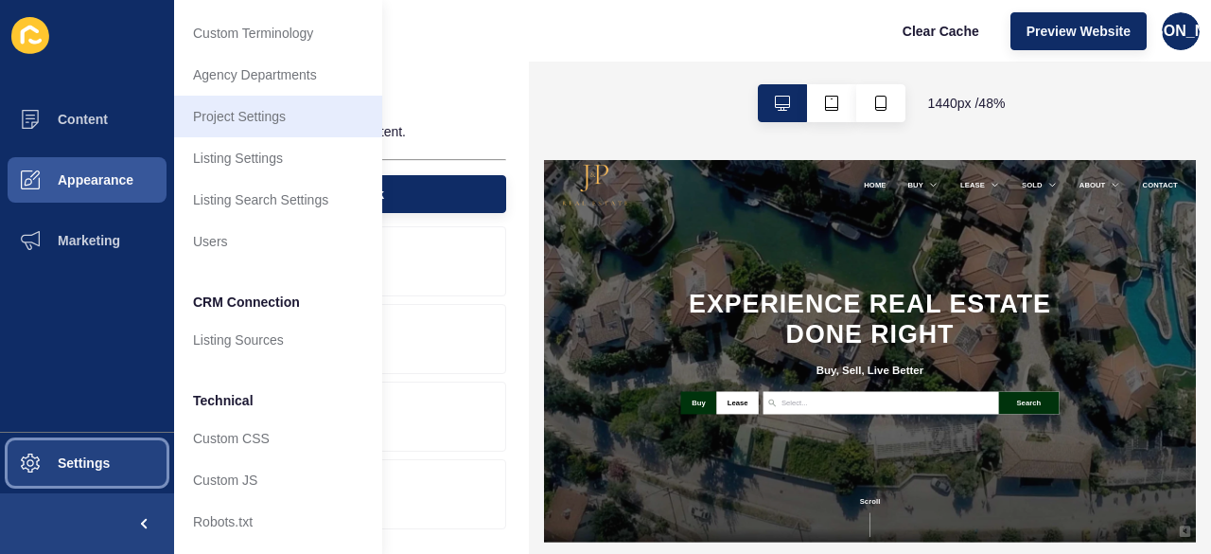
scroll to position [218, 0]
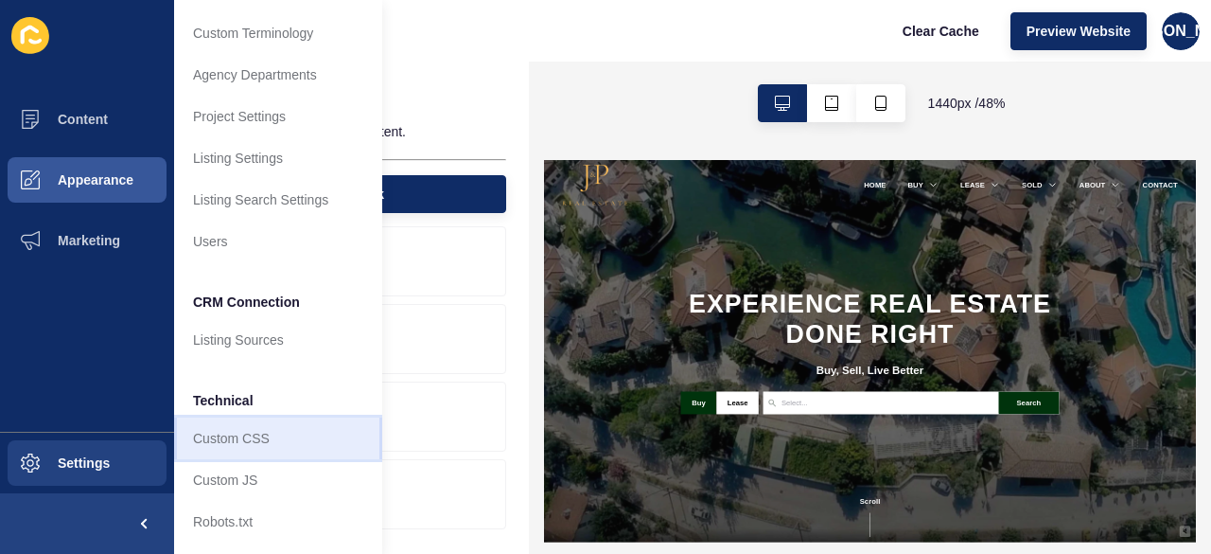
click at [309, 417] on link "Custom CSS" at bounding box center [278, 438] width 208 height 42
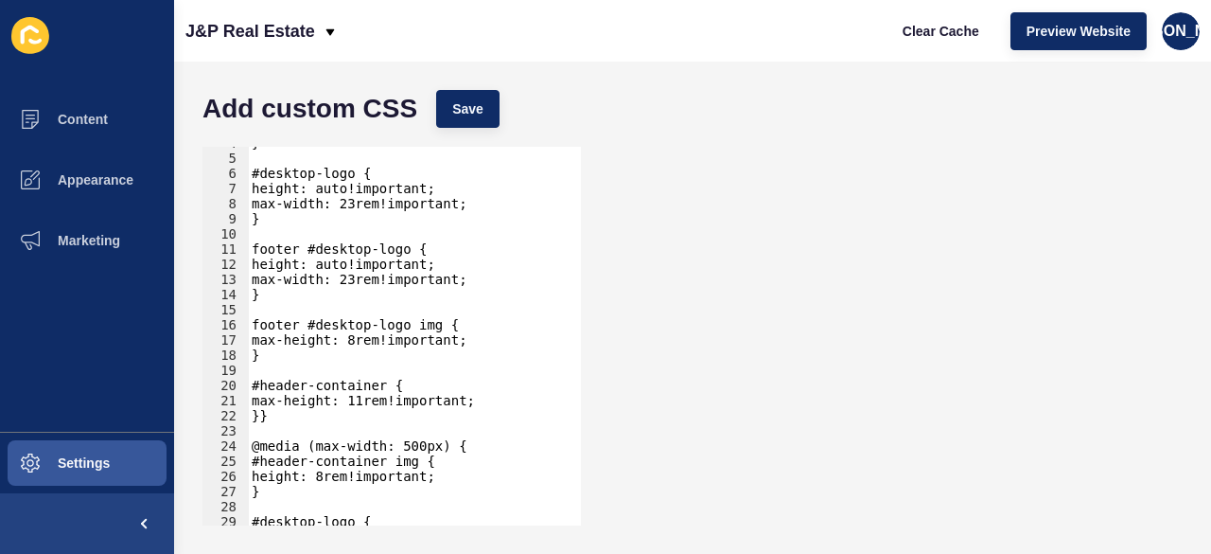
scroll to position [170, 0]
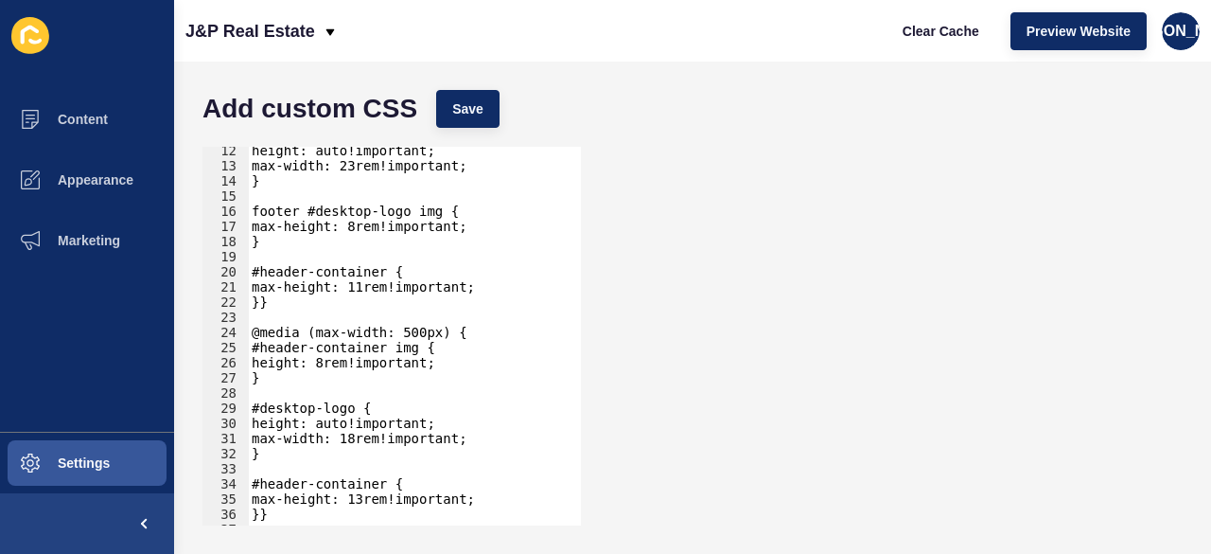
click at [333, 296] on div "height: auto!important; max-width: 23rem!important; } footer #desktop-logo img …" at bounding box center [407, 347] width 319 height 409
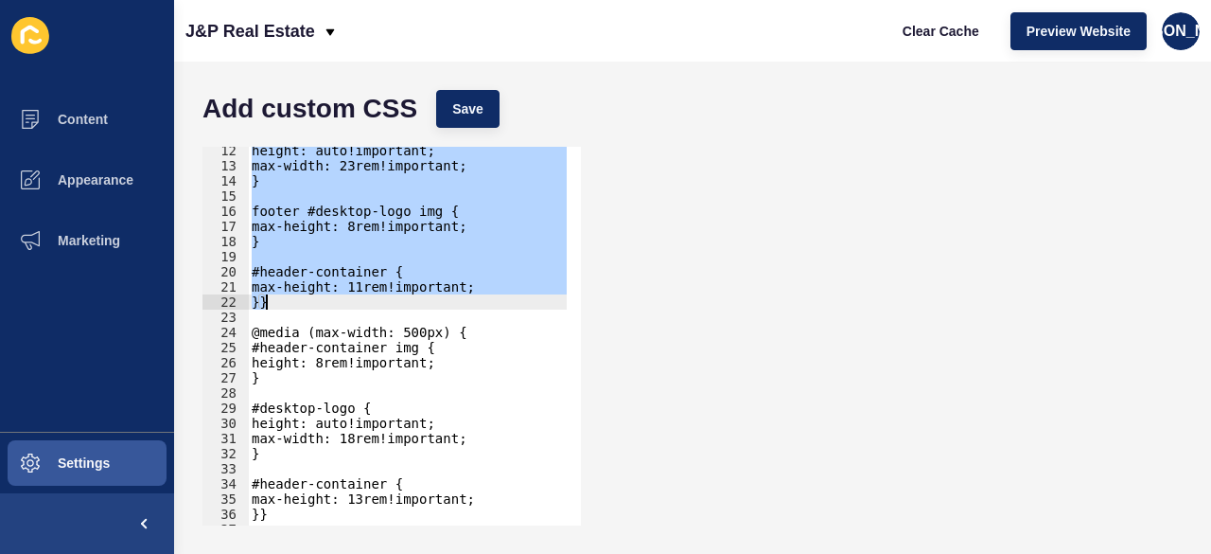
click at [334, 296] on div "height: auto!important; max-width: 23rem!important; } footer #desktop-logo img …" at bounding box center [407, 347] width 319 height 409
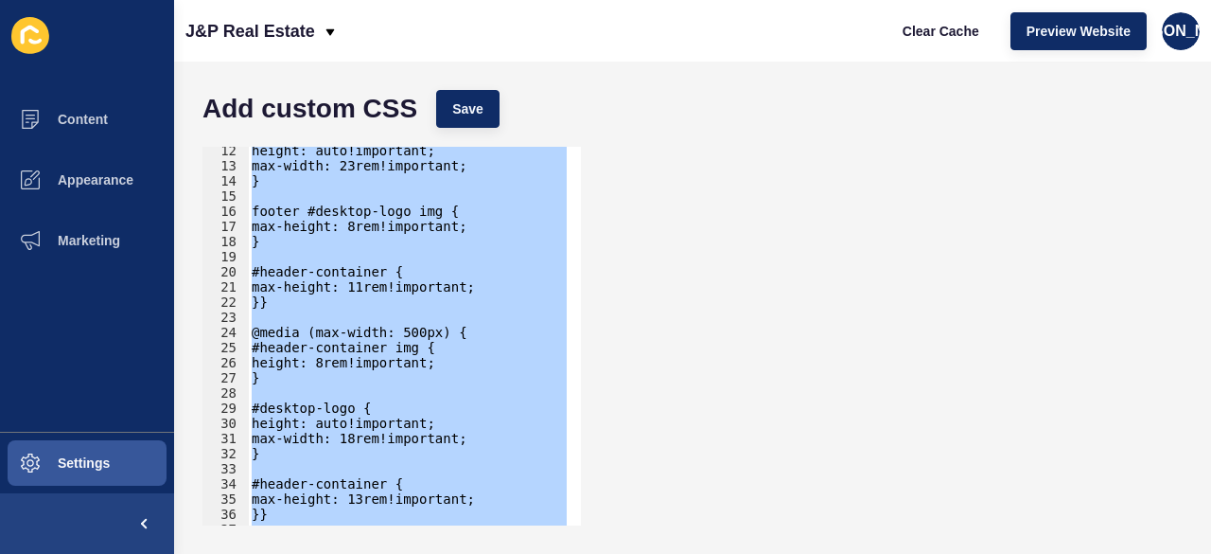
click at [847, 225] on div "letter-spacing: 2px!important; } 12 13 14 15 16 17 18 19 20 21 22 23 24 25 26 2…" at bounding box center [692, 335] width 999 height 397
click at [450, 376] on div "height: auto!important; max-width: 23rem!important; } footer #desktop-logo img …" at bounding box center [407, 336] width 319 height 379
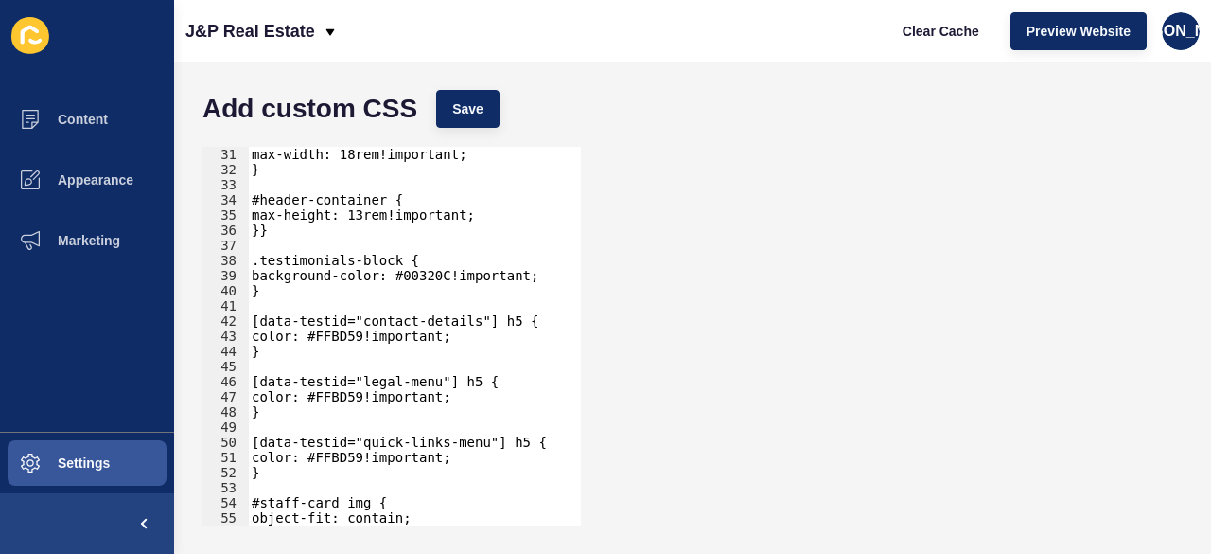
scroll to position [530, 0]
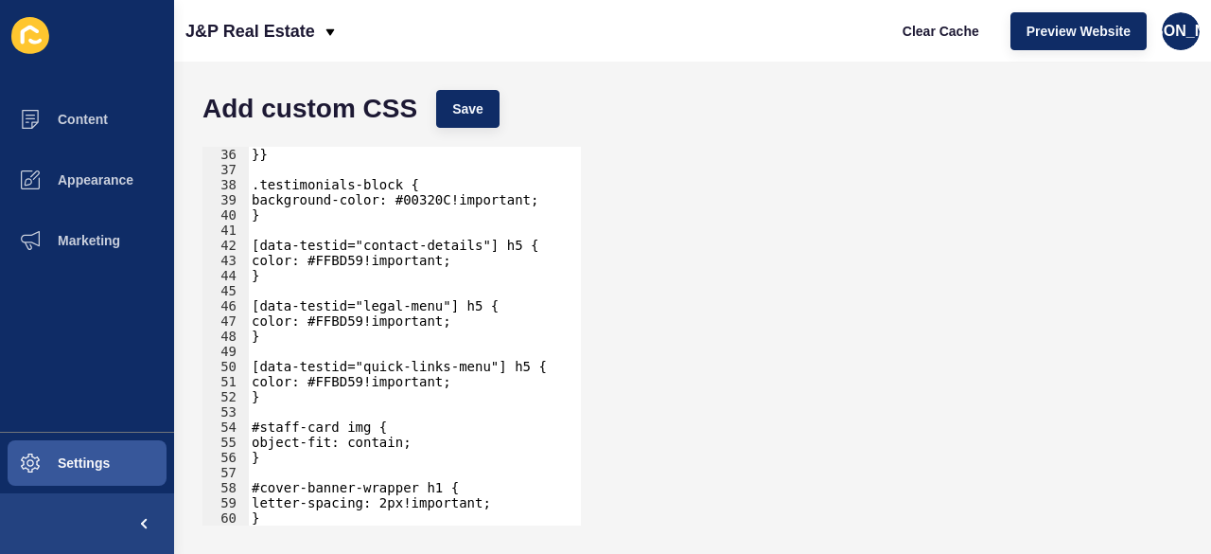
click at [426, 489] on div "}} .testimonials-block { background-color: #00320C!important; } [data-testid="c…" at bounding box center [407, 351] width 319 height 409
type textarea "#cover-banner-wrapper h2 {"
click at [736, 160] on div "#cover-banner-wrapper h2 { 36 37 38 39 40 41 42 43 44 45 46 47 48 49 50 51 52 5…" at bounding box center [692, 335] width 999 height 397
click at [486, 118] on button "Save" at bounding box center [467, 109] width 63 height 38
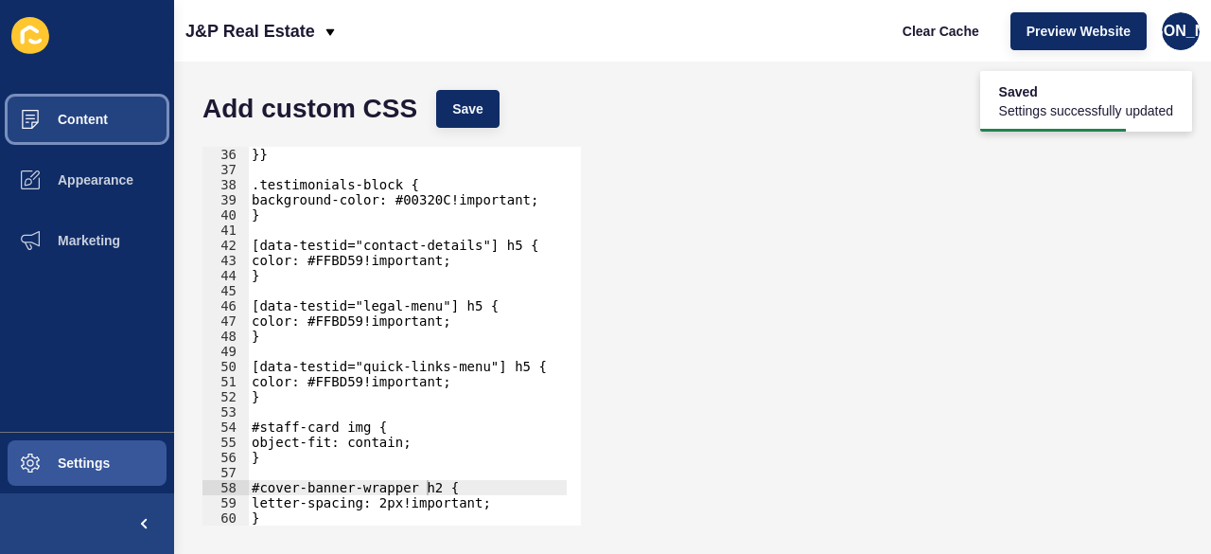
click at [91, 132] on button "Content" at bounding box center [87, 119] width 174 height 61
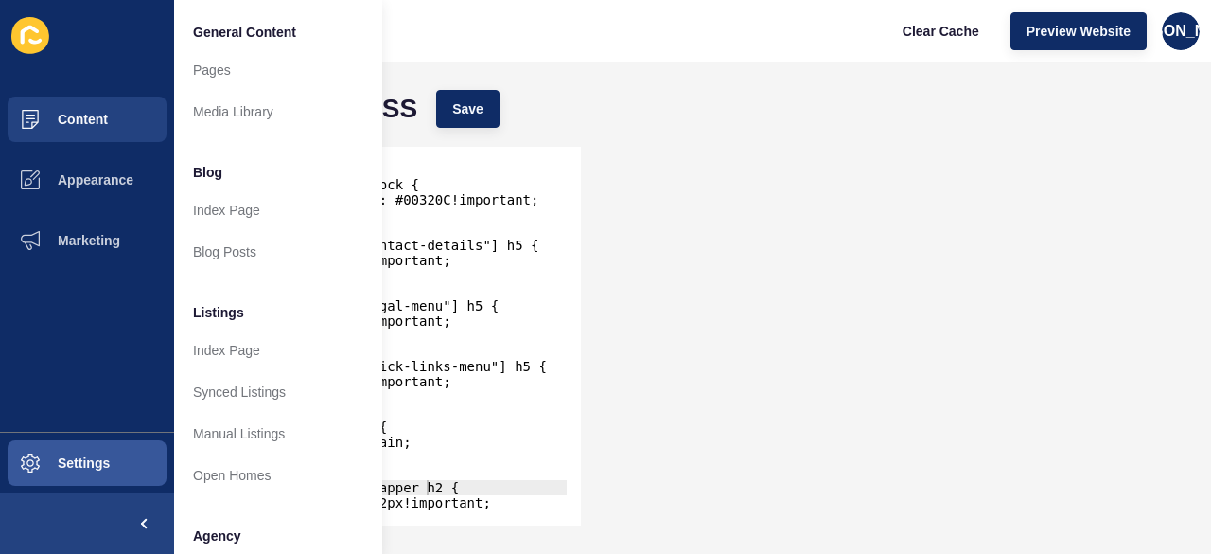
click at [691, 129] on div "Add custom CSS Save" at bounding box center [692, 108] width 999 height 57
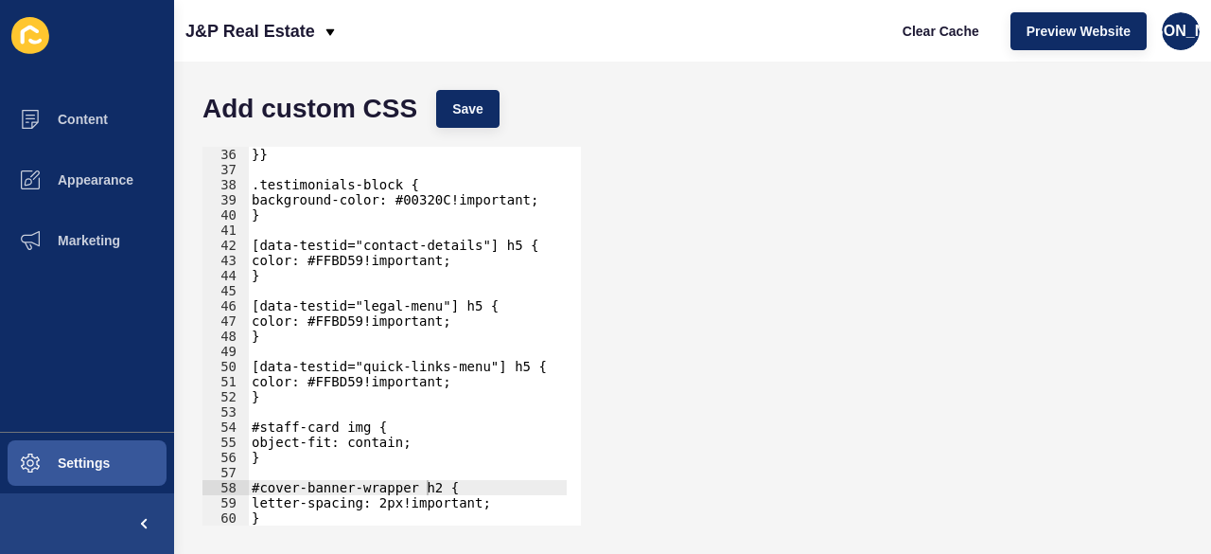
click at [443, 487] on div "}} .testimonials-block { background-color: #00320C!important; } [data-testid="c…" at bounding box center [407, 351] width 319 height 409
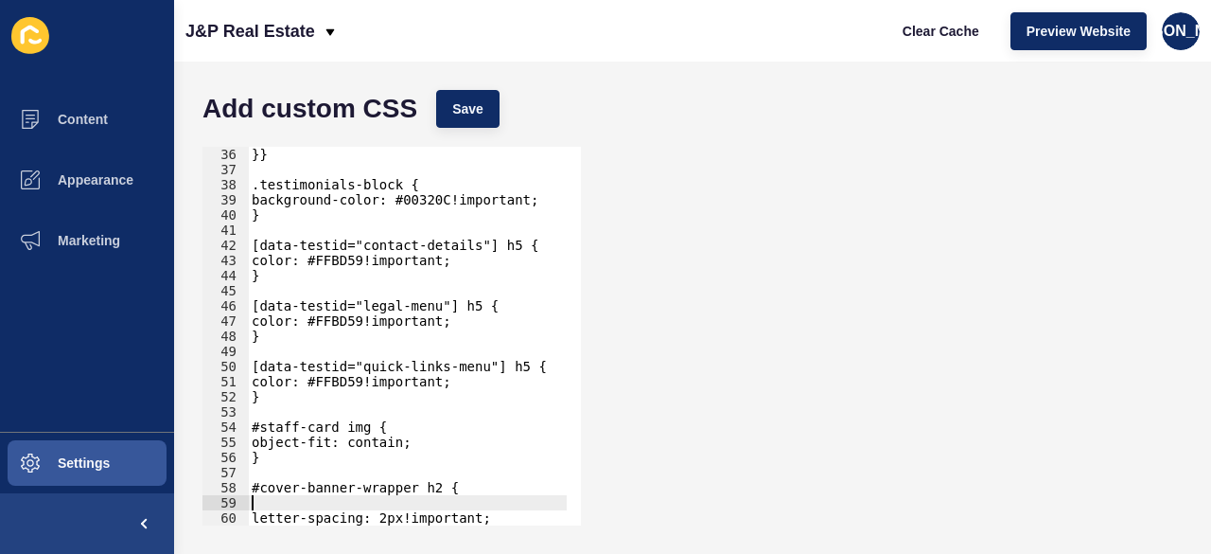
paste textarea "font-family: 'Playfair Display', Didot, Bodoni, serif !important;"
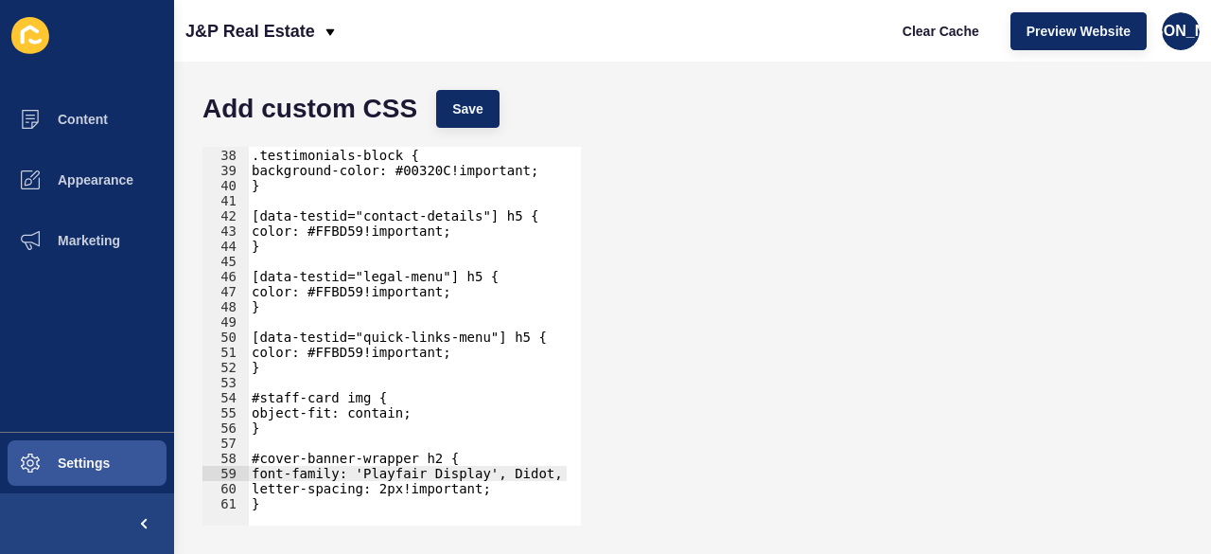
click at [527, 488] on div ".testimonials-block { background-color: #00320C!important; } [data-testid="cont…" at bounding box center [488, 329] width 481 height 395
click at [666, 453] on div "letter-spacing: 2px!important; 37 38 39 40 41 42 43 44 45 46 47 48 49 50 51 52 …" at bounding box center [692, 335] width 999 height 397
click at [464, 116] on span "Save" at bounding box center [467, 108] width 31 height 19
click at [474, 468] on div ".testimonials-block { background-color: #00320C!important; } [data-testid="cont…" at bounding box center [488, 329] width 481 height 395
drag, startPoint x: 490, startPoint y: 501, endPoint x: 468, endPoint y: 491, distance: 23.7
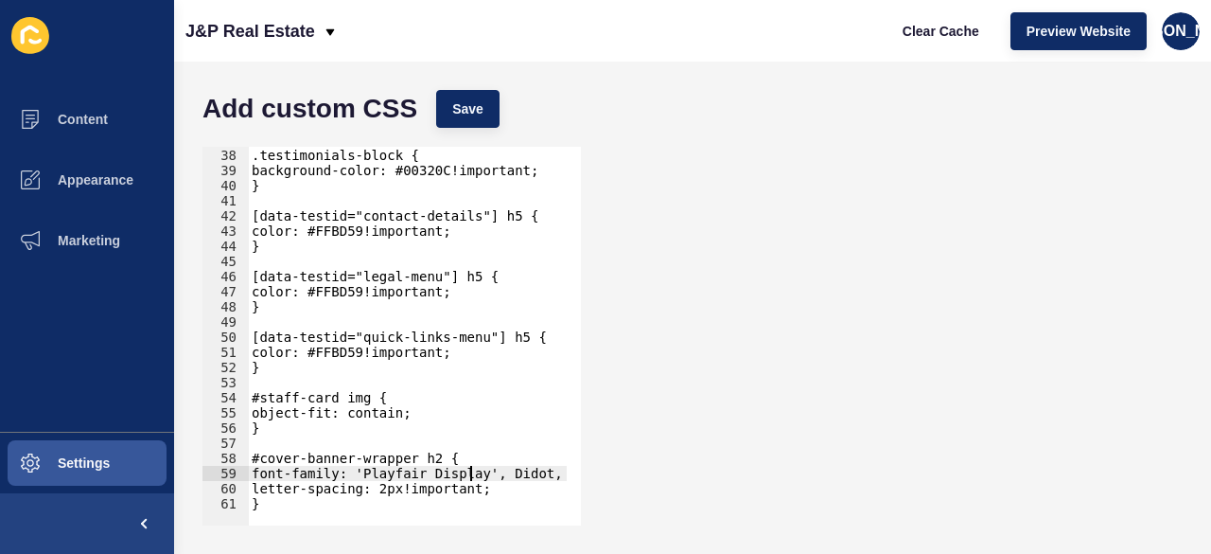
click at [485, 498] on div ".testimonials-block { background-color: #00320C!important; } [data-testid="cont…" at bounding box center [488, 329] width 481 height 395
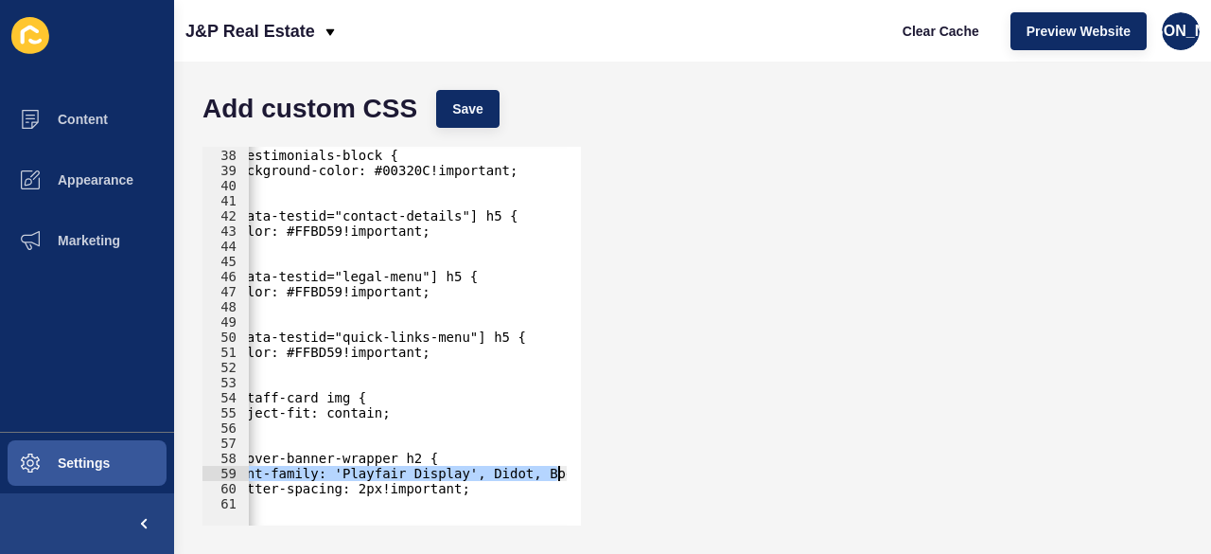
scroll to position [0, 162]
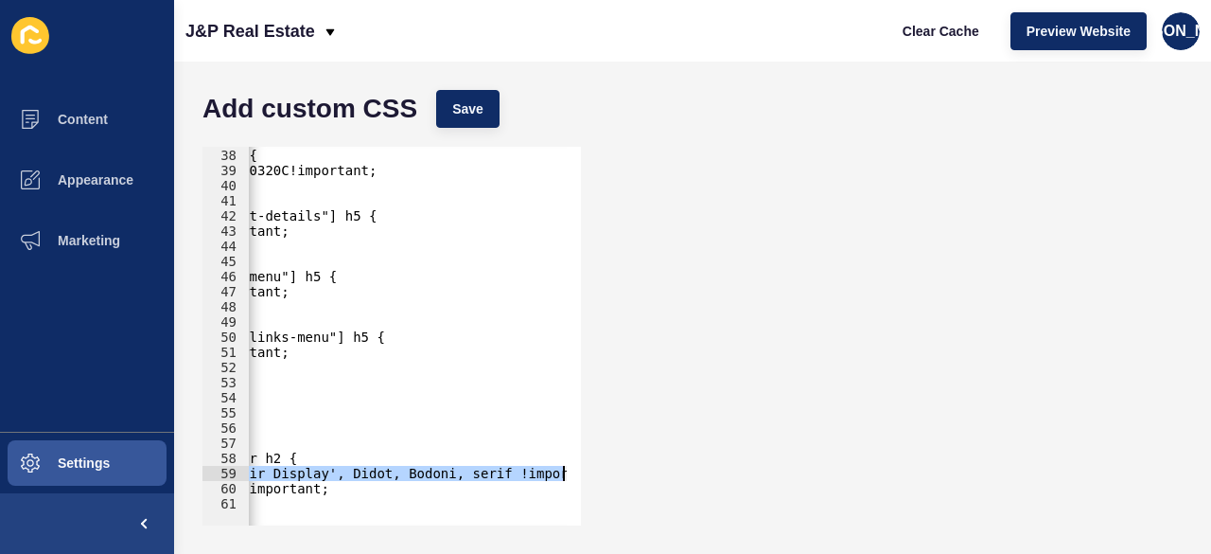
drag, startPoint x: 252, startPoint y: 475, endPoint x: 647, endPoint y: 474, distance: 395.6
click at [648, 475] on div "} 37 38 39 40 41 42 43 44 45 46 47 48 49 50 51 52 53 54 55 56 57 58 59 60 61 .t…" at bounding box center [692, 335] width 999 height 397
paste textarea ""Arial Black", Arial, sans-serif"
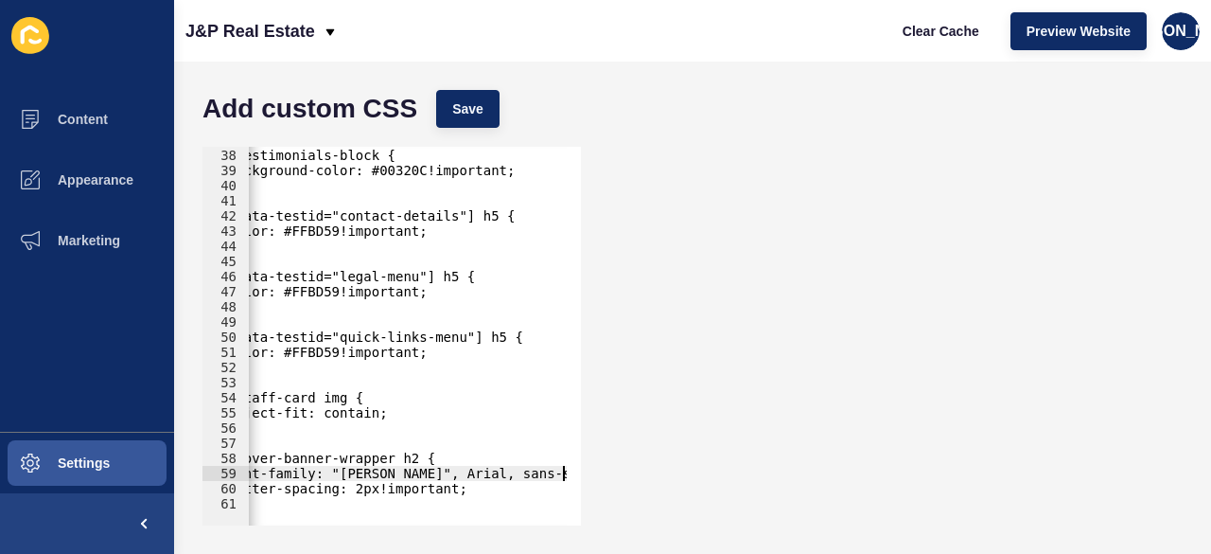
scroll to position [0, 24]
click at [471, 120] on button "Save" at bounding box center [467, 109] width 63 height 38
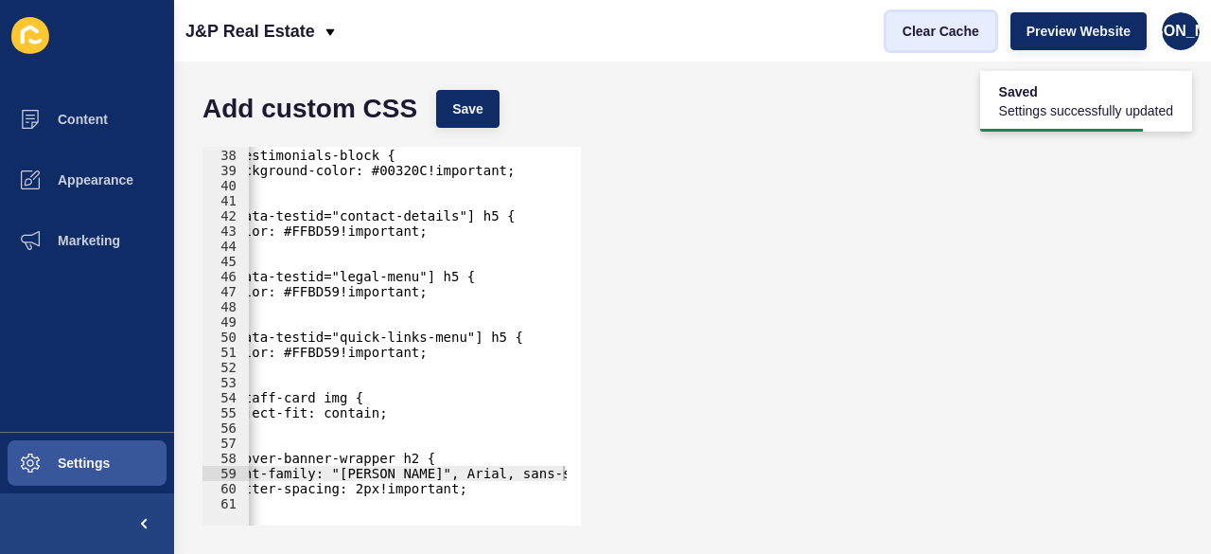
click at [937, 41] on button "Clear Cache" at bounding box center [941, 31] width 109 height 38
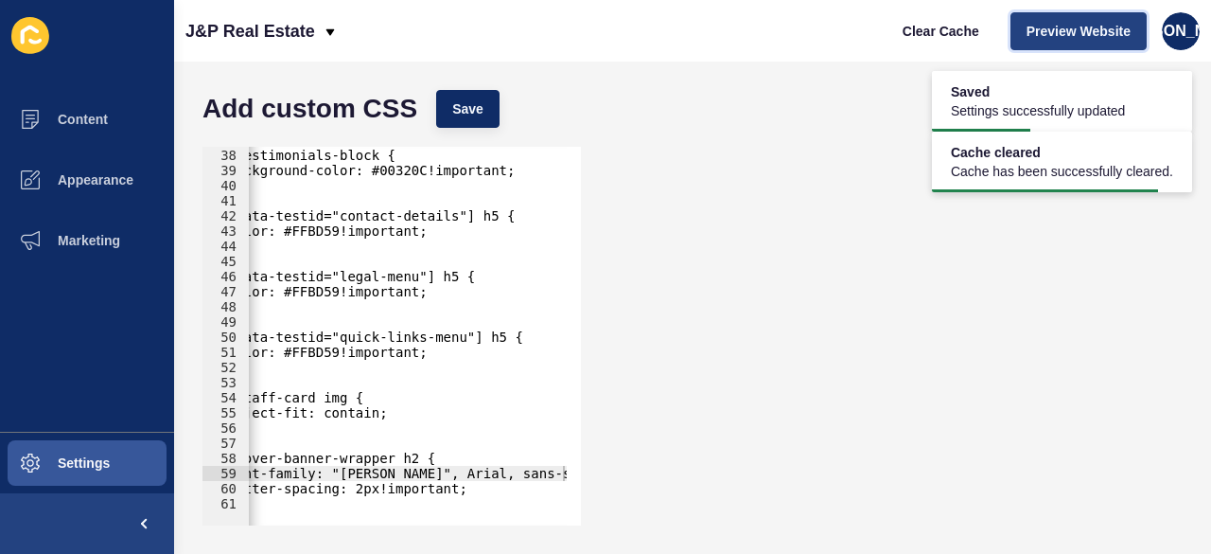
click at [1088, 44] on button "Preview Website" at bounding box center [1079, 31] width 136 height 38
click at [402, 463] on div ".testimonials-block { background-color: #00320C!important; } [data-testid="cont…" at bounding box center [395, 329] width 343 height 395
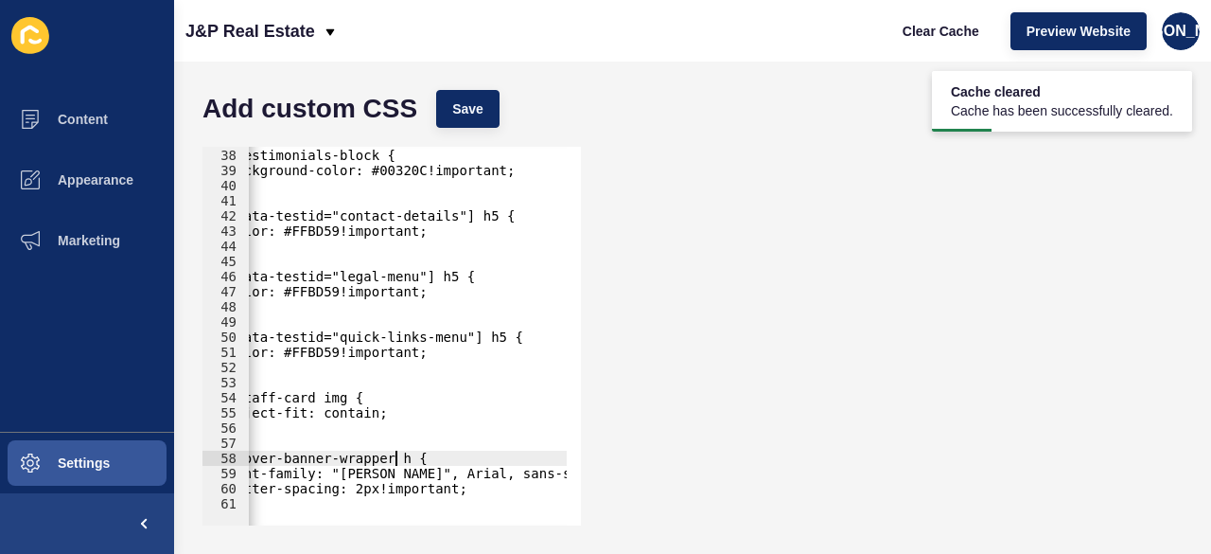
scroll to position [0, 12]
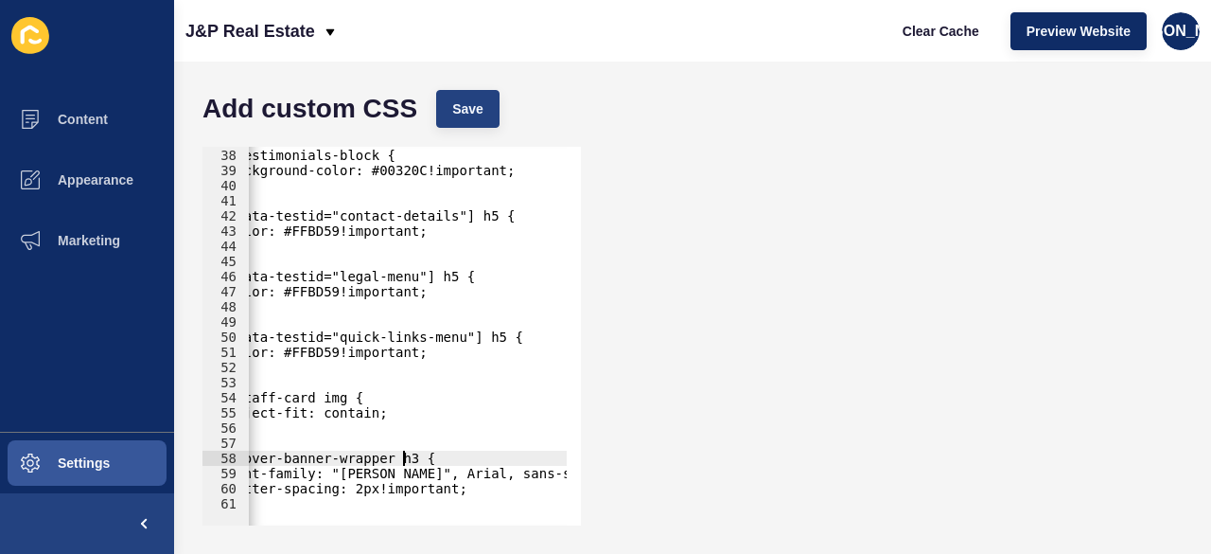
type textarea "#cover-banner-wrapper h3 {"
click at [476, 122] on button "Save" at bounding box center [467, 109] width 63 height 38
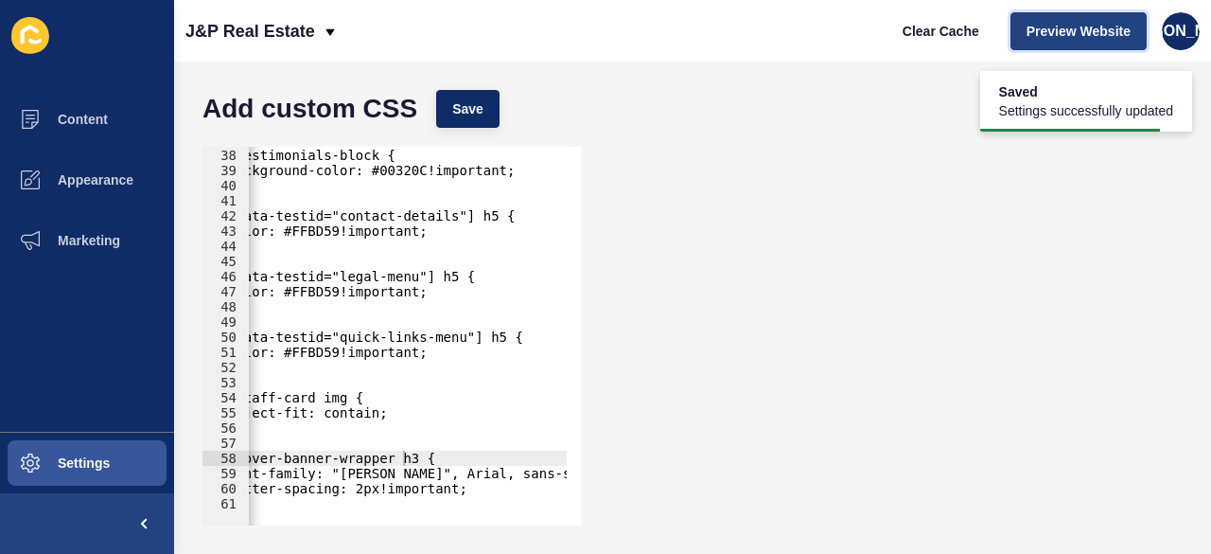
click at [1075, 18] on button "Preview Website" at bounding box center [1079, 31] width 136 height 38
drag, startPoint x: 428, startPoint y: 526, endPoint x: 413, endPoint y: 524, distance: 15.3
click at [413, 524] on div "#cover-banner-wrapper h3 { 37 38 39 40 41 42 43 44 45 46 47 48 49 50 51 52 53 5…" at bounding box center [692, 335] width 999 height 397
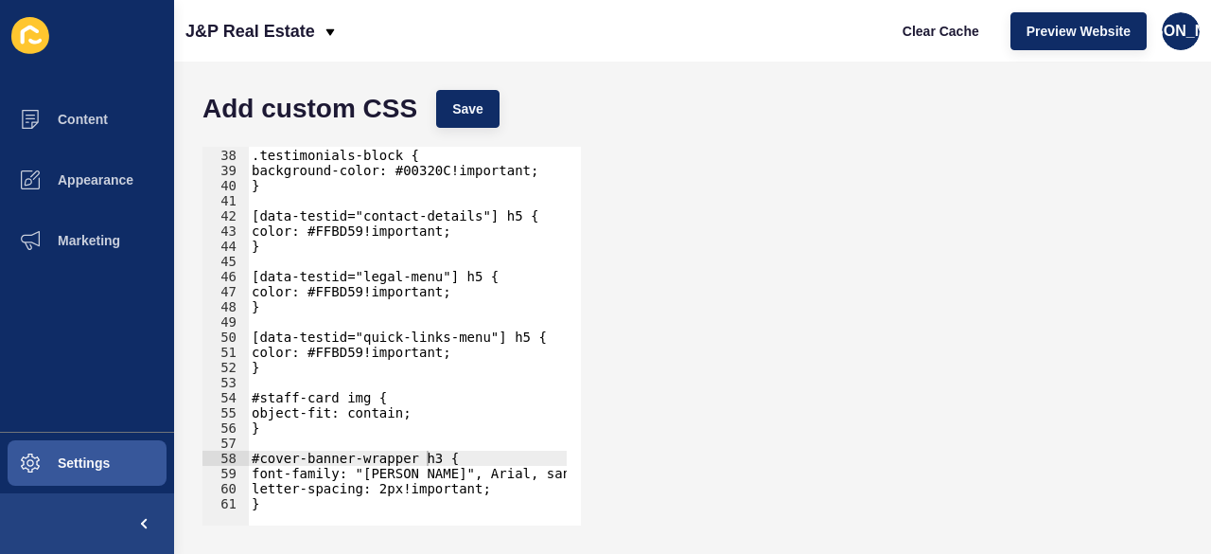
scroll to position [0, 0]
click at [423, 446] on div ".testimonials-block { background-color: #00320C!important; } [data-testid="cont…" at bounding box center [419, 329] width 343 height 395
click at [428, 457] on div ".testimonials-block { background-color: #00320C!important; } [data-testid="cont…" at bounding box center [419, 329] width 343 height 395
click at [492, 89] on div "Add custom CSS Save" at bounding box center [692, 108] width 999 height 57
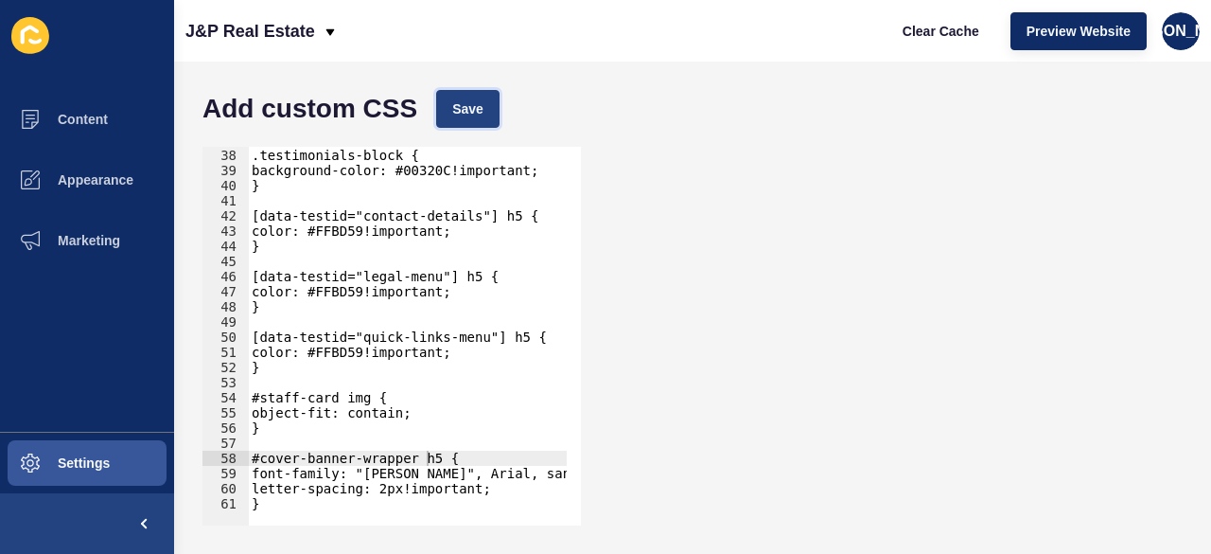
click at [449, 126] on button "Save" at bounding box center [467, 109] width 63 height 38
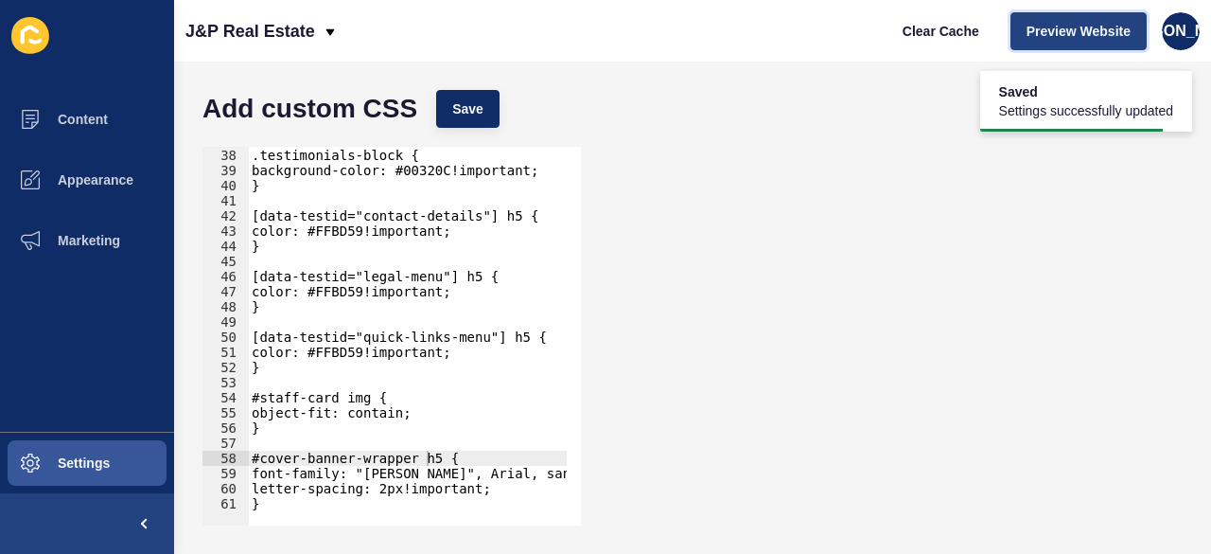
click at [1020, 36] on button "Preview Website" at bounding box center [1079, 31] width 136 height 38
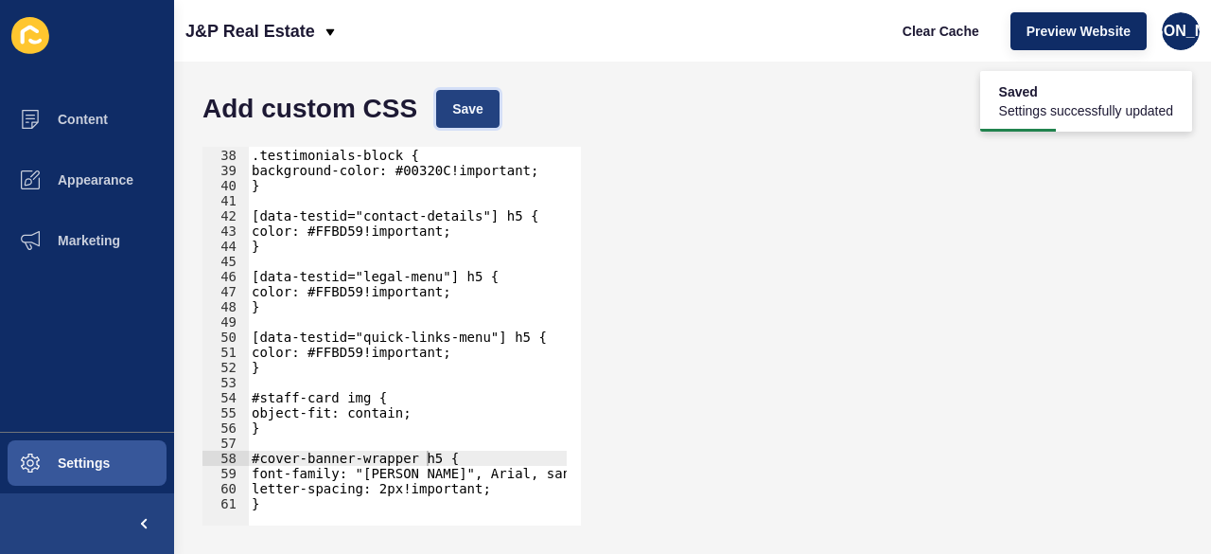
click at [488, 116] on button "Save" at bounding box center [467, 109] width 63 height 38
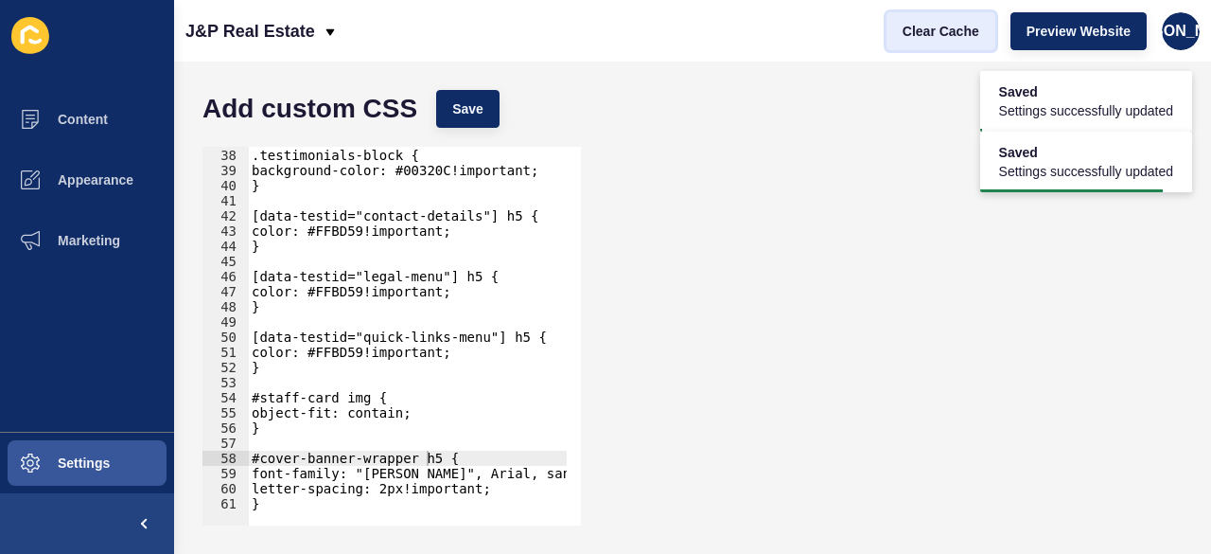
click at [927, 32] on span "Clear Cache" at bounding box center [941, 31] width 77 height 19
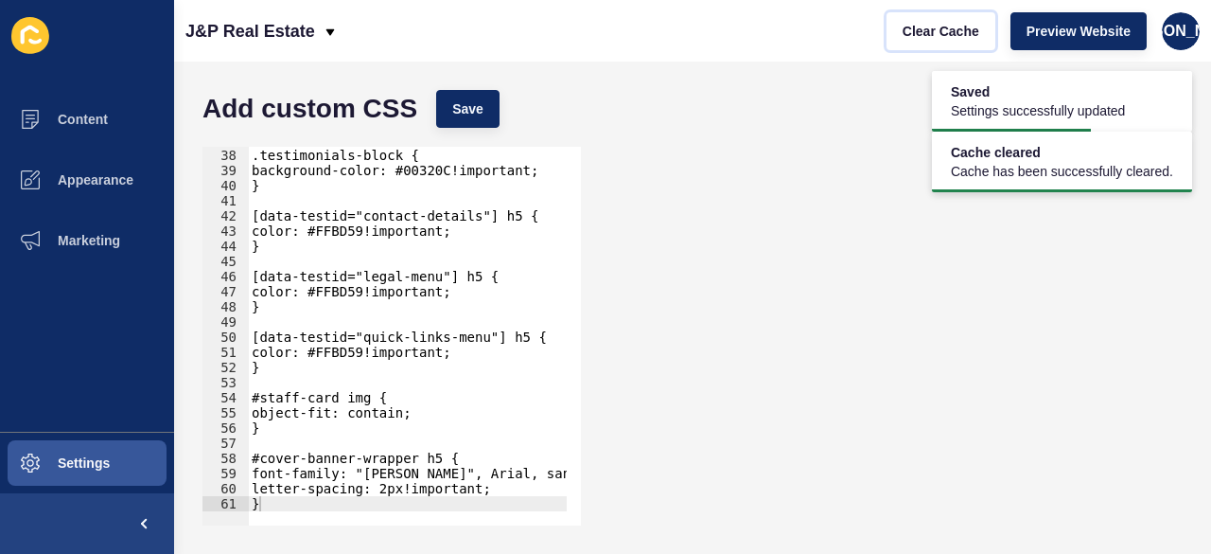
click at [322, 508] on div at bounding box center [419, 515] width 343 height 19
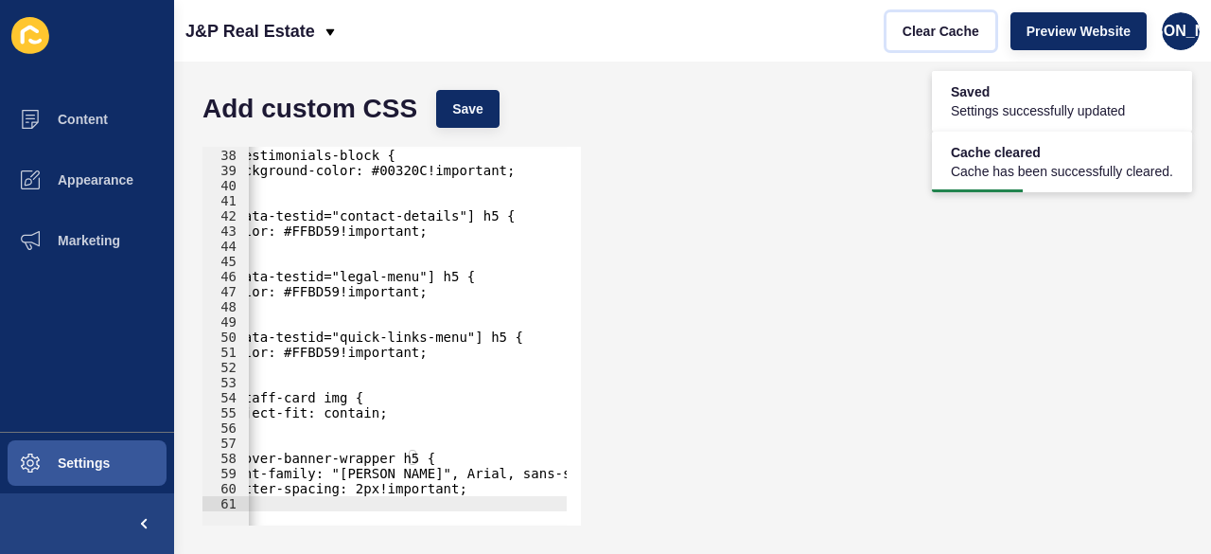
scroll to position [0, 0]
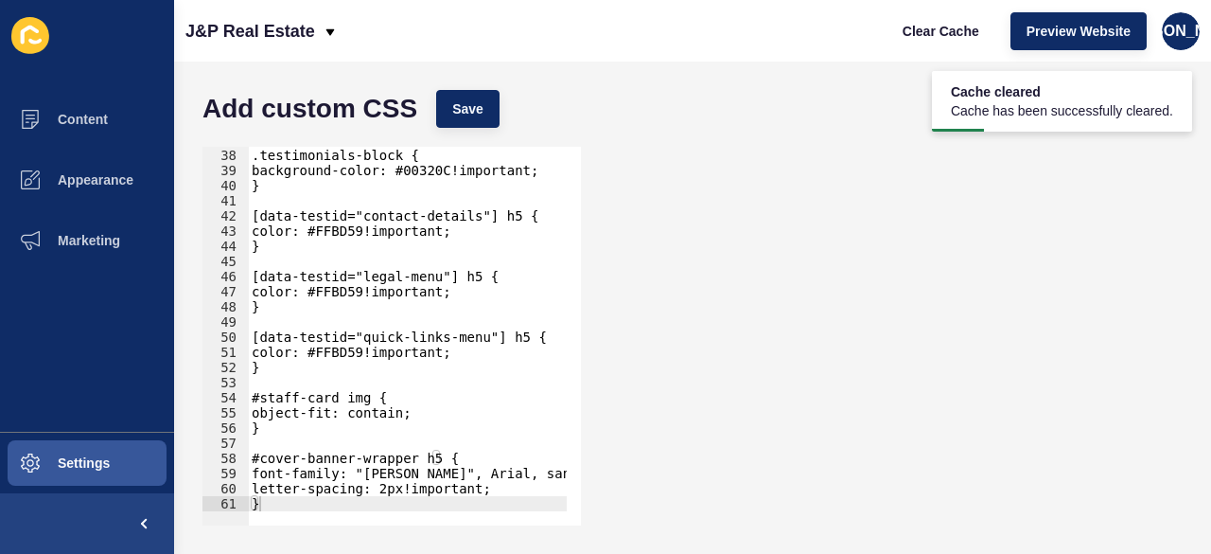
click at [301, 501] on div ".testimonials-block { background-color: #00320C!important; } [data-testid="cont…" at bounding box center [419, 329] width 343 height 395
click at [763, 353] on div "} 37 38 39 40 41 42 43 44 45 46 47 48 49 50 51 52 53 54 55 56 57 58 59 60 61 .t…" at bounding box center [692, 335] width 999 height 397
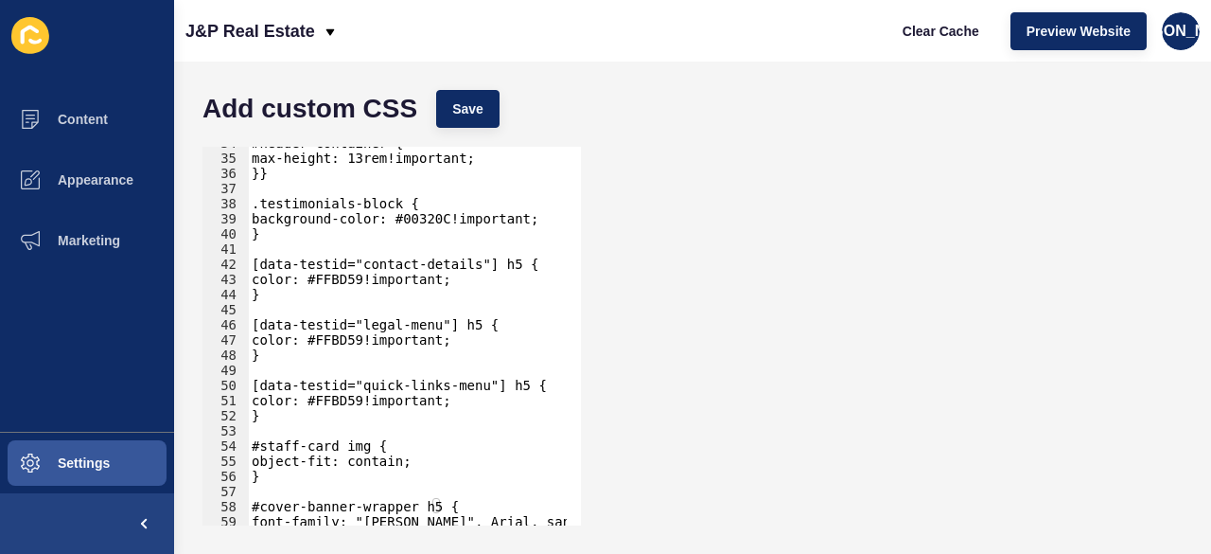
scroll to position [558, 0]
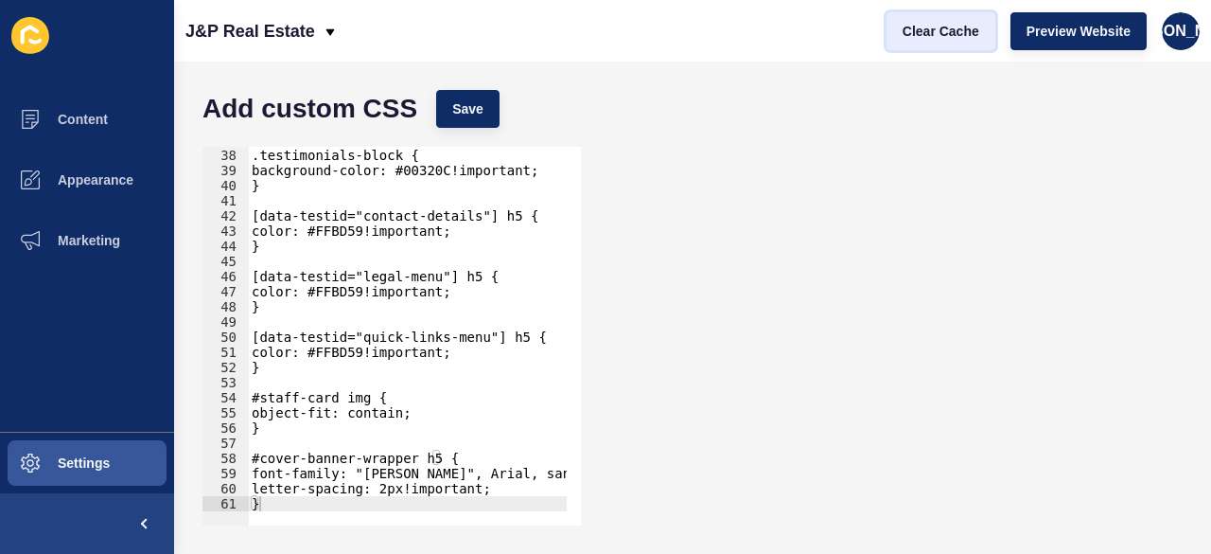
click at [943, 25] on span "Clear Cache" at bounding box center [941, 31] width 77 height 19
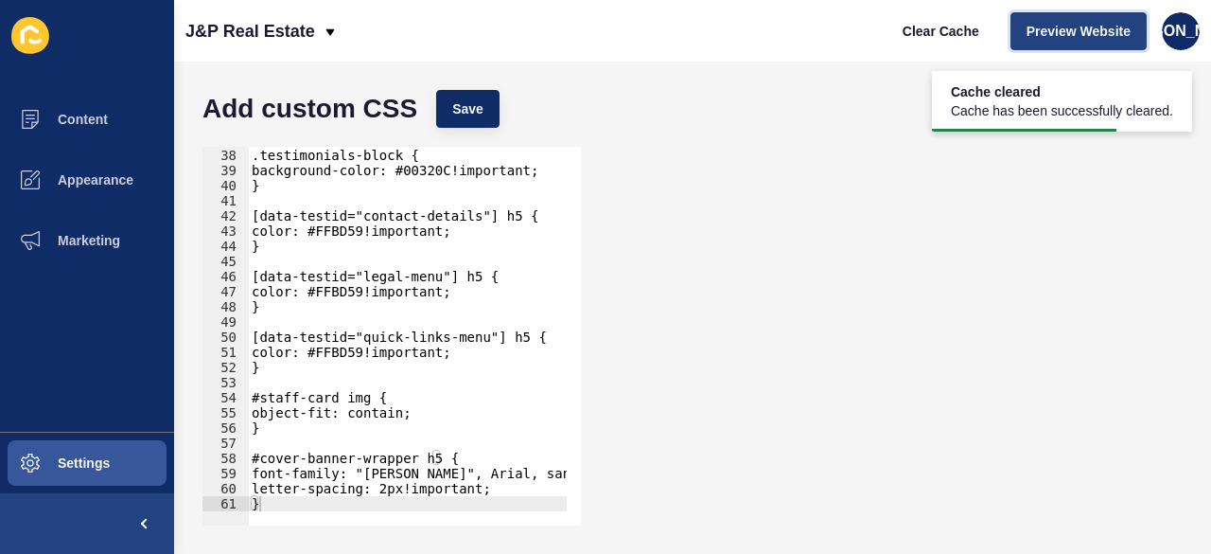
click at [1043, 33] on span "Preview Website" at bounding box center [1079, 31] width 104 height 19
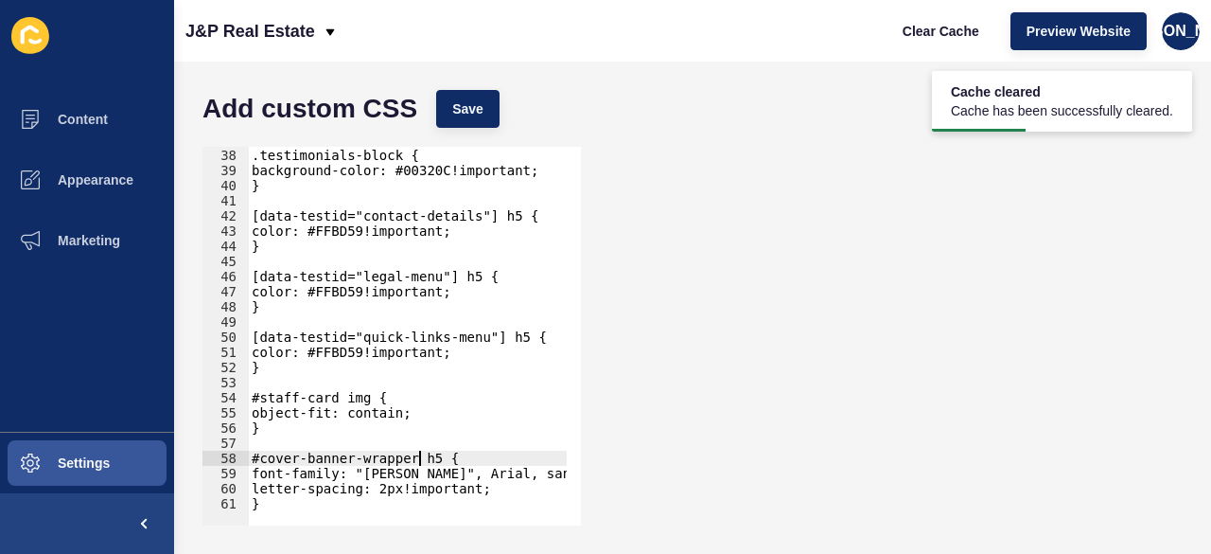
click at [422, 465] on div ".testimonials-block { background-color: #00320C!important; } [data-testid="cont…" at bounding box center [419, 329] width 343 height 395
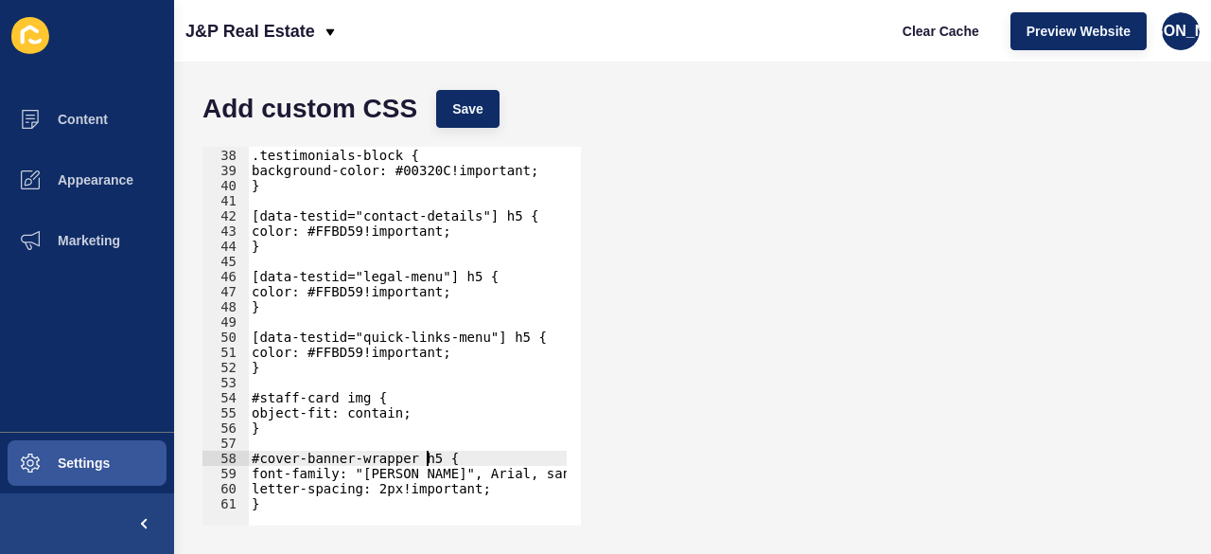
scroll to position [0, 11]
click at [480, 461] on div ".testimonials-block { background-color: #00320C!important; } [data-testid="cont…" at bounding box center [419, 329] width 343 height 395
click at [483, 461] on div ".testimonials-block { background-color: #00320C!important; } [data-testid="cont…" at bounding box center [419, 329] width 343 height 395
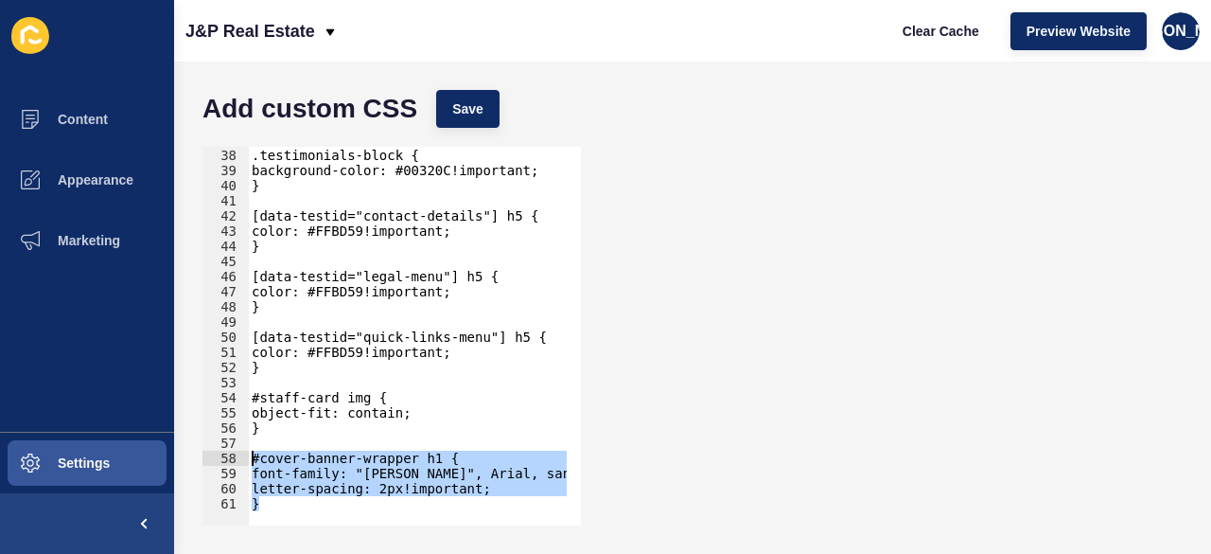
drag, startPoint x: 483, startPoint y: 500, endPoint x: 208, endPoint y: 457, distance: 277.7
click at [208, 457] on div "#cover-banner-wrapper h1 { 37 38 39 40 41 42 43 44 45 46 47 48 49 50 51 52 53 5…" at bounding box center [392, 336] width 379 height 379
paste textarea "letter-spacing: 2px !important"
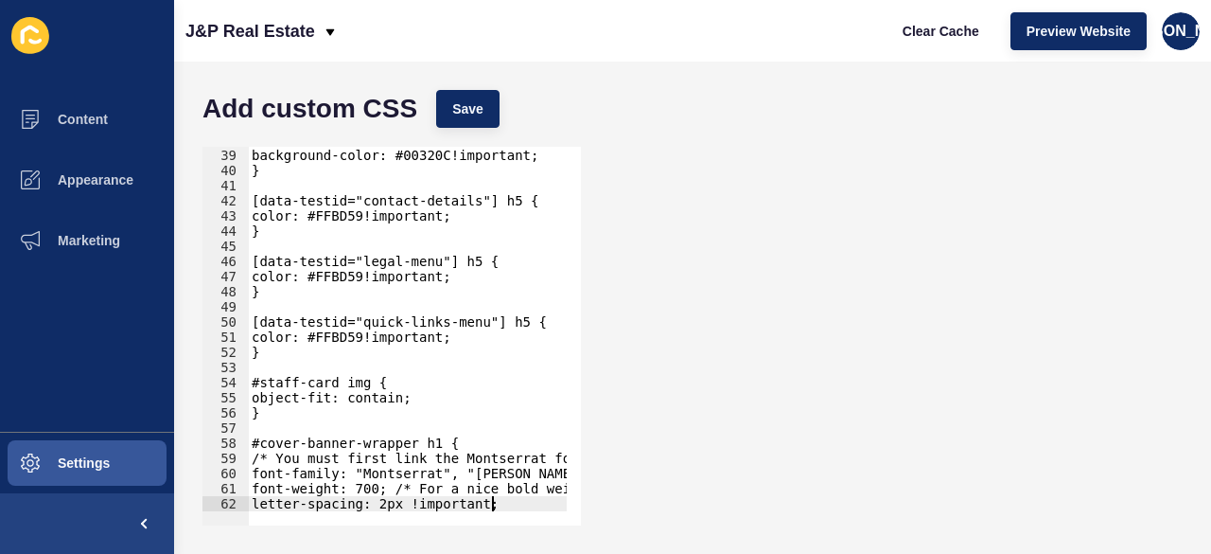
scroll to position [573, 0]
click at [583, 397] on div "letter-spacing: 2px !important; 38 39 40 41 42 43 44 45 46 47 48 49 50 51 52 53…" at bounding box center [692, 335] width 999 height 397
click at [647, 402] on div "letter-spacing: 2px !important; 38 39 40 41 42 43 44 45 46 47 48 49 50 51 52 53…" at bounding box center [692, 335] width 999 height 397
click at [456, 108] on span "Save" at bounding box center [467, 108] width 31 height 19
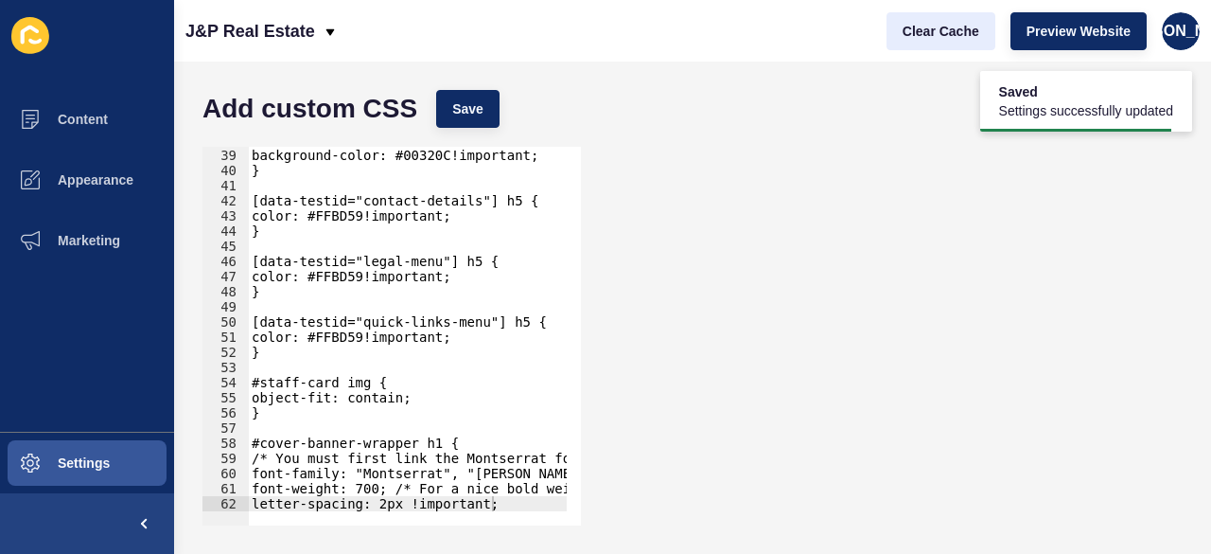
drag, startPoint x: 1014, startPoint y: 204, endPoint x: 975, endPoint y: 37, distance: 171.9
click at [1014, 197] on div "letter-spacing: 2px !important; 38 39 40 41 42 43 44 45 46 47 48 49 50 51 52 53…" at bounding box center [692, 335] width 999 height 397
click at [967, 35] on span "Clear Cache" at bounding box center [941, 31] width 77 height 19
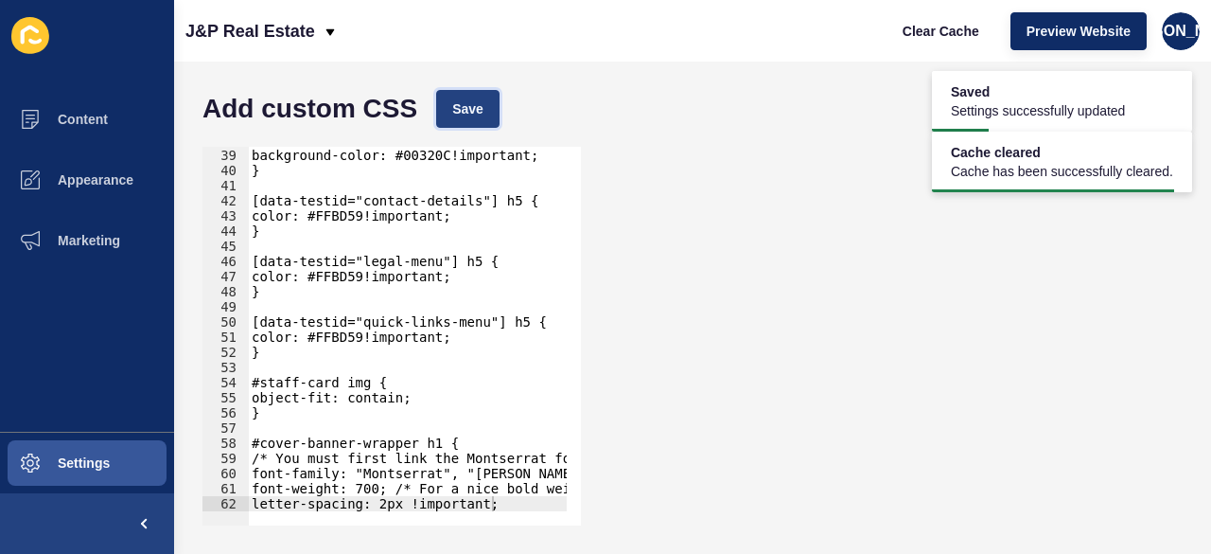
click at [463, 112] on span "Save" at bounding box center [467, 108] width 31 height 19
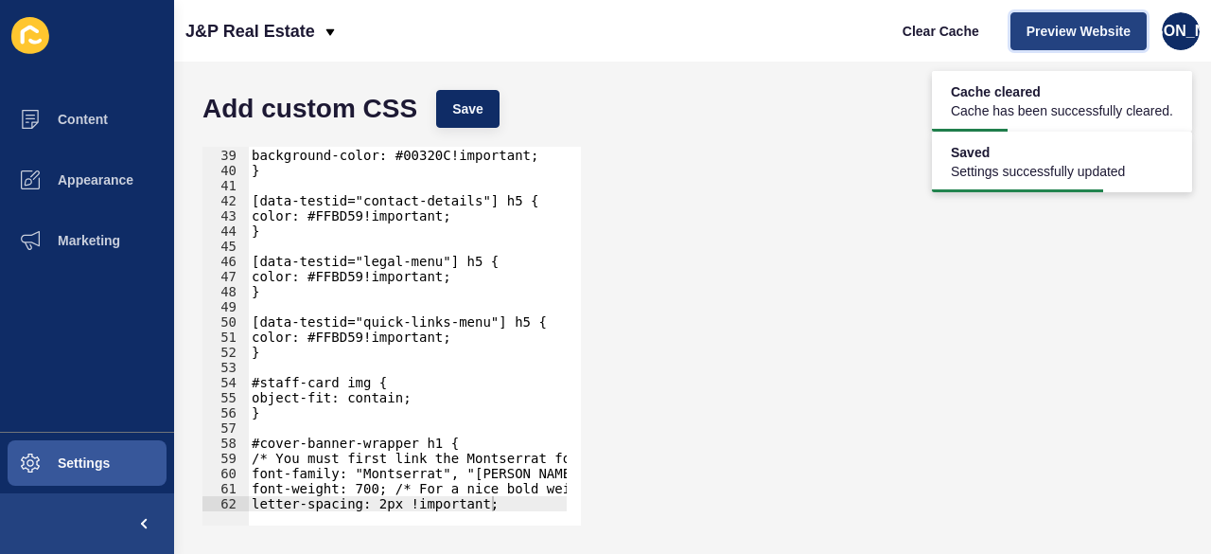
click at [1045, 32] on span "Preview Website" at bounding box center [1079, 31] width 104 height 19
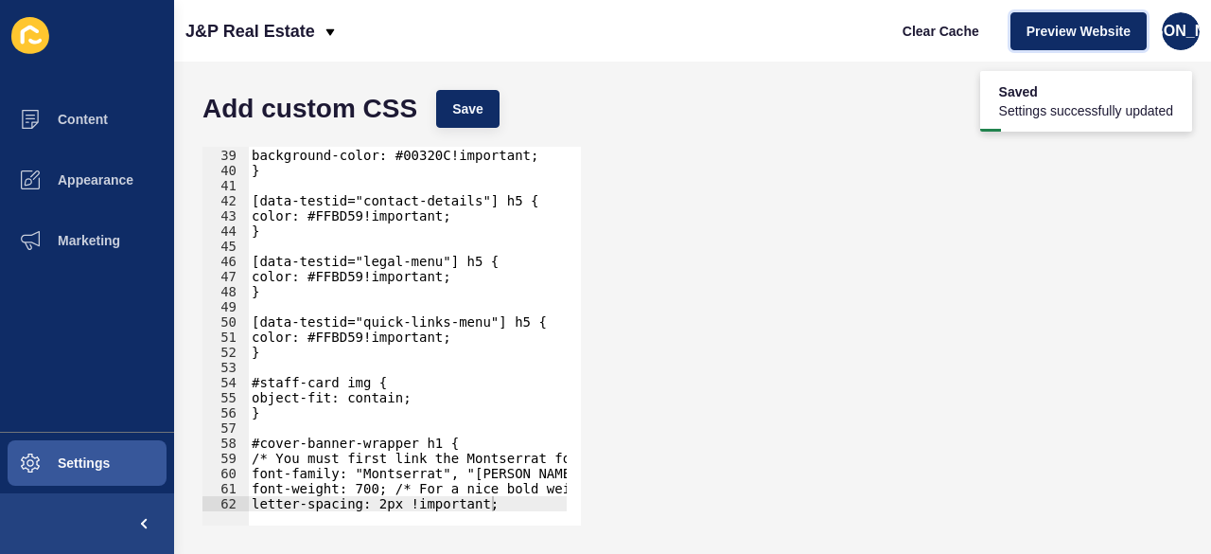
click at [389, 525] on div "letter-spacing: 2px !important; 38 39 40 41 42 43 44 45 46 47 48 49 50 51 52 53…" at bounding box center [392, 336] width 382 height 382
click at [342, 503] on div ".testimonials-block { background-color: #00320C!important; } [data-testid="cont…" at bounding box center [517, 329] width 539 height 395
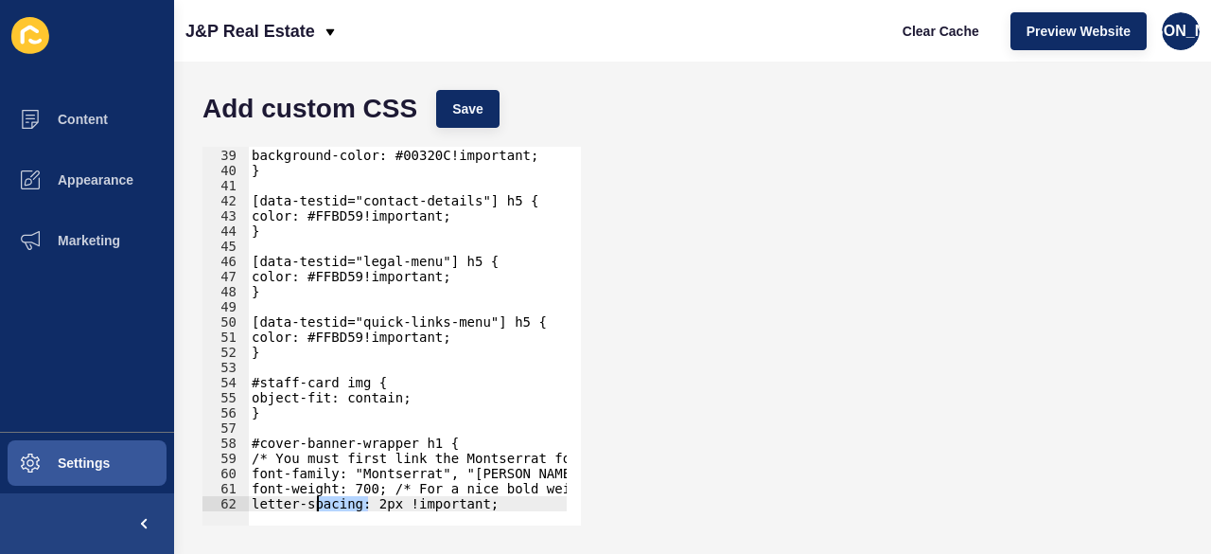
click at [343, 503] on div ".testimonials-block { background-color: #00320C!important; } [data-testid="cont…" at bounding box center [517, 329] width 539 height 395
click at [343, 504] on div ".testimonials-block { background-color: #00320C!important; } [data-testid="cont…" at bounding box center [517, 329] width 539 height 395
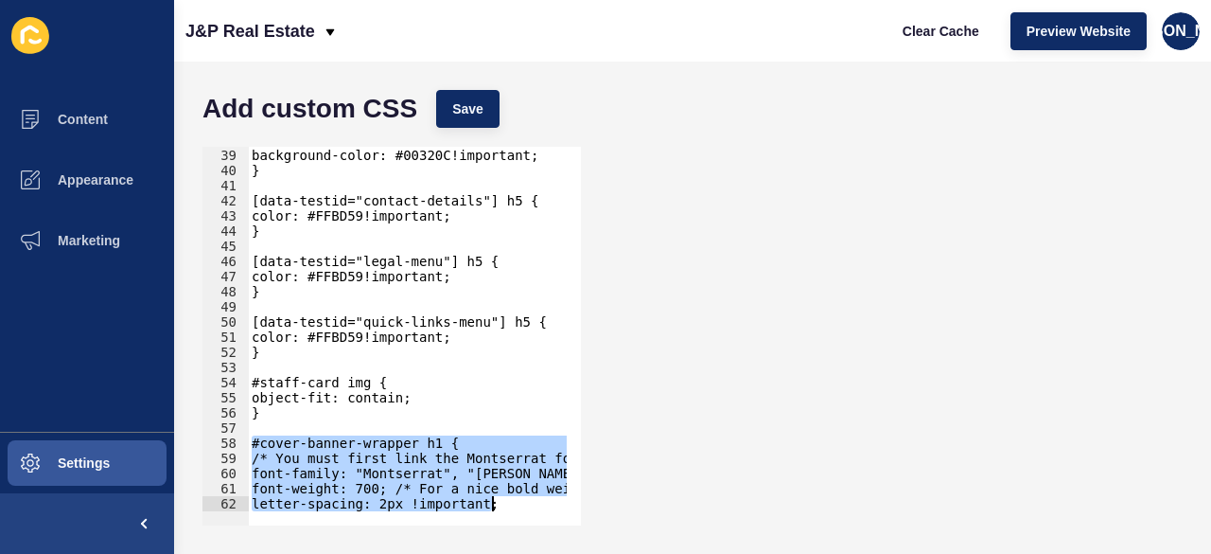
drag, startPoint x: 250, startPoint y: 440, endPoint x: 509, endPoint y: 499, distance: 265.9
click at [509, 499] on div ".testimonials-block { background-color: #00320C!important; } [data-testid="cont…" at bounding box center [517, 329] width 539 height 395
paste textarea "}"
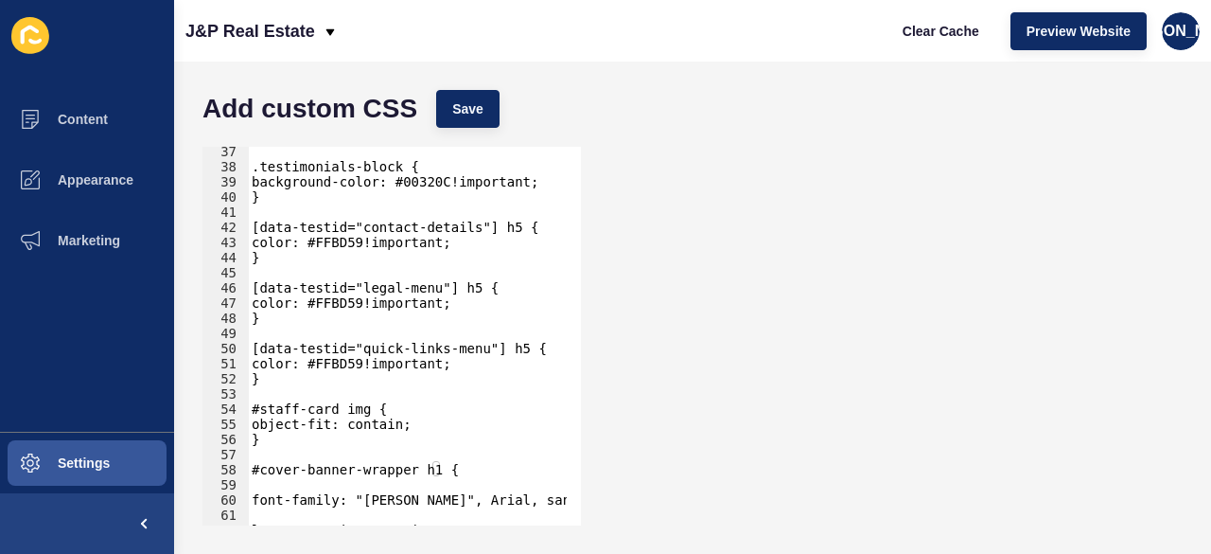
scroll to position [604, 0]
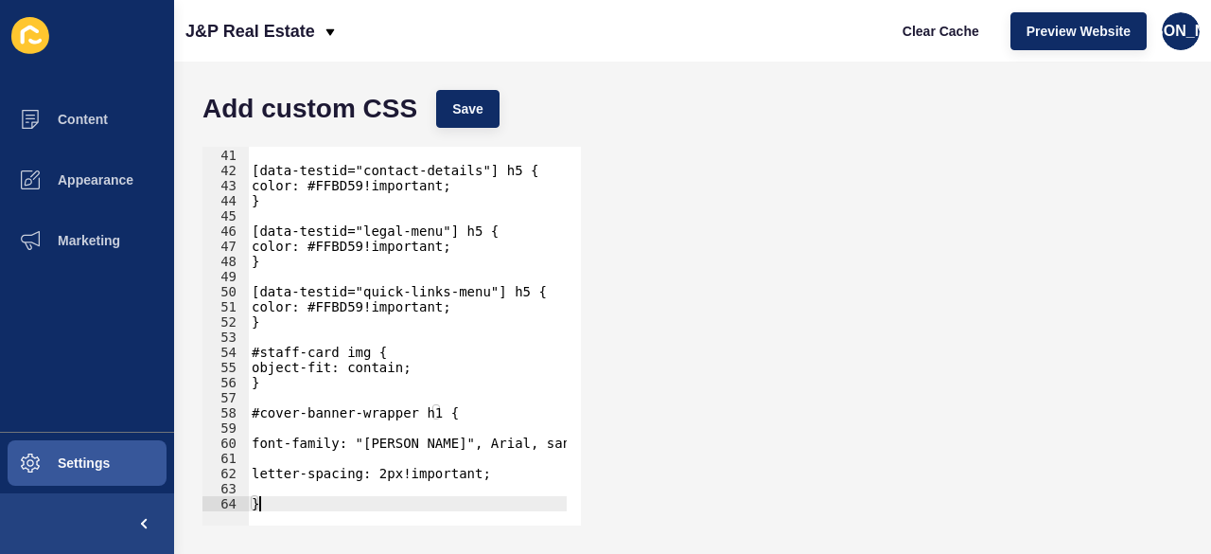
click at [380, 467] on div "} [data-testid="contact-details"] h5 { color: #FFBD59!important; } [data-testid…" at bounding box center [419, 329] width 343 height 395
type textarea "letter-spacing: 2px!important;"
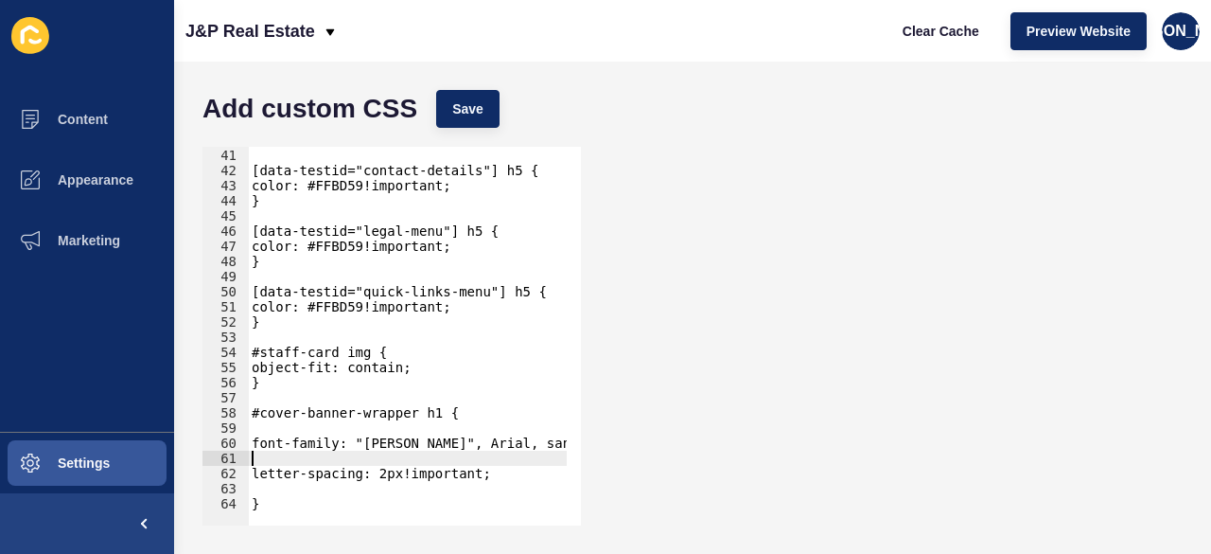
click at [379, 455] on div "} [data-testid="contact-details"] h5 { color: #FFBD59!important; } [data-testid…" at bounding box center [419, 329] width 343 height 395
click at [456, 120] on button "Save" at bounding box center [467, 109] width 63 height 38
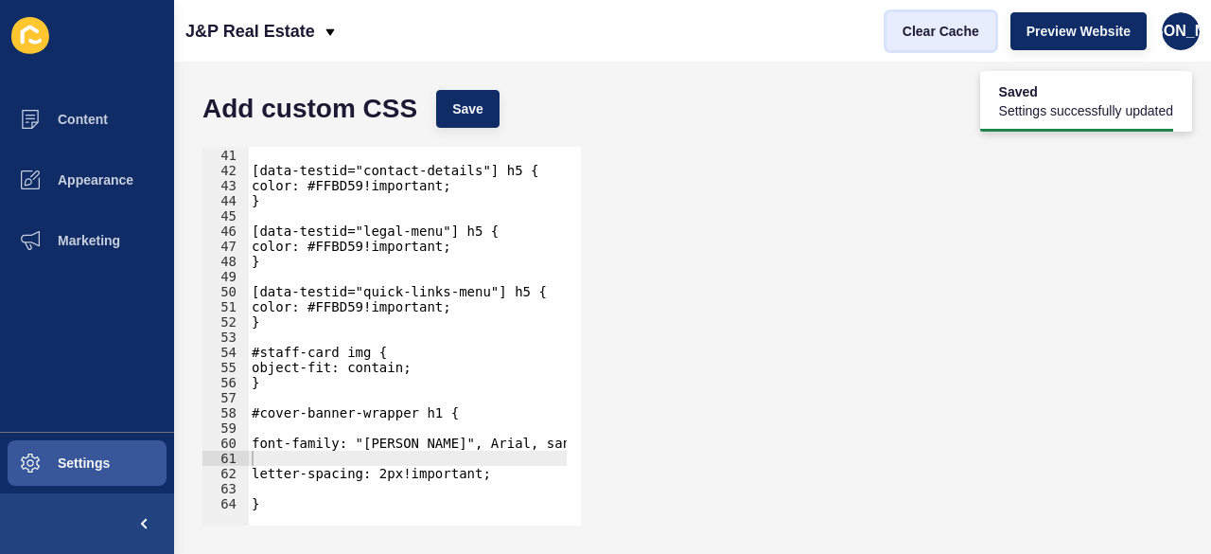
click at [985, 29] on button "Clear Cache" at bounding box center [941, 31] width 109 height 38
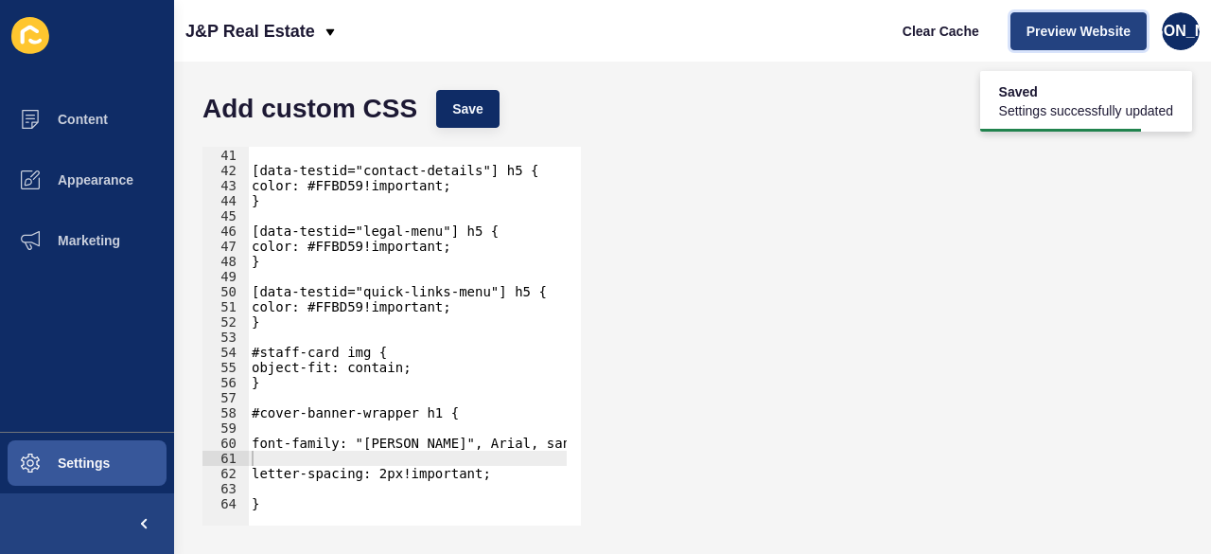
click at [1043, 27] on span "Preview Website" at bounding box center [1079, 31] width 104 height 19
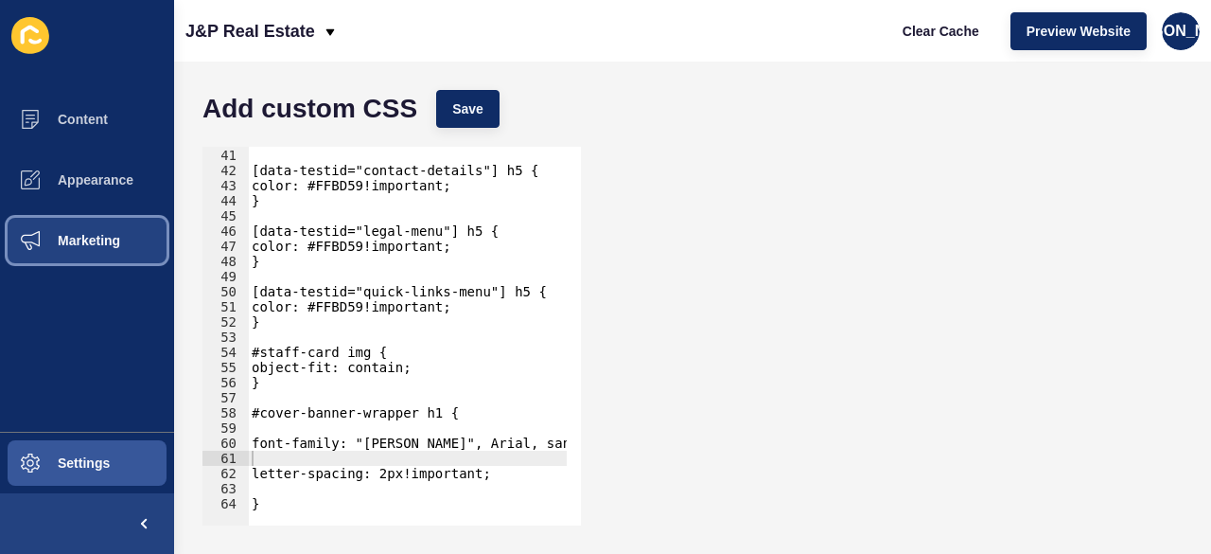
click at [23, 226] on span at bounding box center [30, 240] width 61 height 61
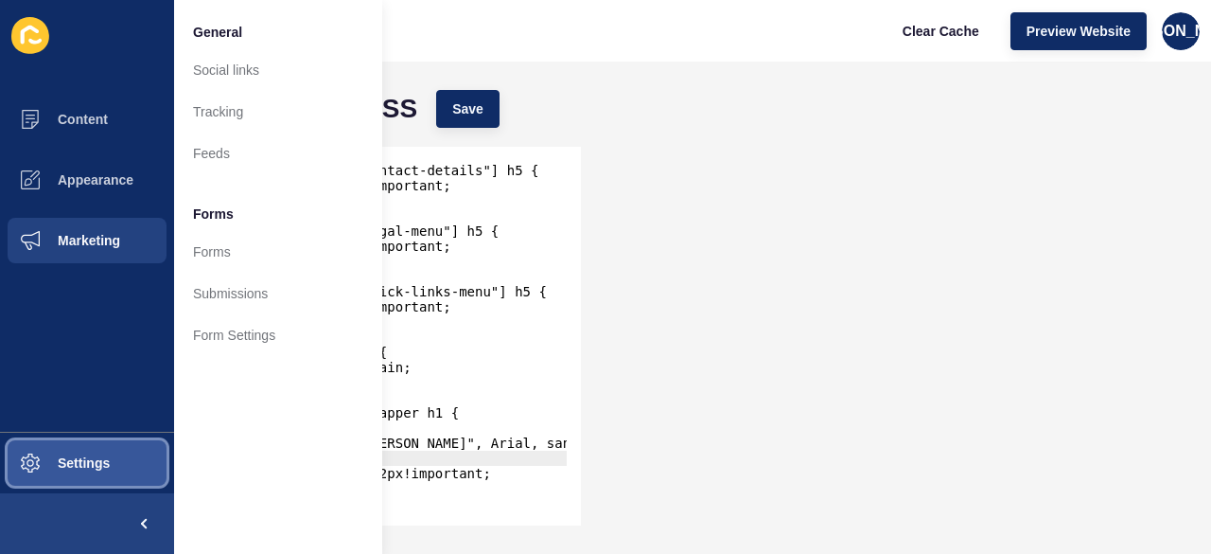
click at [69, 449] on button "Settings" at bounding box center [87, 462] width 174 height 61
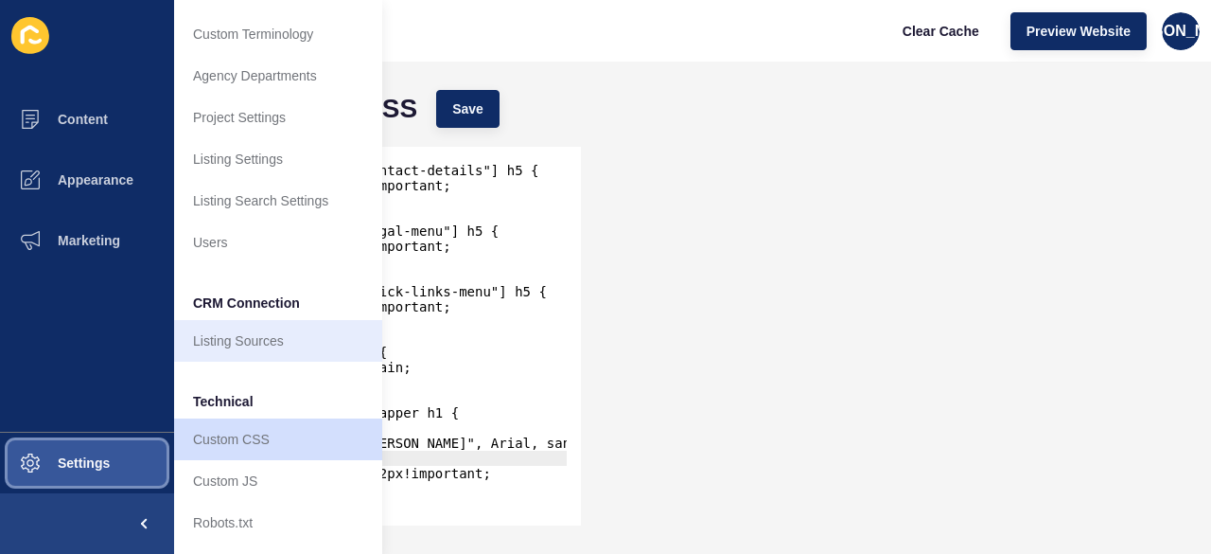
scroll to position [218, 0]
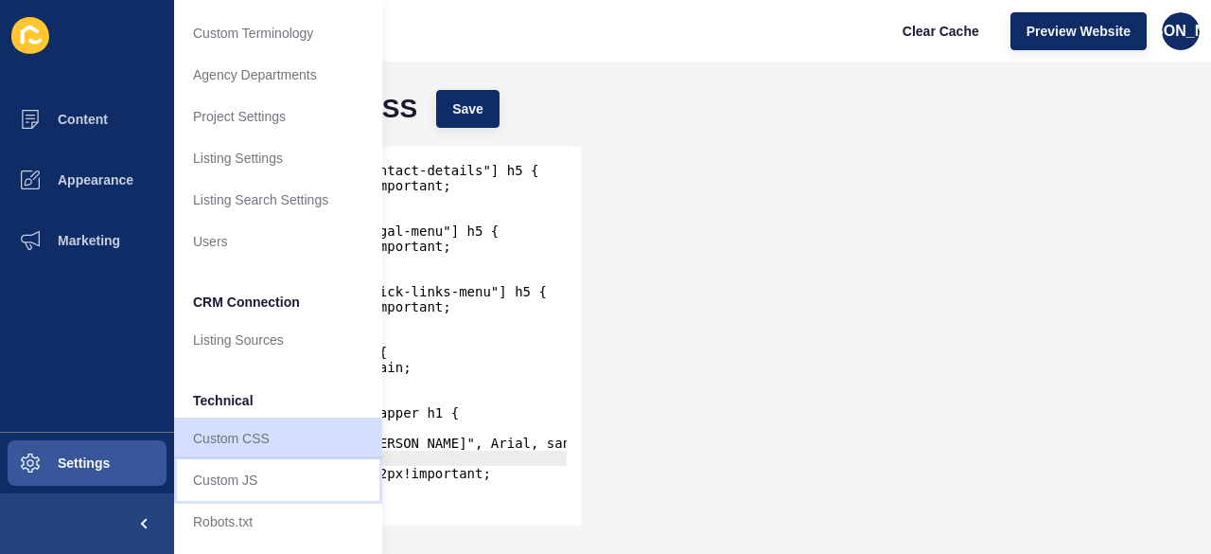
click at [273, 470] on link "Custom JS" at bounding box center [278, 480] width 208 height 42
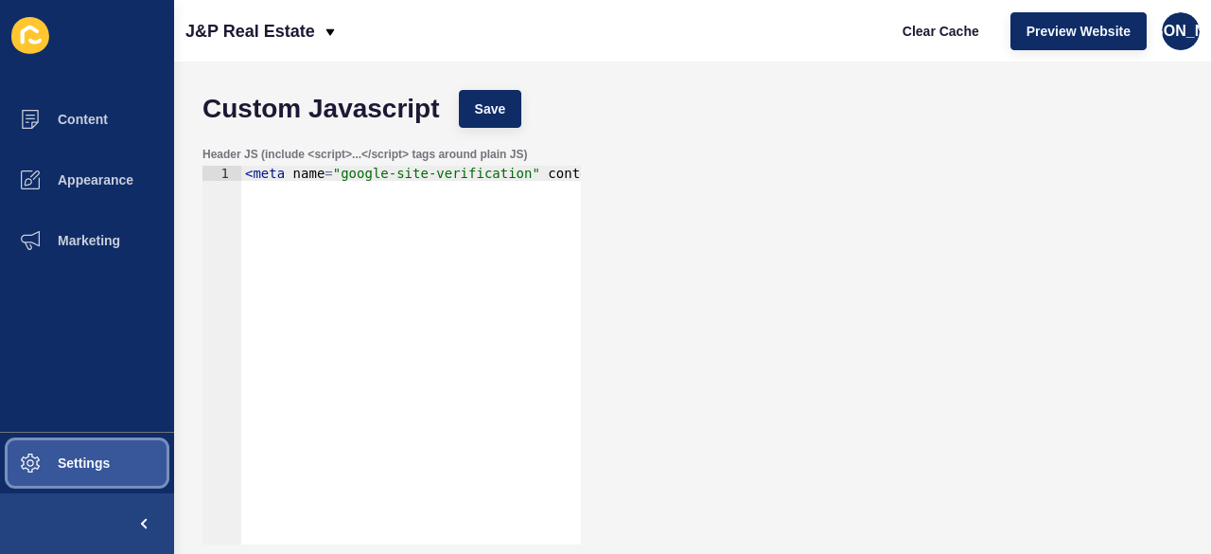
click at [115, 467] on button "Settings" at bounding box center [87, 462] width 174 height 61
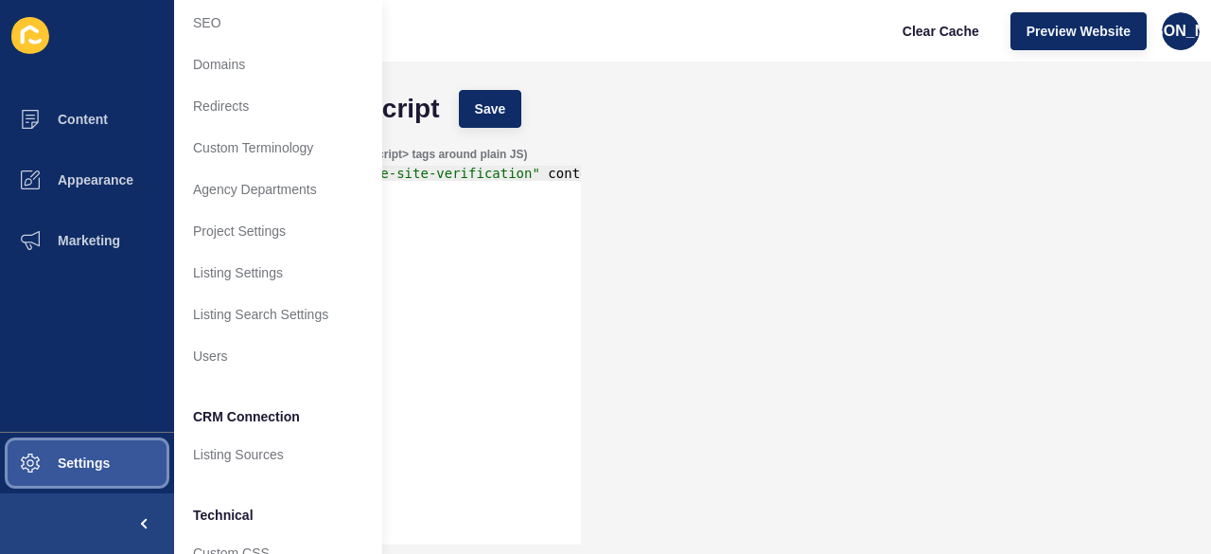
scroll to position [218, 0]
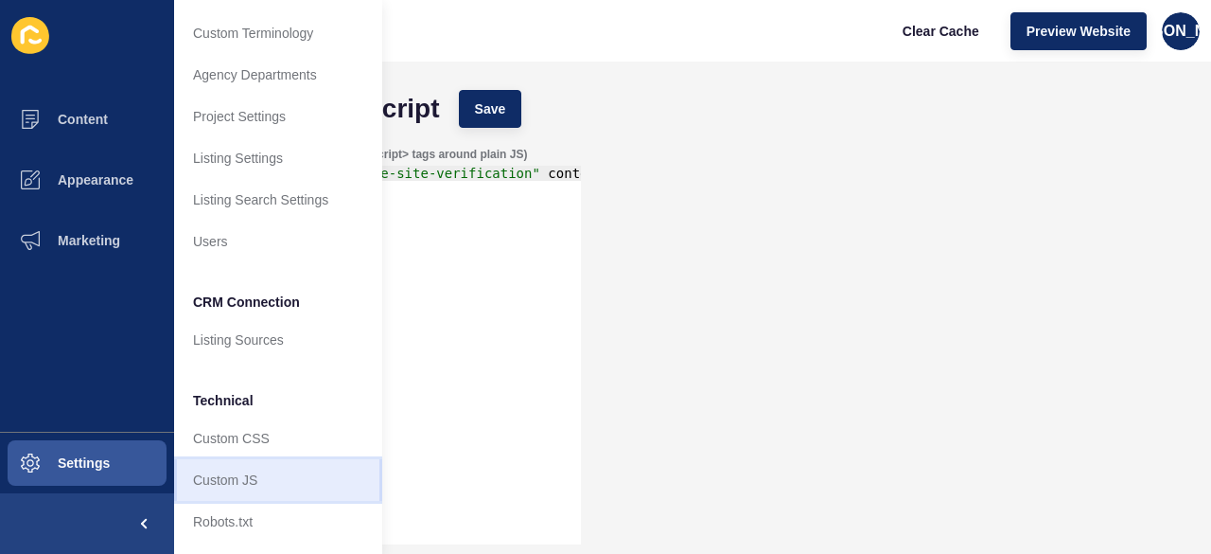
click at [271, 480] on link "Custom JS" at bounding box center [278, 480] width 208 height 42
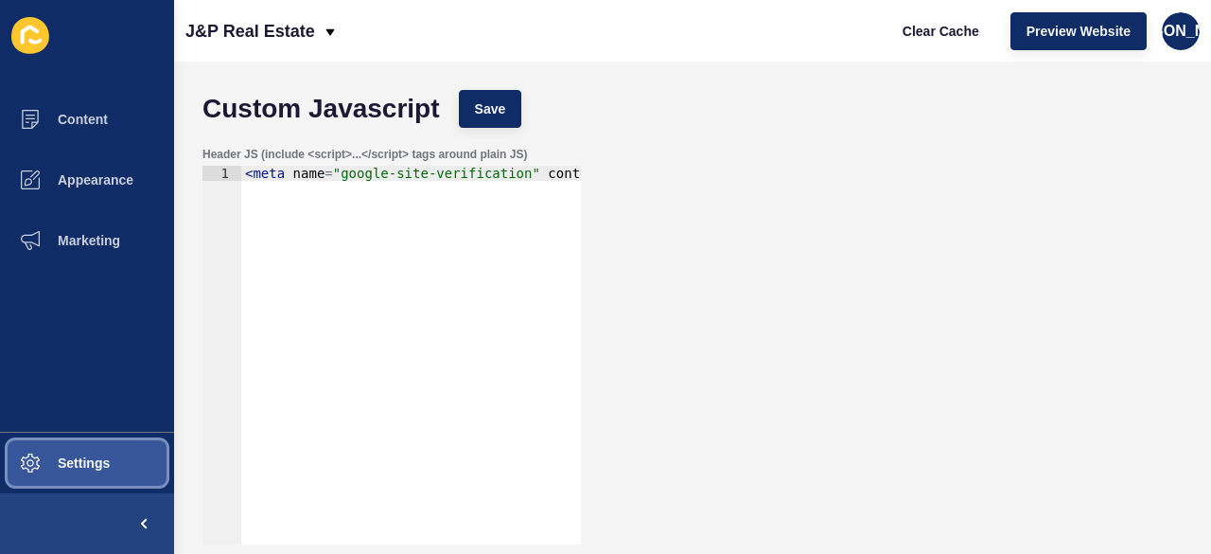
click at [125, 478] on button "Settings" at bounding box center [87, 462] width 174 height 61
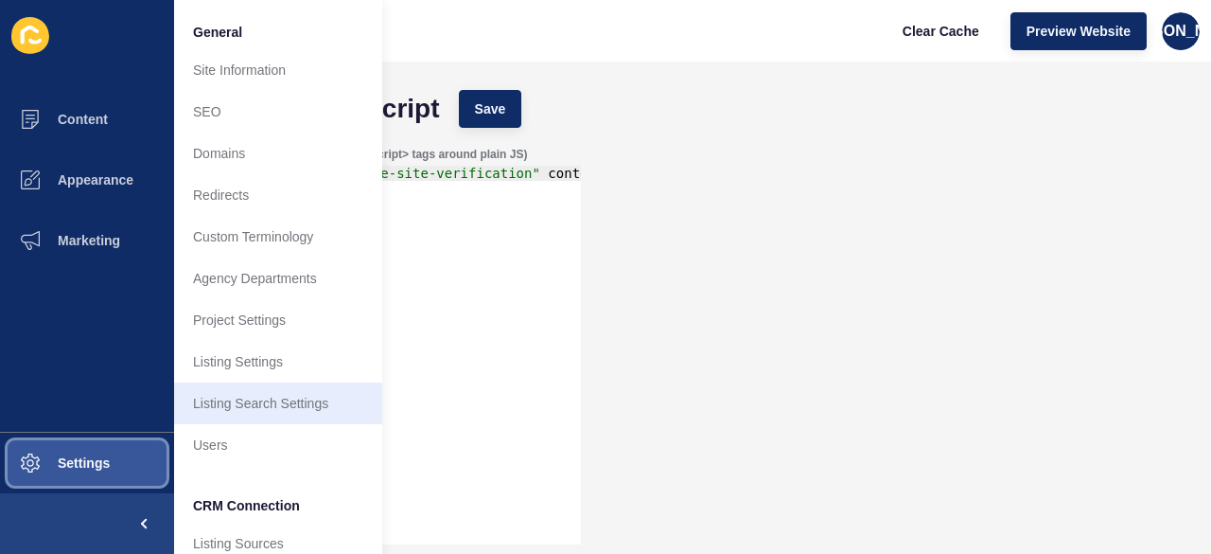
scroll to position [218, 0]
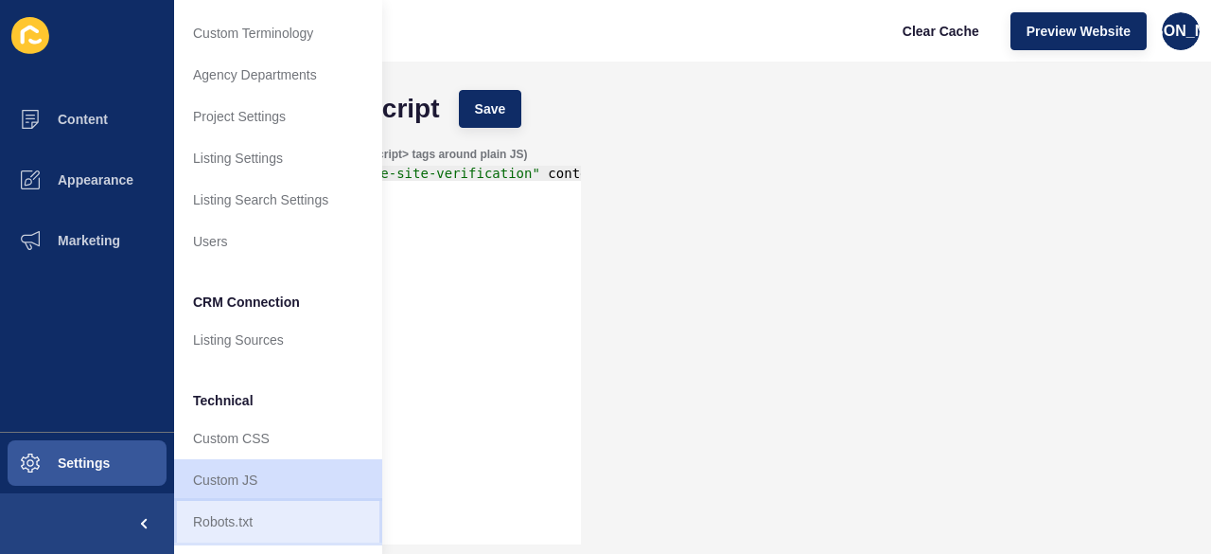
click at [301, 508] on link "Robots.txt" at bounding box center [278, 522] width 208 height 42
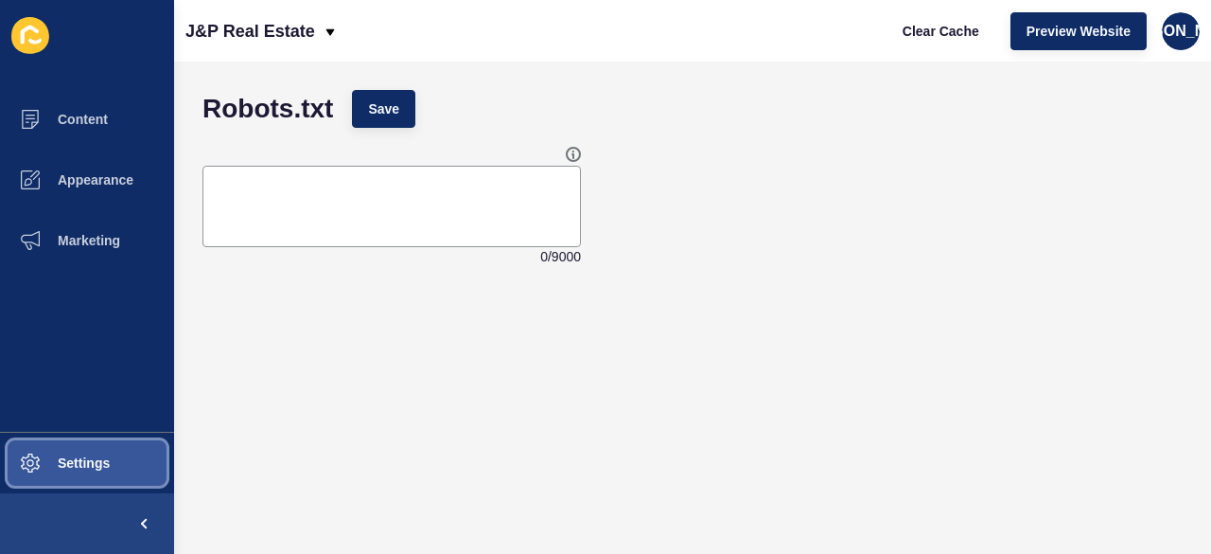
click at [150, 467] on button "Settings" at bounding box center [87, 462] width 174 height 61
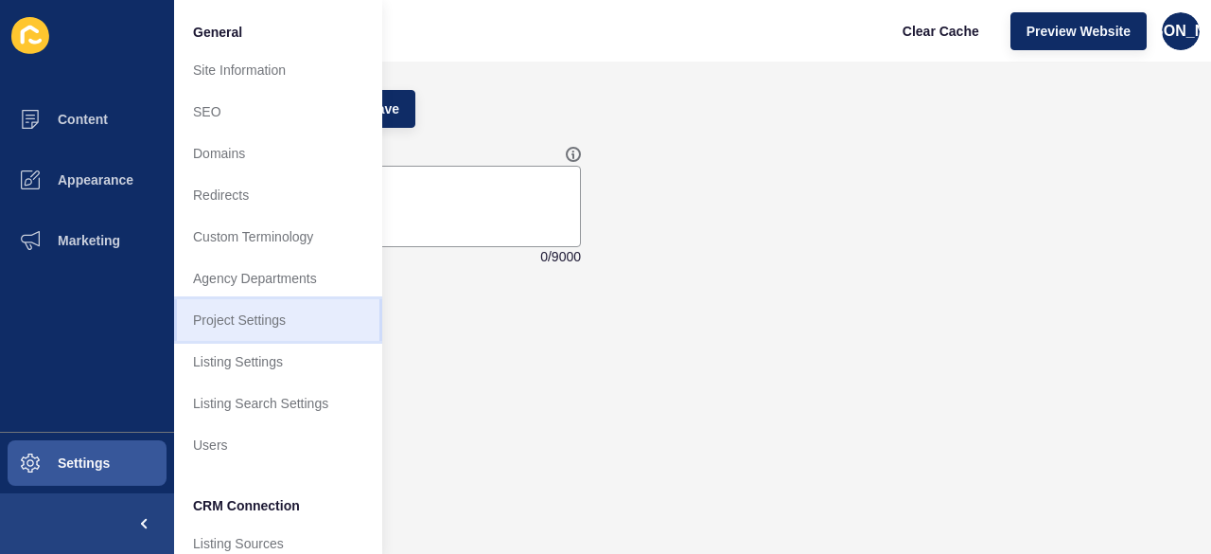
click at [243, 329] on link "Project Settings" at bounding box center [278, 320] width 208 height 42
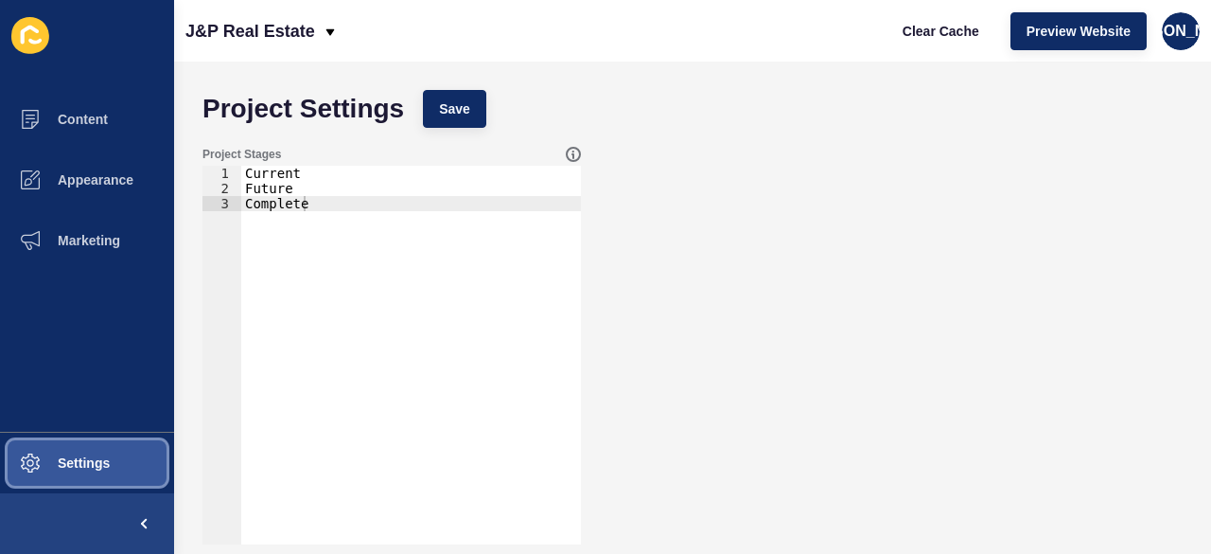
click at [124, 471] on button "Settings" at bounding box center [87, 462] width 174 height 61
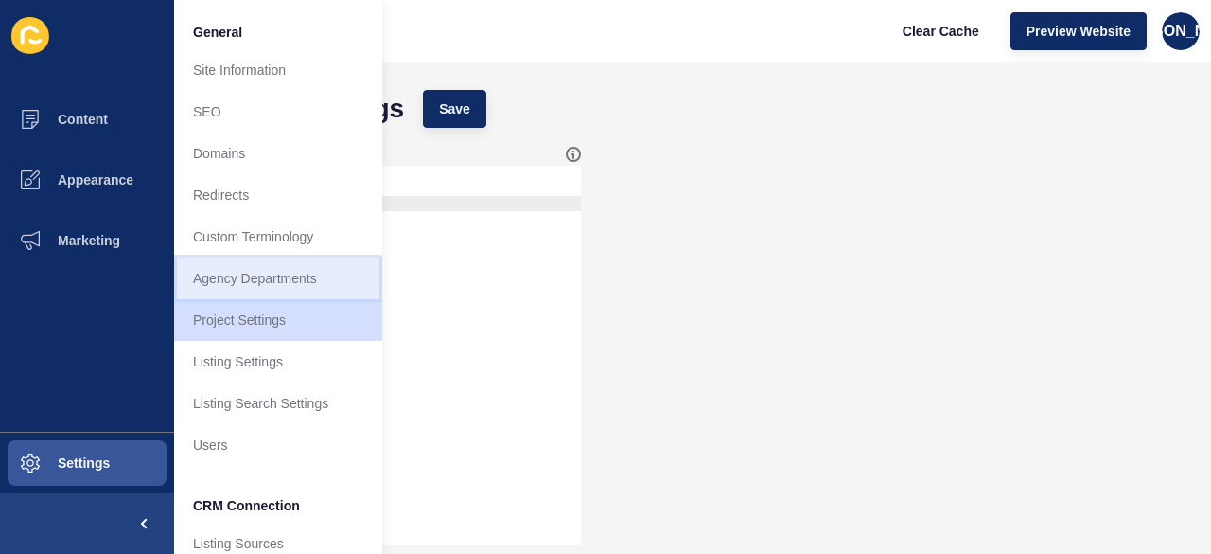
click at [202, 275] on link "Agency Departments" at bounding box center [278, 278] width 208 height 42
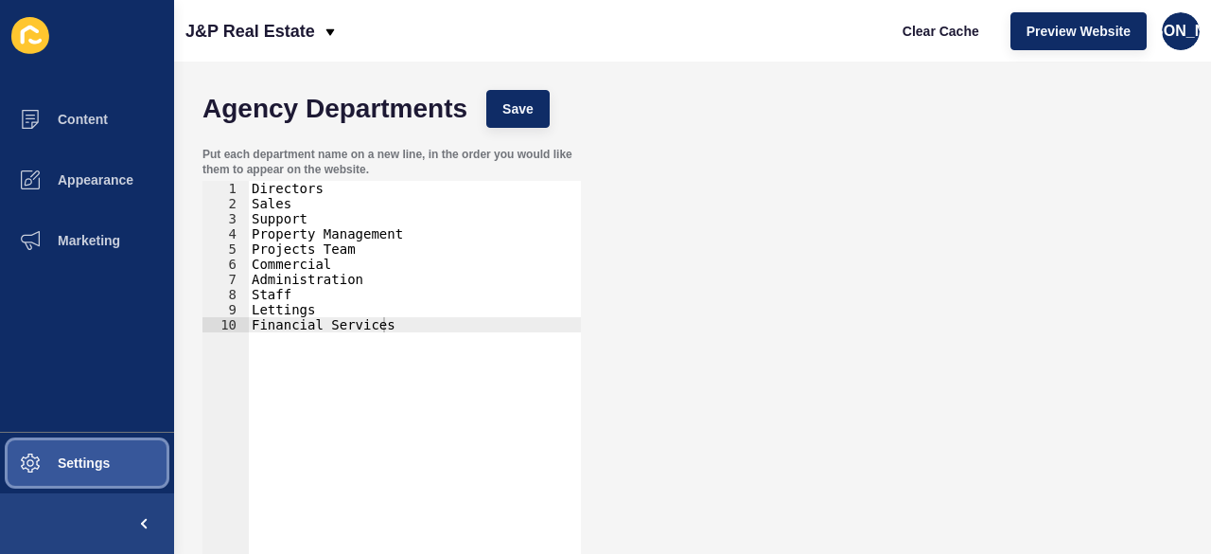
click at [91, 479] on button "Settings" at bounding box center [87, 462] width 174 height 61
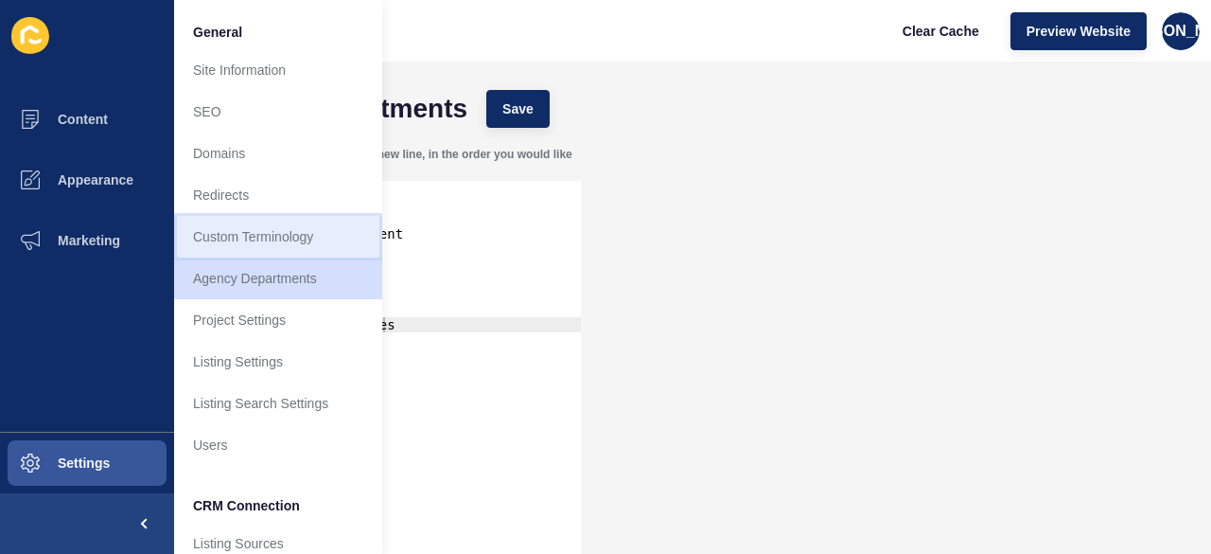
click at [194, 251] on link "Custom Terminology" at bounding box center [278, 237] width 208 height 42
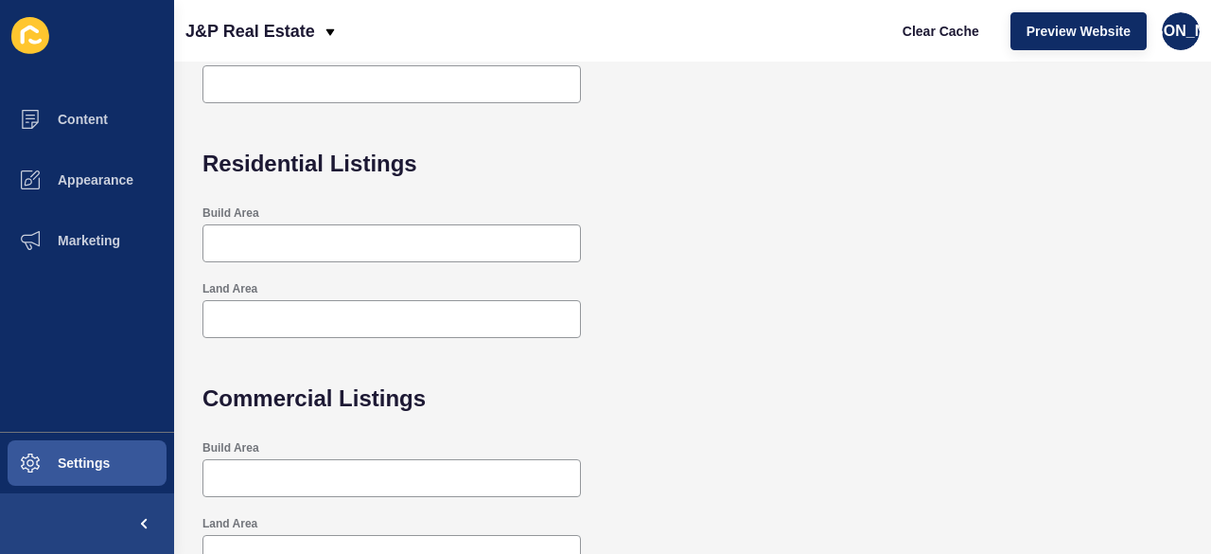
scroll to position [662, 0]
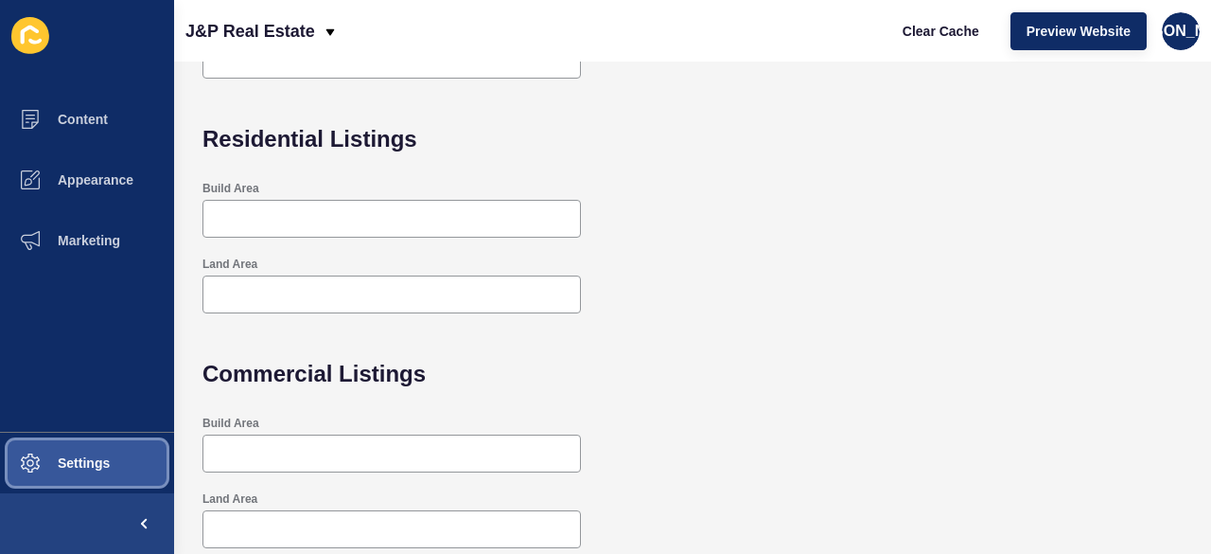
drag, startPoint x: 135, startPoint y: 463, endPoint x: 161, endPoint y: 418, distance: 51.3
click at [134, 463] on button "Settings" at bounding box center [87, 462] width 174 height 61
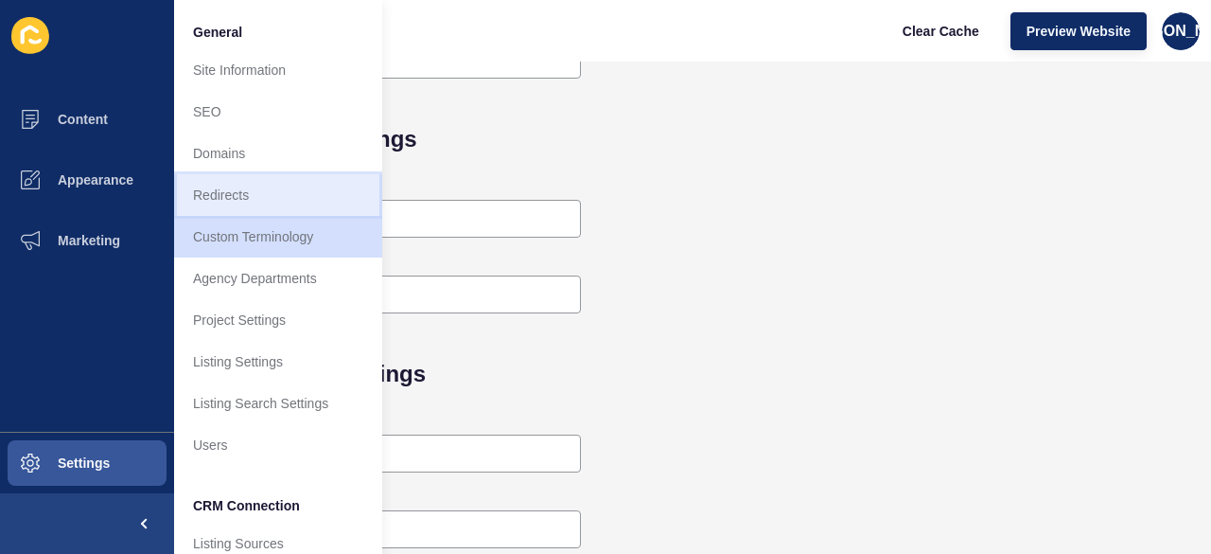
click at [284, 177] on link "Redirects" at bounding box center [278, 195] width 208 height 42
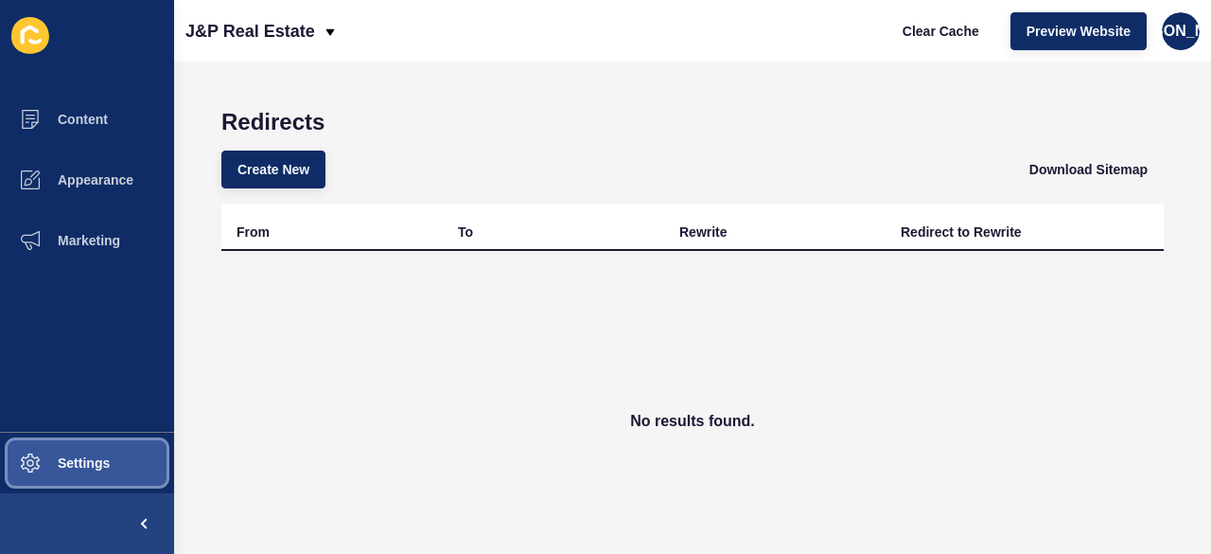
click at [121, 459] on button "Settings" at bounding box center [87, 462] width 174 height 61
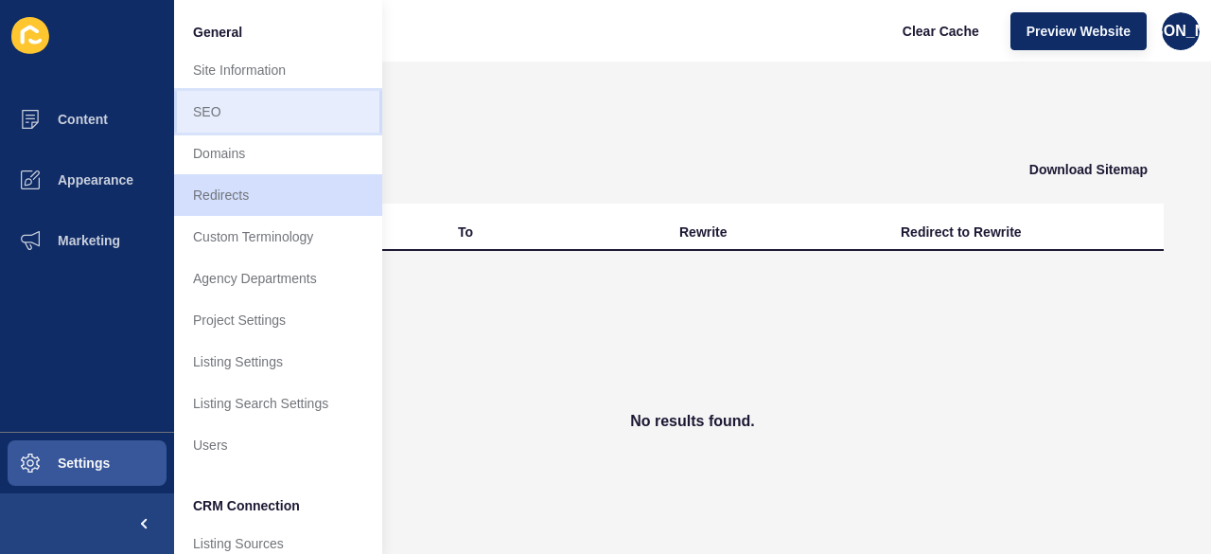
click at [288, 128] on link "SEO" at bounding box center [278, 112] width 208 height 42
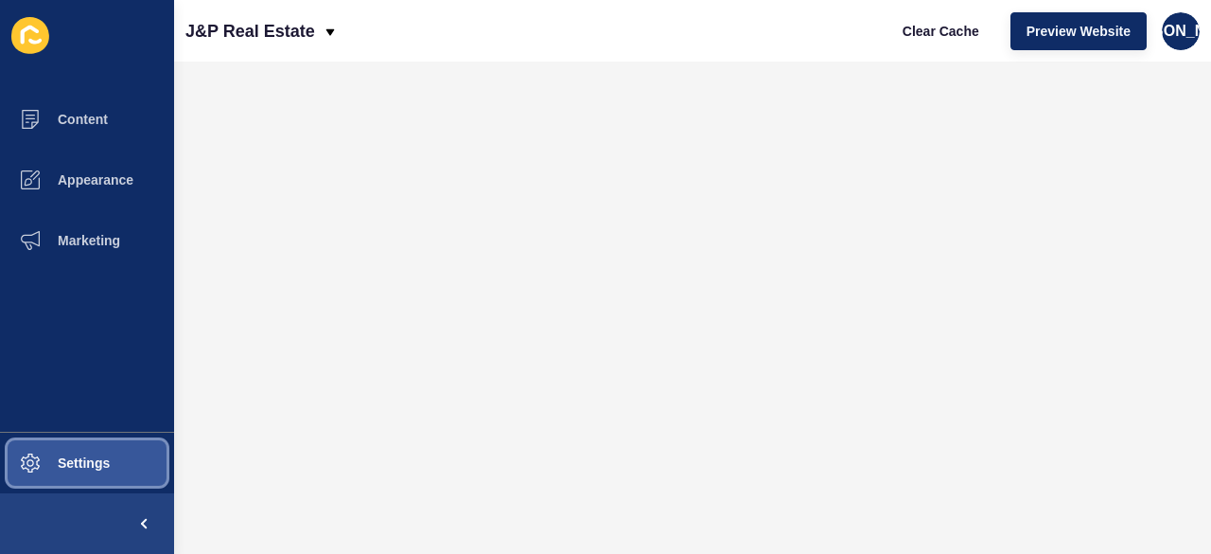
click at [144, 491] on button "Settings" at bounding box center [87, 462] width 174 height 61
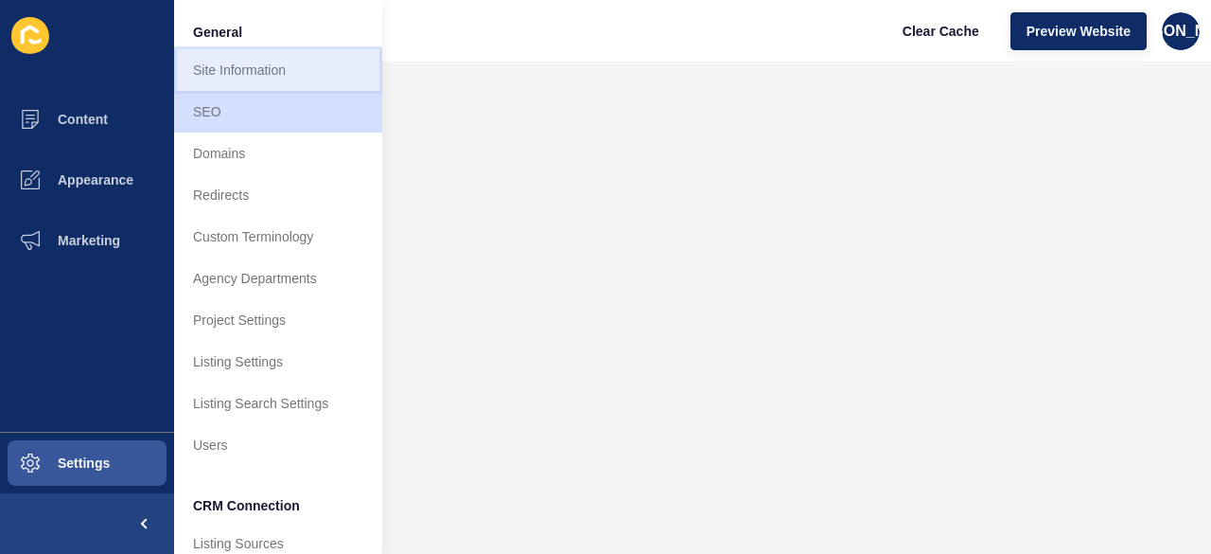
click at [260, 55] on link "Site Information" at bounding box center [278, 70] width 208 height 42
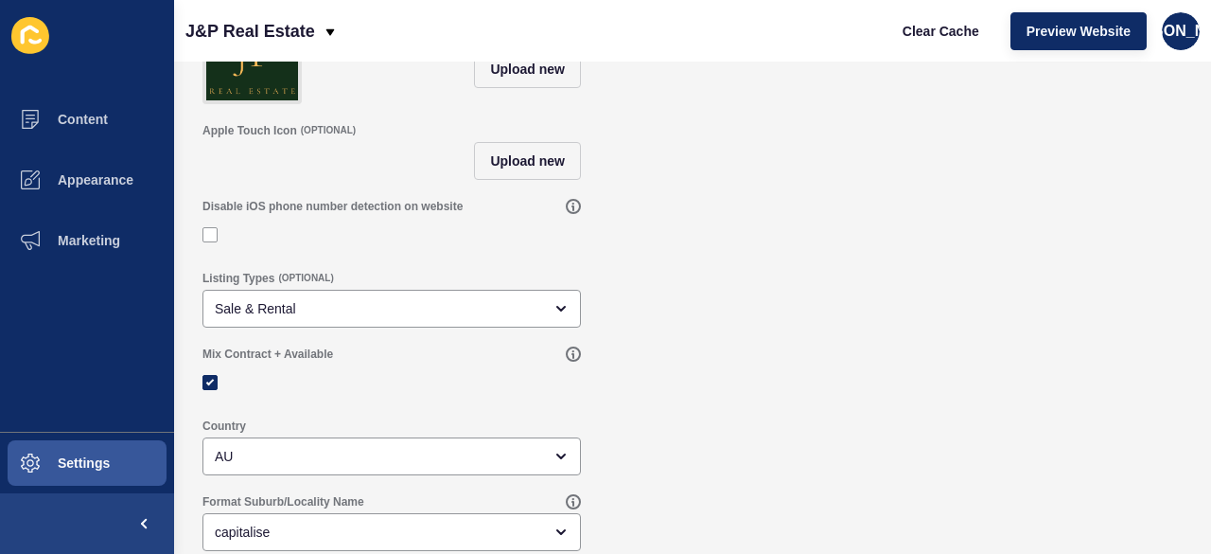
scroll to position [229, 0]
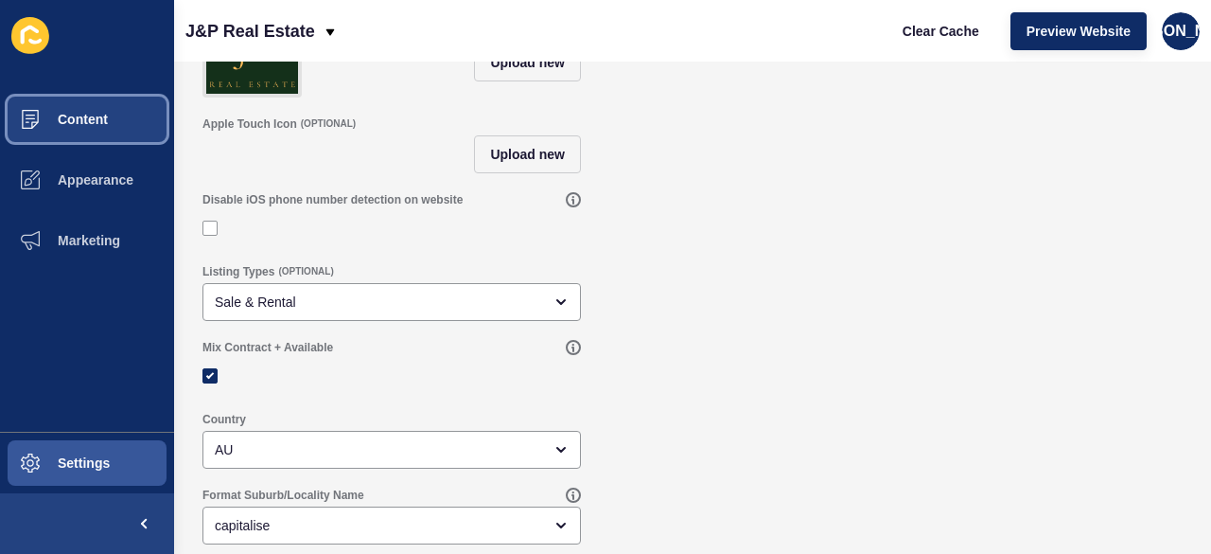
click at [145, 109] on button "Content" at bounding box center [87, 119] width 174 height 61
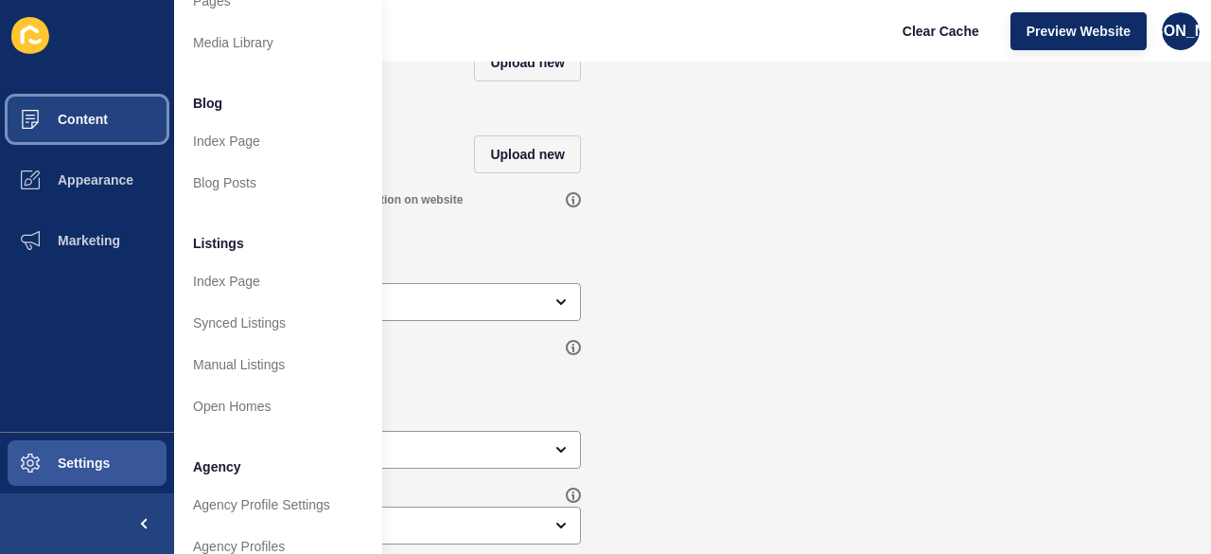
scroll to position [95, 0]
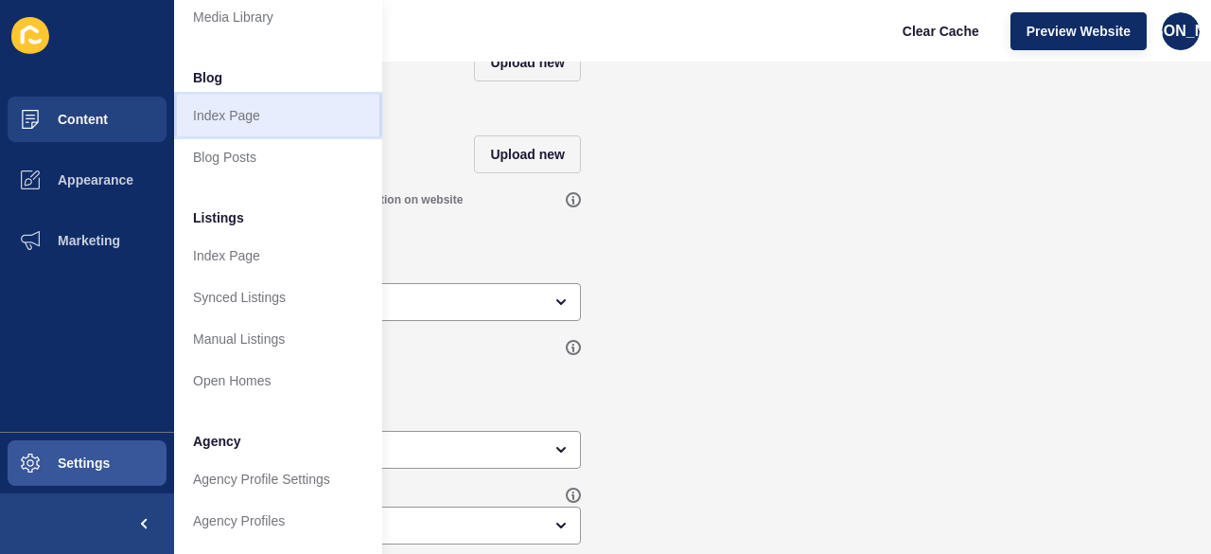
click at [258, 126] on link "Index Page" at bounding box center [278, 116] width 208 height 42
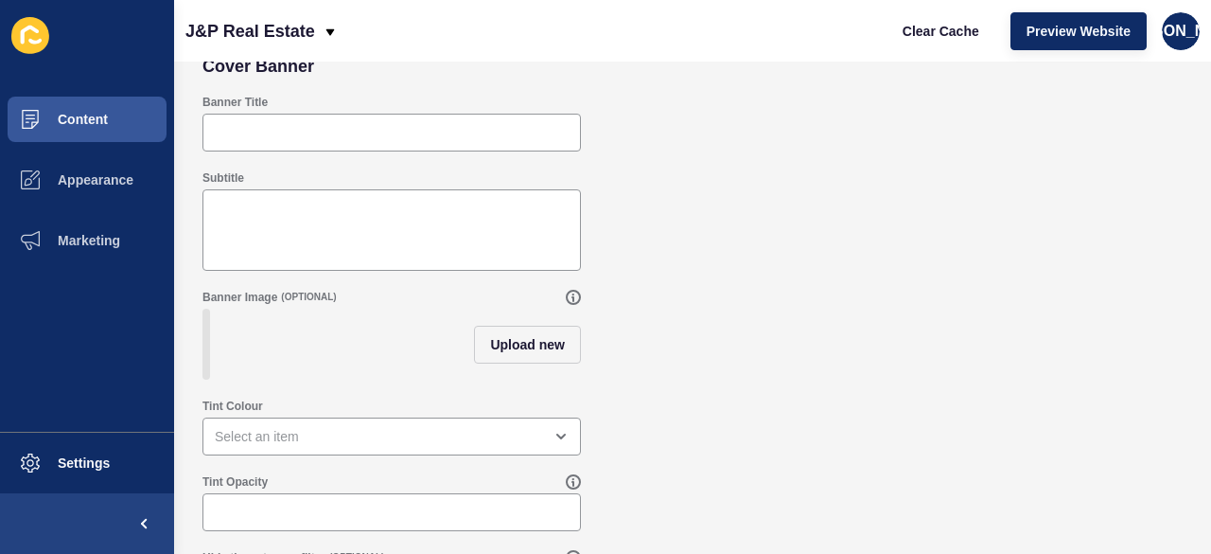
scroll to position [181, 0]
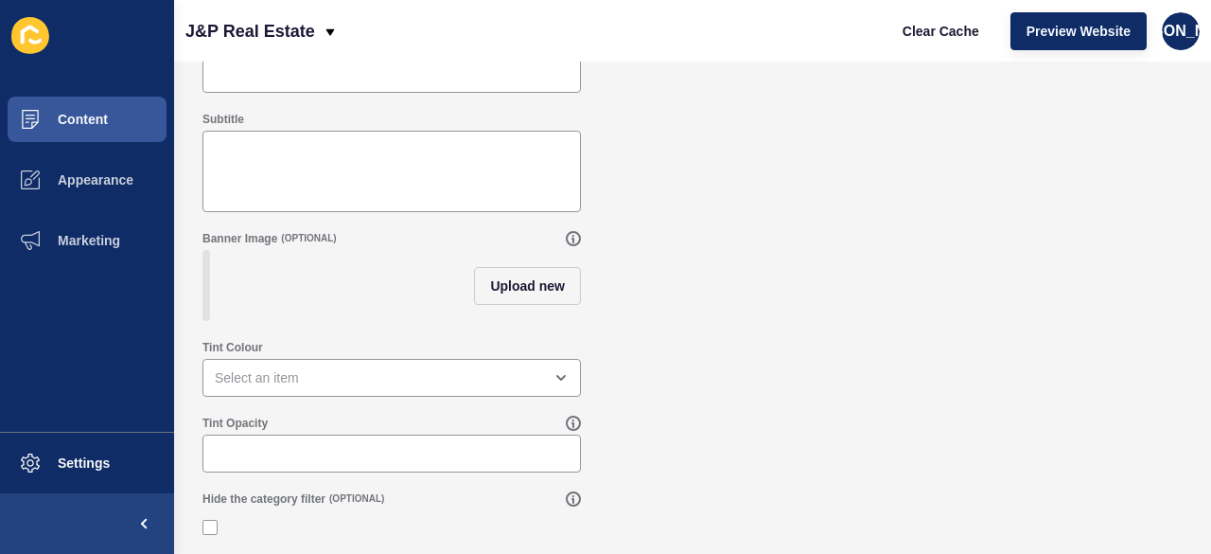
click at [698, 290] on div "Banner Image (OPTIONAL) Upload new" at bounding box center [692, 275] width 999 height 109
click at [138, 111] on button "Content" at bounding box center [87, 119] width 174 height 61
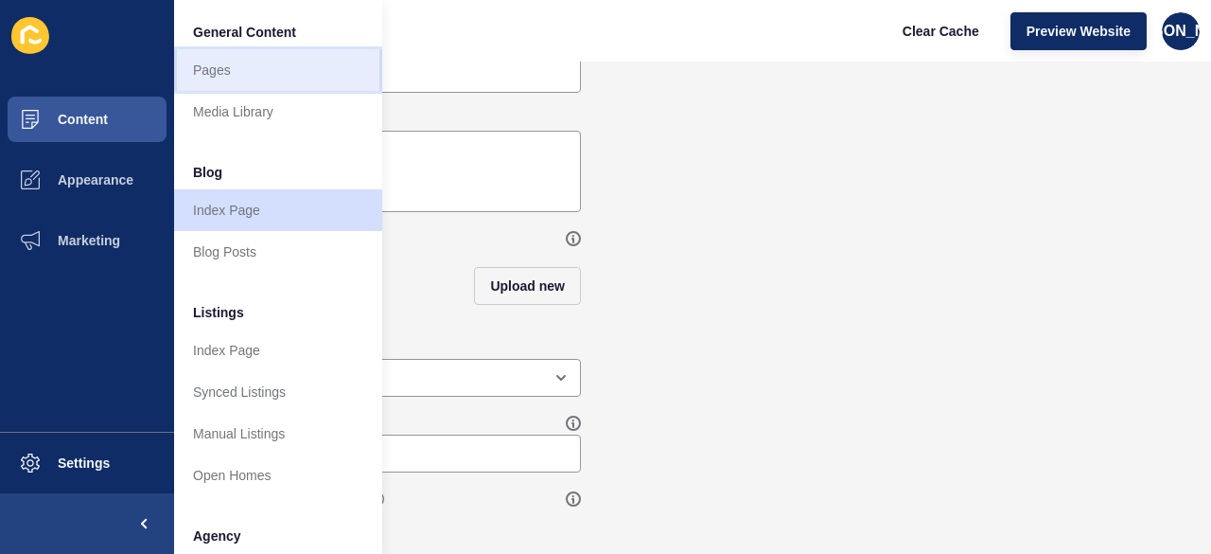
click at [214, 84] on link "Pages" at bounding box center [278, 70] width 208 height 42
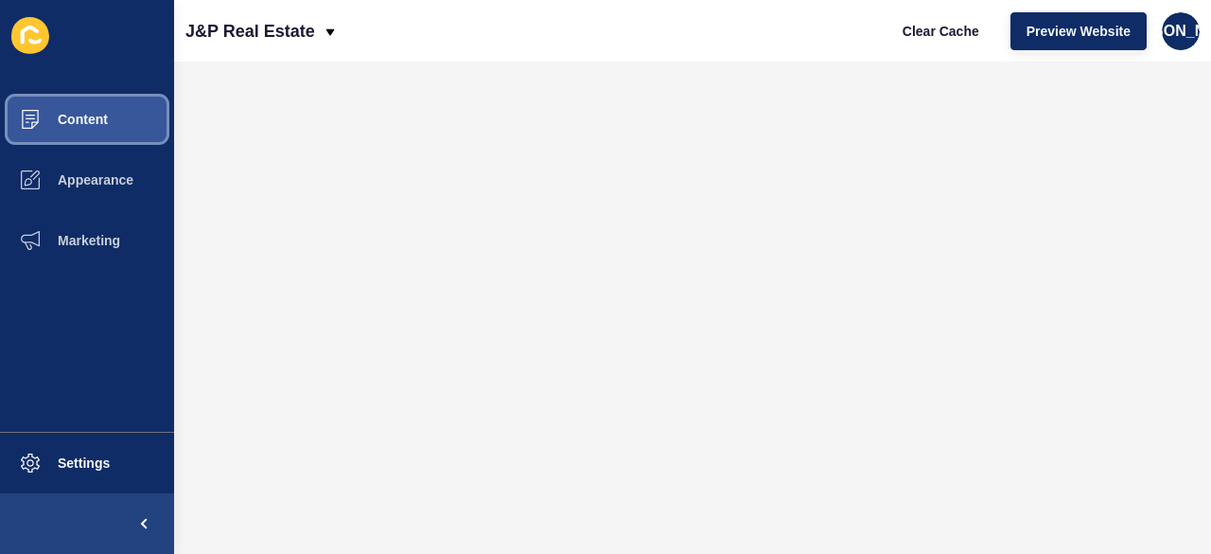
click at [133, 113] on button "Content" at bounding box center [87, 119] width 174 height 61
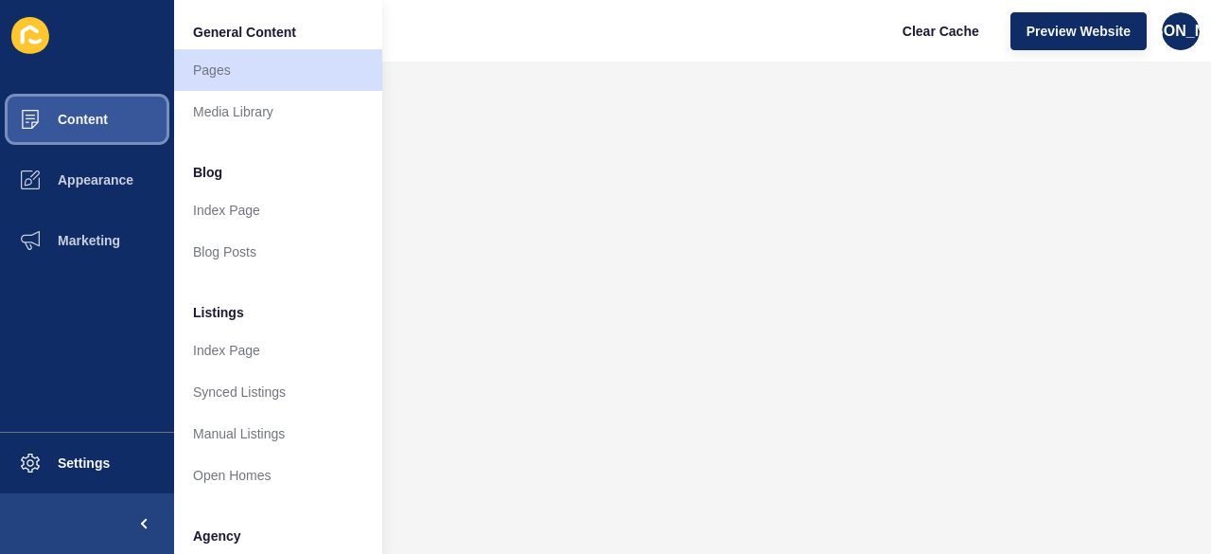
click at [133, 113] on button "Content" at bounding box center [87, 119] width 174 height 61
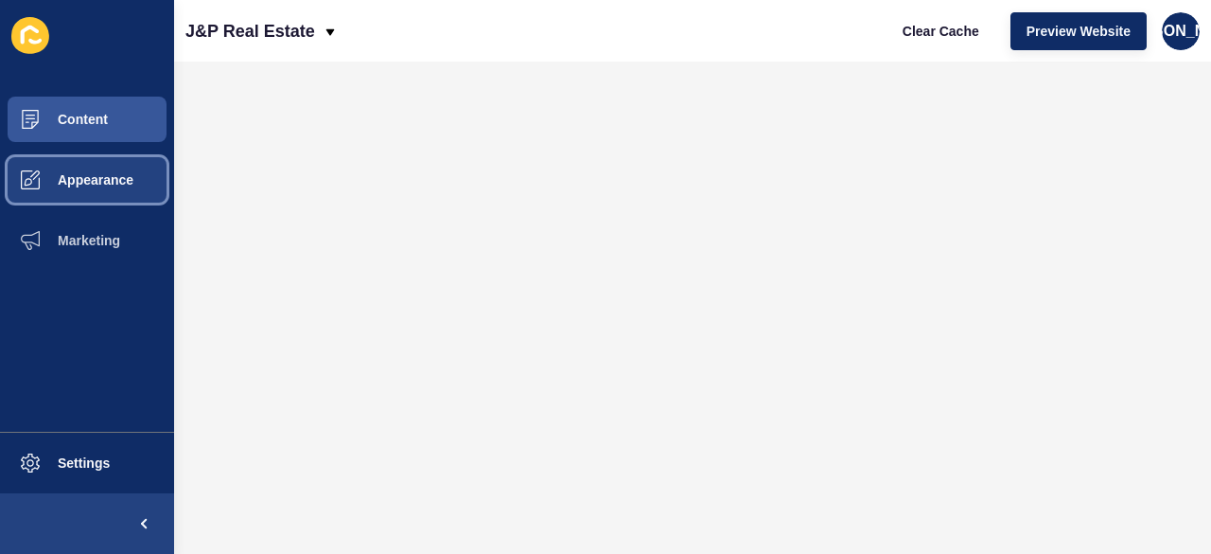
click at [105, 205] on button "Appearance" at bounding box center [87, 180] width 174 height 61
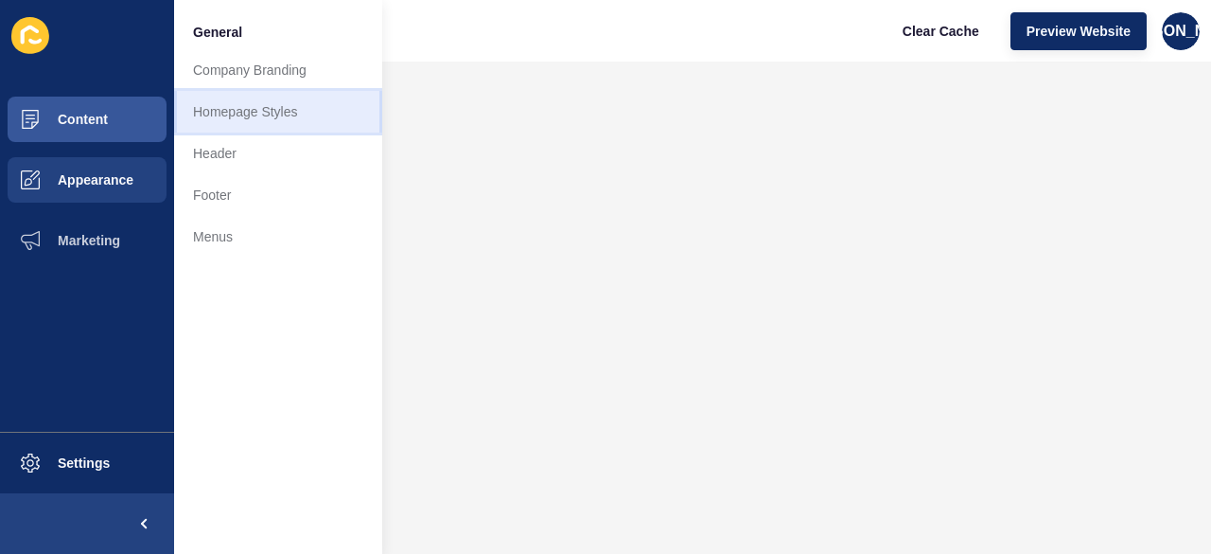
click at [246, 115] on link "Homepage Styles" at bounding box center [278, 112] width 208 height 42
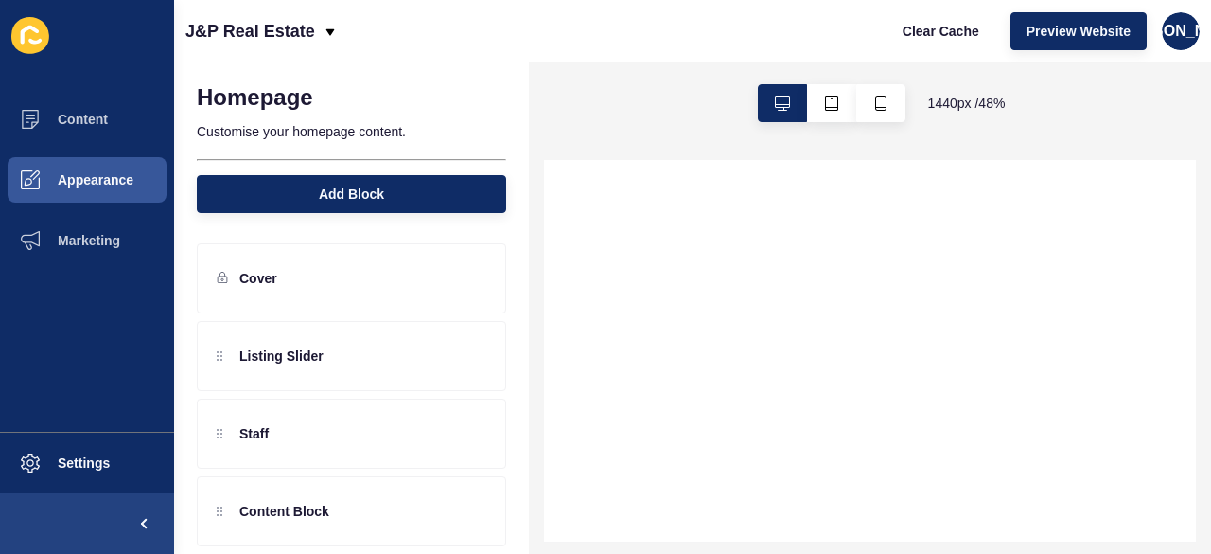
scroll to position [172, 0]
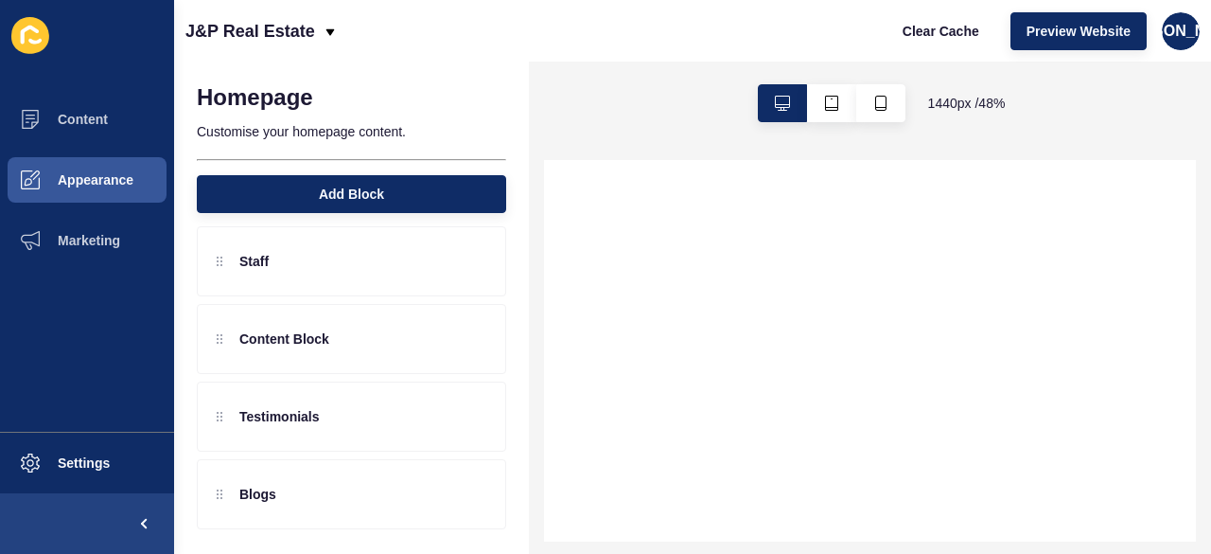
select select
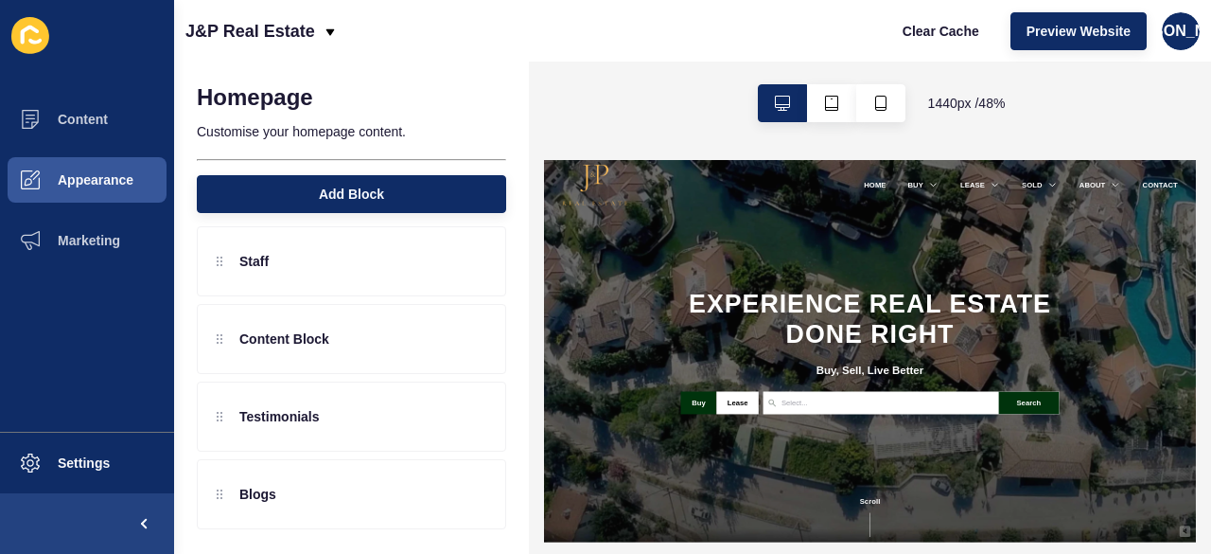
scroll to position [0, 0]
click at [818, 97] on button "button" at bounding box center [831, 103] width 49 height 38
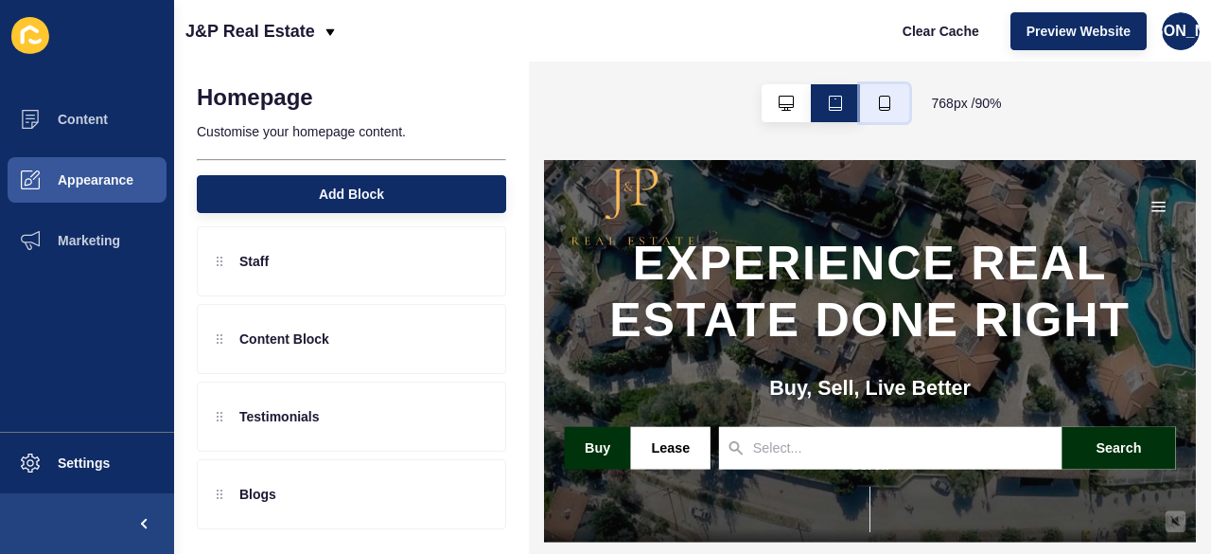
click at [882, 92] on button "button" at bounding box center [884, 103] width 49 height 38
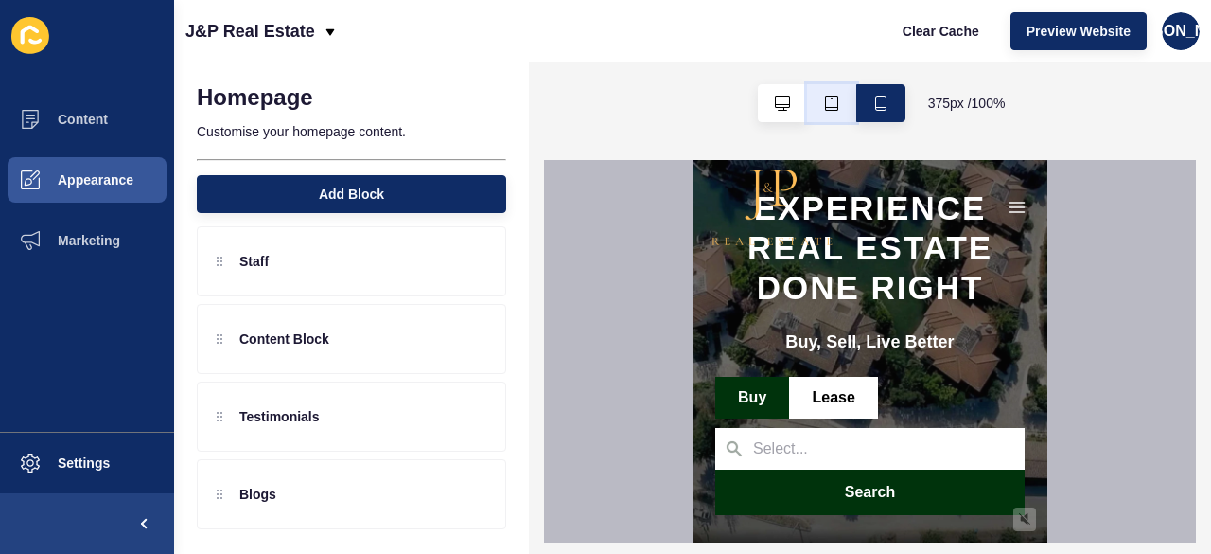
click at [821, 105] on button "button" at bounding box center [831, 103] width 49 height 38
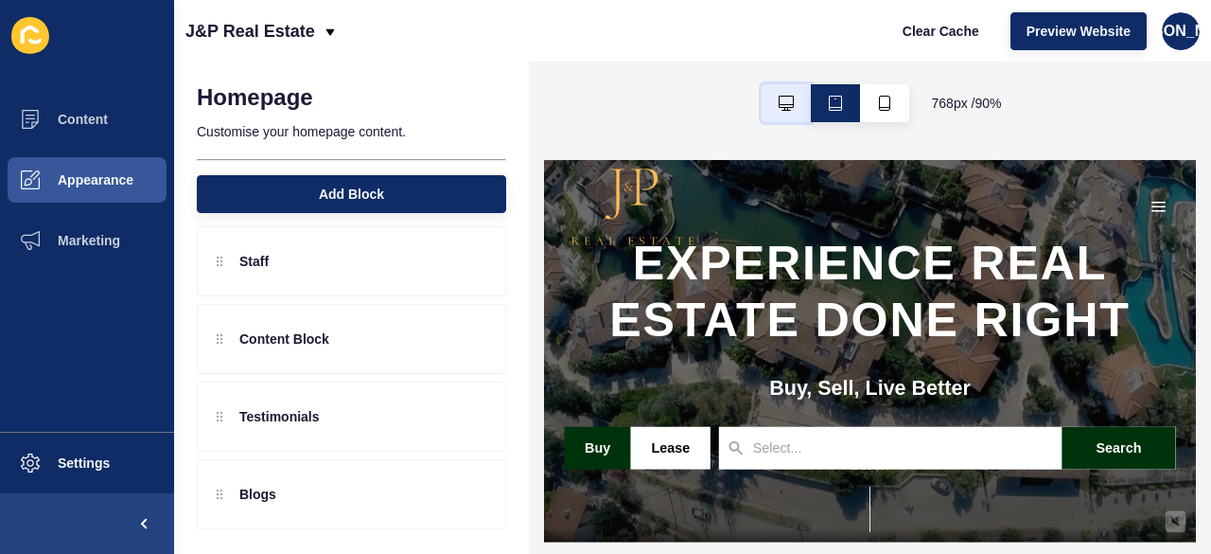
click at [785, 113] on button "button" at bounding box center [786, 103] width 49 height 38
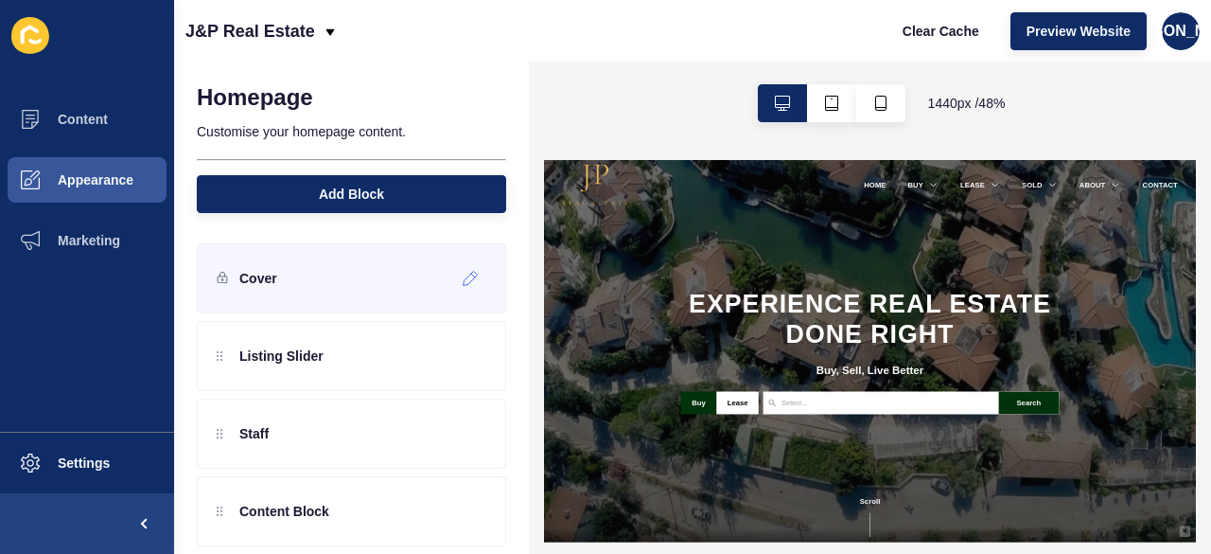
click at [429, 281] on div "Cover" at bounding box center [351, 278] width 309 height 70
click at [455, 281] on div at bounding box center [470, 278] width 31 height 30
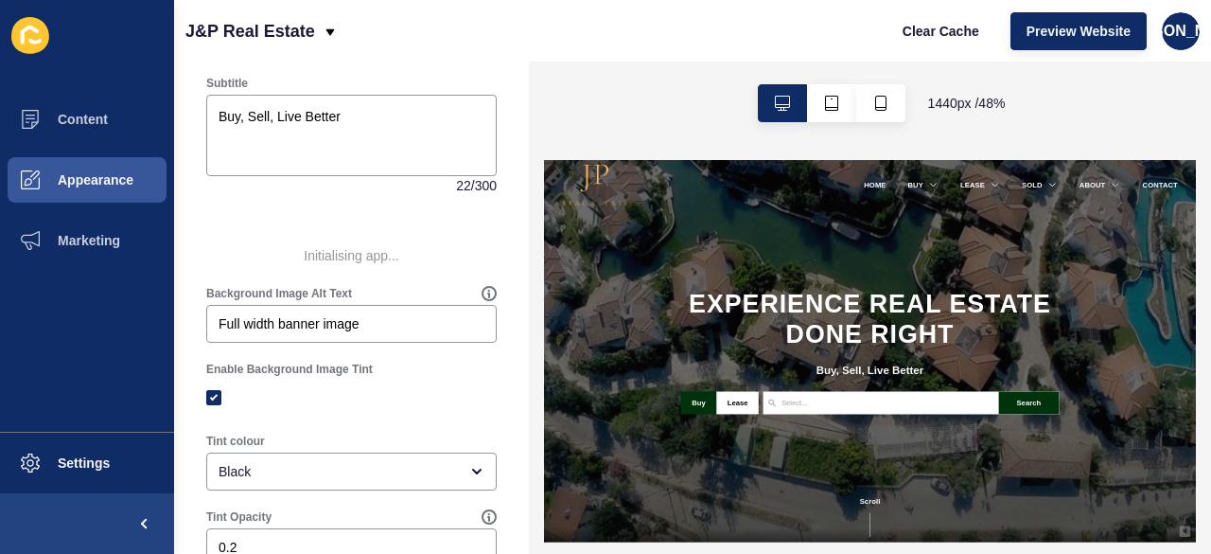
scroll to position [284, 0]
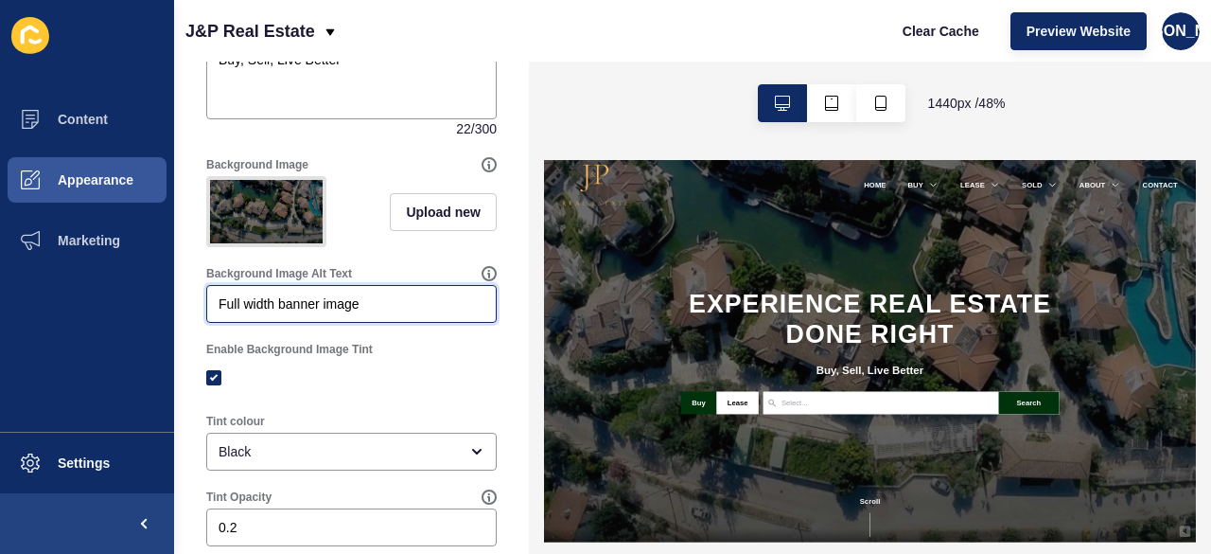
click at [371, 313] on input "Full width banner image" at bounding box center [352, 303] width 266 height 19
click at [399, 370] on div "Enable Background Image Tint" at bounding box center [351, 368] width 294 height 57
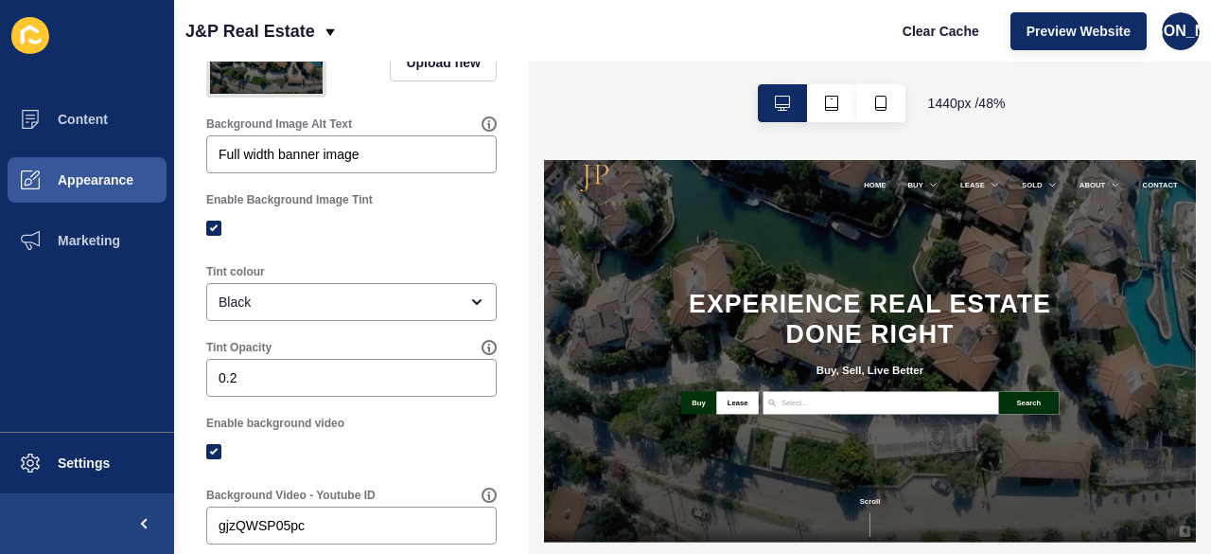
scroll to position [473, 0]
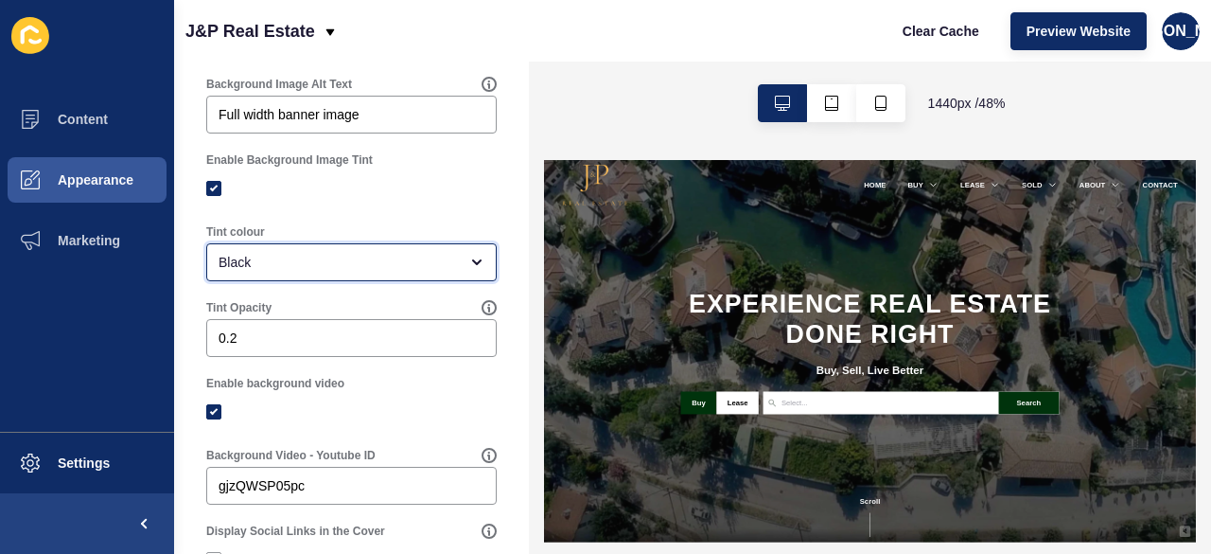
click at [382, 281] on div "Black" at bounding box center [351, 262] width 291 height 38
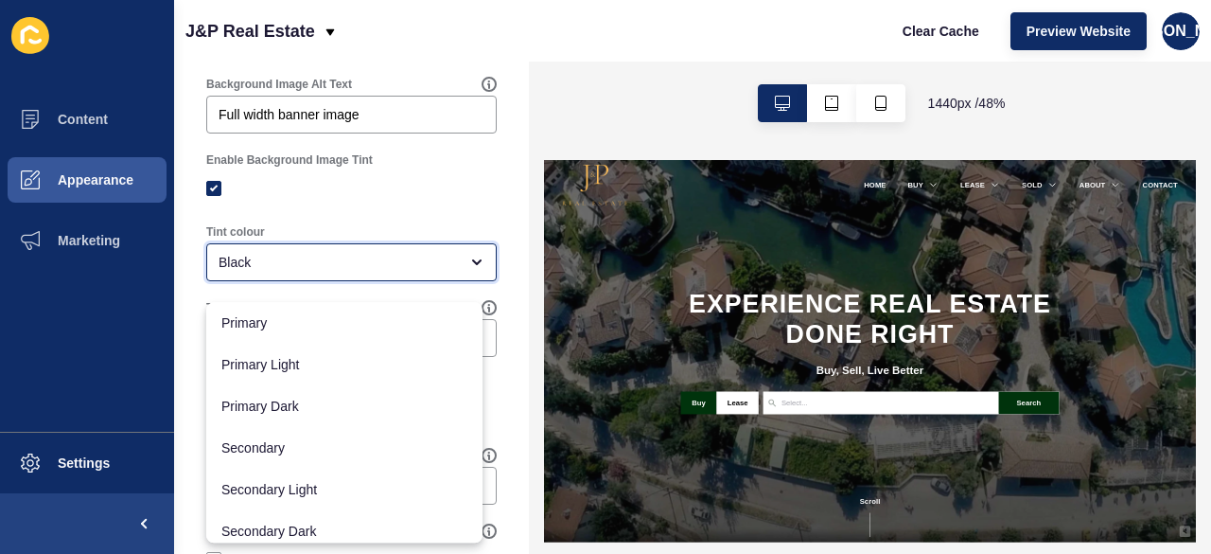
click at [379, 272] on div "Black" at bounding box center [338, 262] width 239 height 19
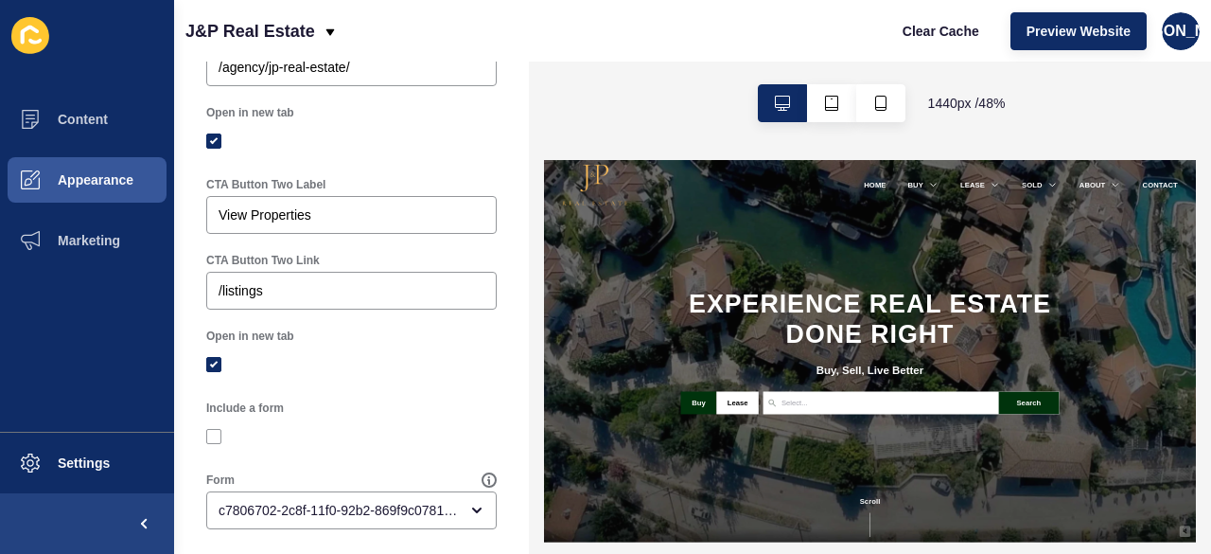
scroll to position [1229, 0]
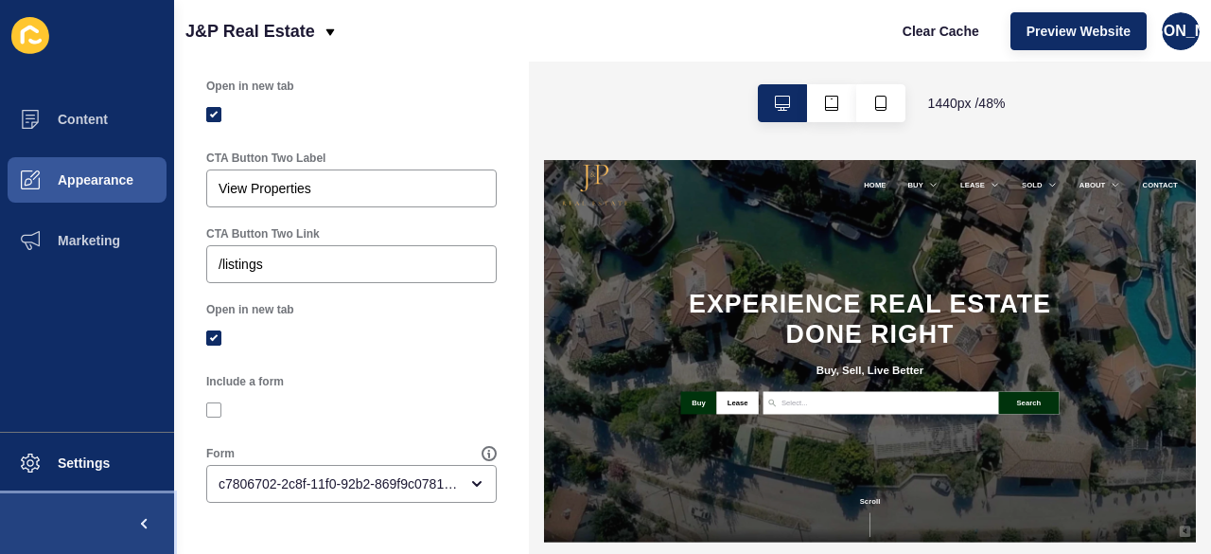
click at [115, 501] on span at bounding box center [144, 523] width 61 height 61
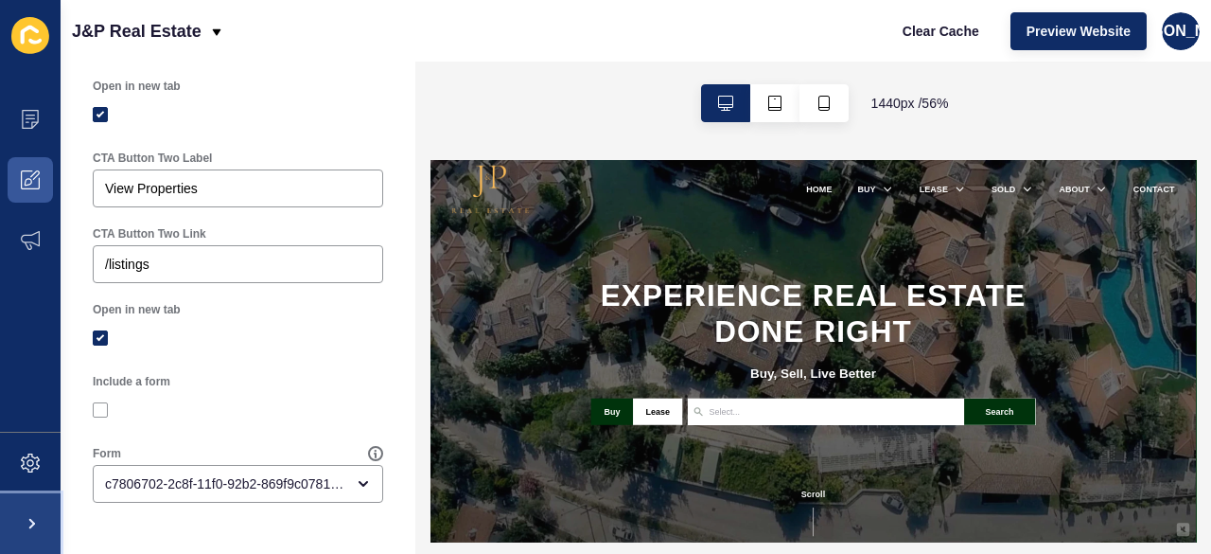
click at [17, 553] on span at bounding box center [30, 523] width 61 height 61
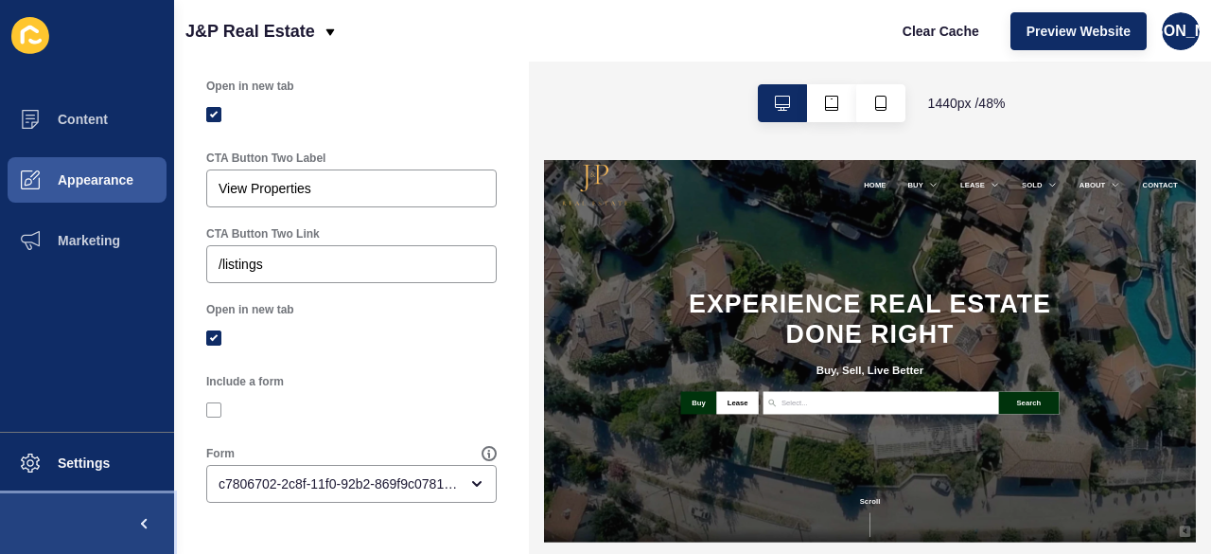
click at [95, 514] on button at bounding box center [87, 523] width 174 height 61
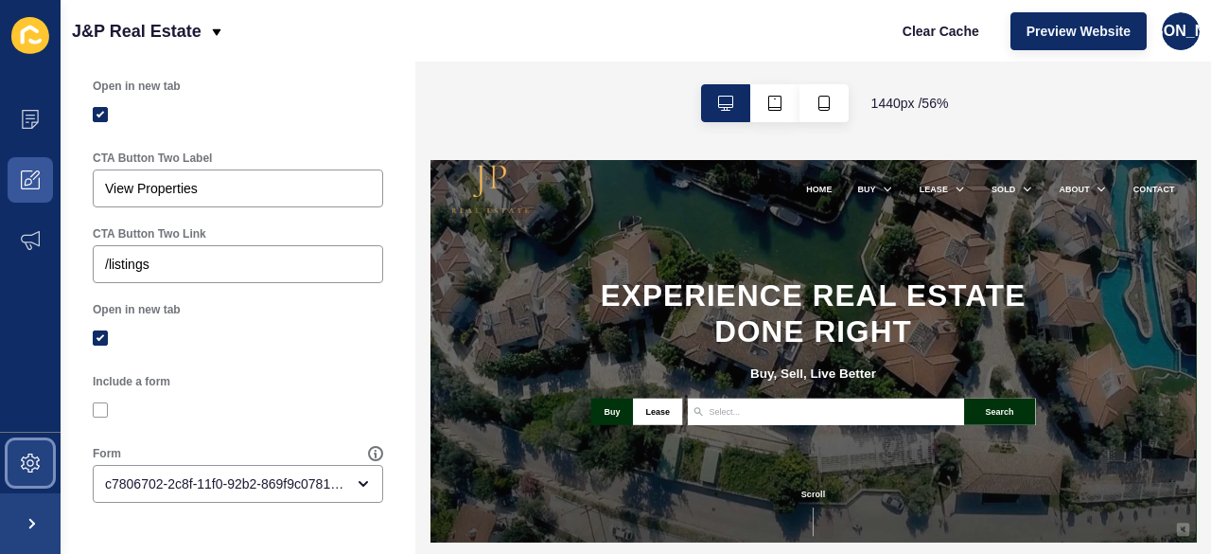
click at [34, 444] on span at bounding box center [30, 462] width 61 height 61
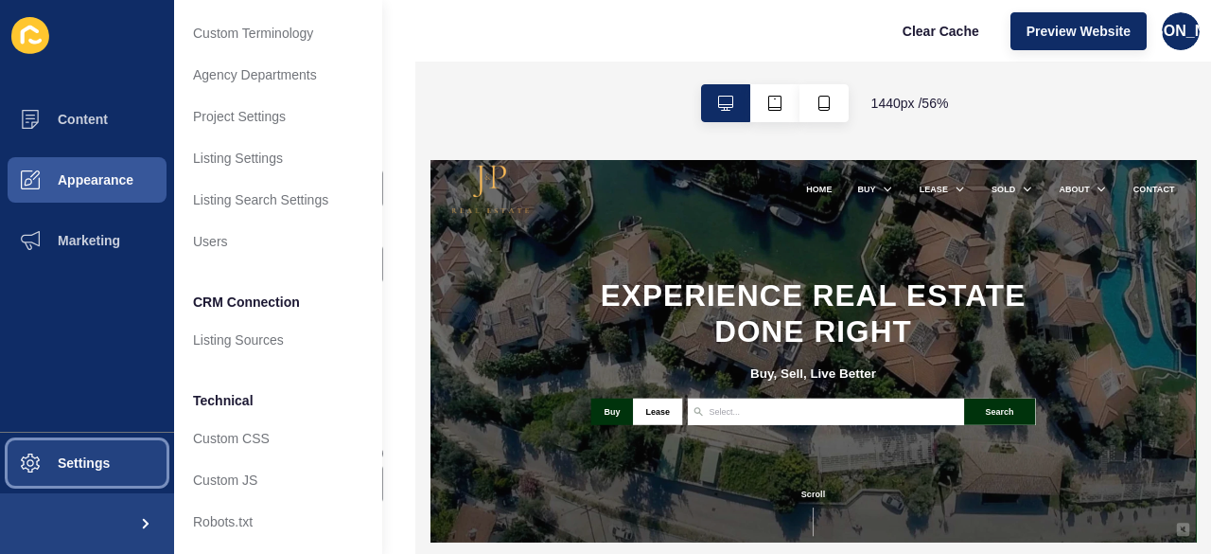
scroll to position [218, 0]
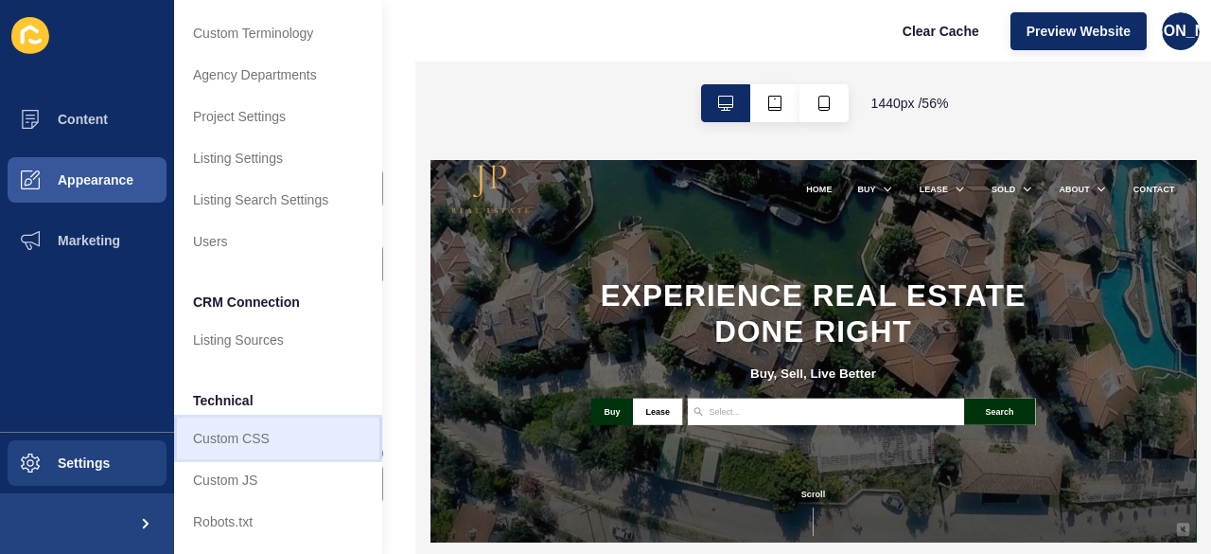
click at [281, 417] on link "Custom CSS" at bounding box center [278, 438] width 208 height 42
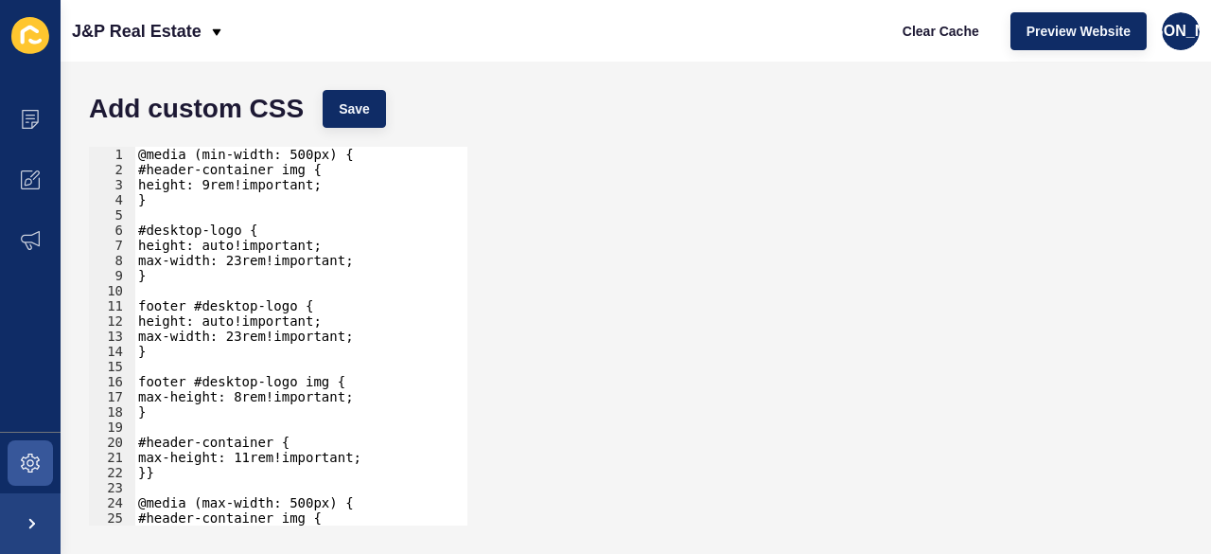
drag, startPoint x: 447, startPoint y: 1, endPoint x: 664, endPoint y: 442, distance: 491.8
click at [664, 442] on div "1 2 3 4 5 6 7 8 9 10 11 12 13 14 15 16 17 18 19 20 21 22 23 24 25 26 27 @media …" at bounding box center [635, 335] width 1113 height 397
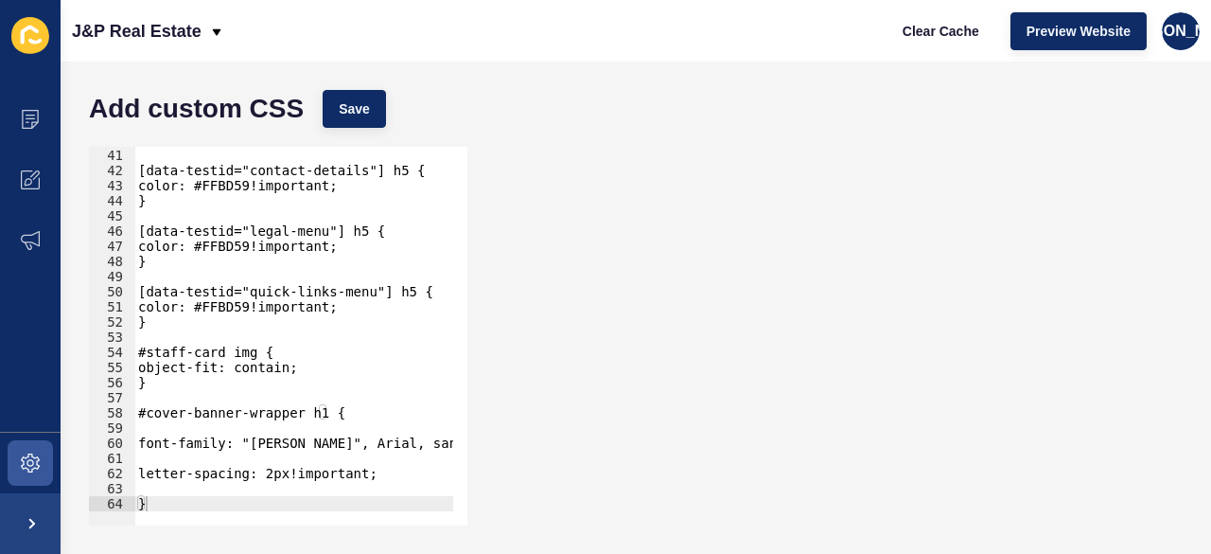
click at [855, 390] on div "40 41 42 43 44 45 46 47 48 49 50 51 52 53 54 55 56 57 58 59 60 61 62 63 64 } [d…" at bounding box center [635, 335] width 1113 height 397
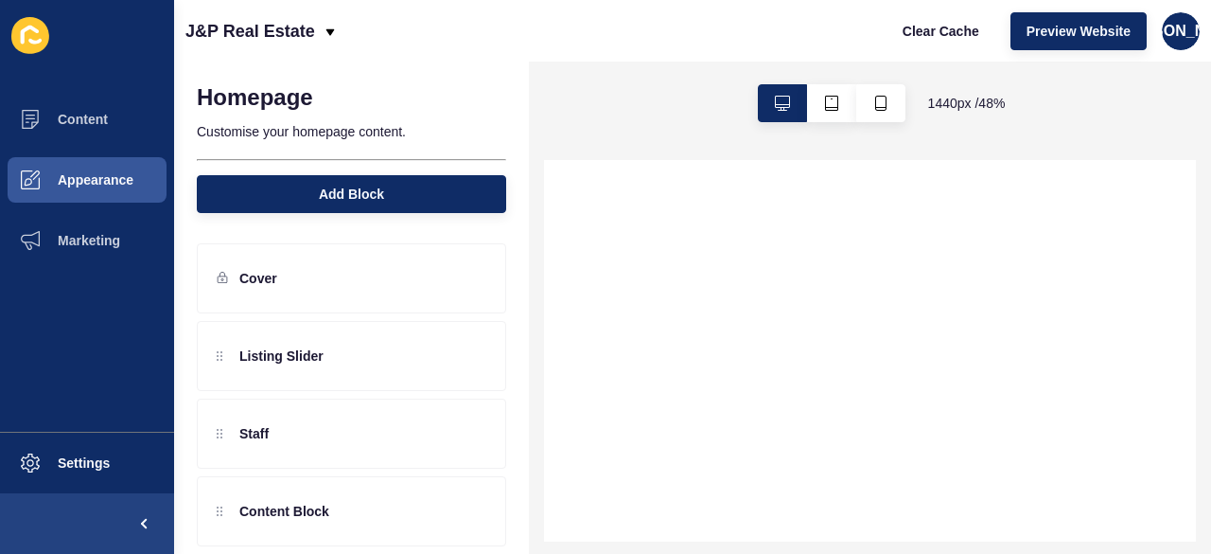
select select
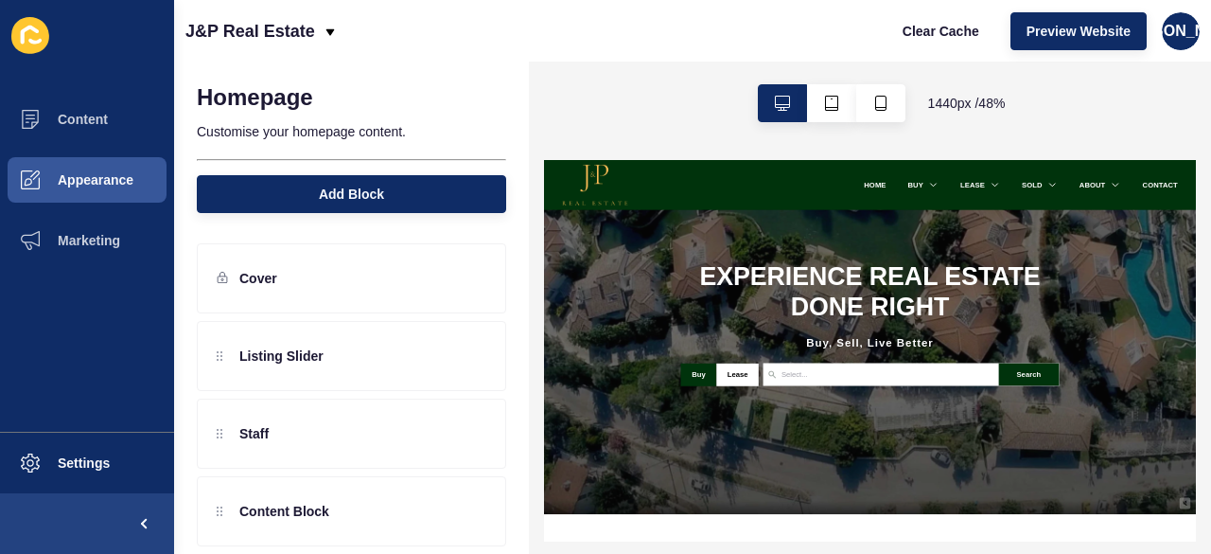
scroll to position [95, 0]
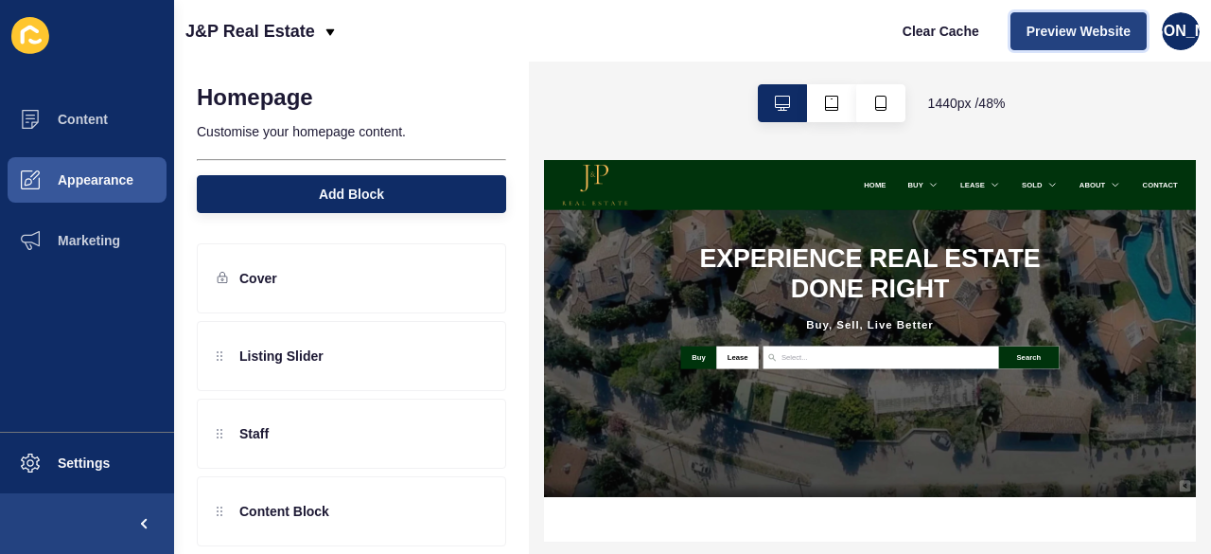
click at [1041, 35] on span "Preview Website" at bounding box center [1079, 31] width 104 height 19
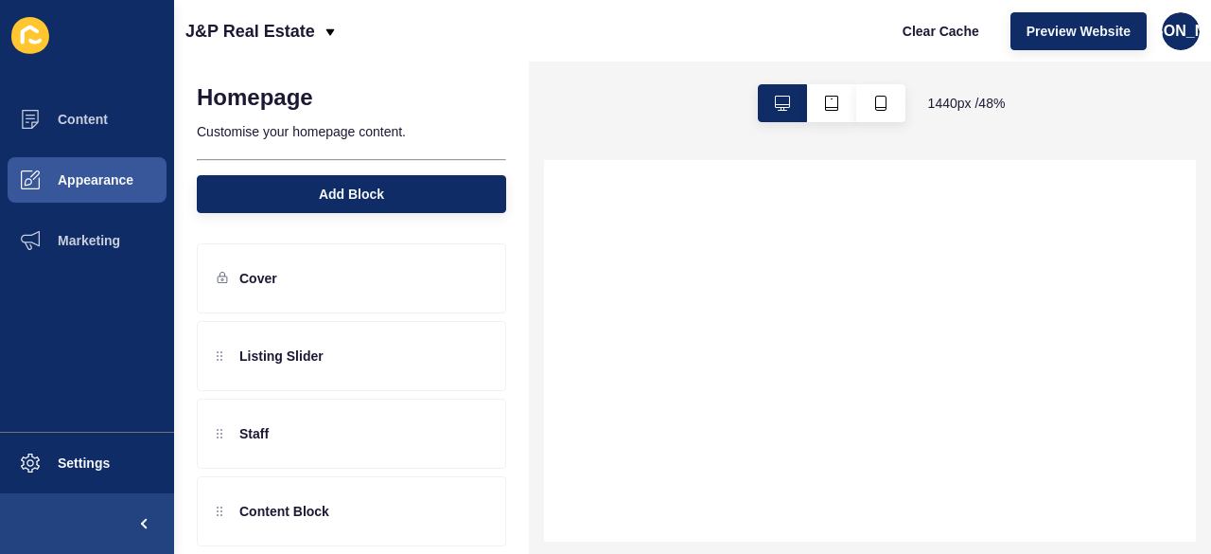
select select
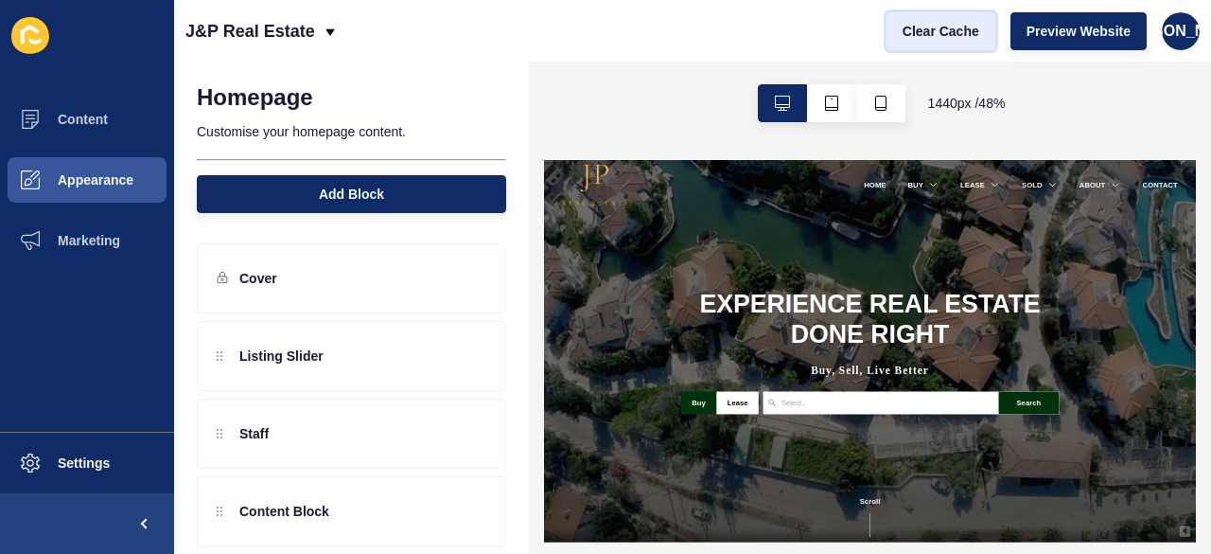
click at [923, 21] on button "Clear Cache" at bounding box center [941, 31] width 109 height 38
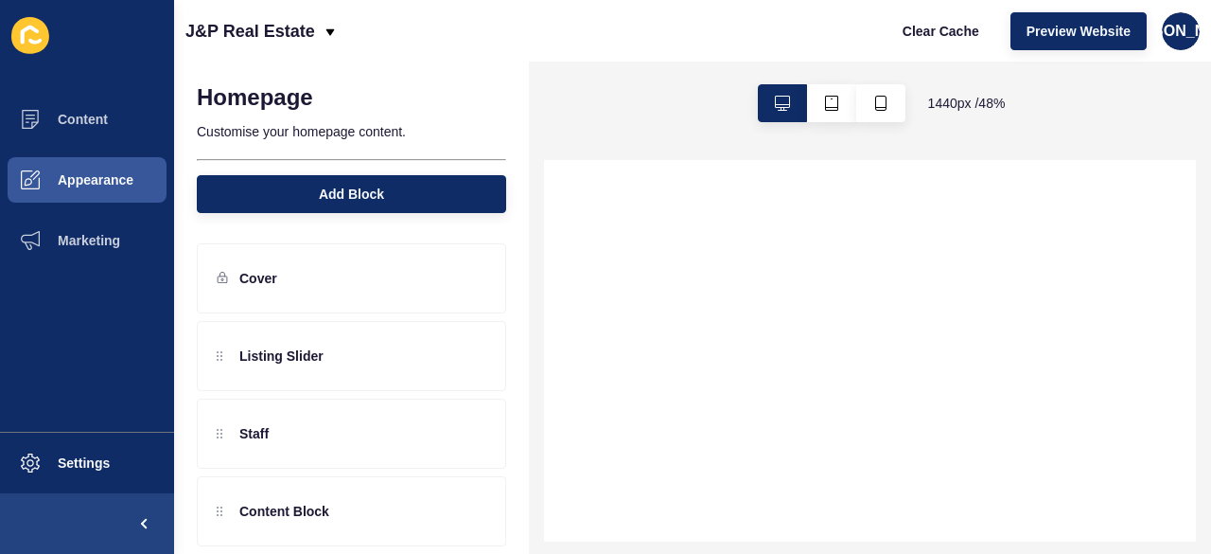
select select
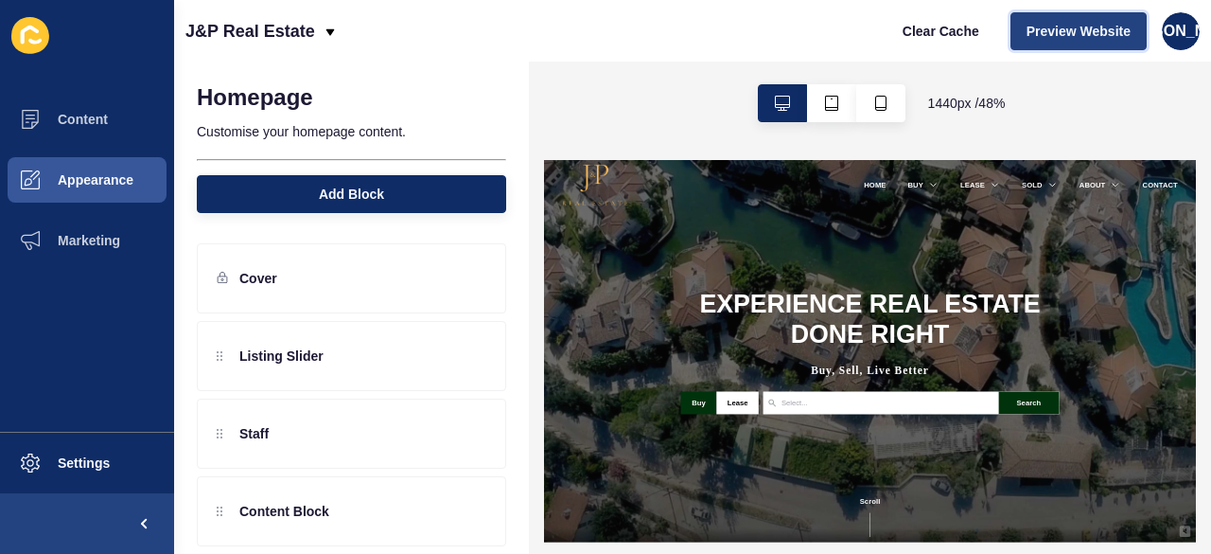
click at [1042, 34] on span "Preview Website" at bounding box center [1079, 31] width 104 height 19
